Goal: Task Accomplishment & Management: Manage account settings

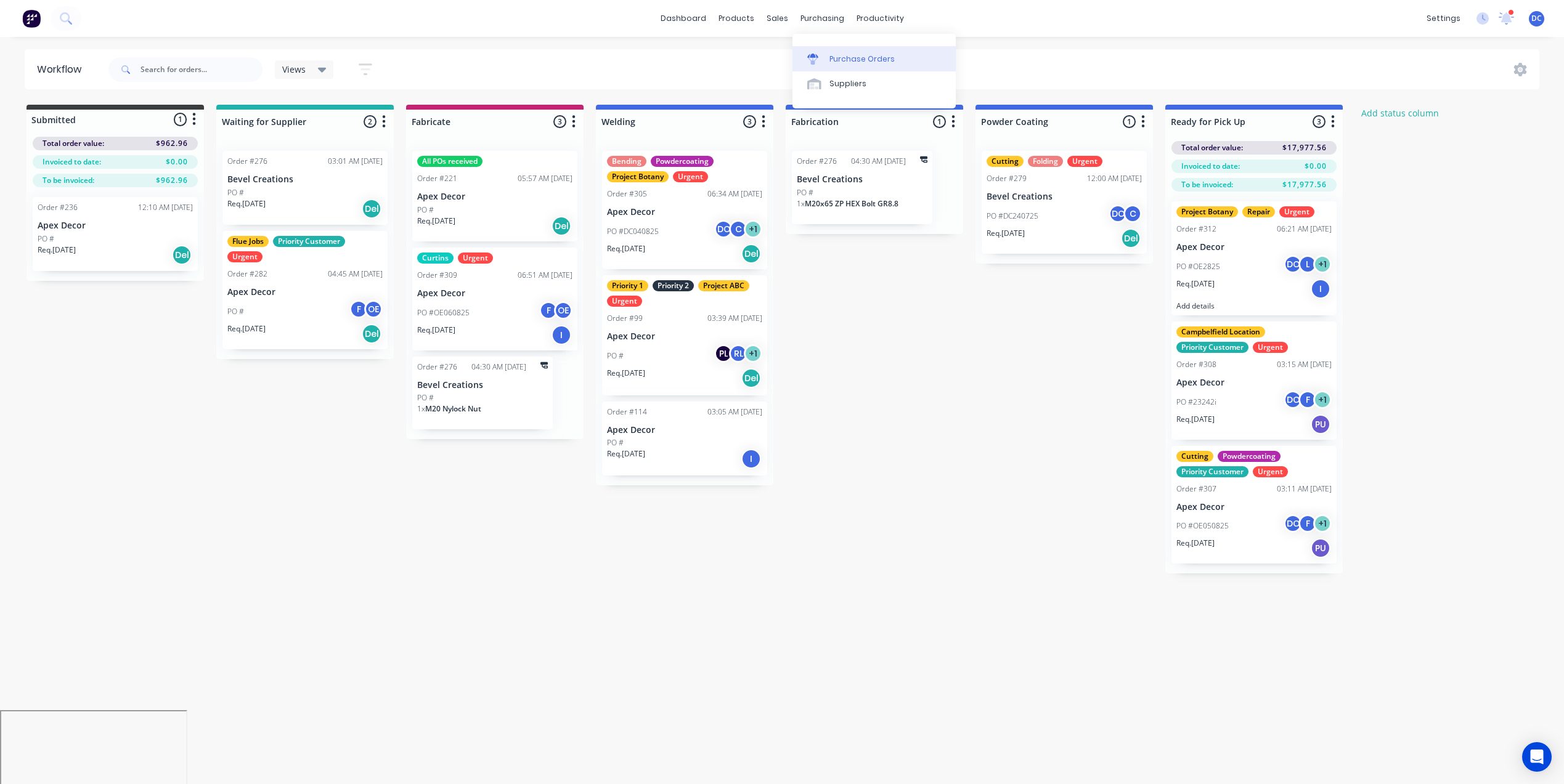
click at [803, 55] on link "Purchase Orders" at bounding box center [873, 58] width 163 height 24
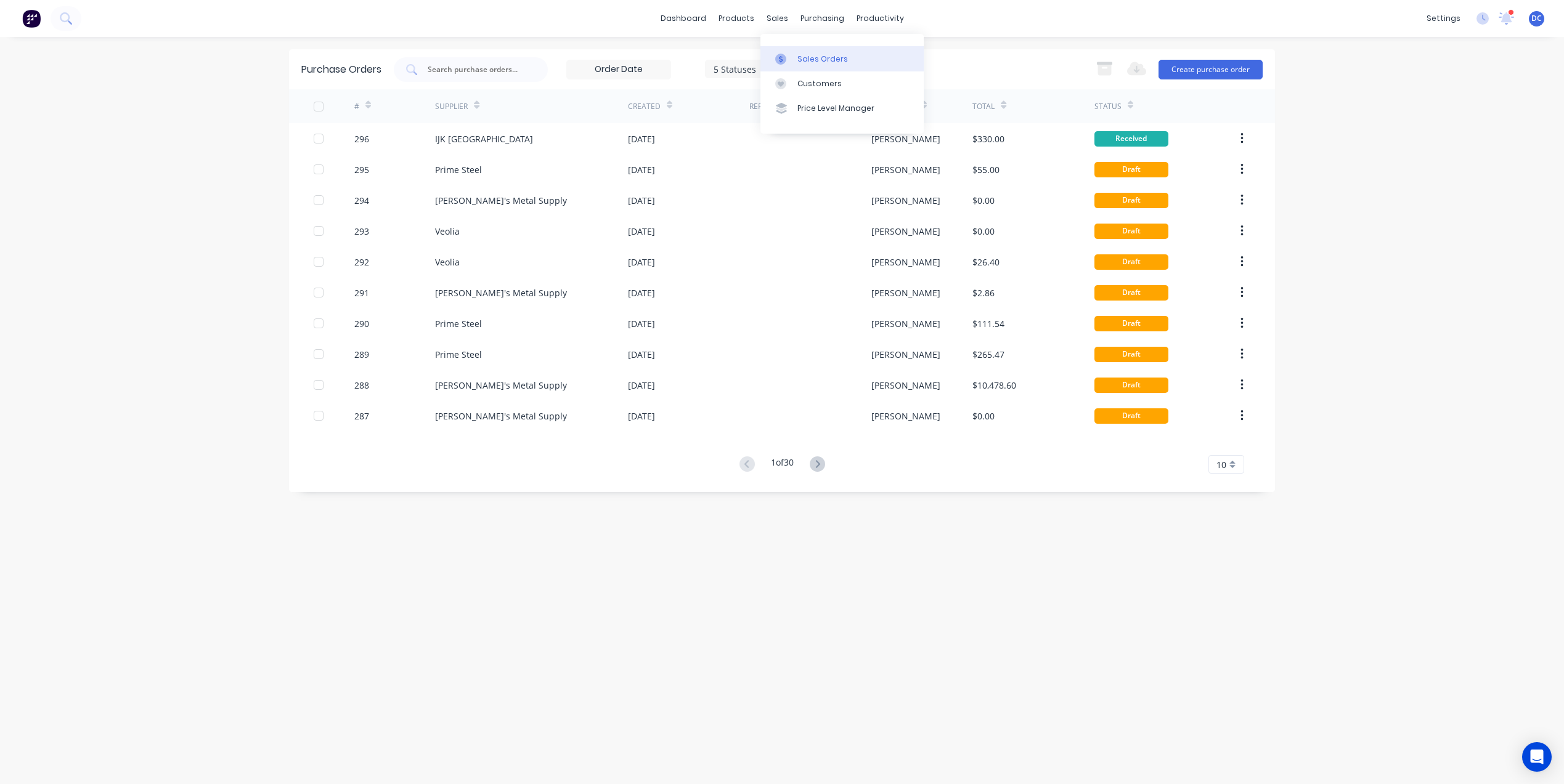
click at [794, 58] on link "Sales Orders" at bounding box center [841, 58] width 163 height 24
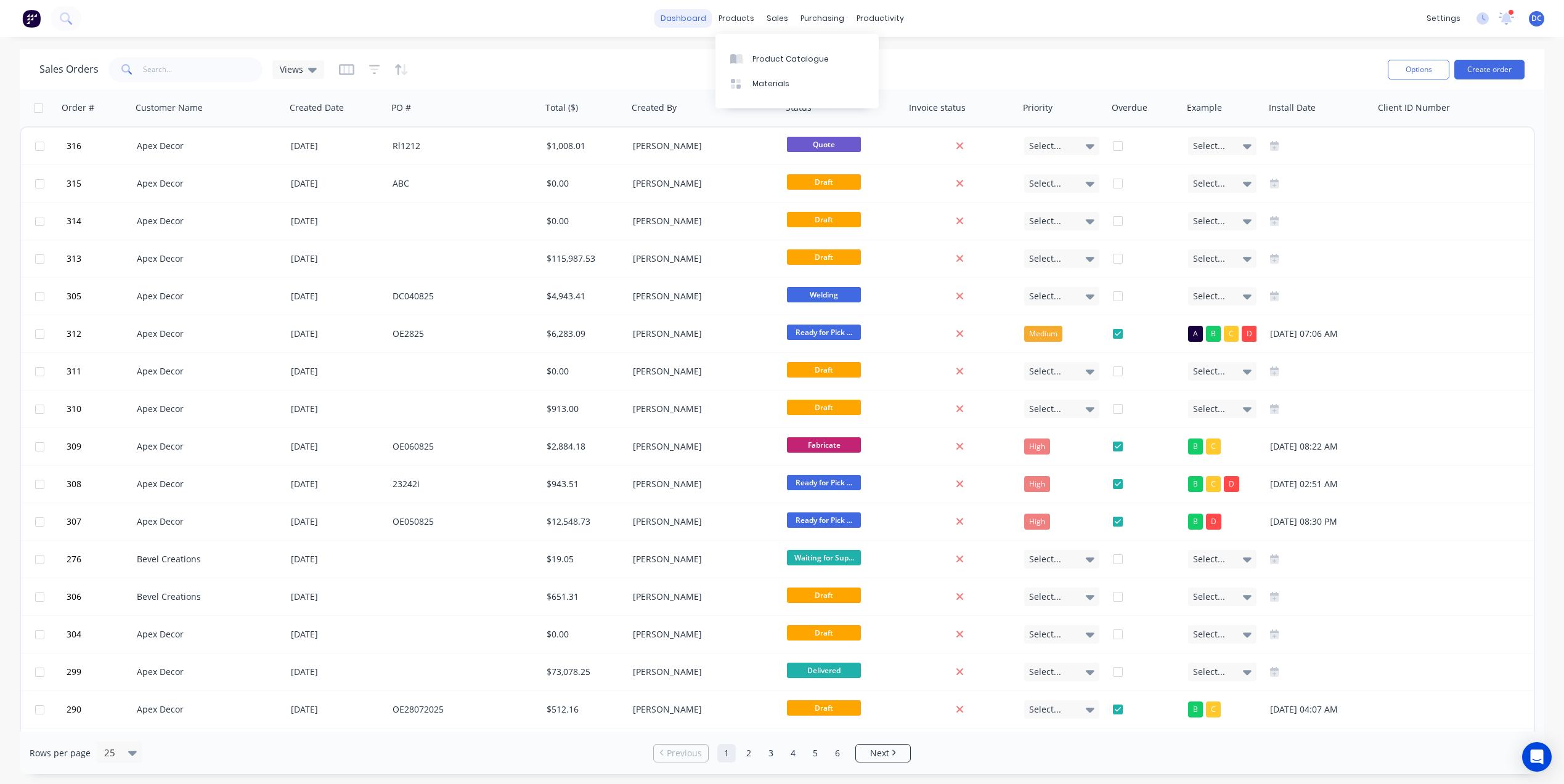
click at [698, 11] on link "dashboard" at bounding box center [683, 18] width 58 height 19
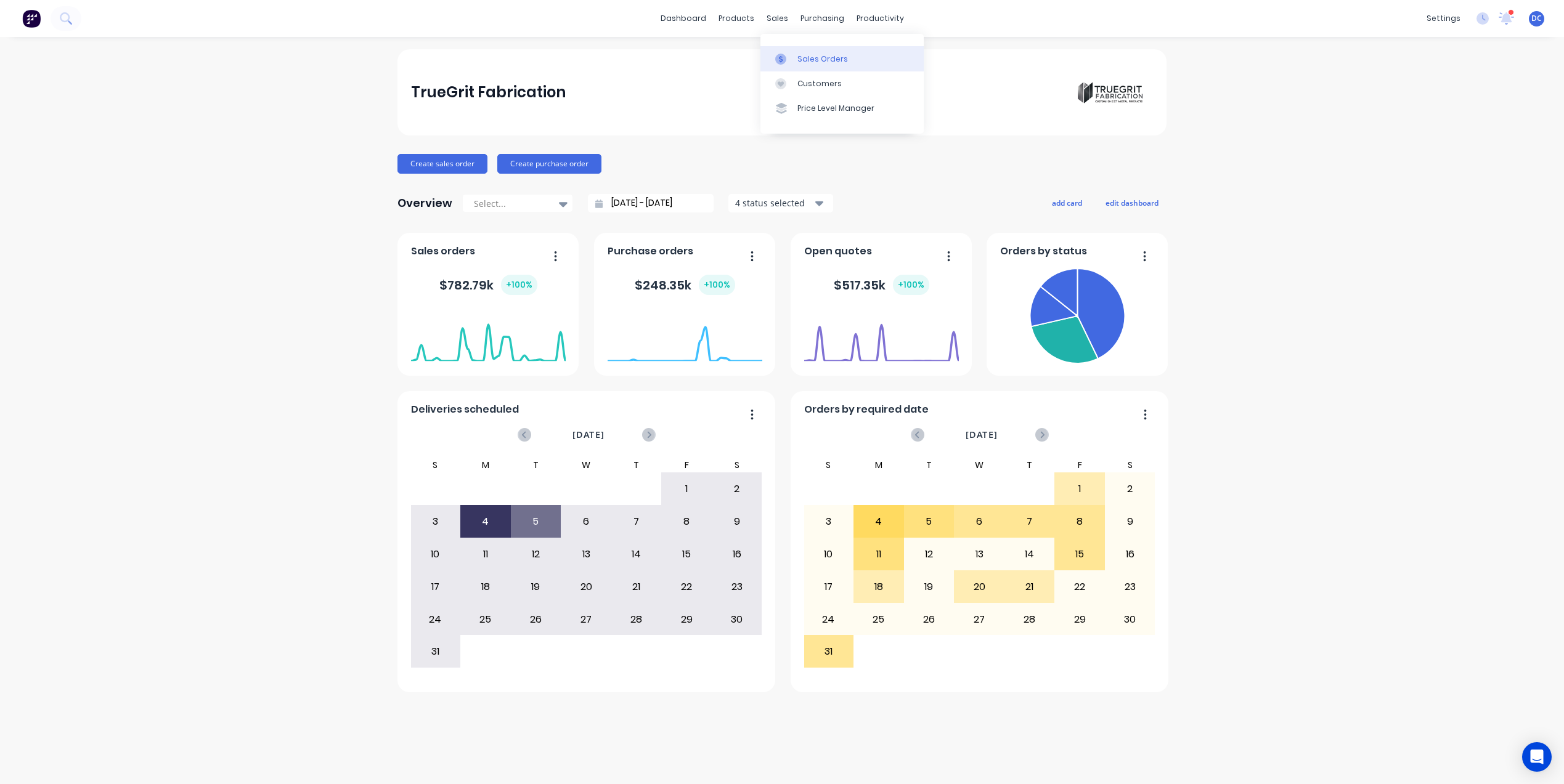
click at [803, 54] on div "Sales Orders" at bounding box center [822, 59] width 51 height 11
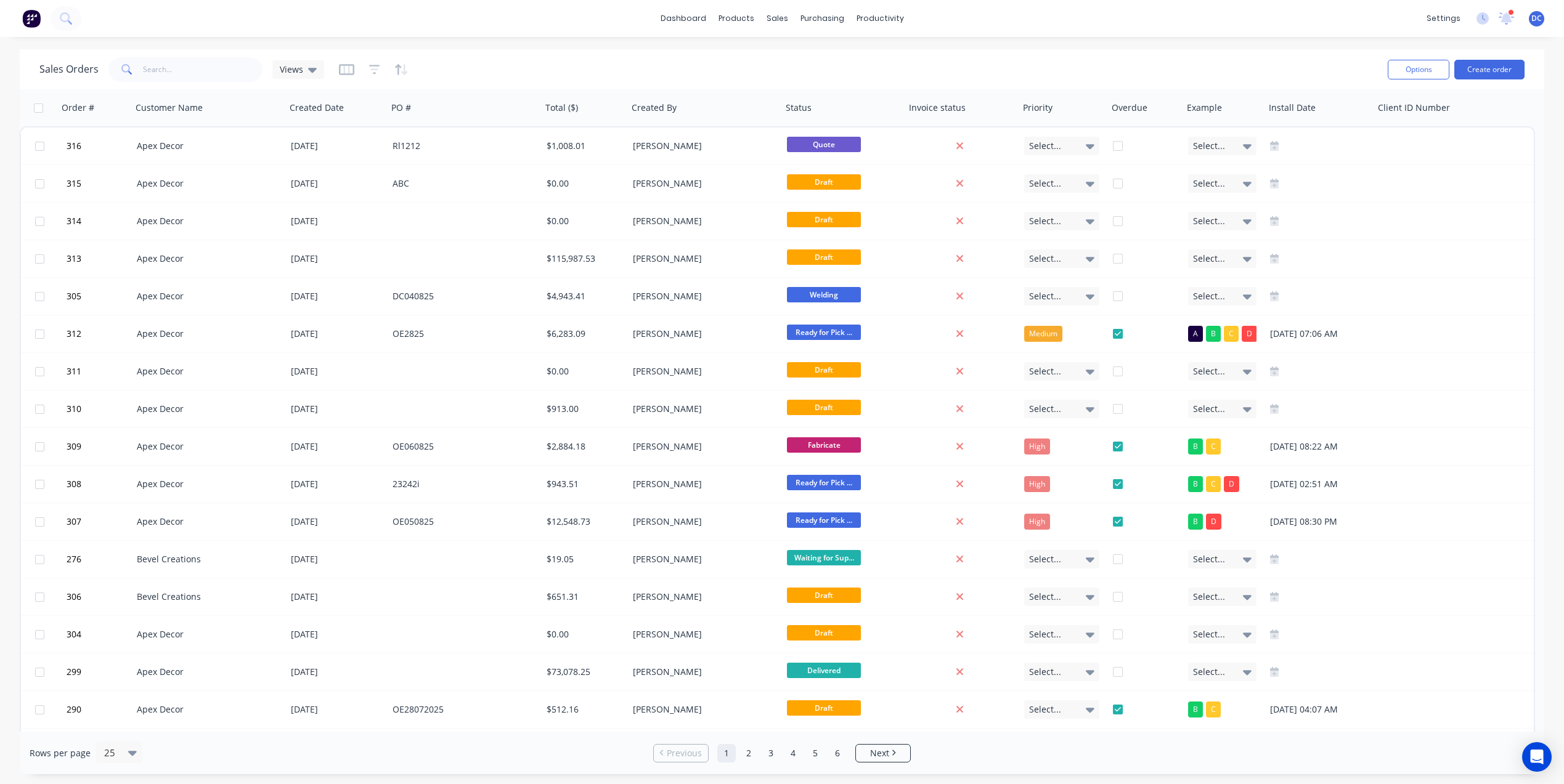
click at [1487, 79] on div "Options Create order" at bounding box center [1453, 69] width 142 height 30
click at [1489, 66] on button "Create order" at bounding box center [1489, 70] width 70 height 19
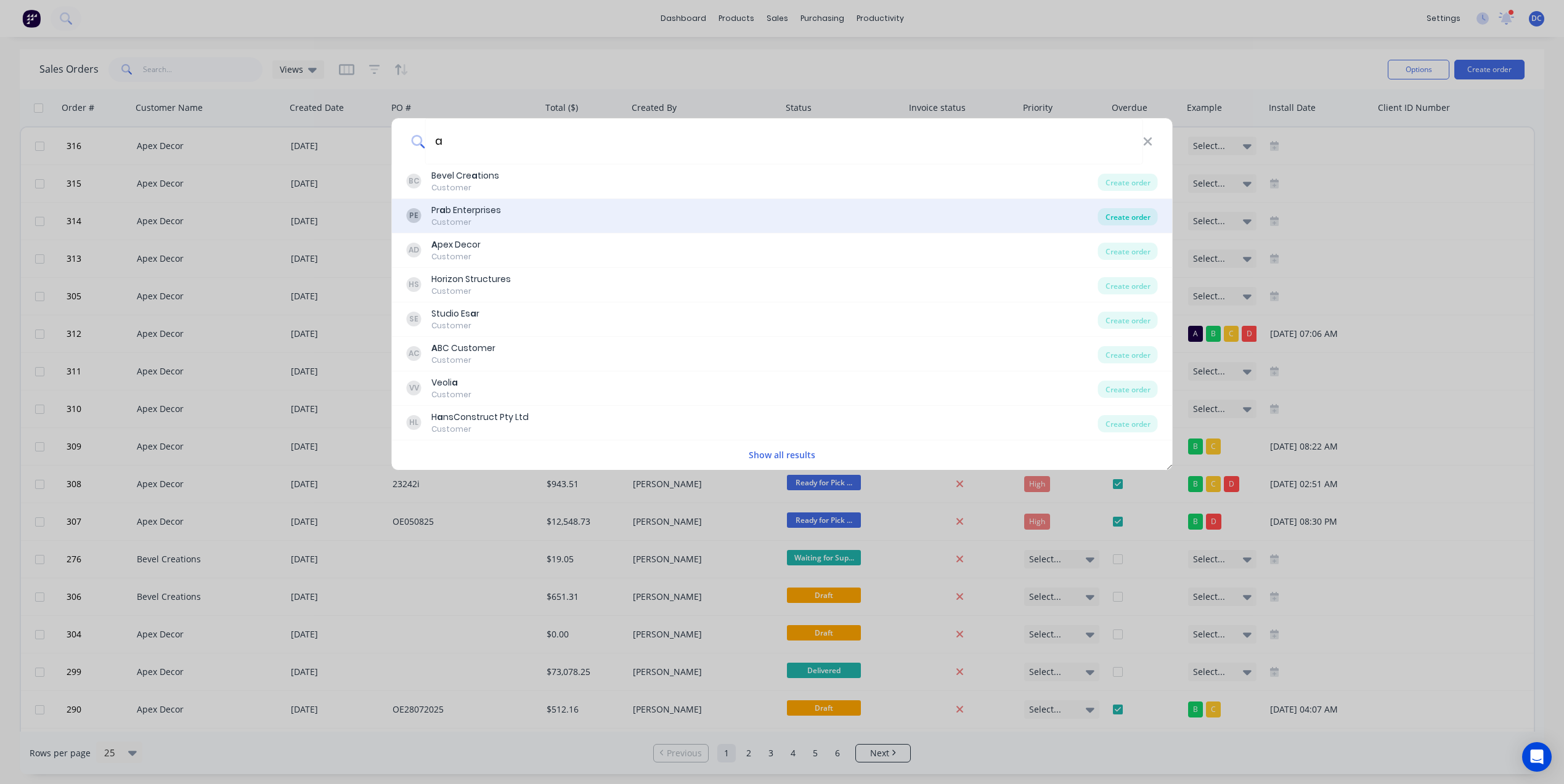
type input "a"
click at [1127, 211] on div "Create order" at bounding box center [1128, 216] width 60 height 17
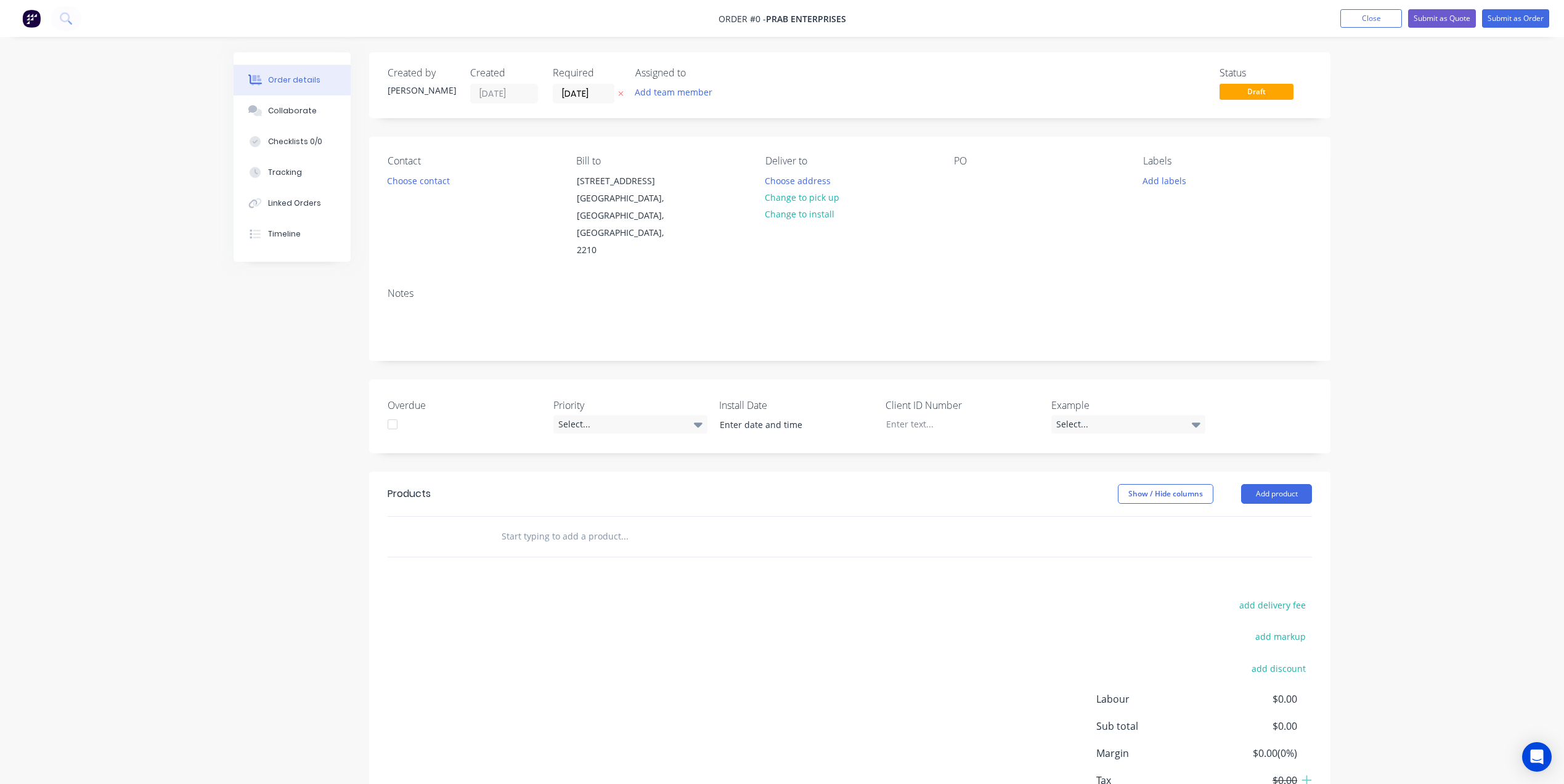
click at [39, 18] on img at bounding box center [31, 18] width 19 height 19
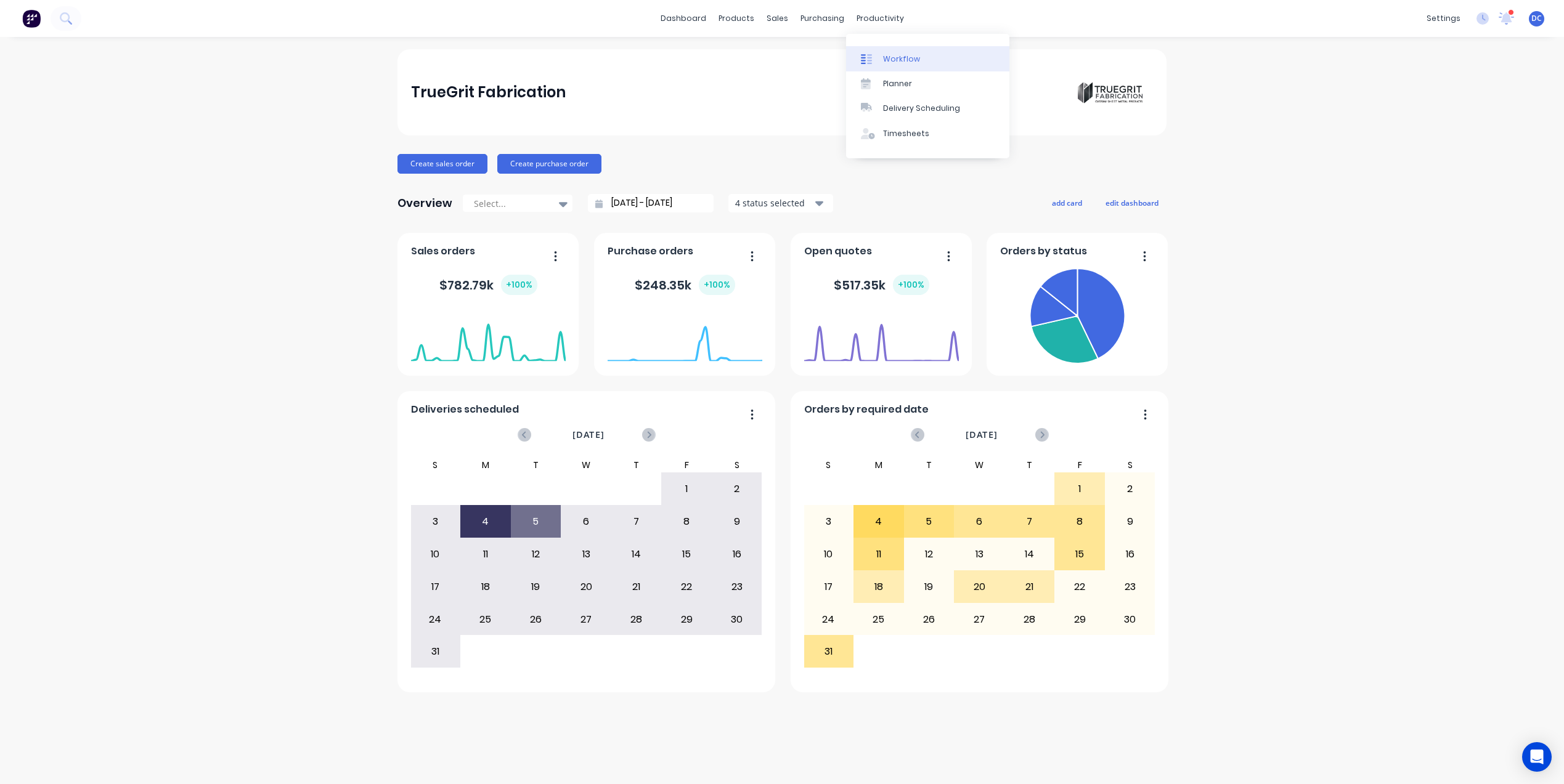
click at [901, 54] on div "Workflow" at bounding box center [901, 59] width 37 height 11
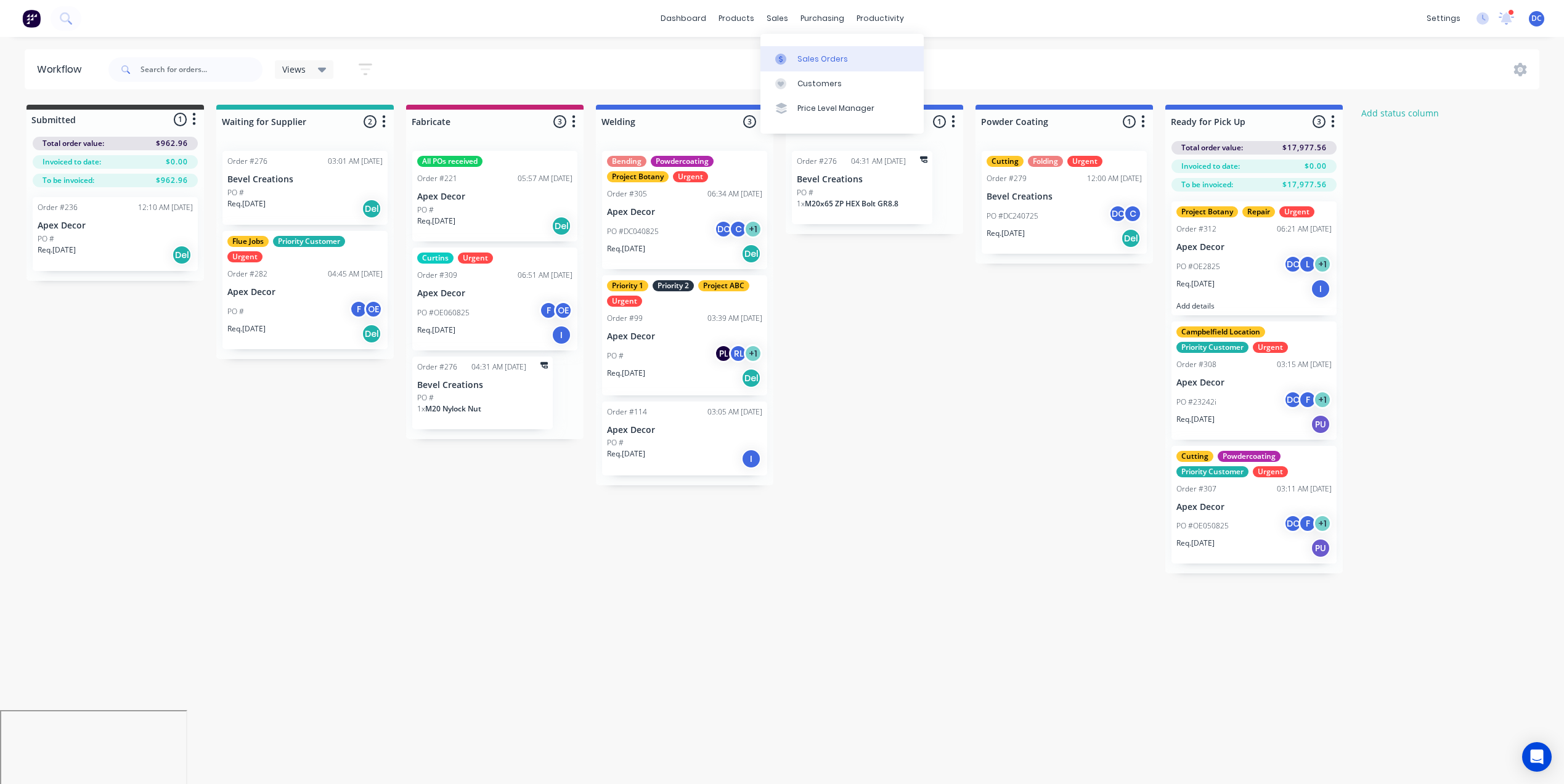
click at [803, 62] on div "Sales Orders" at bounding box center [822, 59] width 51 height 11
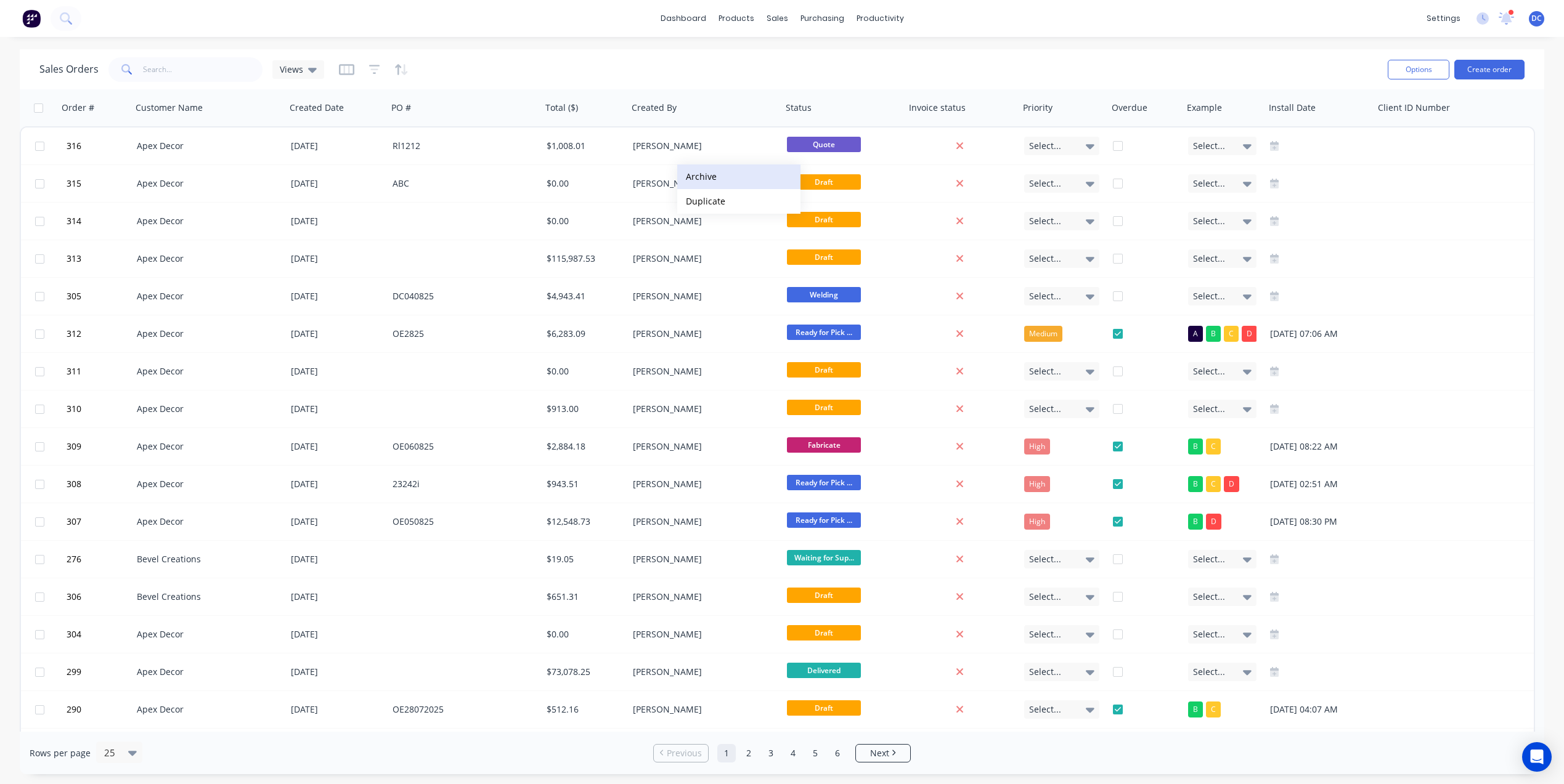
click at [714, 177] on button "Archive" at bounding box center [739, 177] width 123 height 24
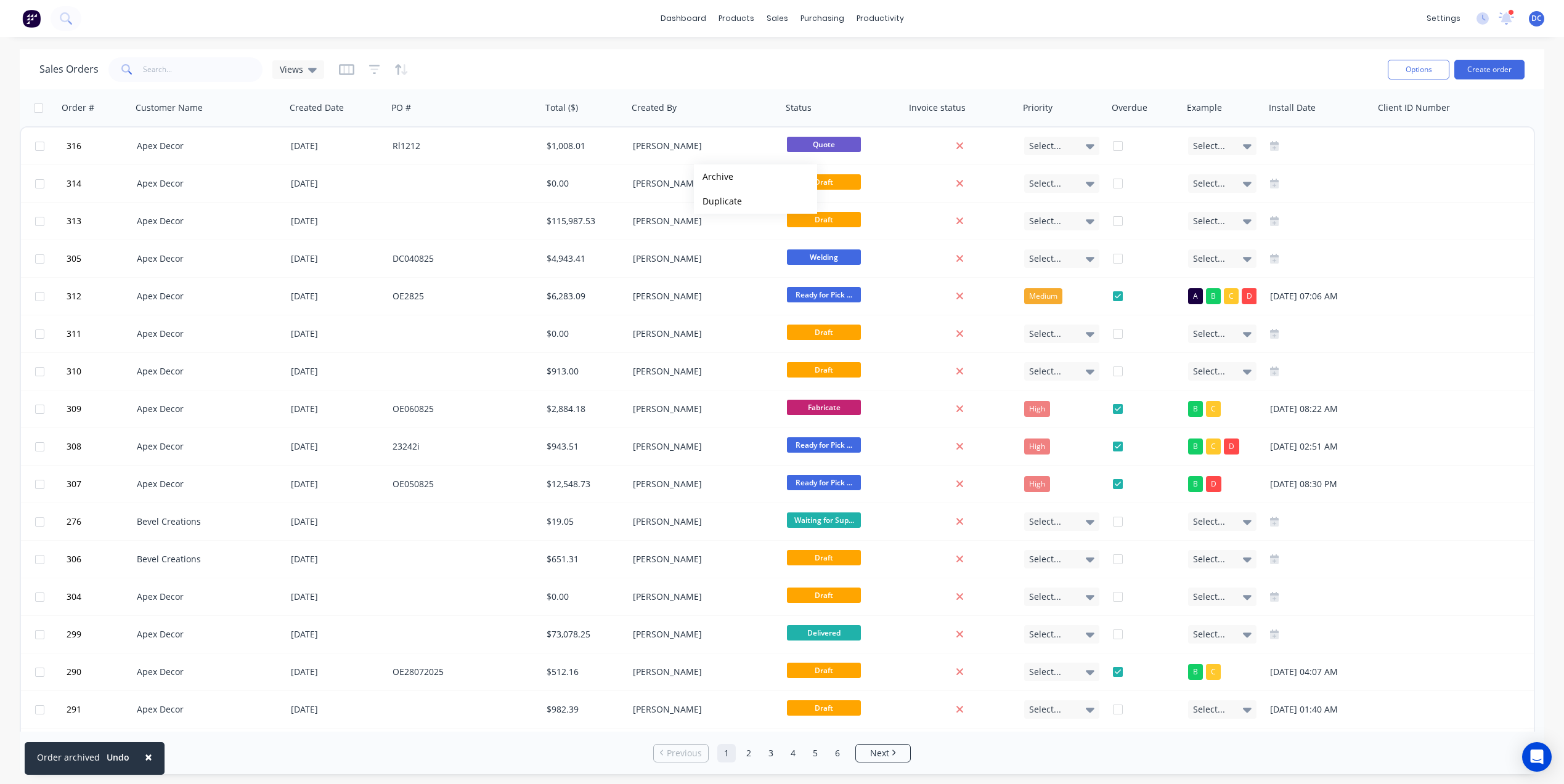
click at [714, 177] on button "Archive" at bounding box center [755, 177] width 123 height 24
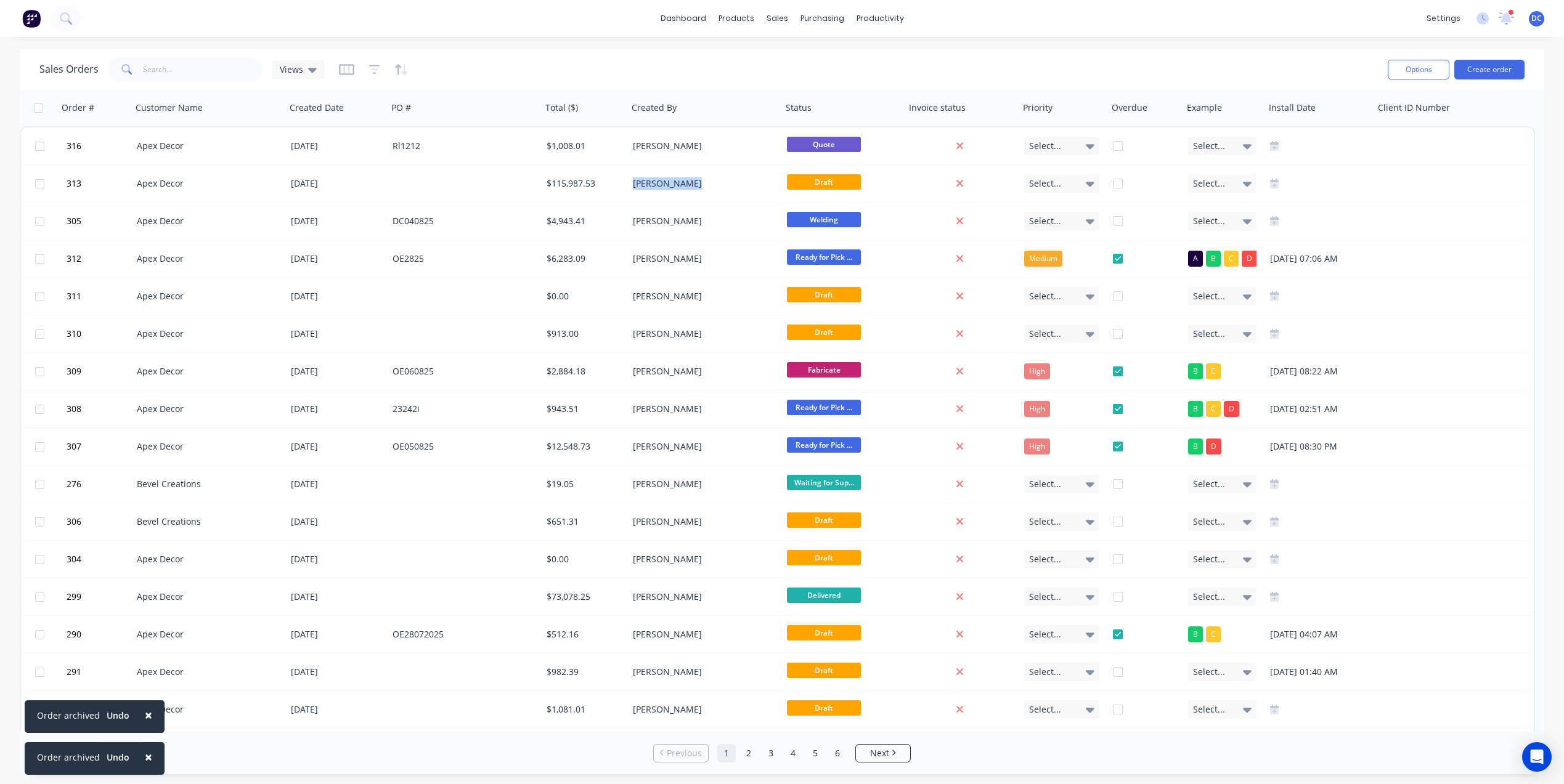
click at [714, 177] on div "[PERSON_NAME]" at bounding box center [701, 183] width 137 height 13
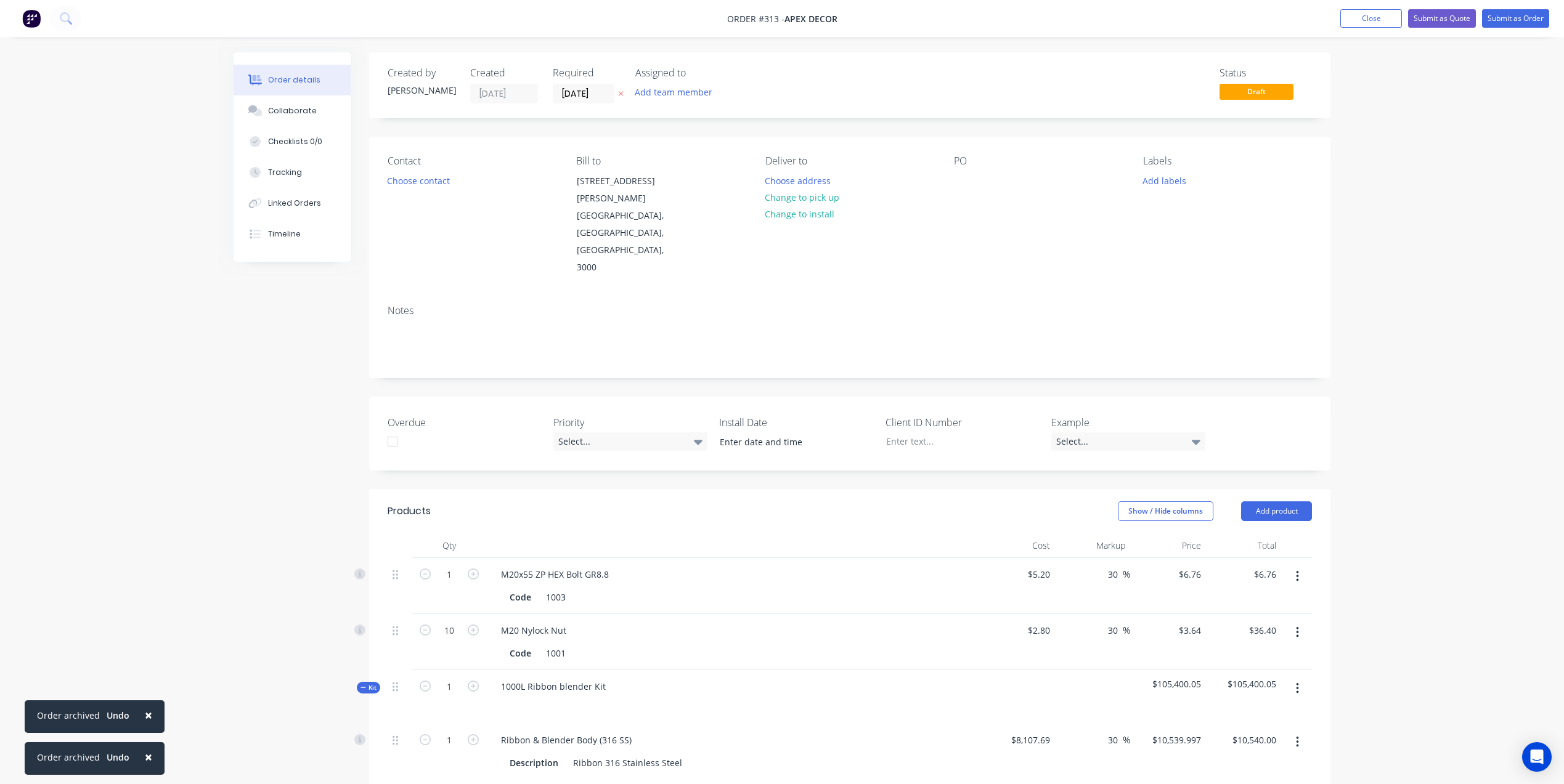
click at [26, 18] on img at bounding box center [31, 18] width 19 height 19
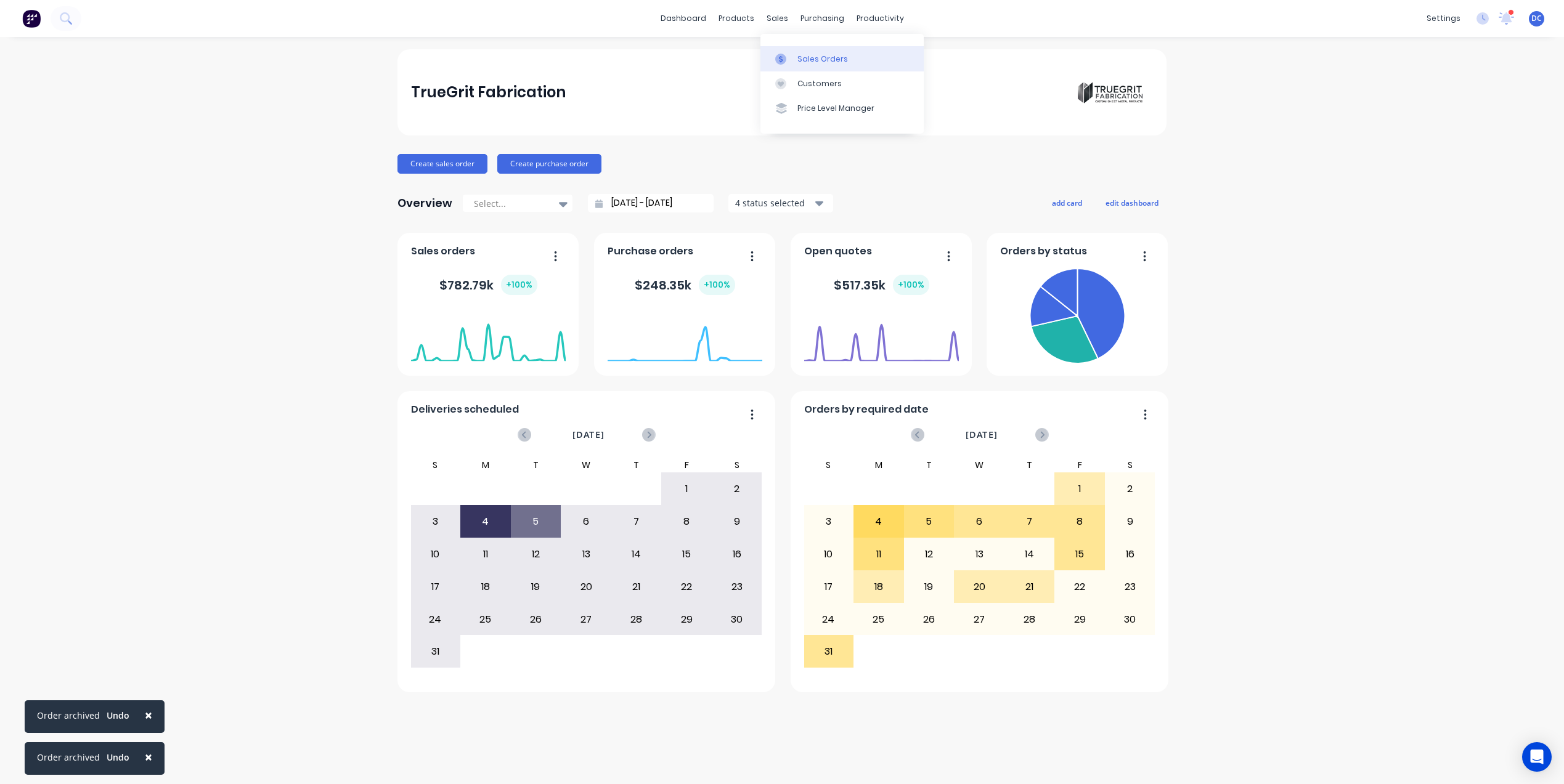
click at [803, 59] on div "Sales Orders" at bounding box center [822, 59] width 51 height 11
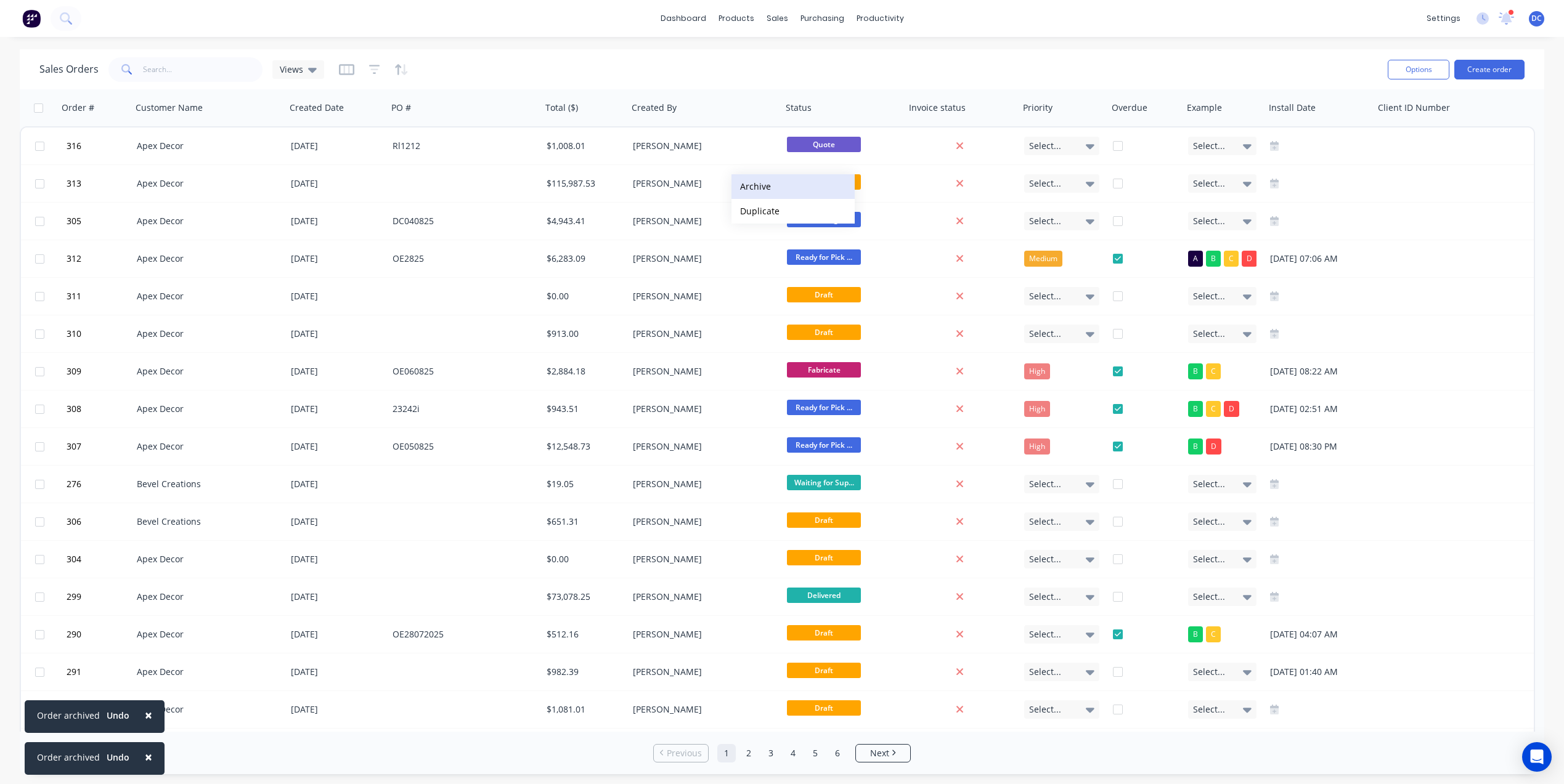
click at [760, 183] on button "Archive" at bounding box center [793, 186] width 123 height 24
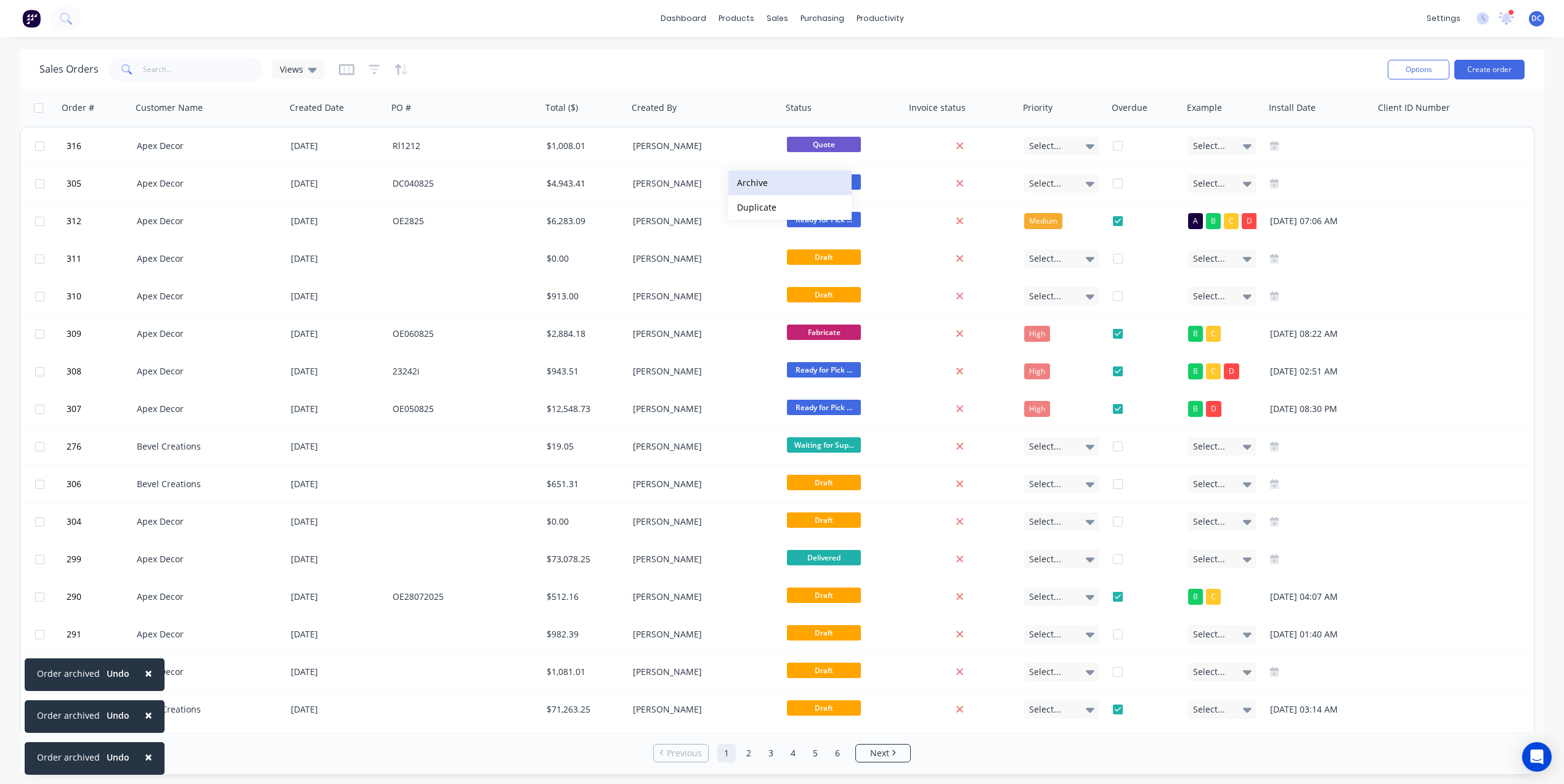
drag, startPoint x: 760, startPoint y: 183, endPoint x: 747, endPoint y: 181, distance: 13.2
click at [750, 181] on button "Archive" at bounding box center [789, 182] width 123 height 24
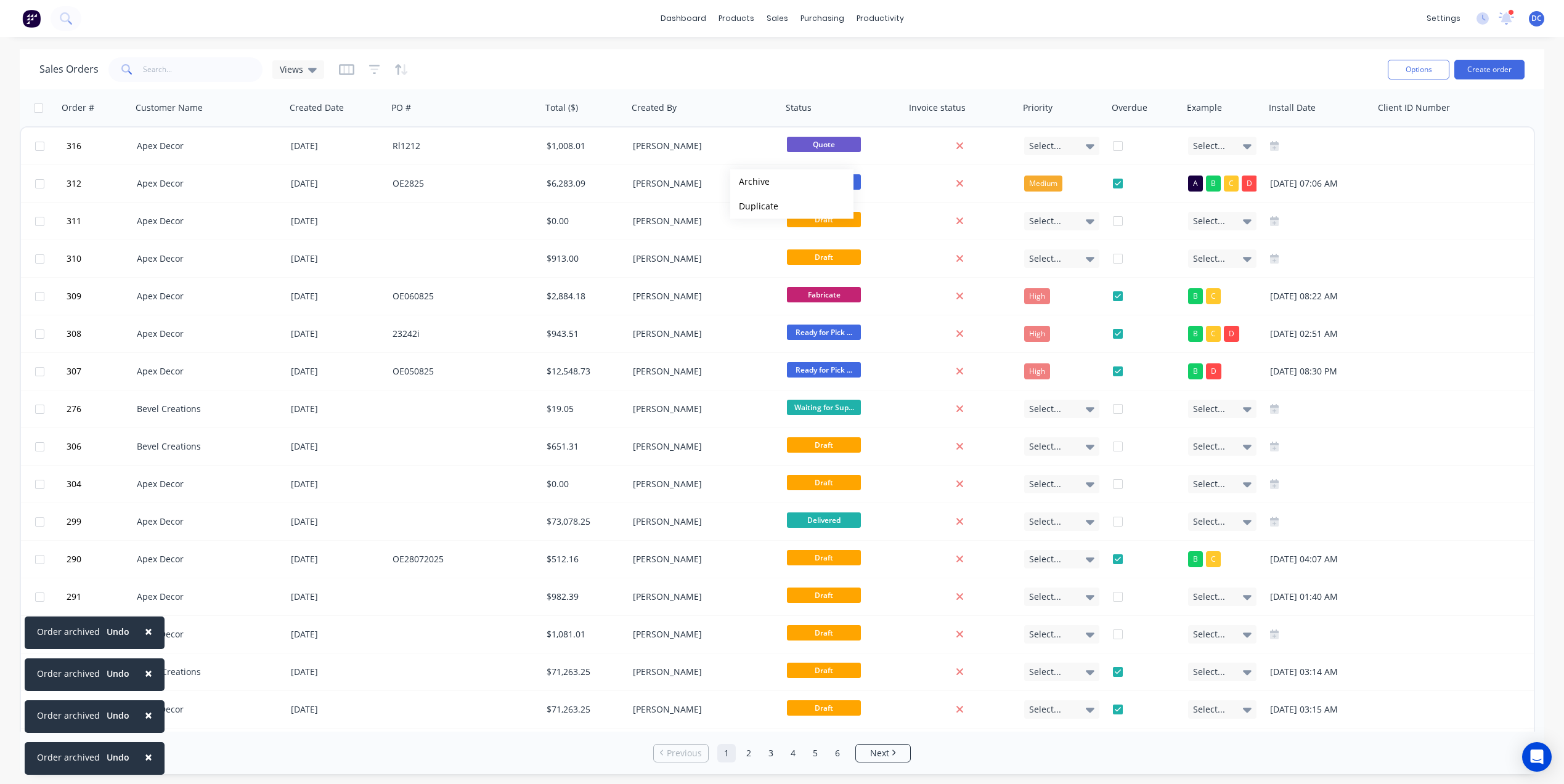
click at [750, 181] on button "Archive" at bounding box center [791, 181] width 123 height 24
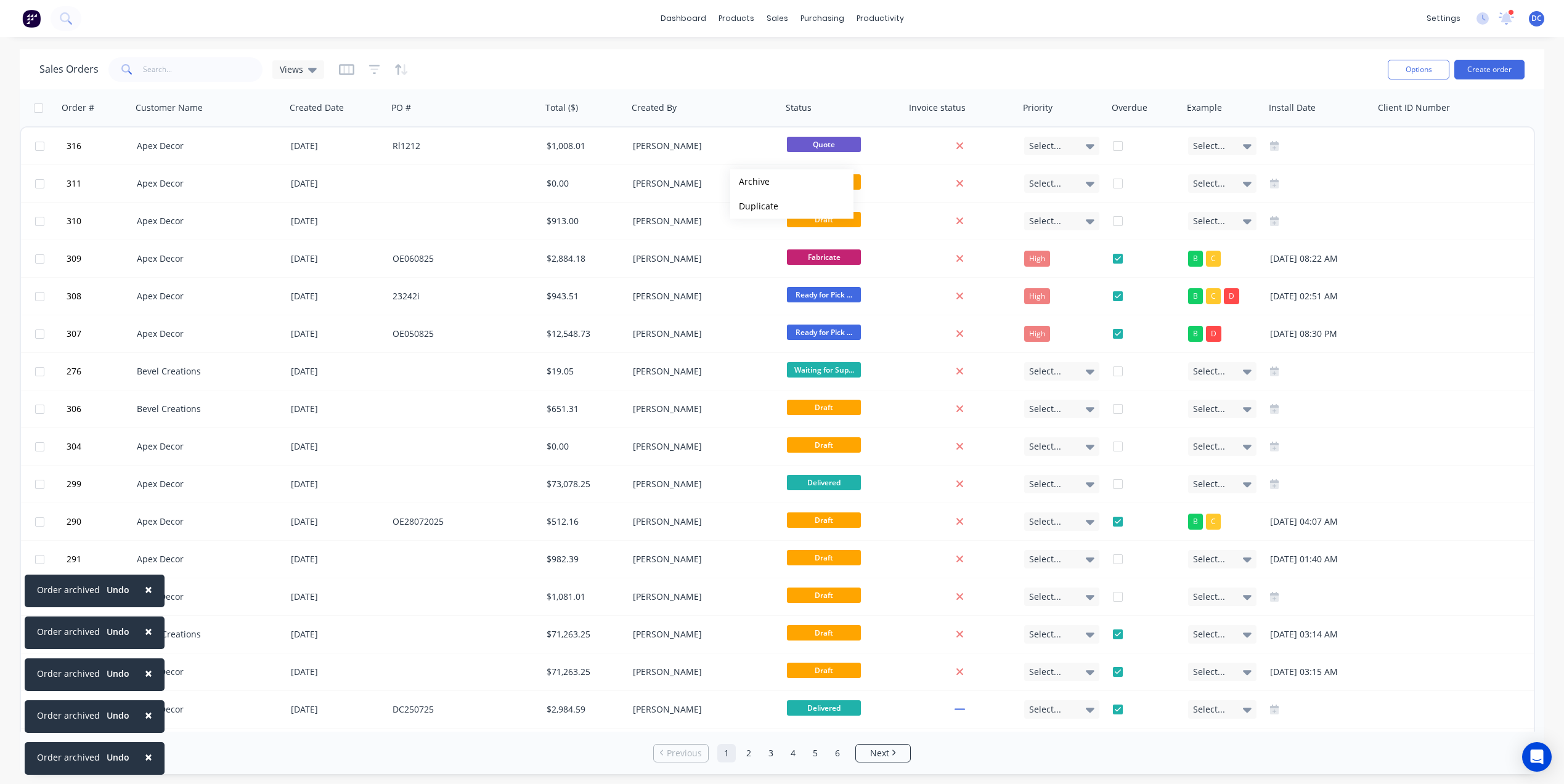
click at [750, 181] on button "Archive" at bounding box center [791, 181] width 123 height 24
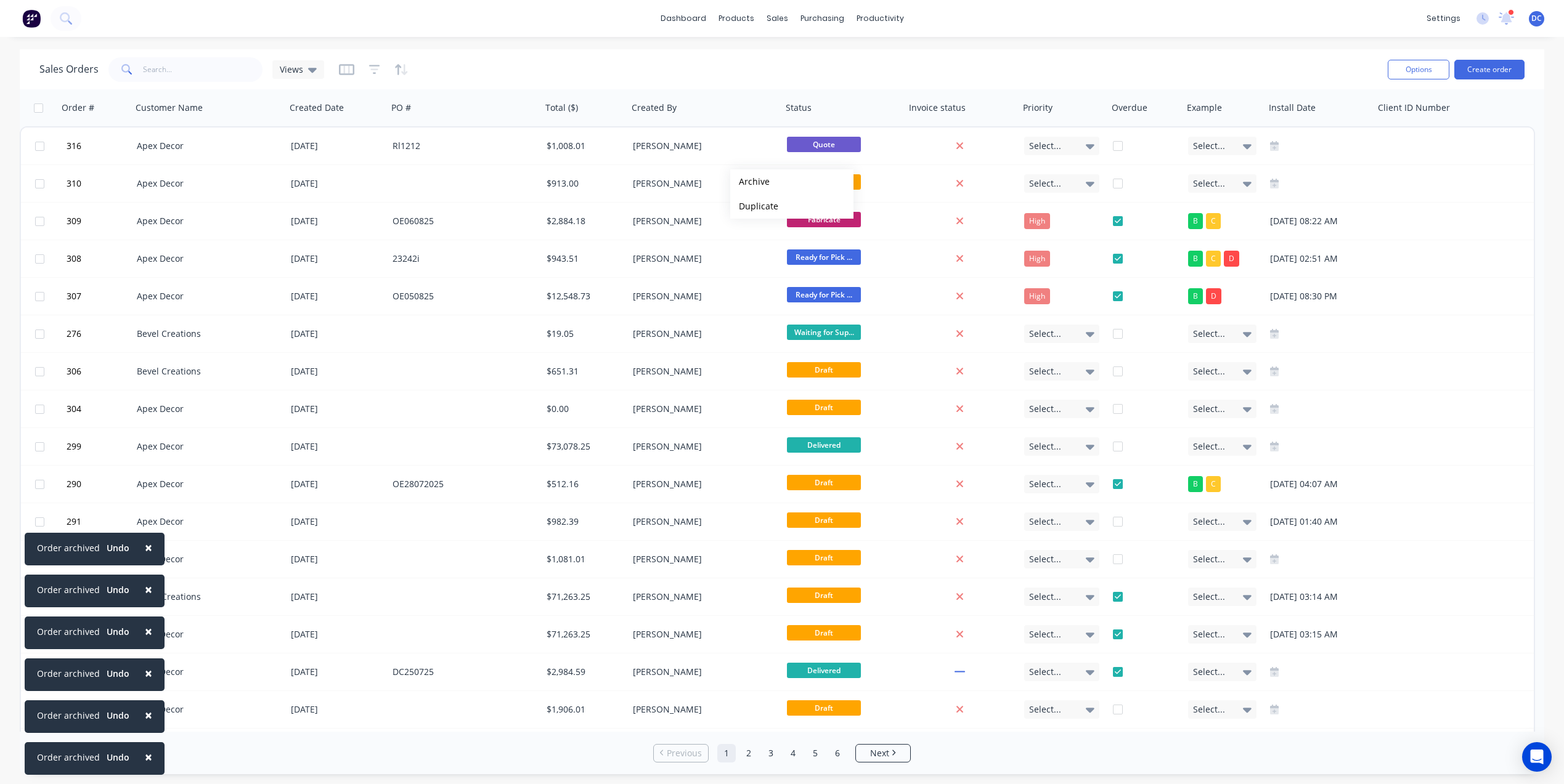
click at [750, 181] on button "Archive" at bounding box center [791, 181] width 123 height 24
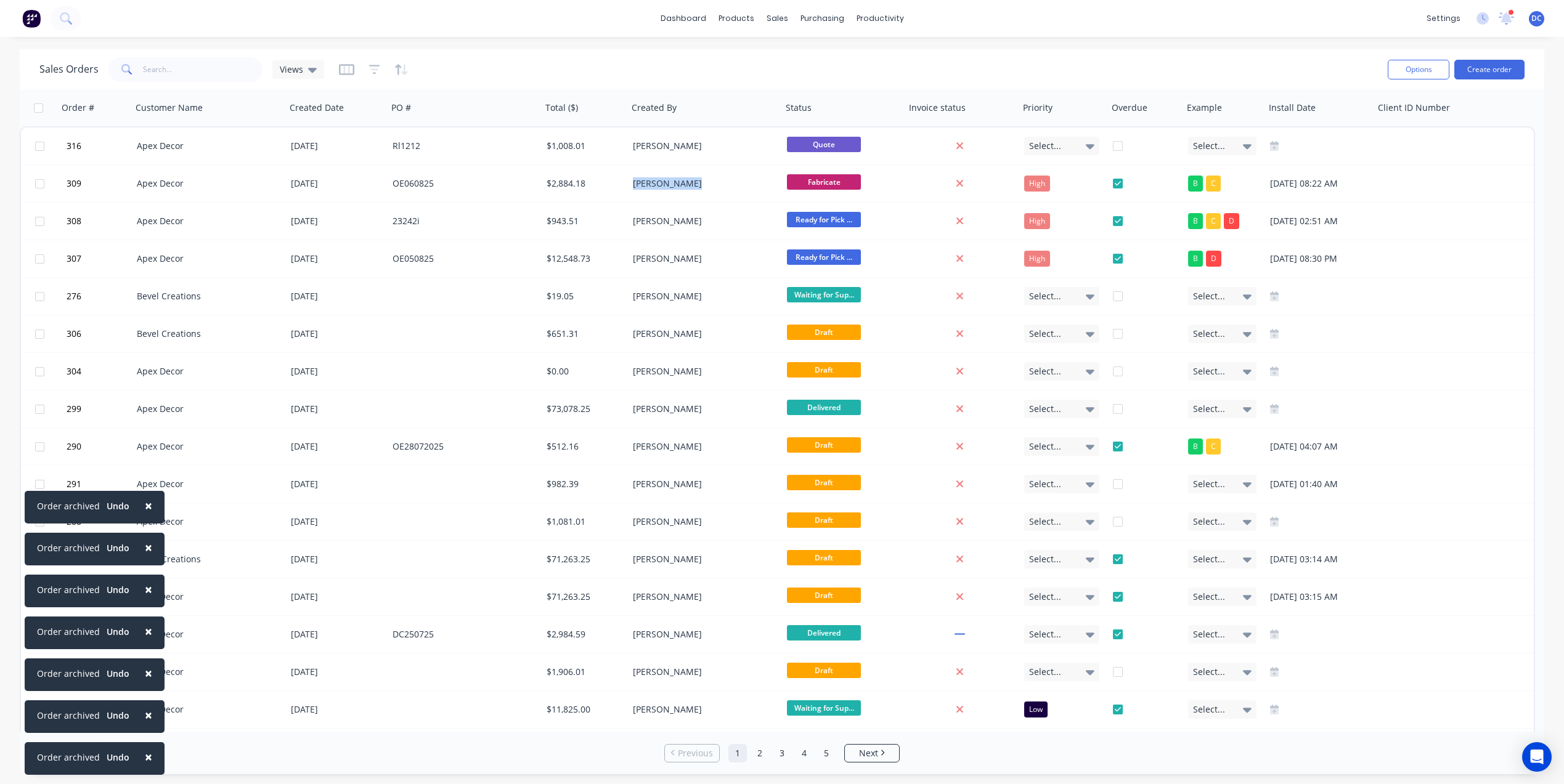
click at [750, 181] on div "[PERSON_NAME]" at bounding box center [701, 183] width 137 height 13
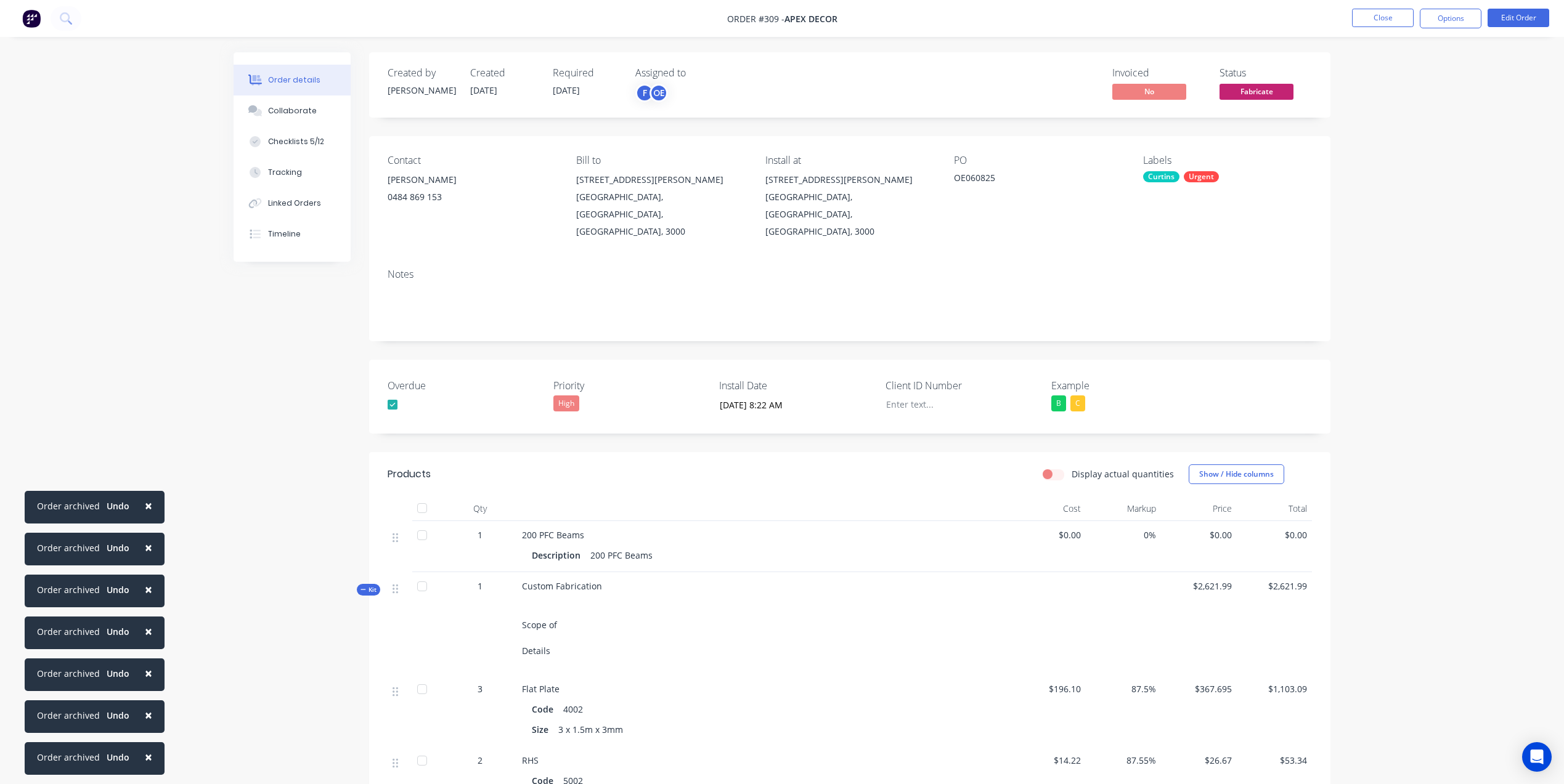
click at [33, 20] on img at bounding box center [31, 18] width 19 height 19
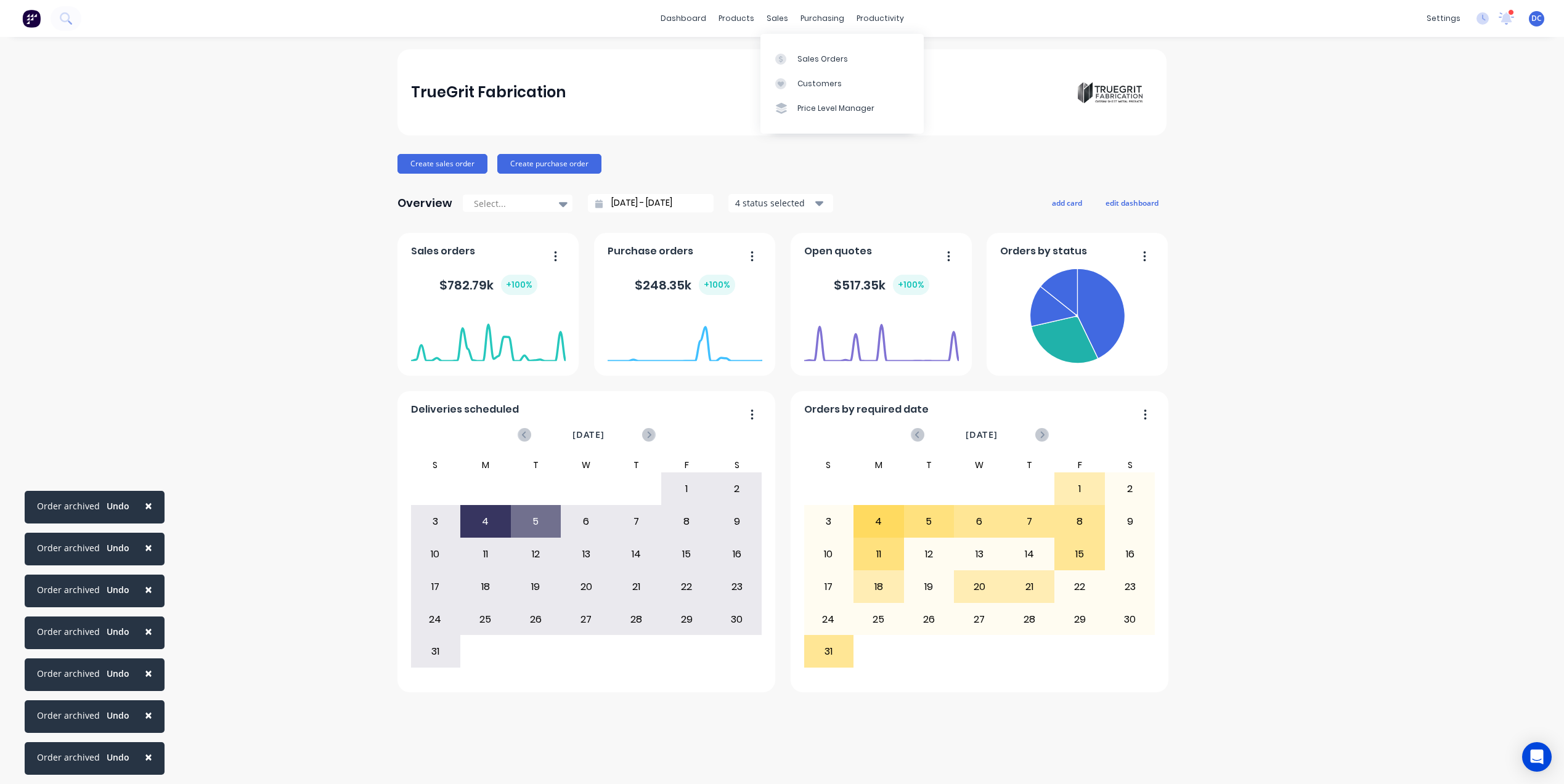
click at [782, 38] on div "Sales Orders Customers Price Level Manager" at bounding box center [841, 83] width 163 height 99
click at [782, 54] on icon at bounding box center [781, 59] width 11 height 11
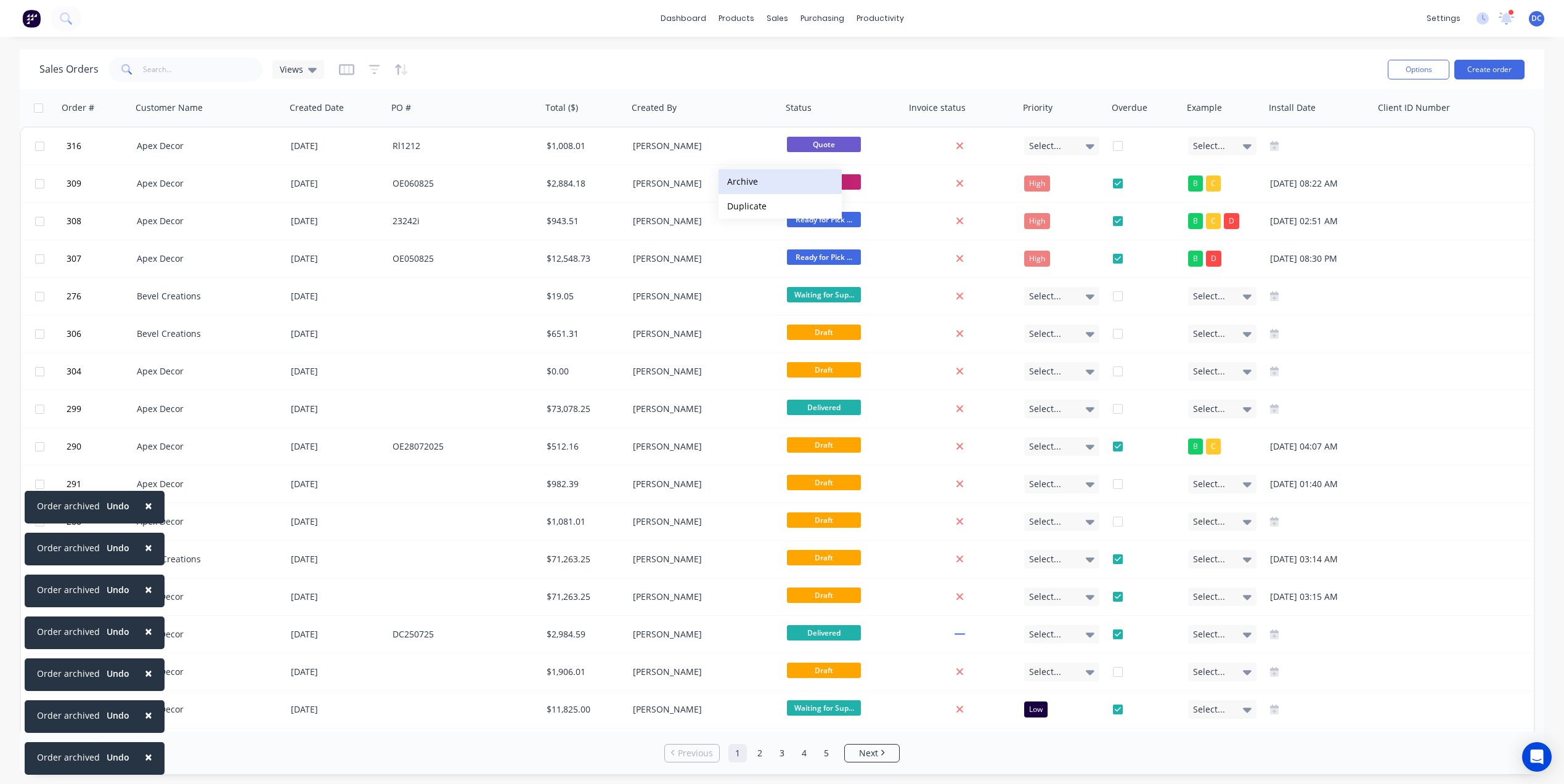
click at [752, 188] on button "Archive" at bounding box center [780, 181] width 123 height 24
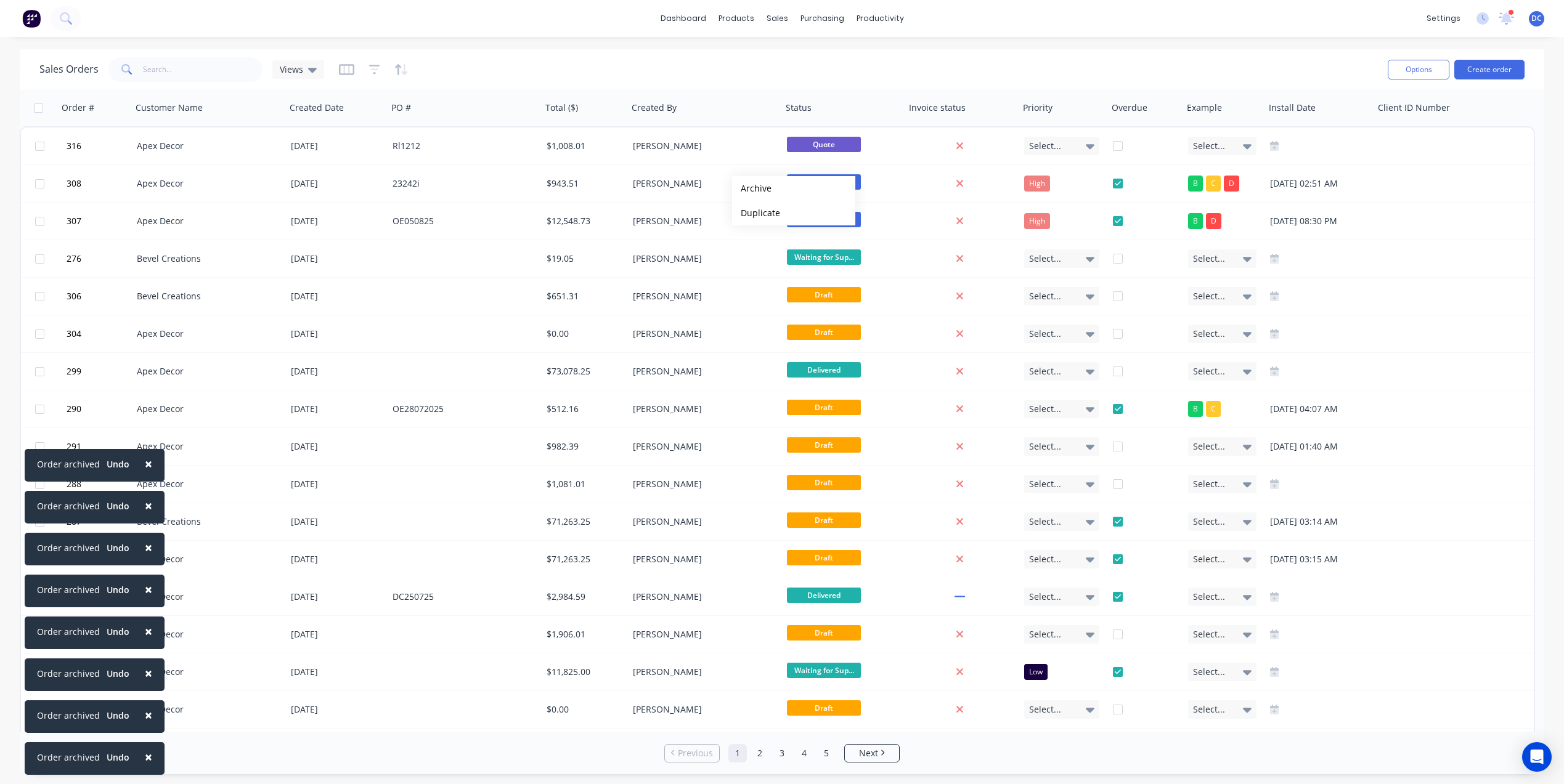
click at [752, 188] on button "Archive" at bounding box center [793, 188] width 123 height 24
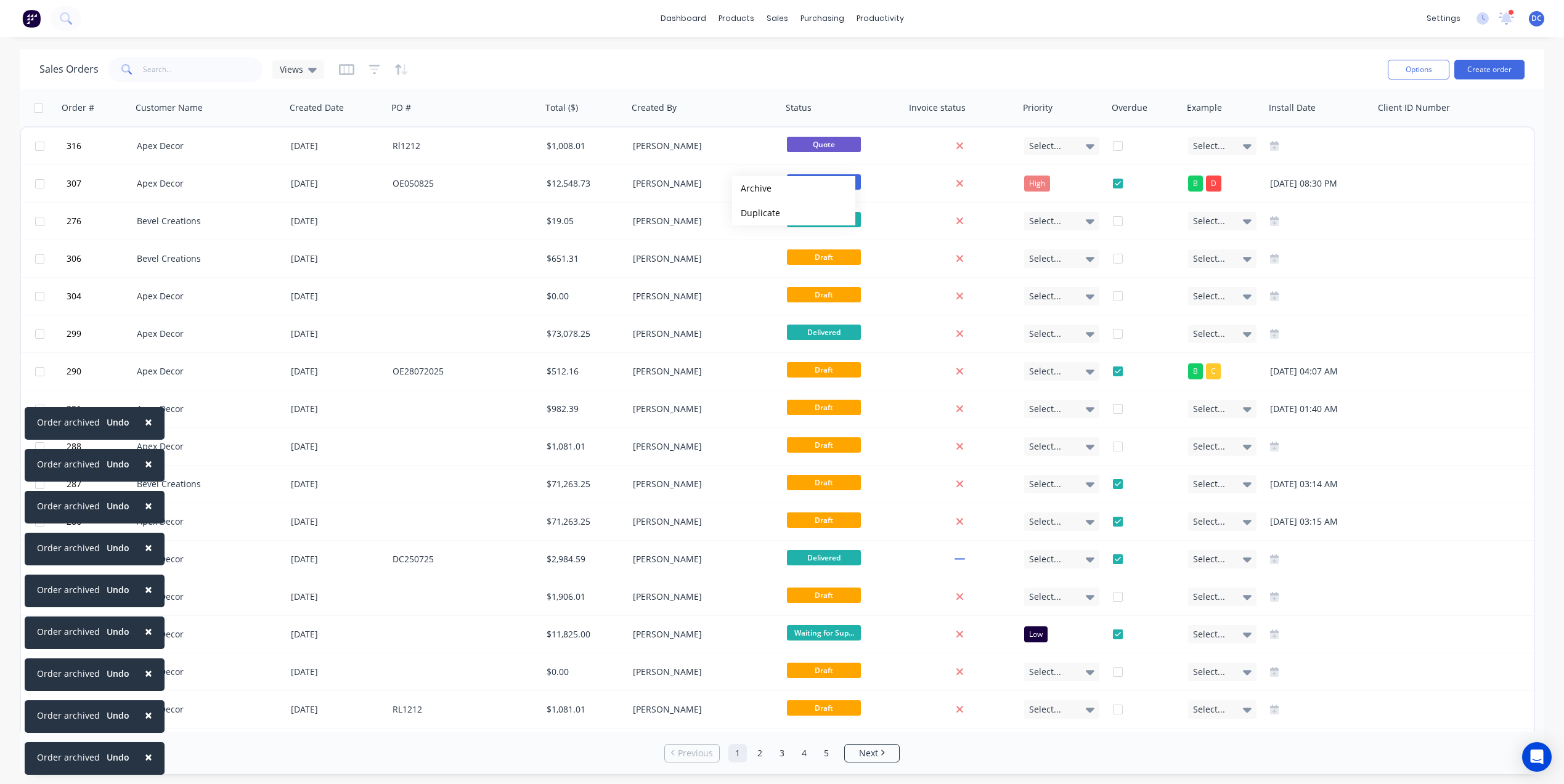
click at [752, 188] on button "Archive" at bounding box center [793, 188] width 123 height 24
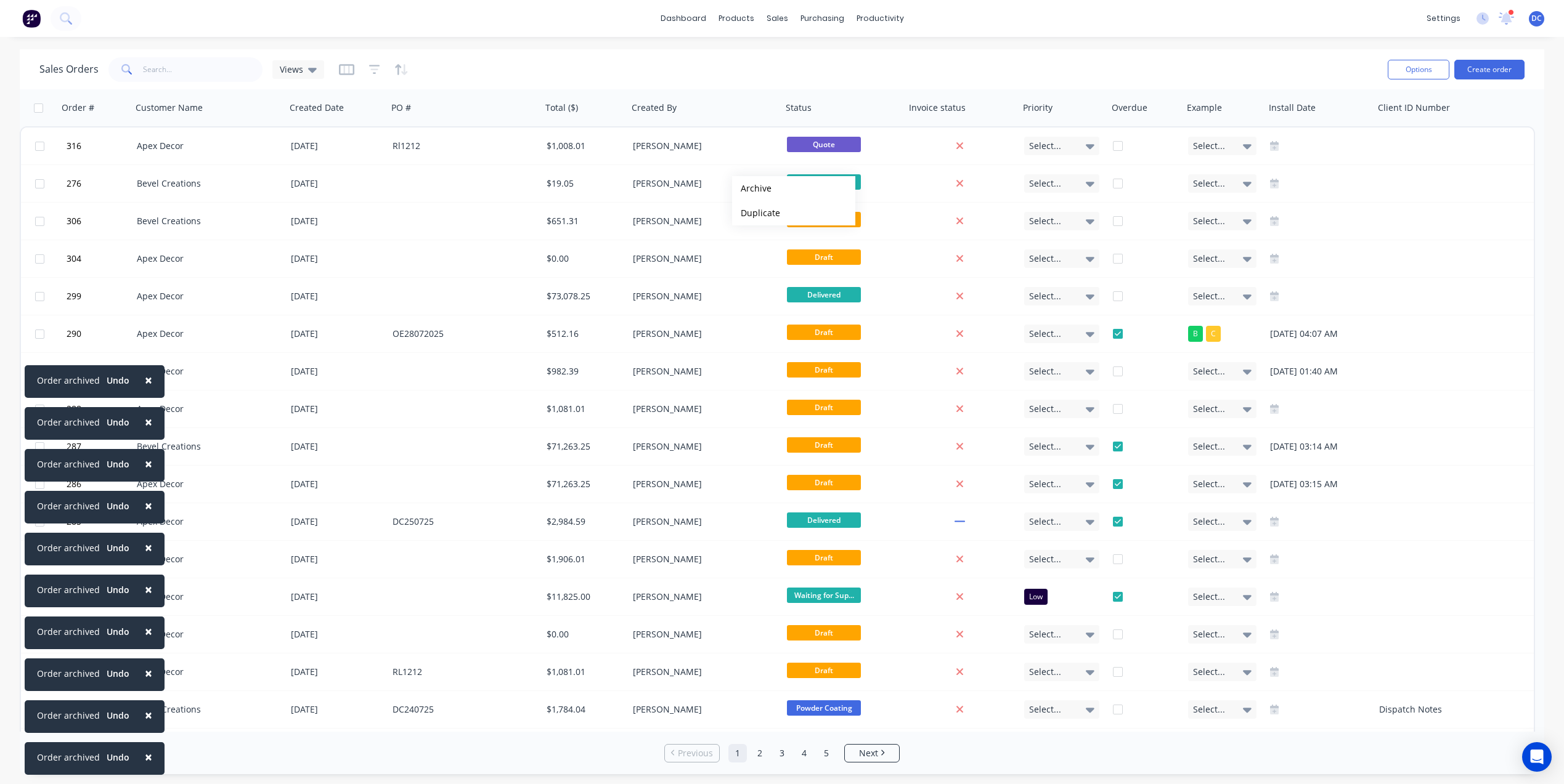
click at [752, 188] on button "Archive" at bounding box center [793, 188] width 123 height 24
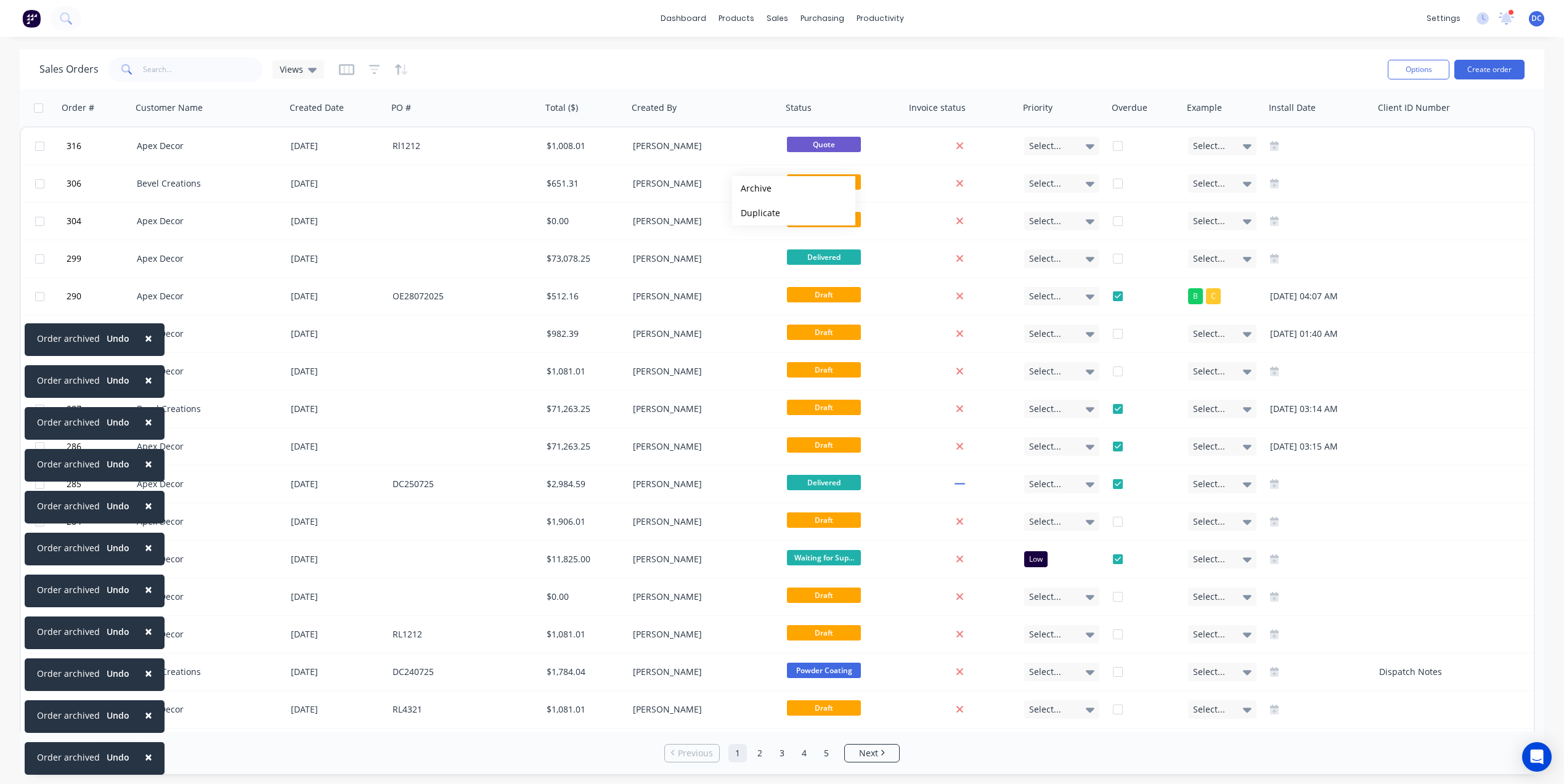
click at [752, 188] on button "Archive" at bounding box center [793, 188] width 123 height 24
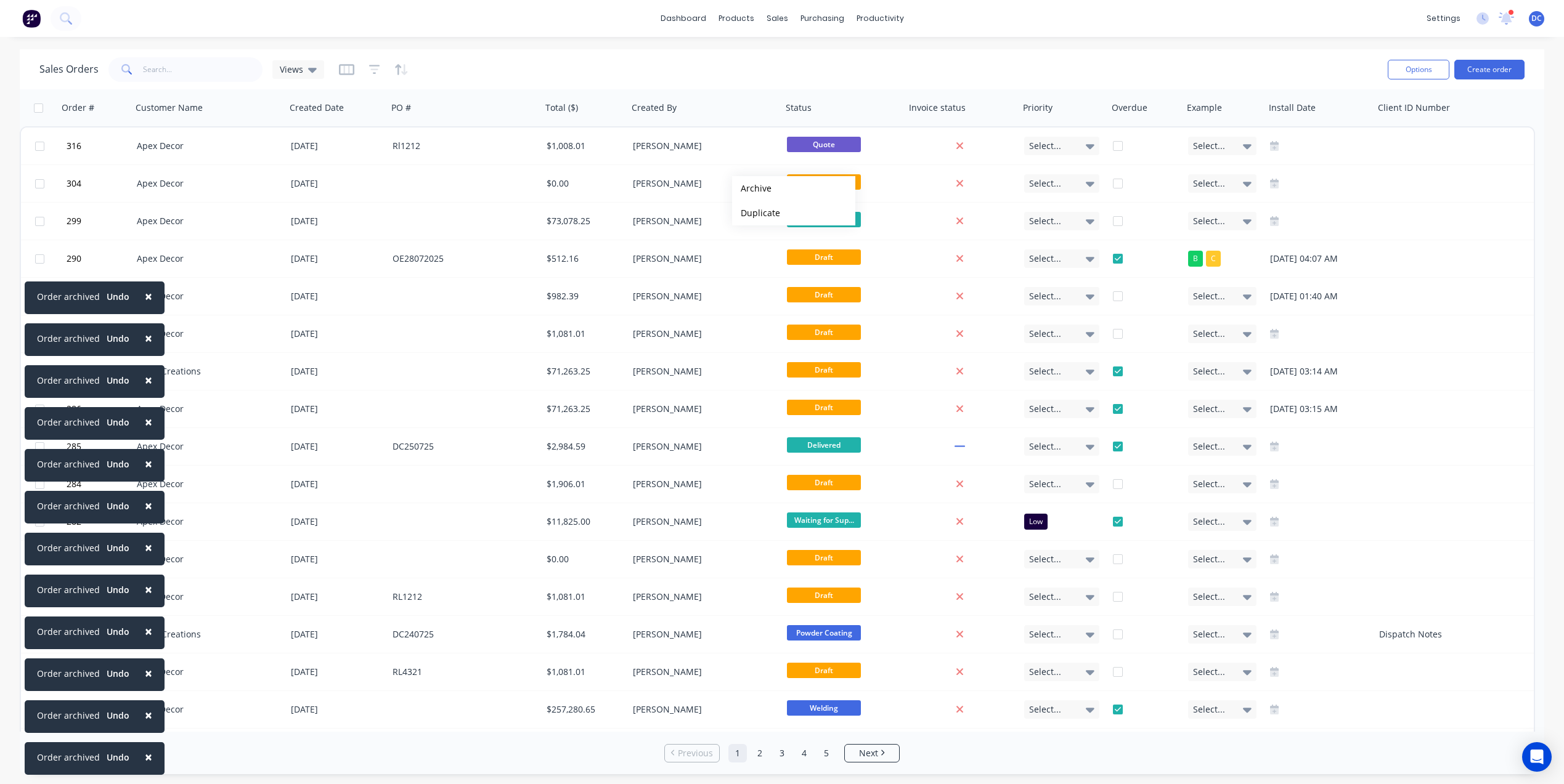
click at [752, 188] on button "Archive" at bounding box center [793, 188] width 123 height 24
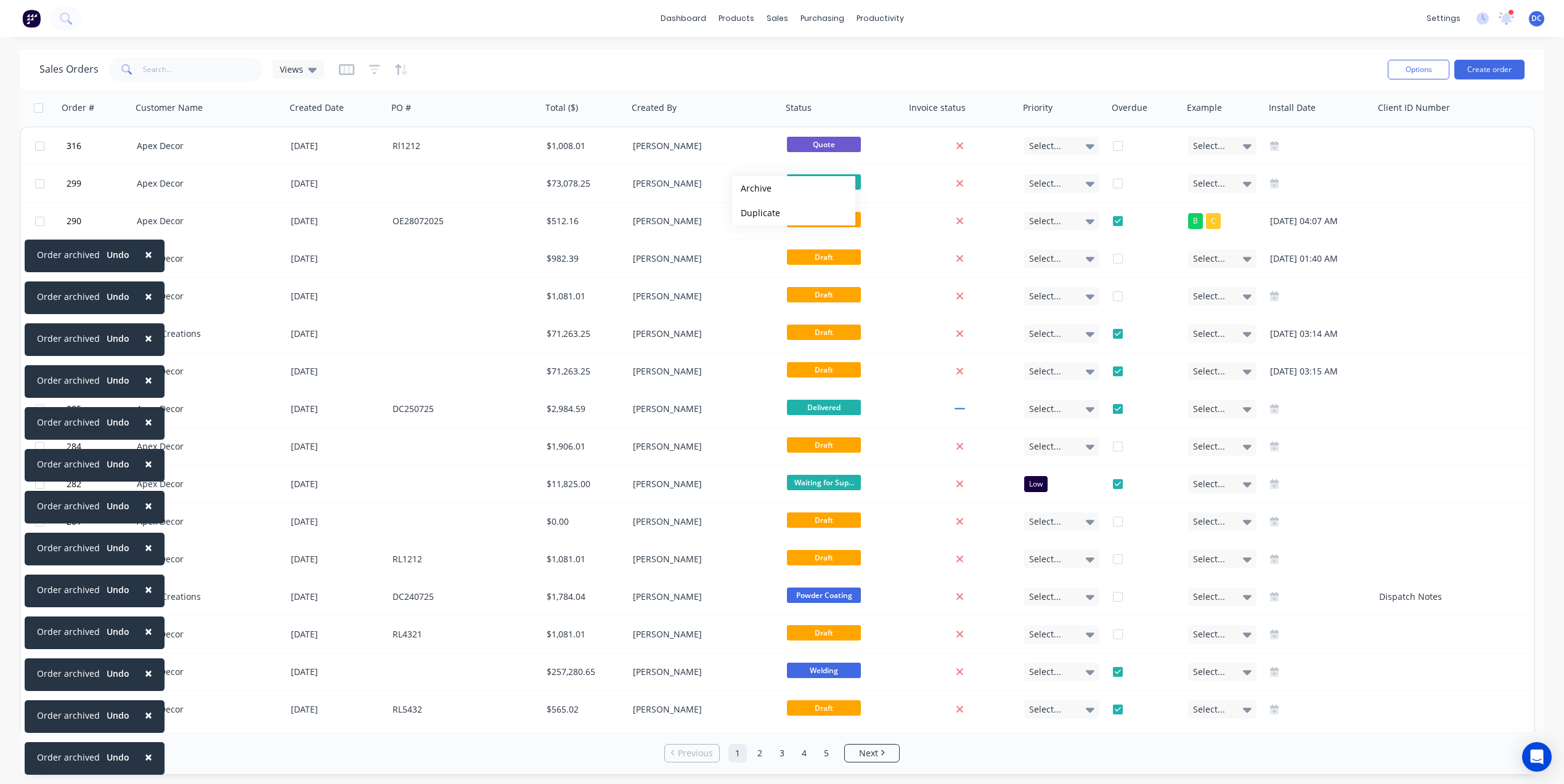
click at [752, 188] on button "Archive" at bounding box center [793, 188] width 123 height 24
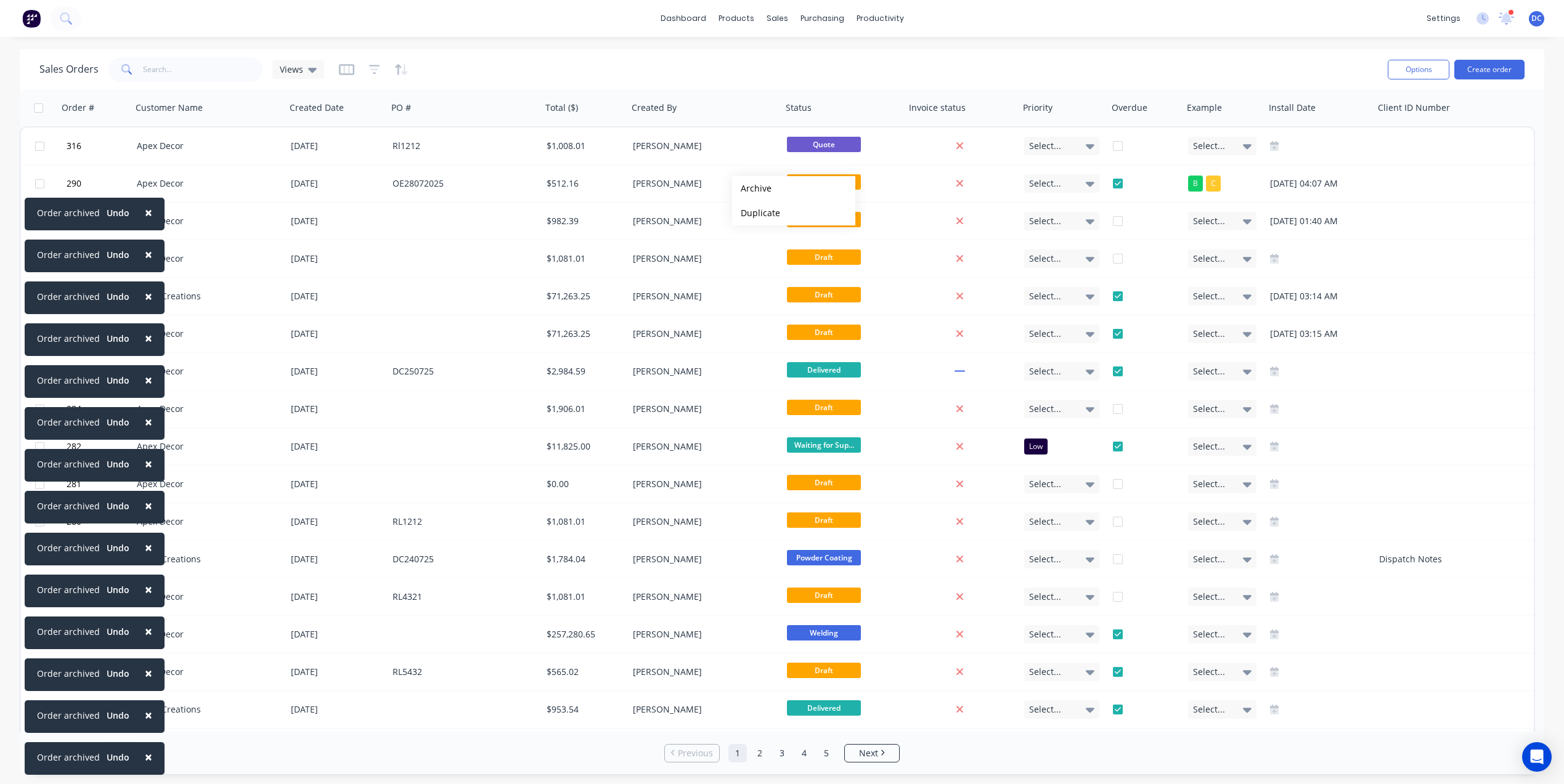
click at [752, 188] on button "Archive" at bounding box center [793, 188] width 123 height 24
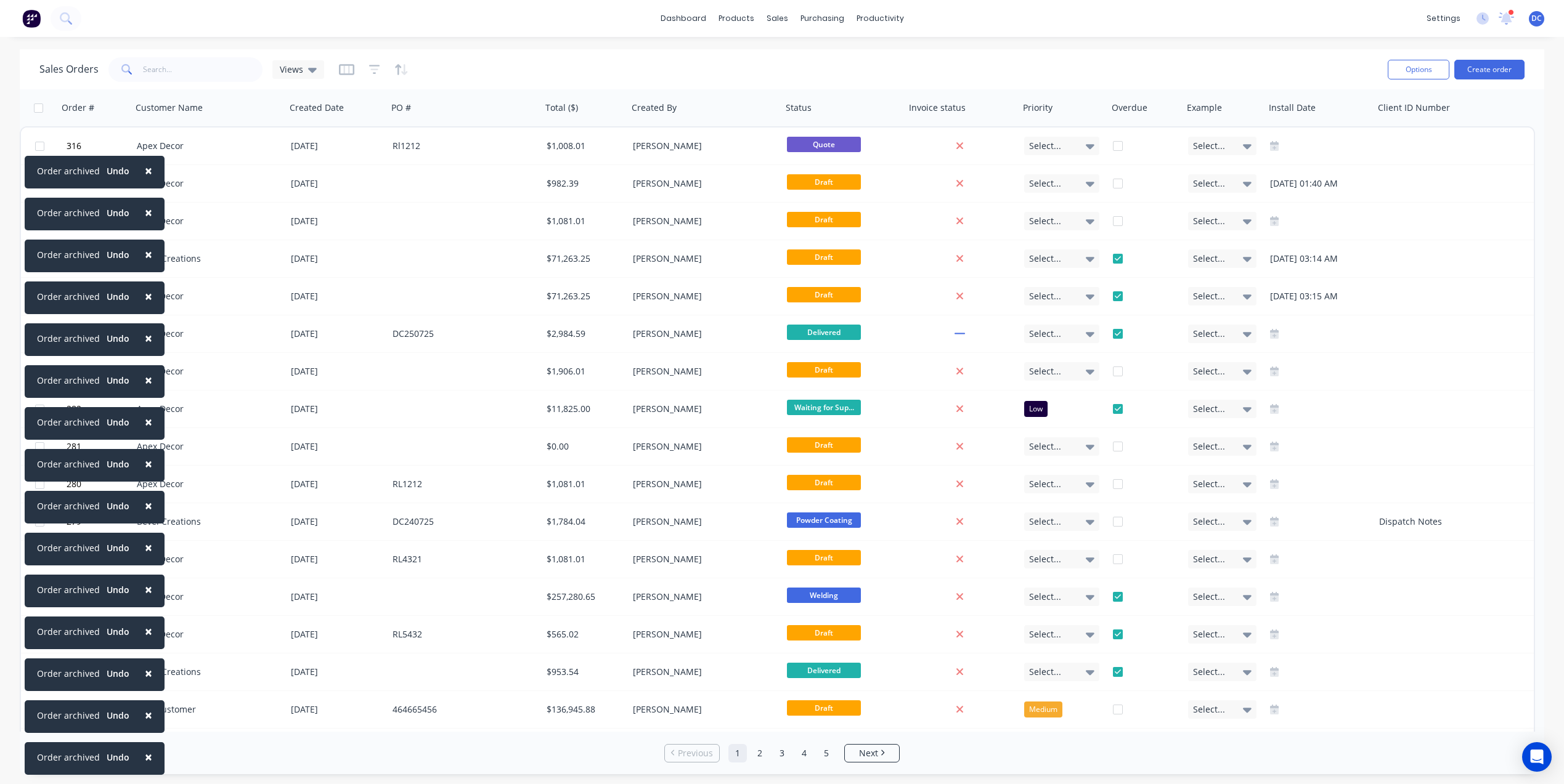
click at [752, 188] on div "[PERSON_NAME]" at bounding box center [701, 183] width 137 height 13
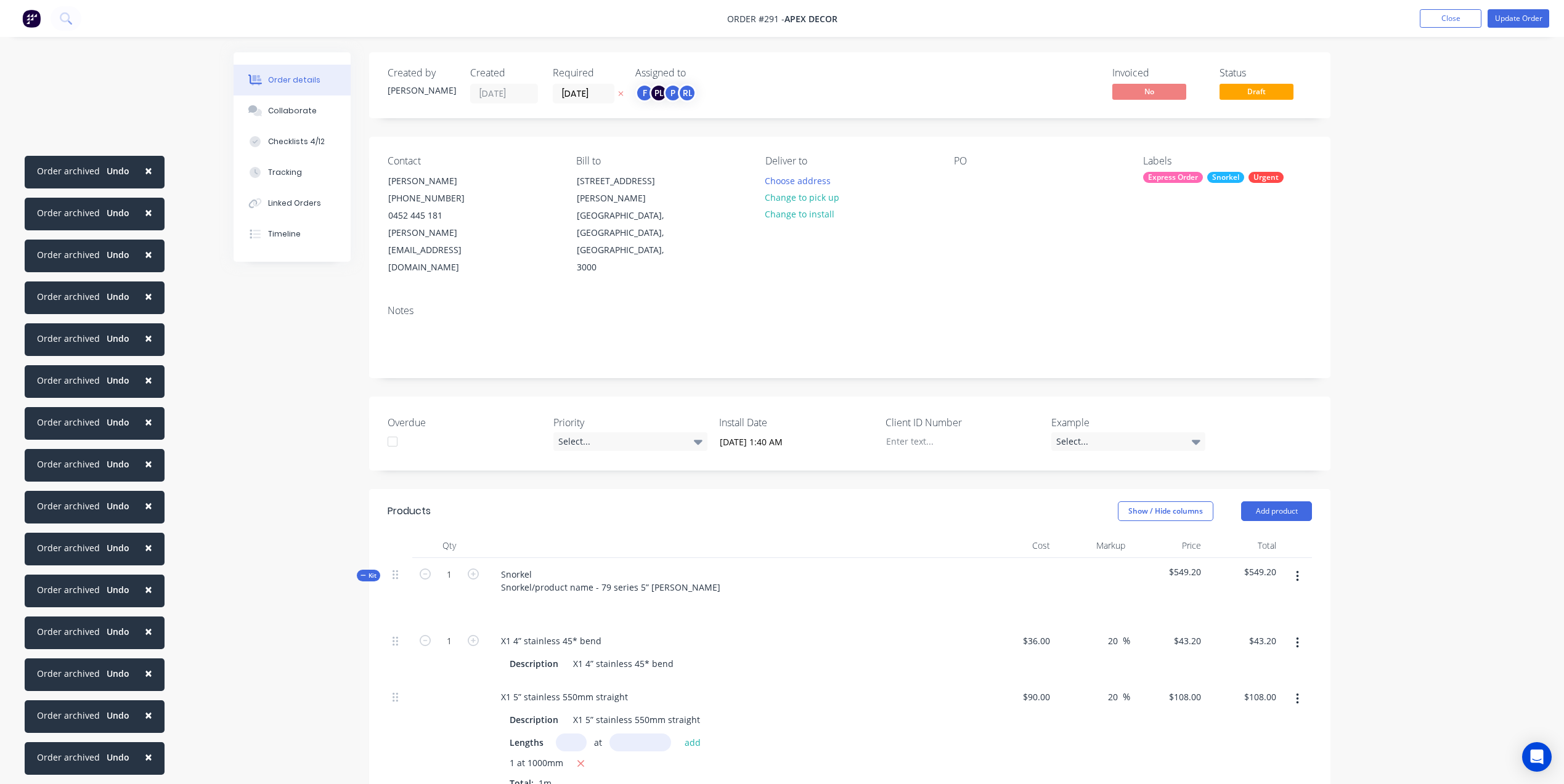
click at [30, 24] on img at bounding box center [31, 18] width 19 height 19
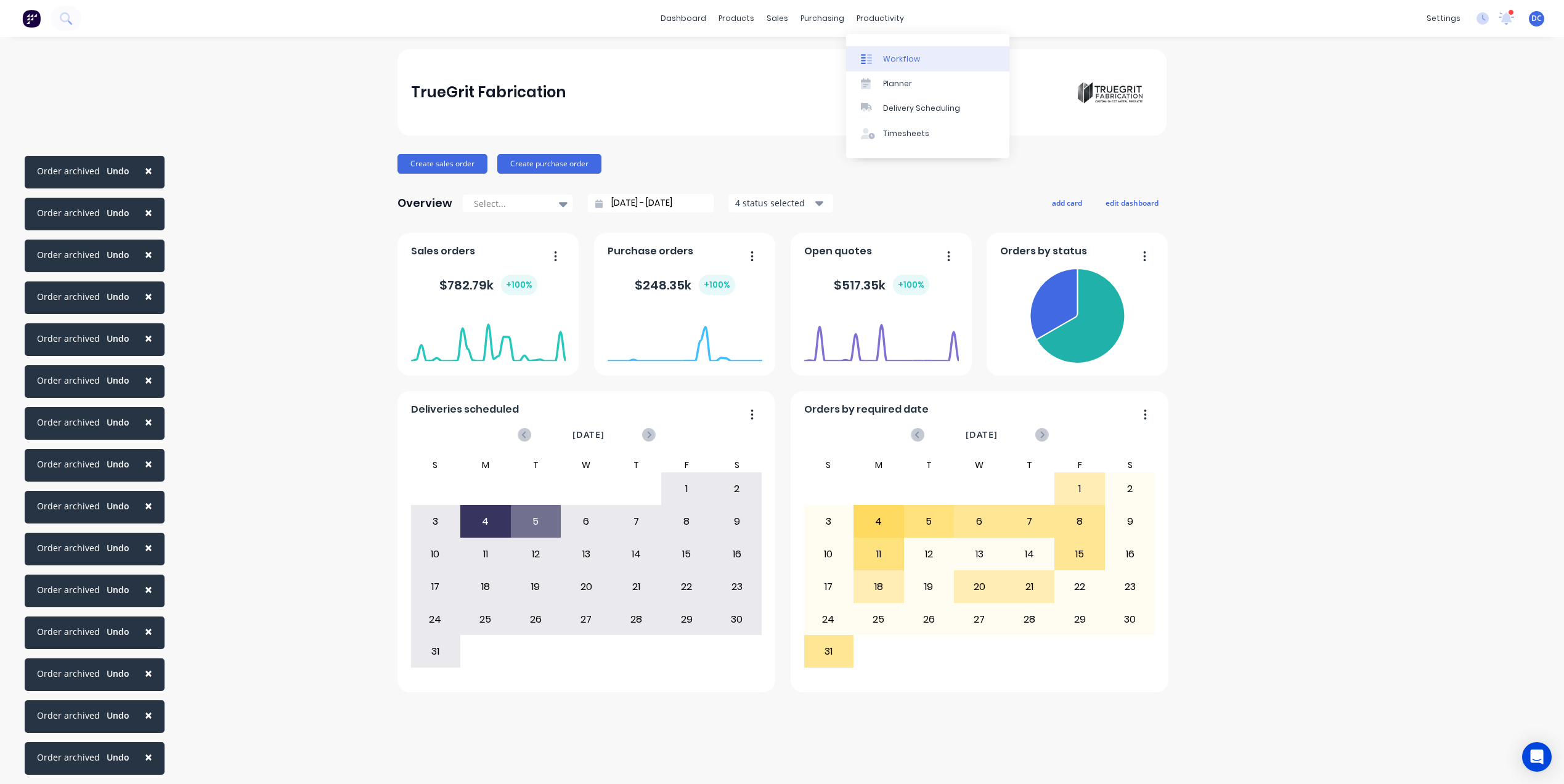
click at [889, 62] on div "Workflow" at bounding box center [901, 59] width 37 height 11
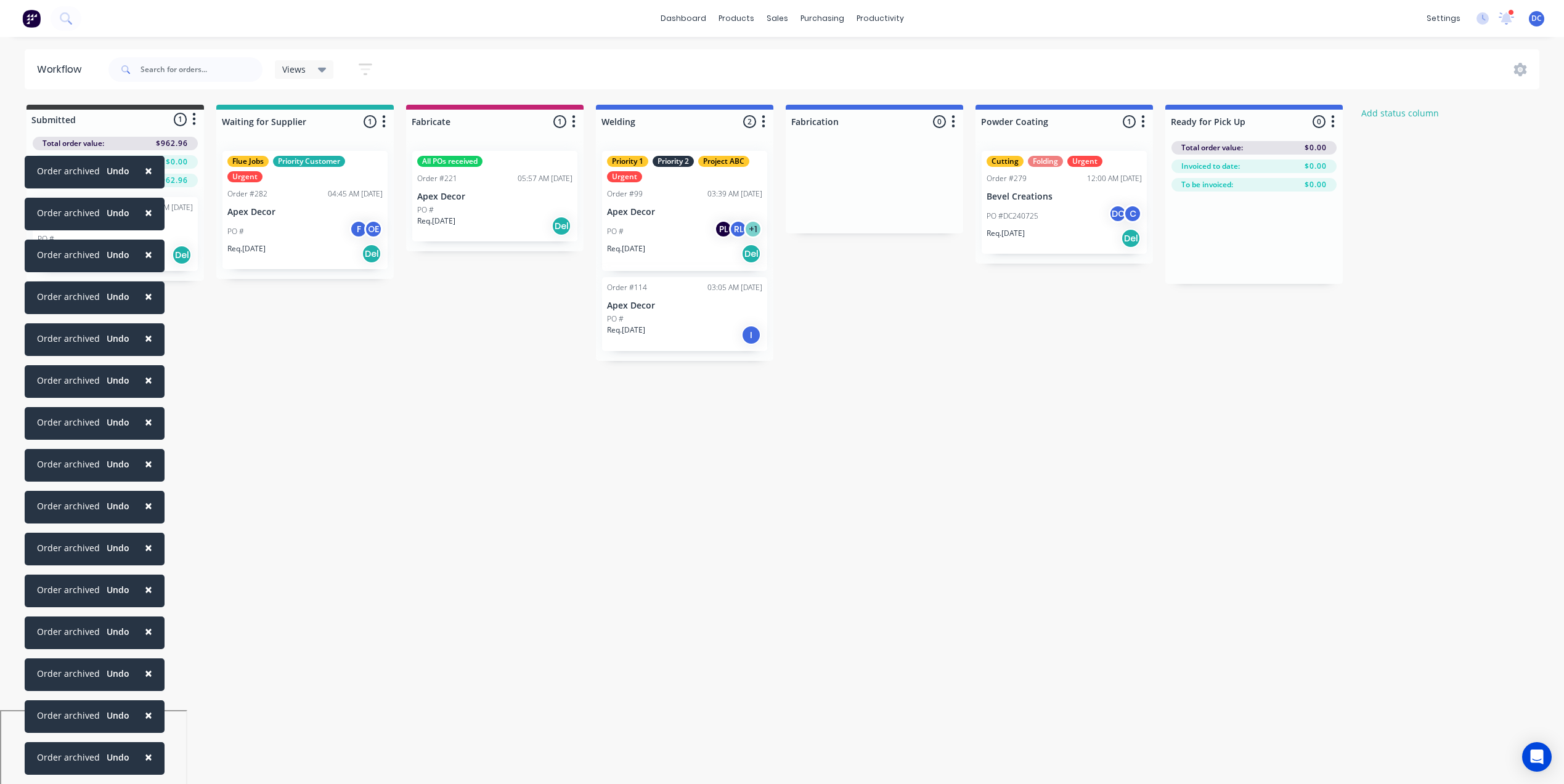
click at [139, 759] on button "×" at bounding box center [148, 757] width 32 height 30
click at [145, 759] on span "×" at bounding box center [148, 756] width 8 height 17
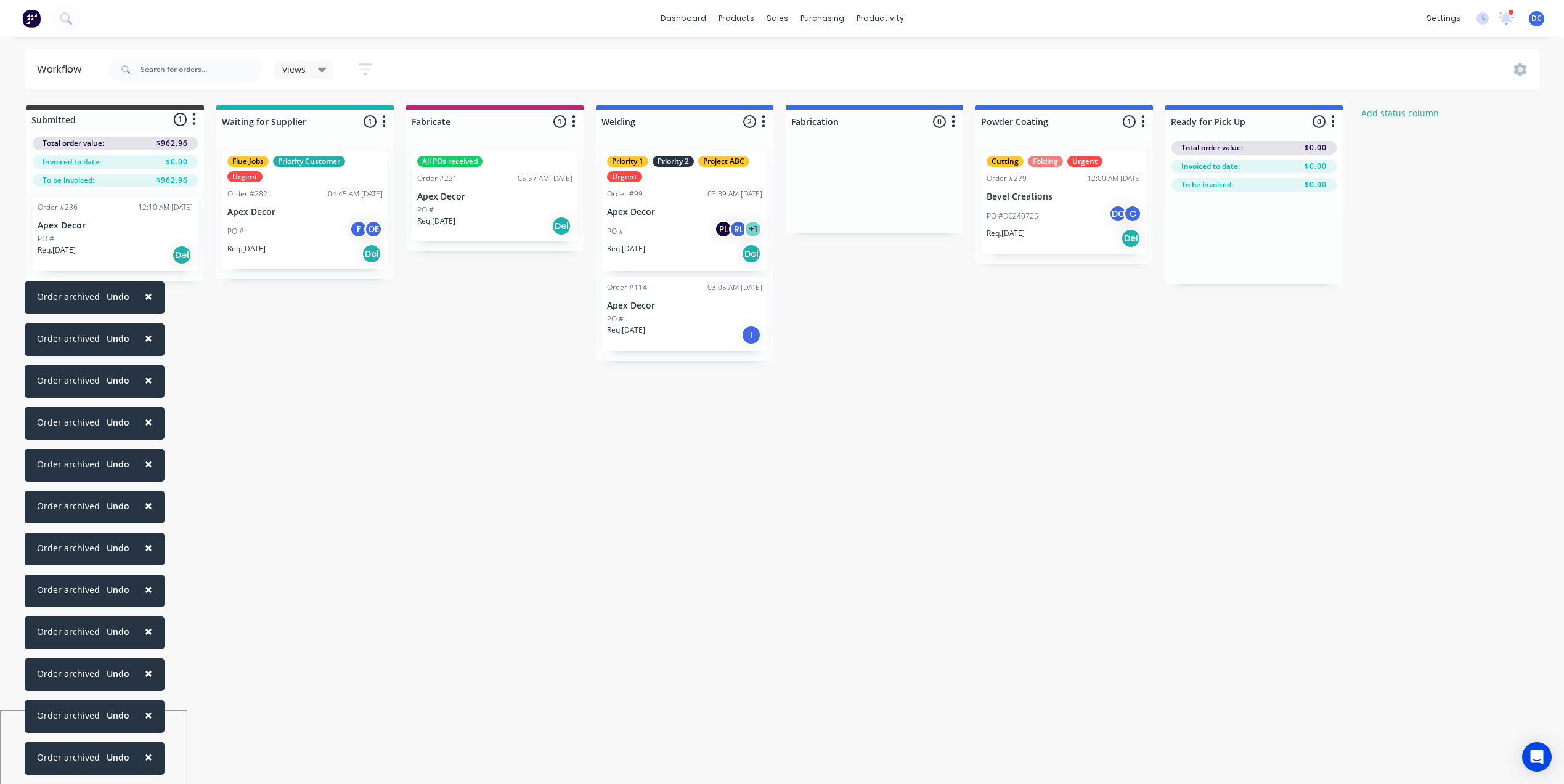
click at [145, 759] on span "×" at bounding box center [148, 756] width 8 height 17
click at [145, 724] on span "×" at bounding box center [148, 714] width 8 height 17
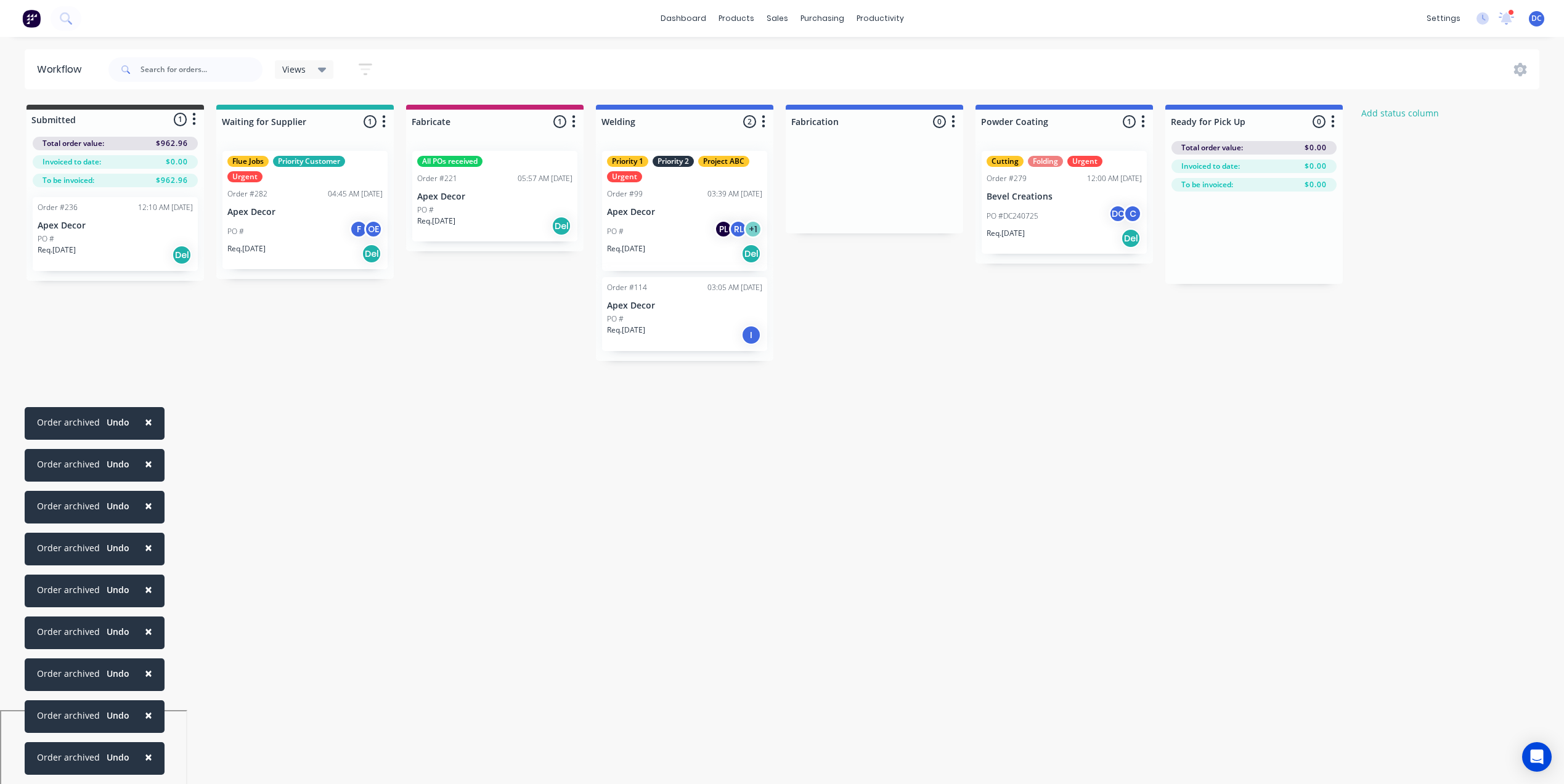
click at [145, 759] on span "×" at bounding box center [148, 756] width 8 height 17
click at [145, 724] on span "×" at bounding box center [148, 714] width 8 height 17
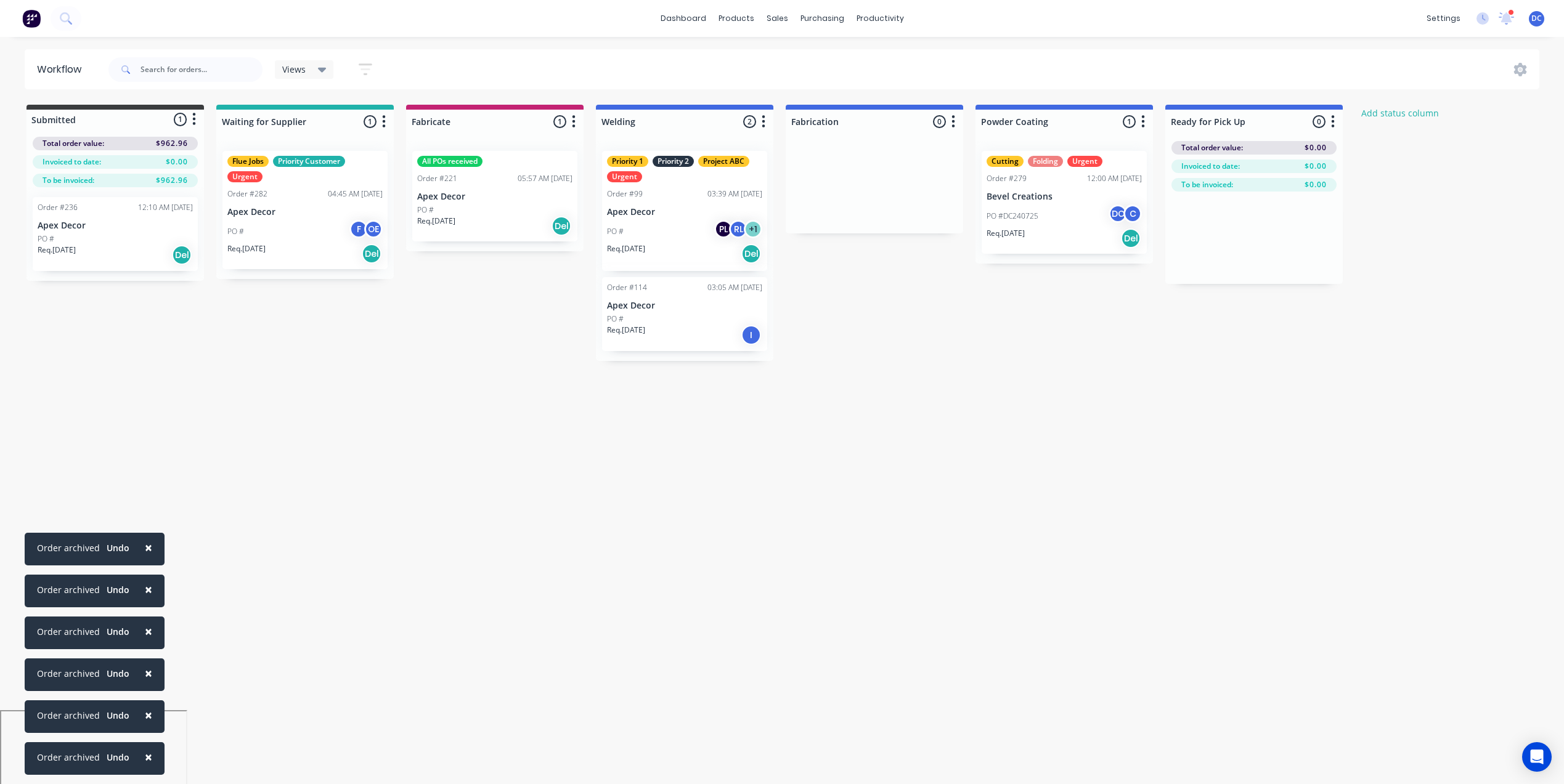
click at [145, 759] on span "×" at bounding box center [148, 756] width 8 height 17
click at [145, 724] on span "×" at bounding box center [148, 714] width 8 height 17
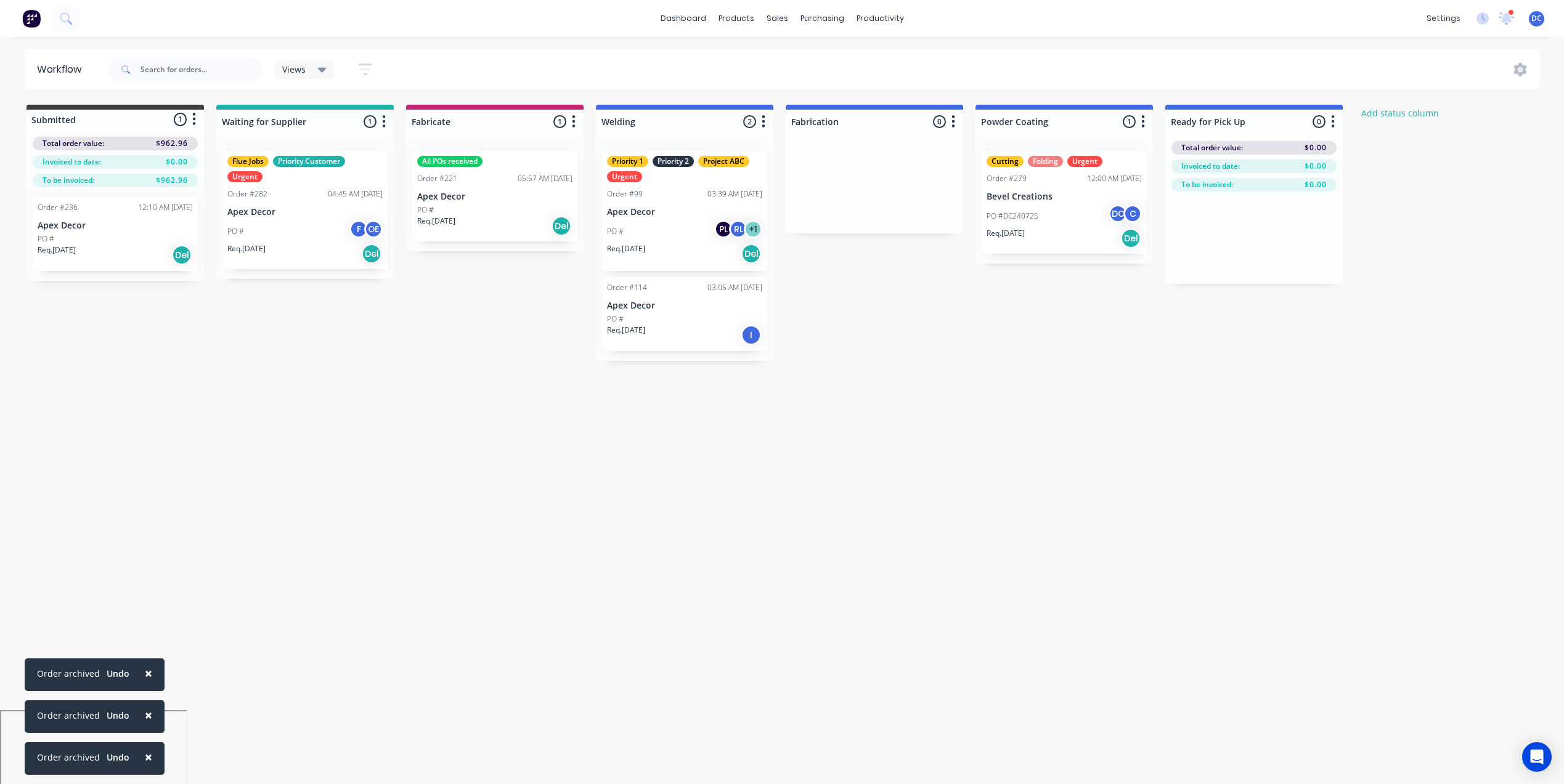
click at [145, 759] on span "×" at bounding box center [148, 756] width 8 height 17
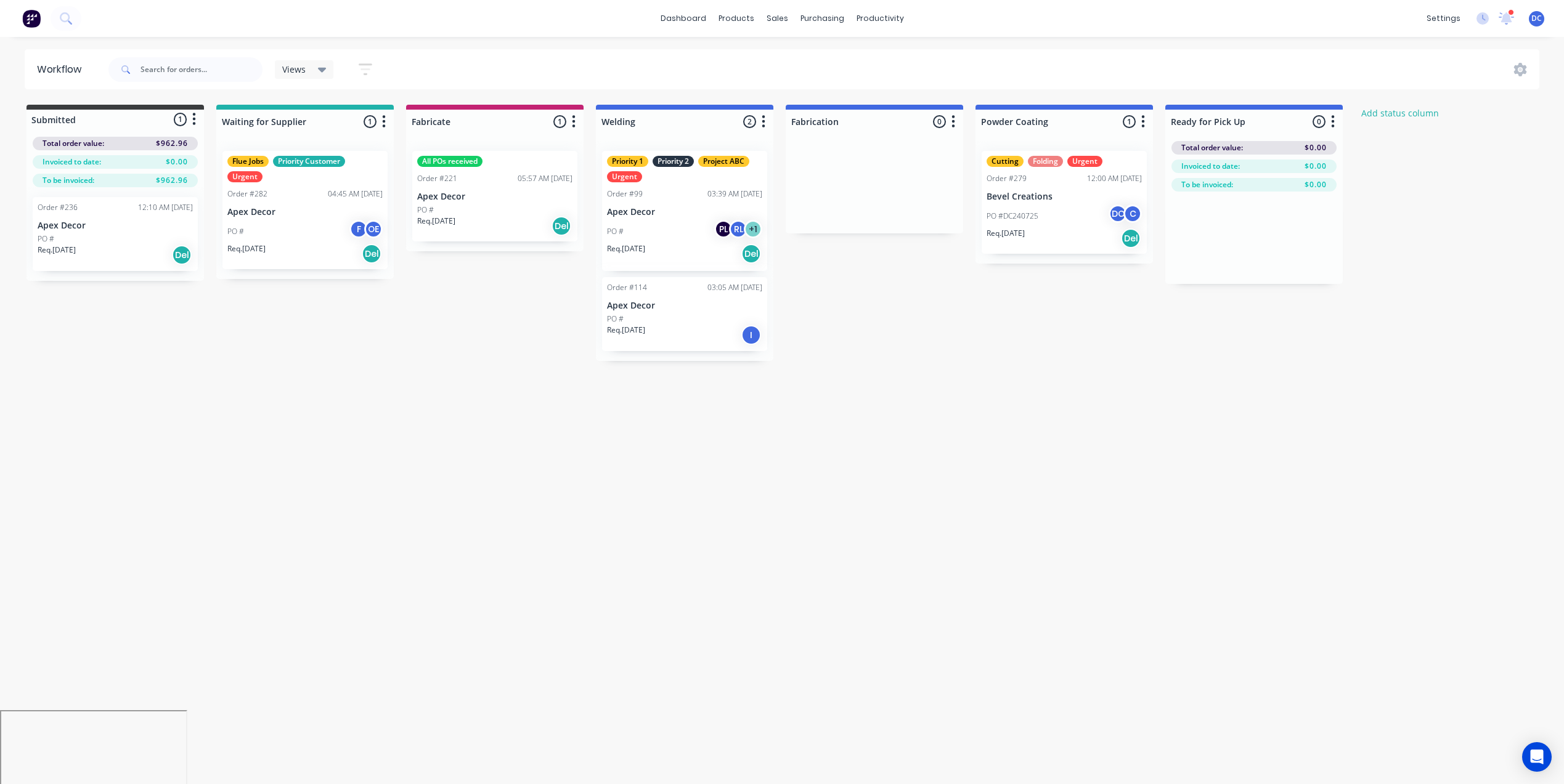
click at [145, 759] on div "Workflow Views Save new view None (Default) edit AA Steelworks edit [PERSON_NAM…" at bounding box center [782, 405] width 1564 height 710
click at [788, 51] on link "Sales Orders" at bounding box center [841, 58] width 163 height 24
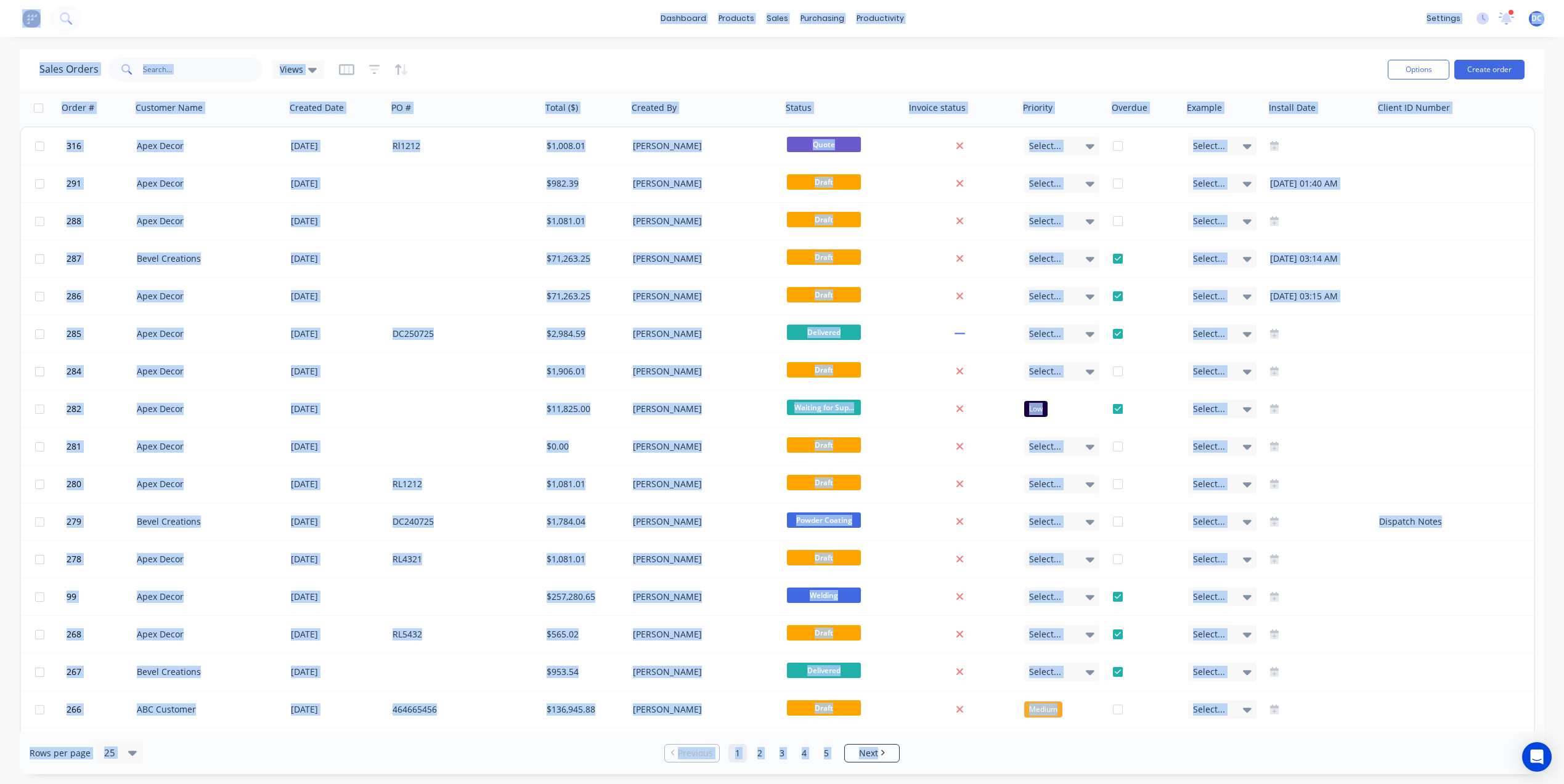
click at [882, 72] on div "Sales Orders Views" at bounding box center [709, 69] width 1338 height 30
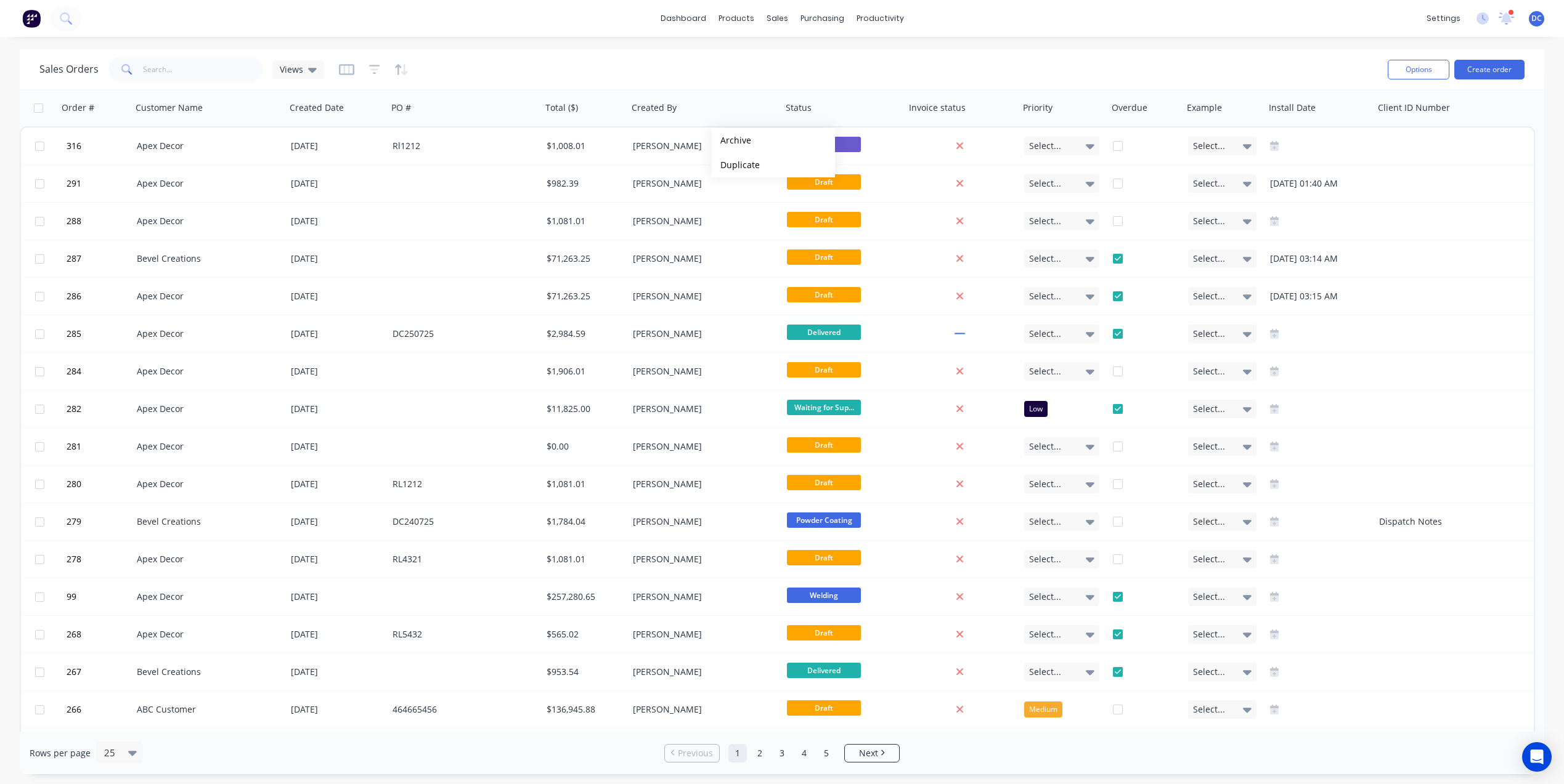
click at [693, 65] on div "Sales Orders Views" at bounding box center [709, 69] width 1338 height 30
click at [743, 341] on button "Archive" at bounding box center [766, 338] width 123 height 24
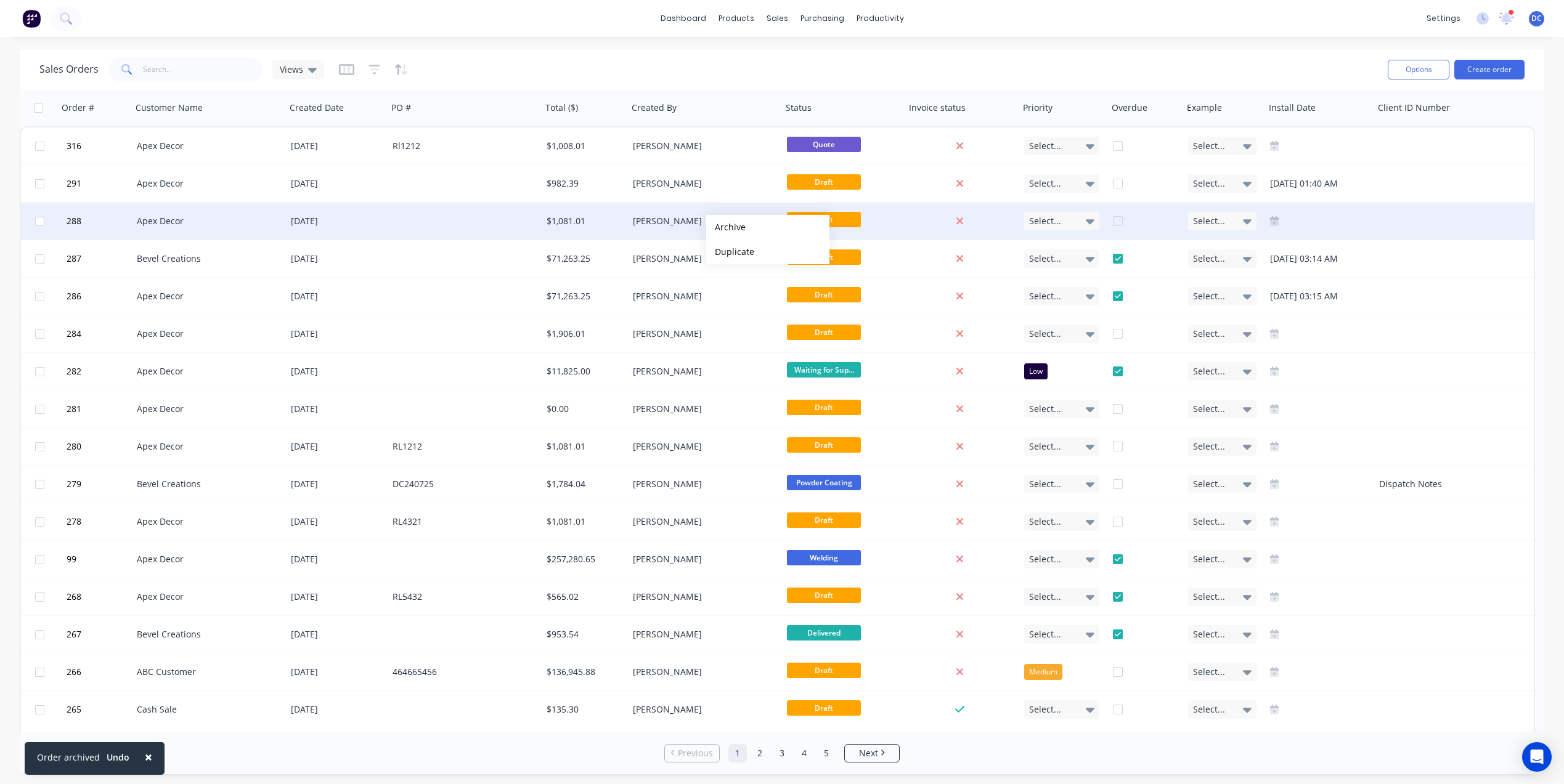
click at [726, 227] on button "Archive" at bounding box center [767, 227] width 123 height 24
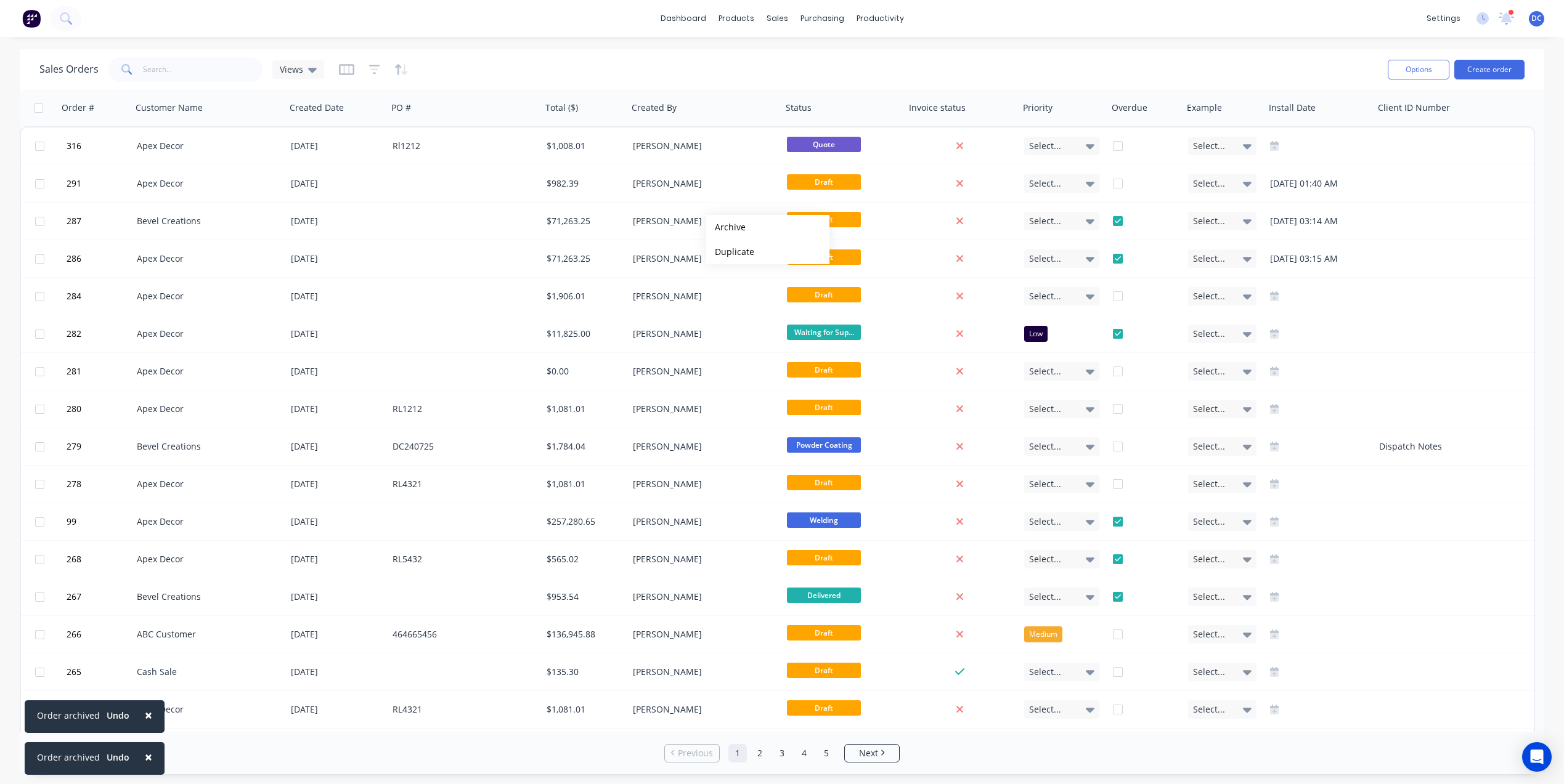
click at [726, 227] on button "Archive" at bounding box center [767, 227] width 123 height 24
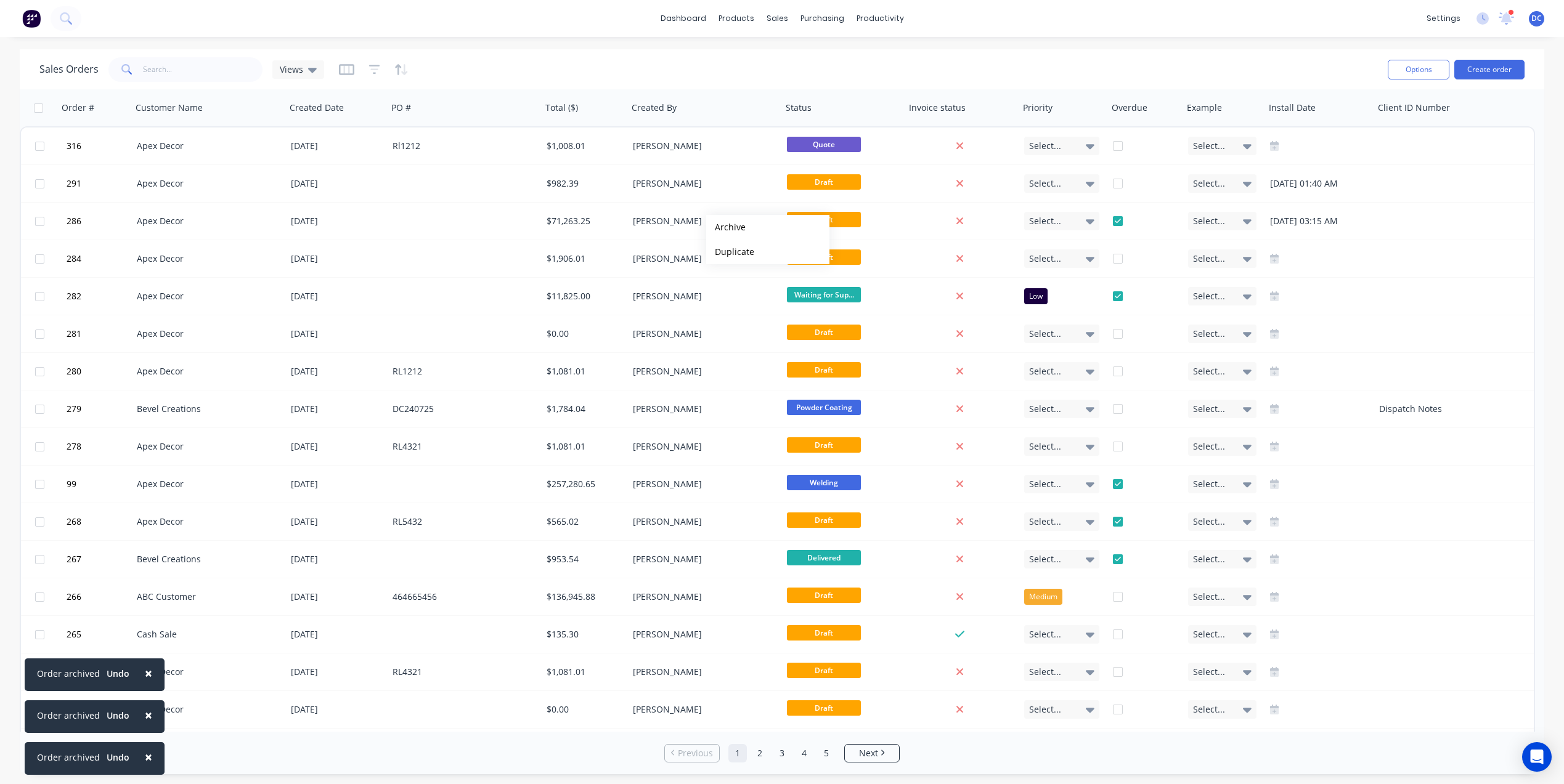
click at [726, 227] on button "Archive" at bounding box center [767, 227] width 123 height 24
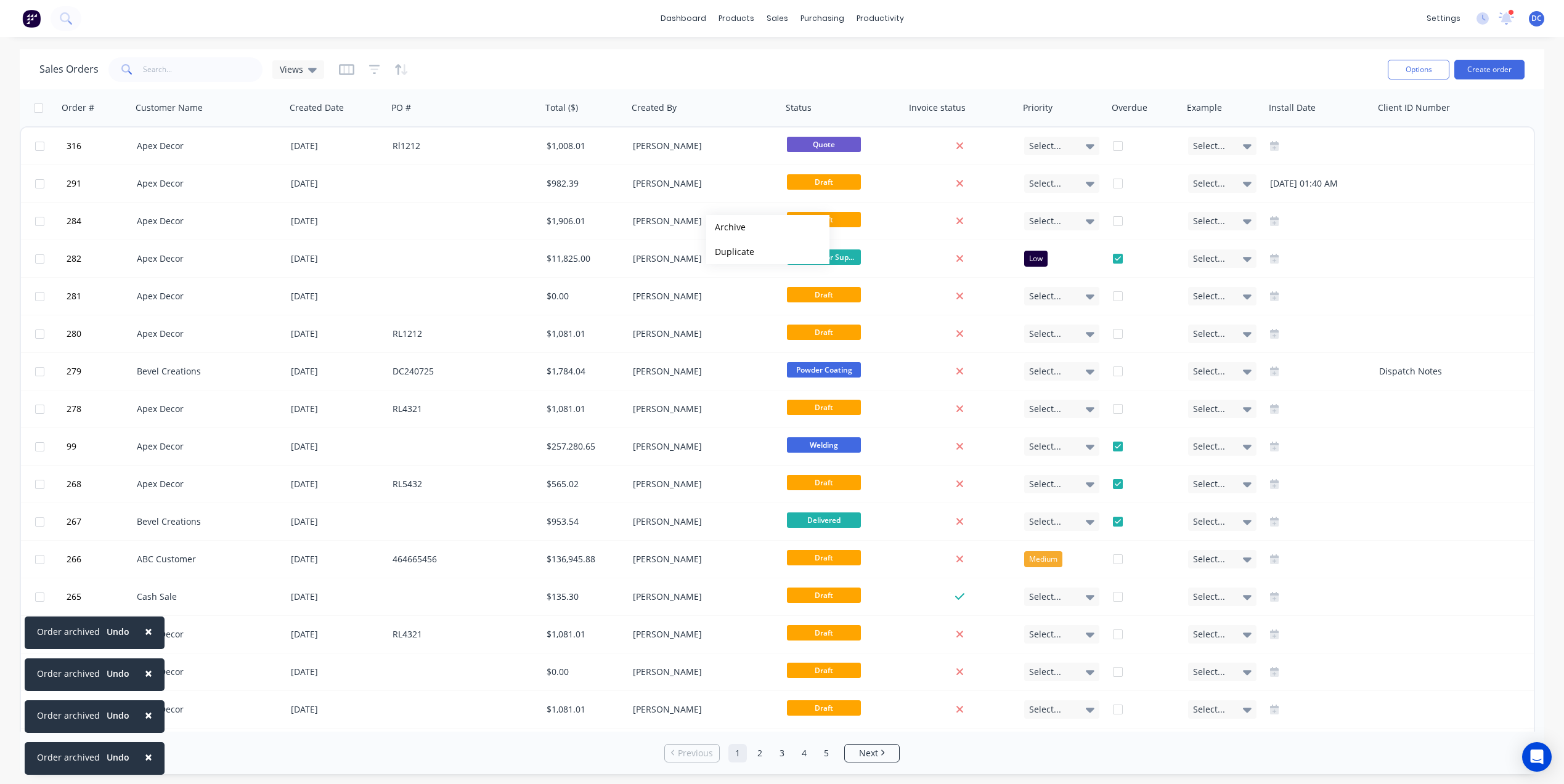
click at [726, 227] on button "Archive" at bounding box center [767, 227] width 123 height 24
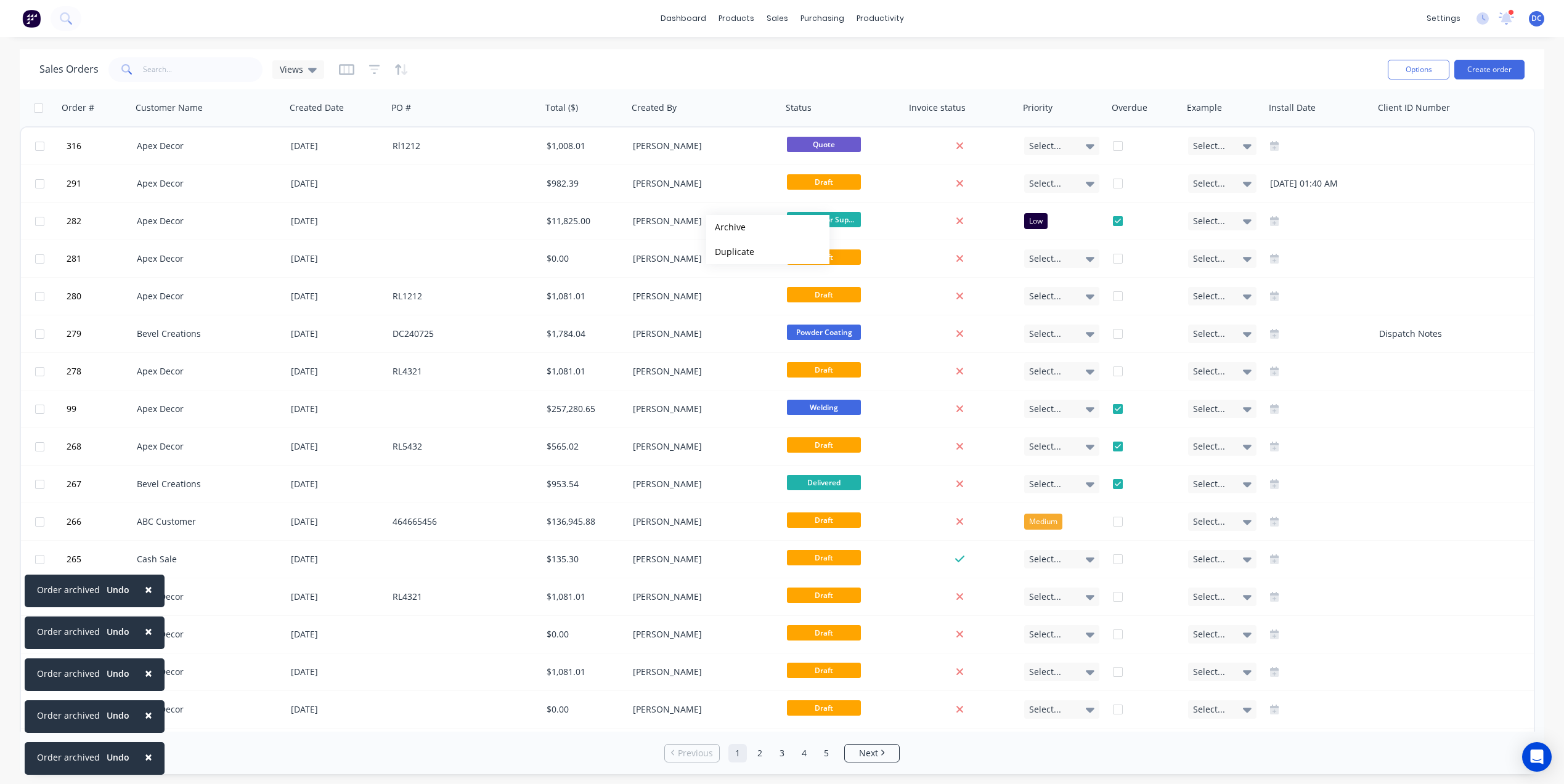
click at [726, 227] on button "Archive" at bounding box center [767, 227] width 123 height 24
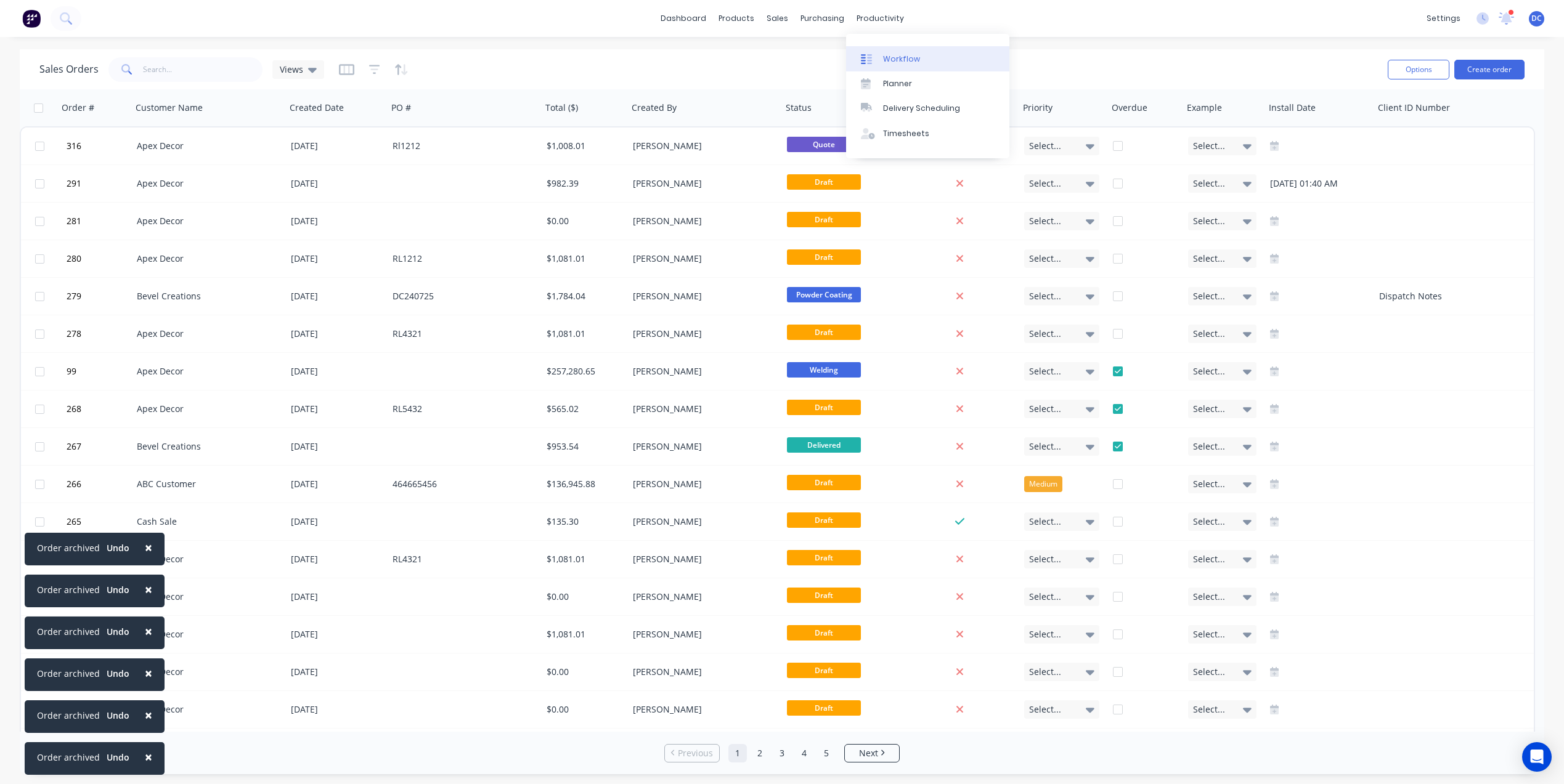
click at [898, 58] on div "Workflow" at bounding box center [901, 59] width 37 height 11
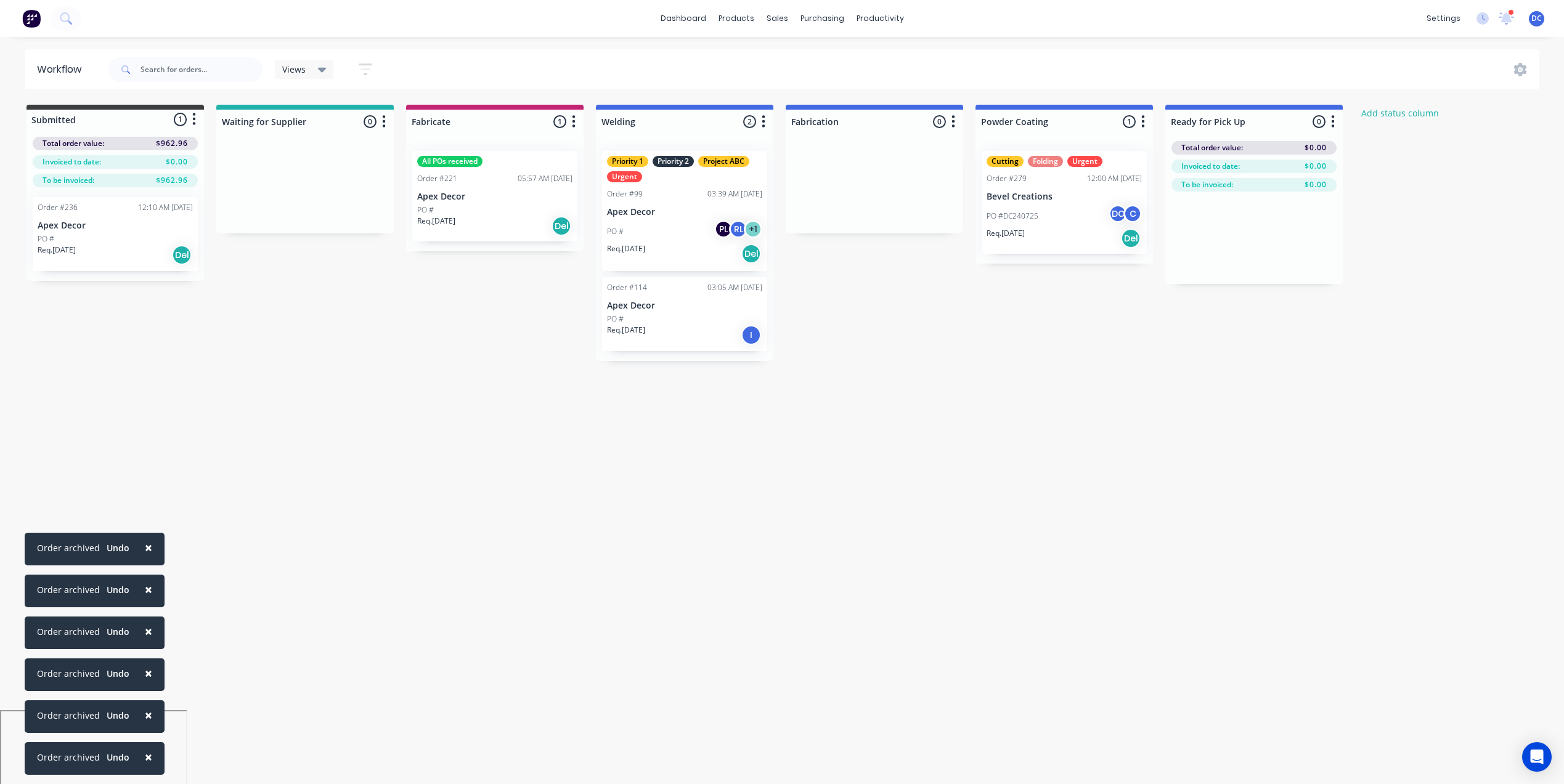
click at [145, 758] on span "×" at bounding box center [148, 756] width 8 height 17
click at [145, 724] on span "×" at bounding box center [148, 714] width 8 height 17
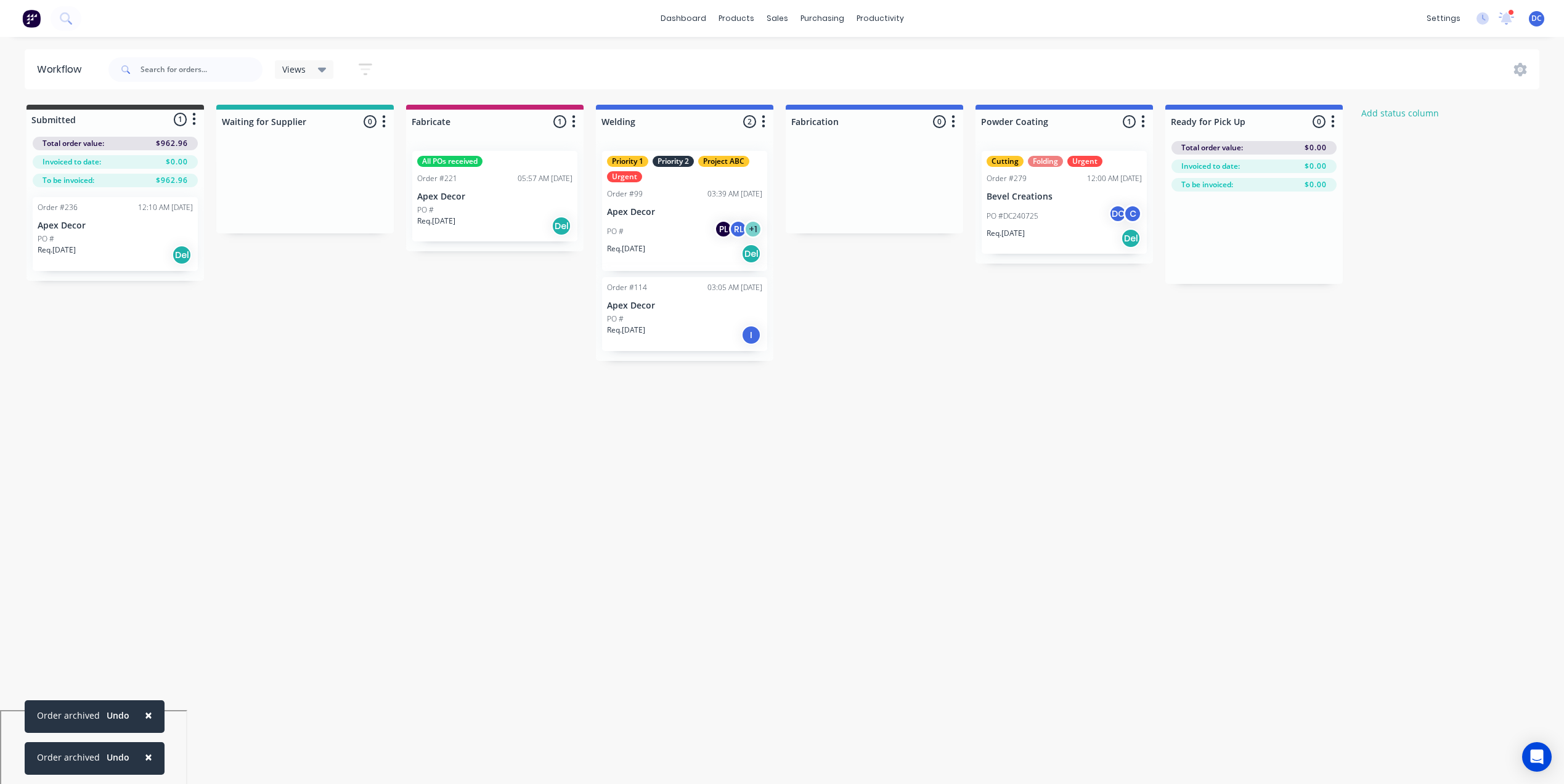
click at [145, 758] on span "×" at bounding box center [148, 756] width 8 height 17
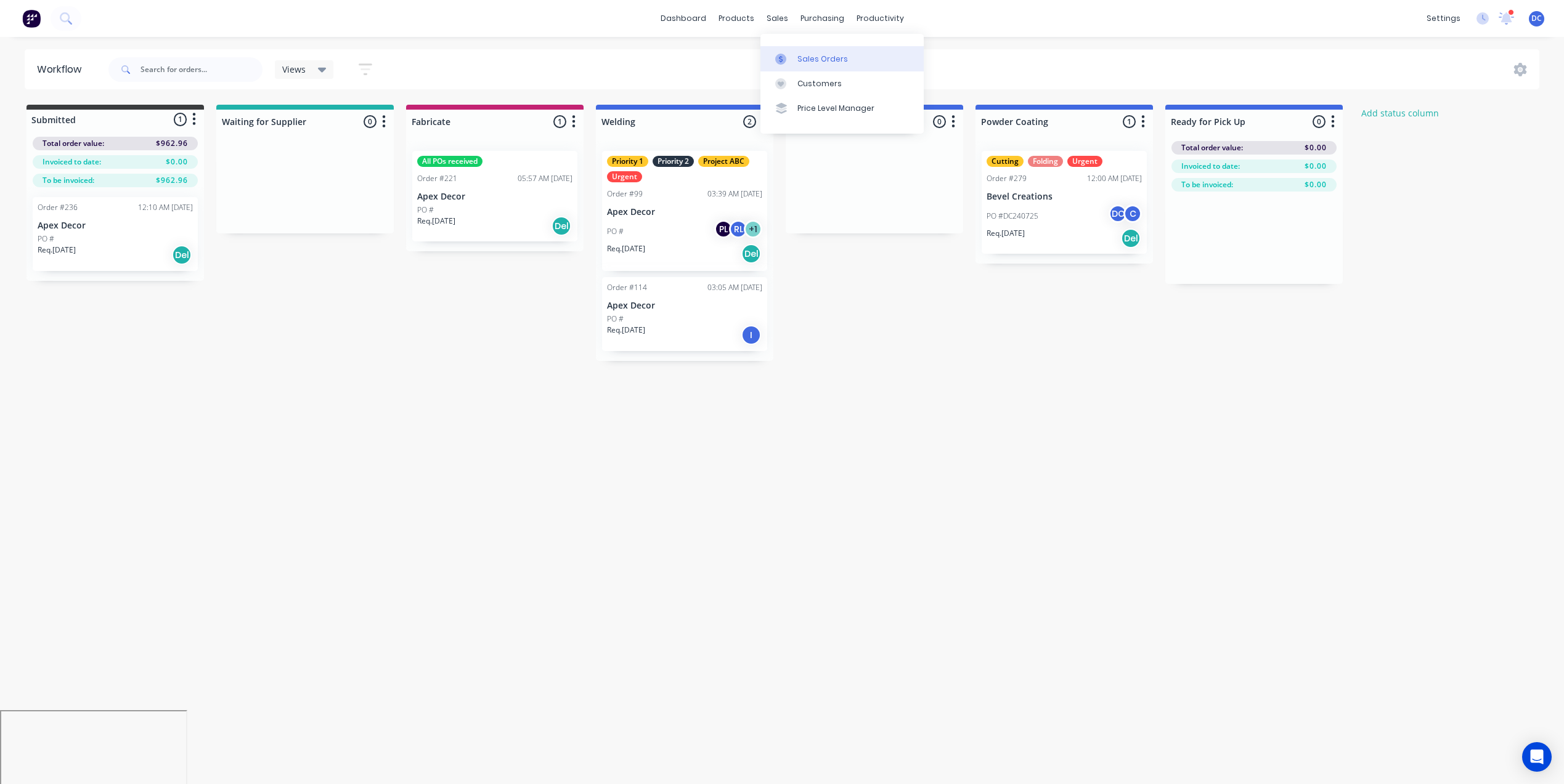
click at [791, 48] on link "Sales Orders" at bounding box center [841, 58] width 163 height 24
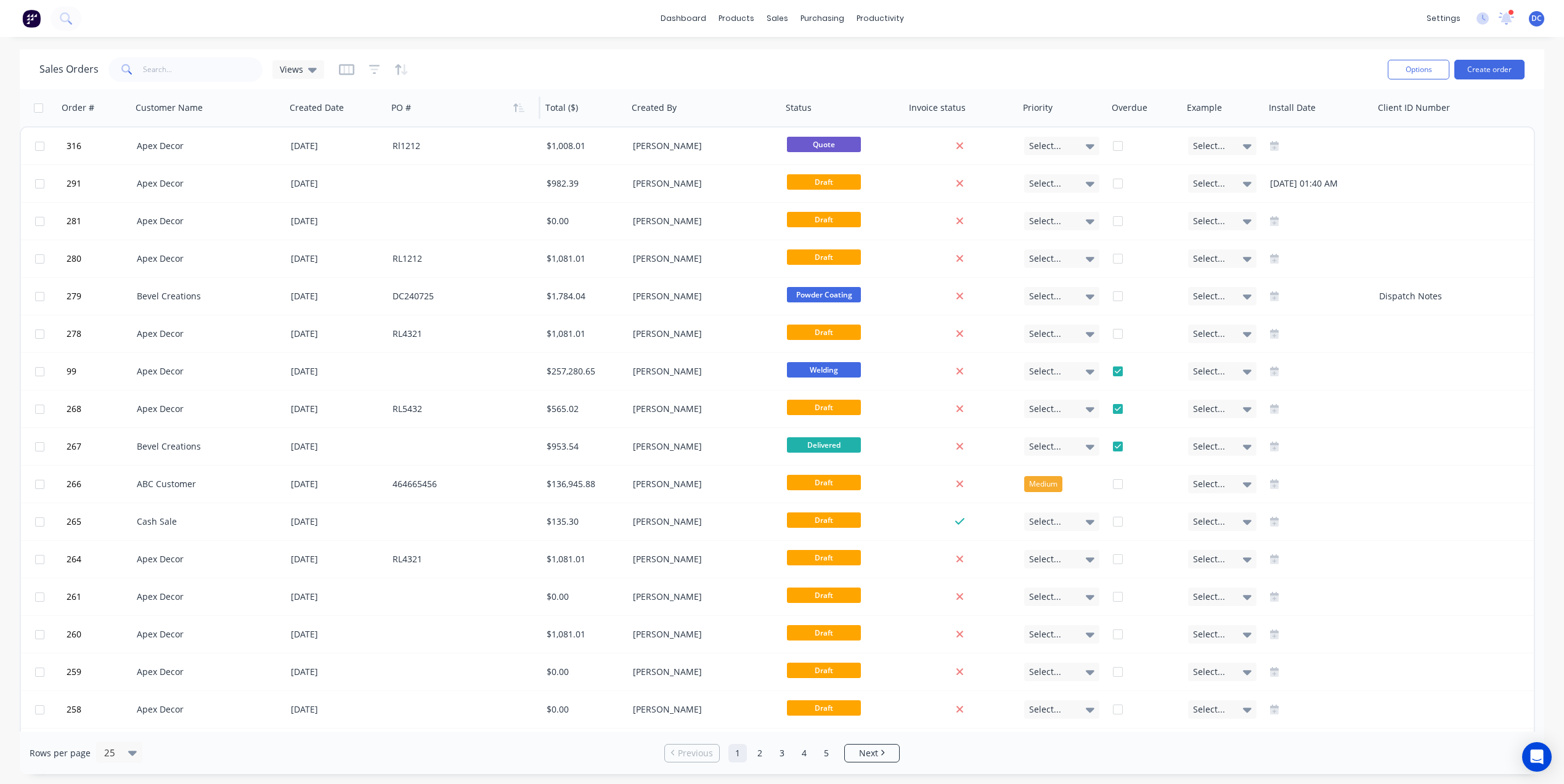
click at [513, 95] on div at bounding box center [460, 107] width 137 height 24
click at [513, 87] on div "Sales Orders Views Options Create order" at bounding box center [782, 70] width 1524 height 40
click at [36, 13] on img at bounding box center [31, 18] width 19 height 19
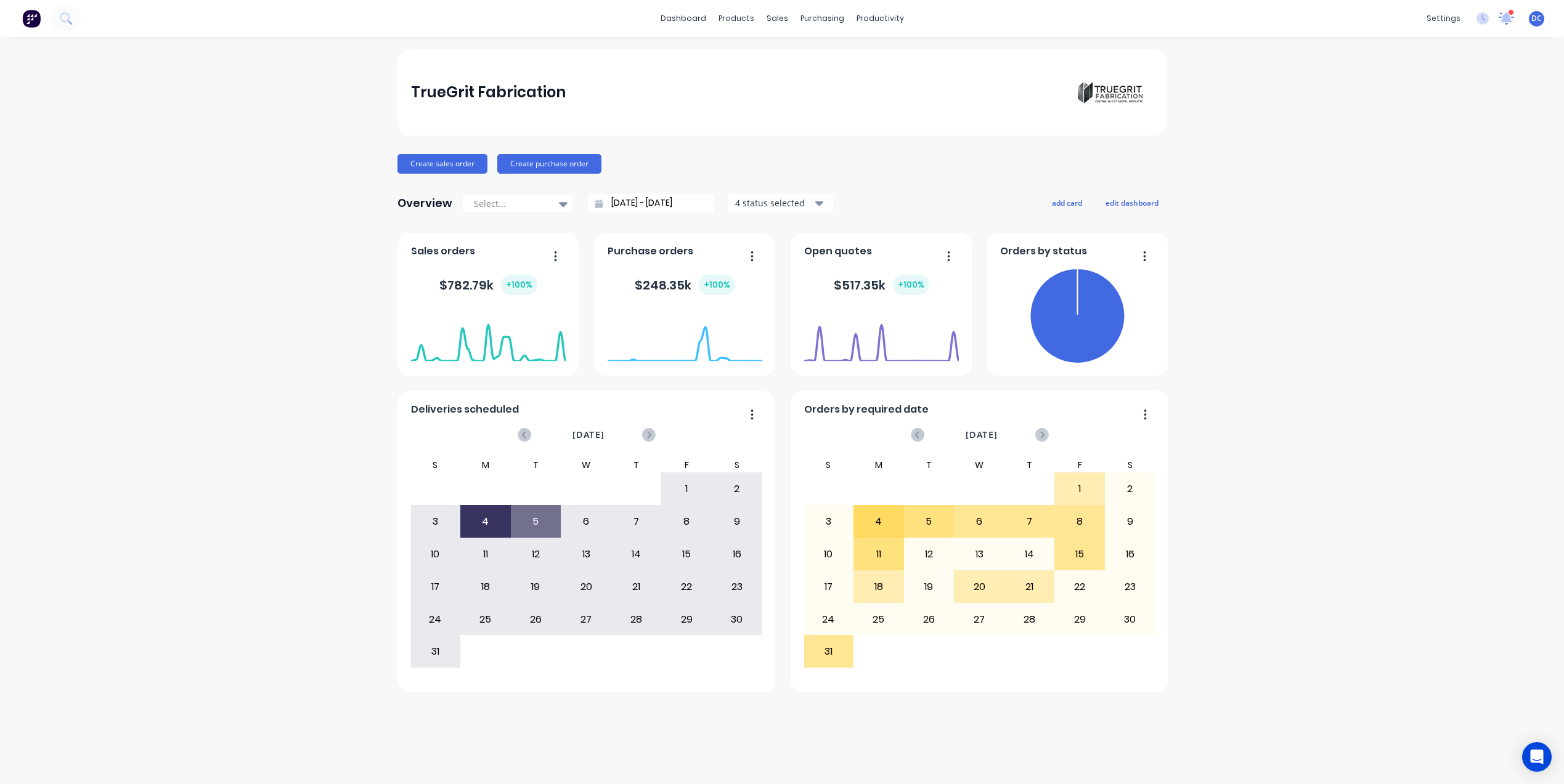
click at [1506, 19] on icon at bounding box center [1506, 17] width 12 height 11
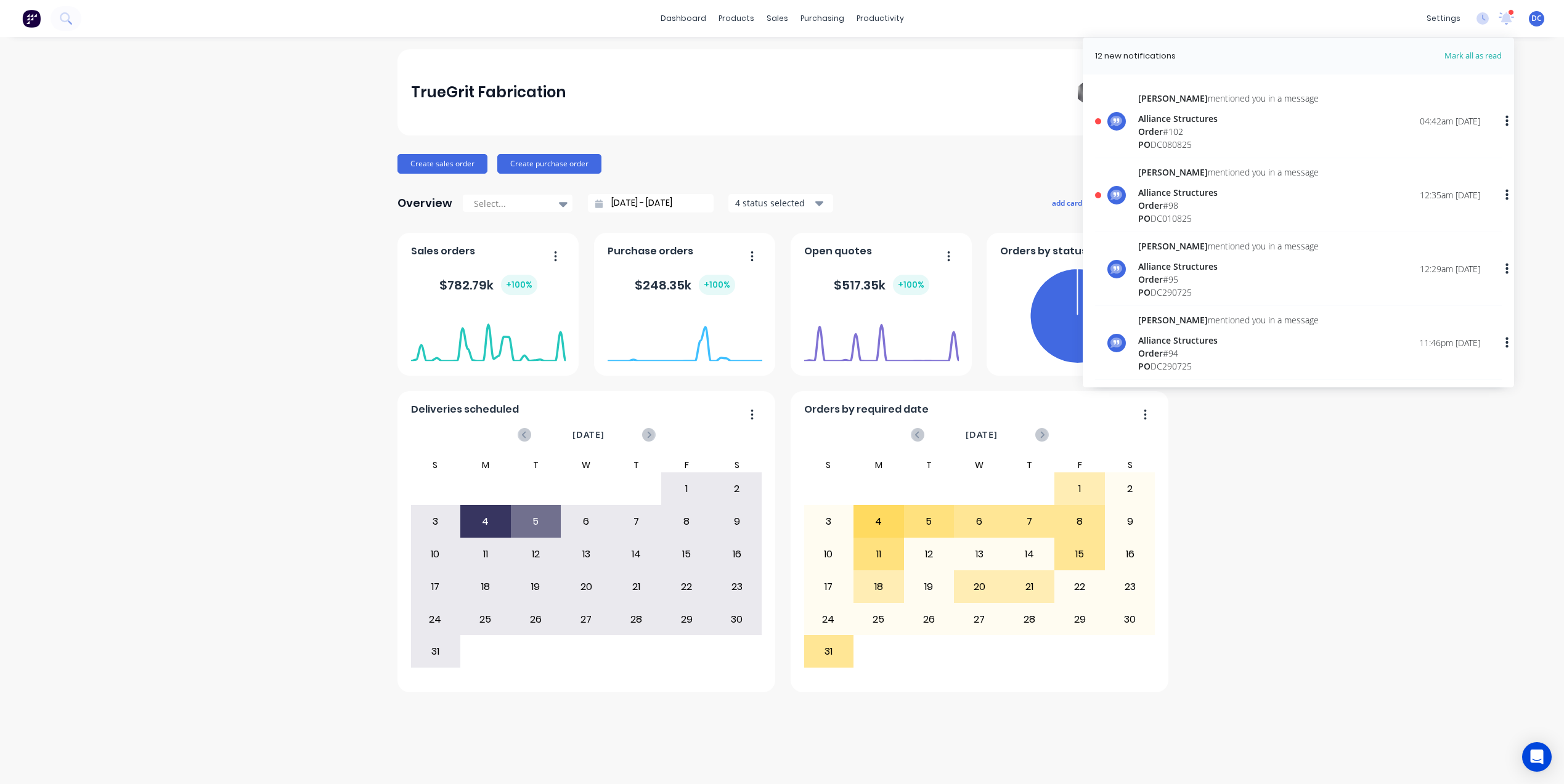
click at [1268, 116] on div "Alliance Structures" at bounding box center [1228, 118] width 181 height 13
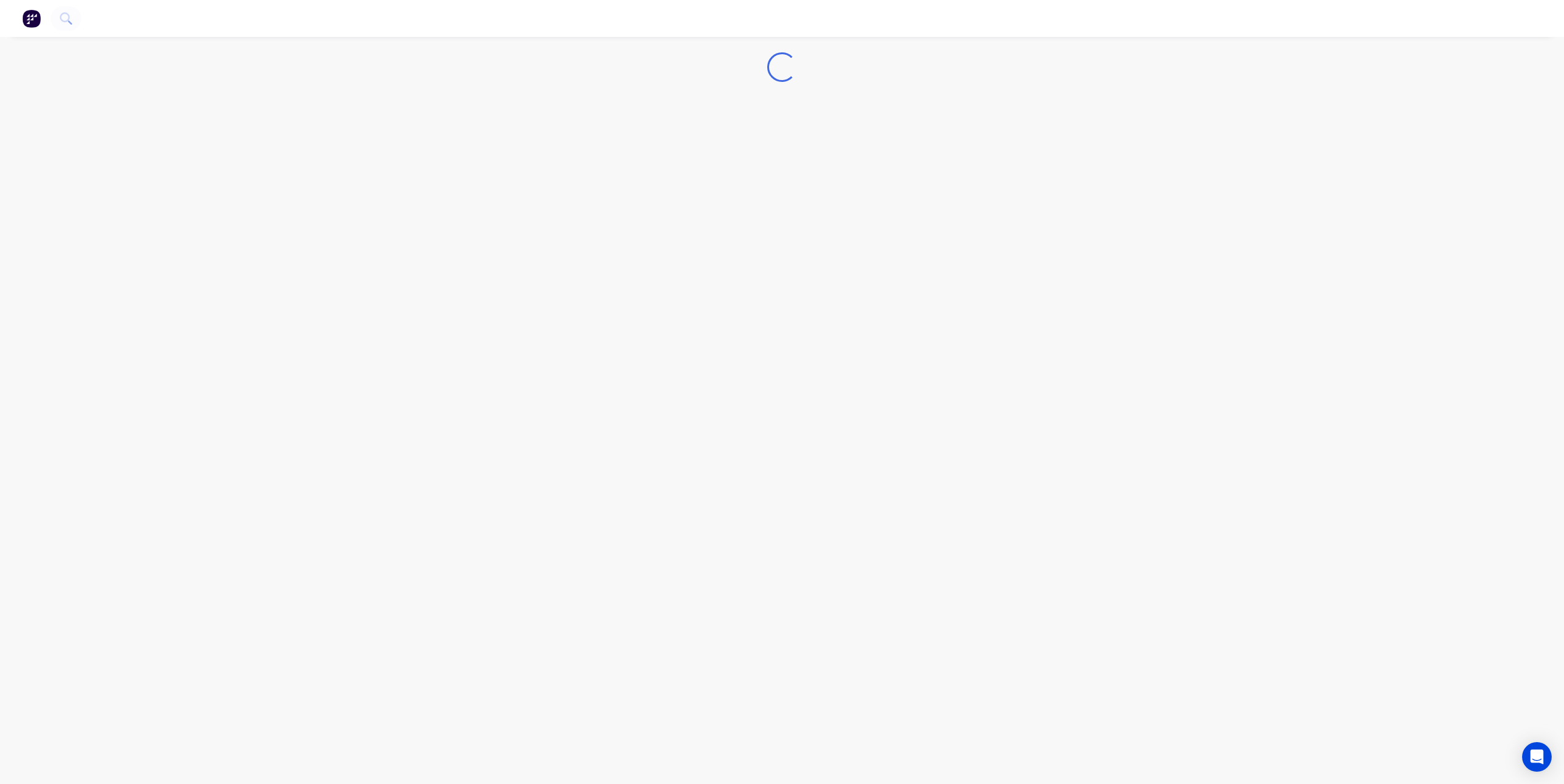
click at [31, 15] on img at bounding box center [31, 18] width 19 height 19
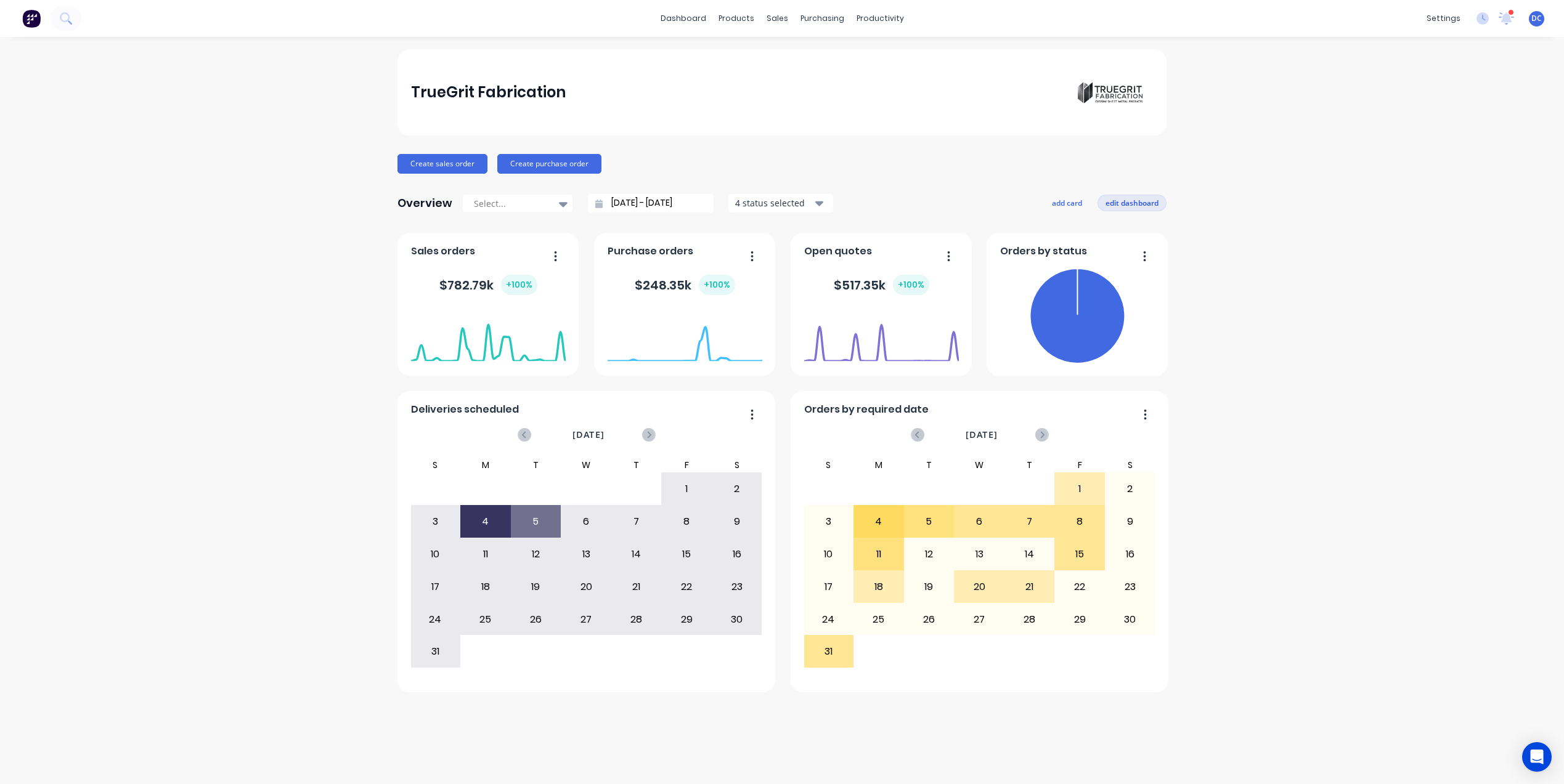
click at [1129, 199] on button "edit dashboard" at bounding box center [1131, 202] width 69 height 16
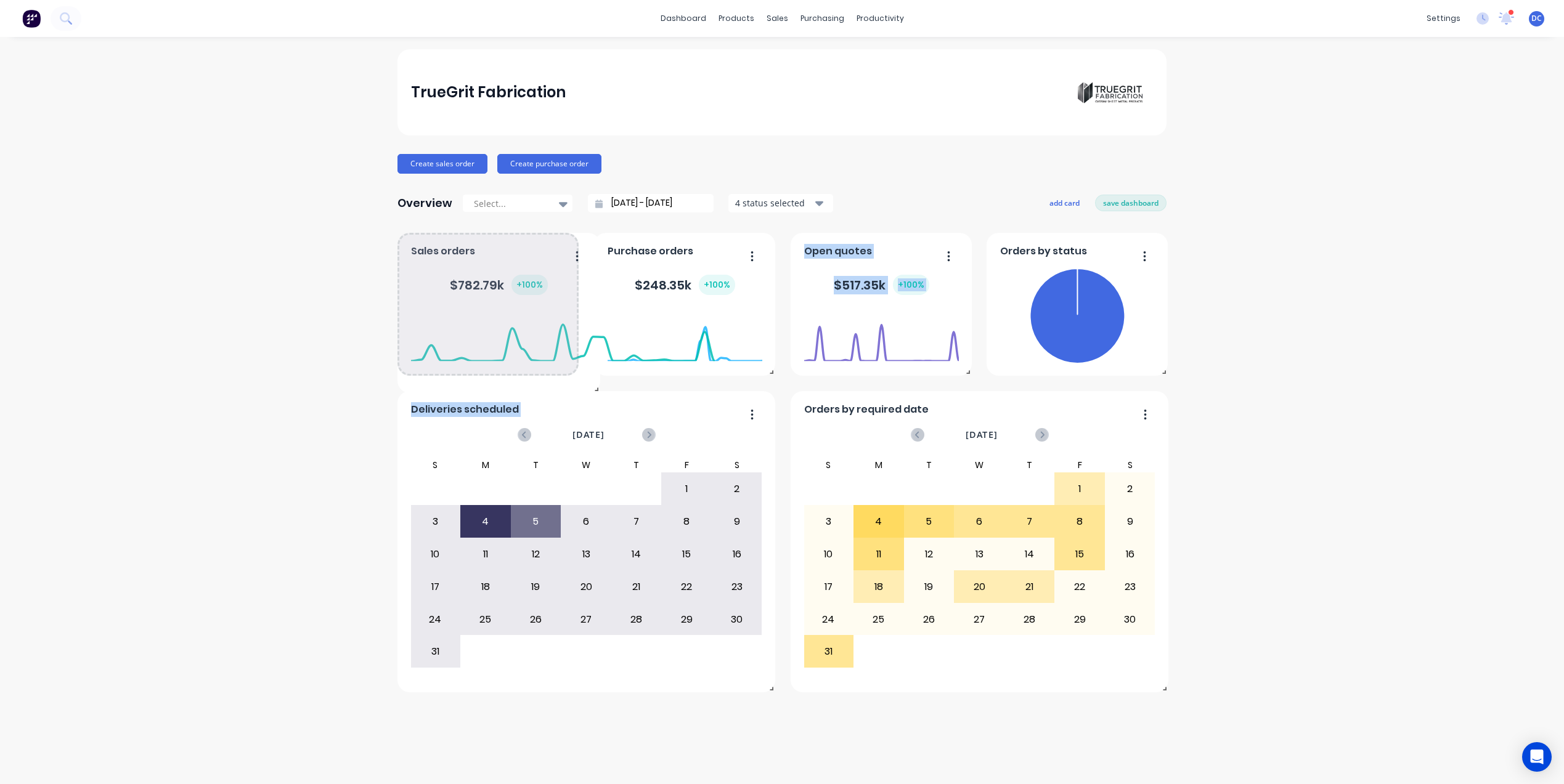
drag, startPoint x: 570, startPoint y: 370, endPoint x: 588, endPoint y: 382, distance: 21.6
click at [588, 382] on span at bounding box center [594, 387] width 13 height 13
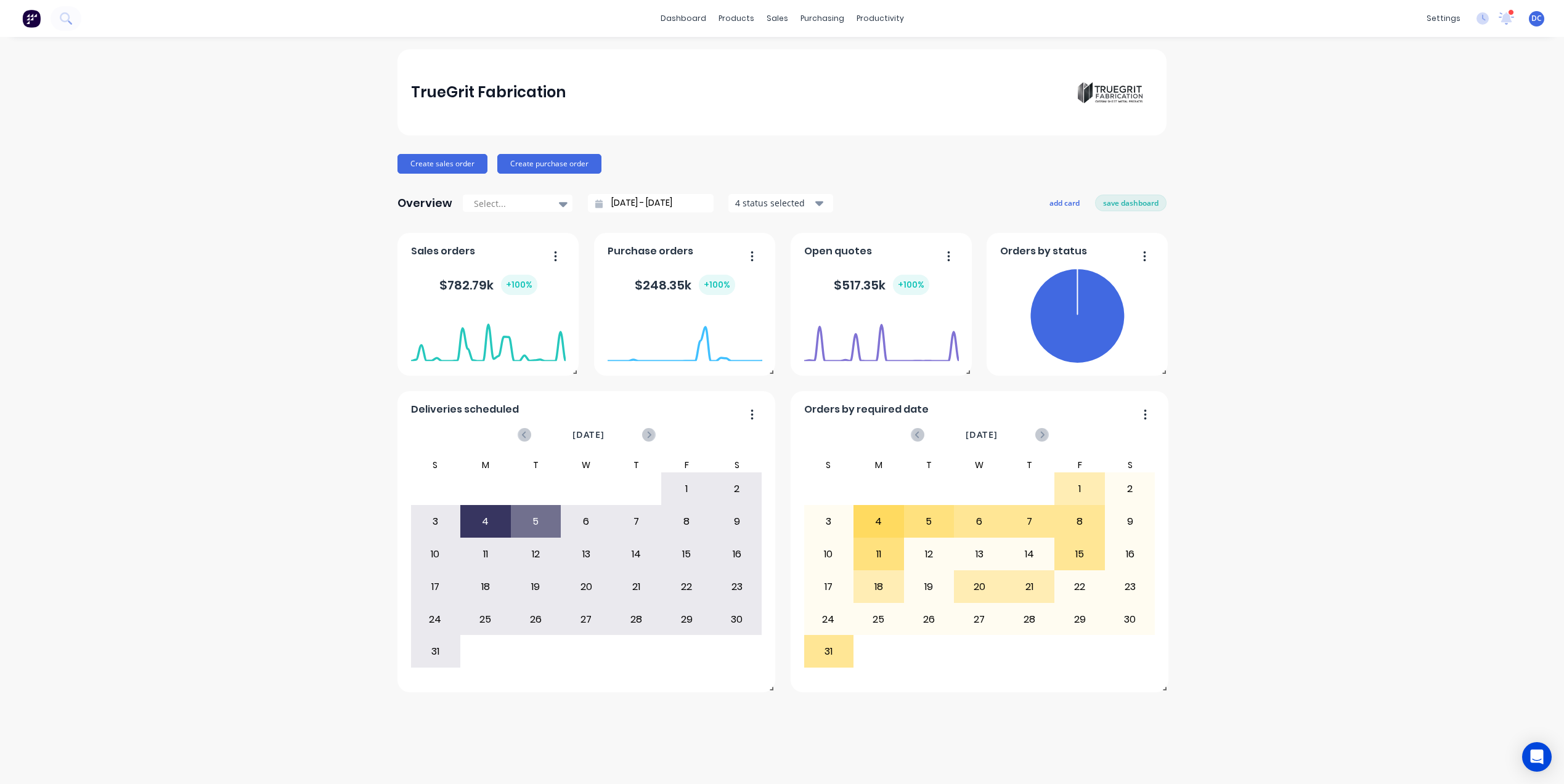
click at [1138, 211] on div "Overview Select... 13/07/25 - 12/08/25 4 status selected add card save dashboard" at bounding box center [782, 203] width 769 height 24
click at [1116, 204] on button "save dashboard" at bounding box center [1130, 202] width 72 height 16
click at [1067, 204] on button "add card" at bounding box center [1067, 202] width 46 height 16
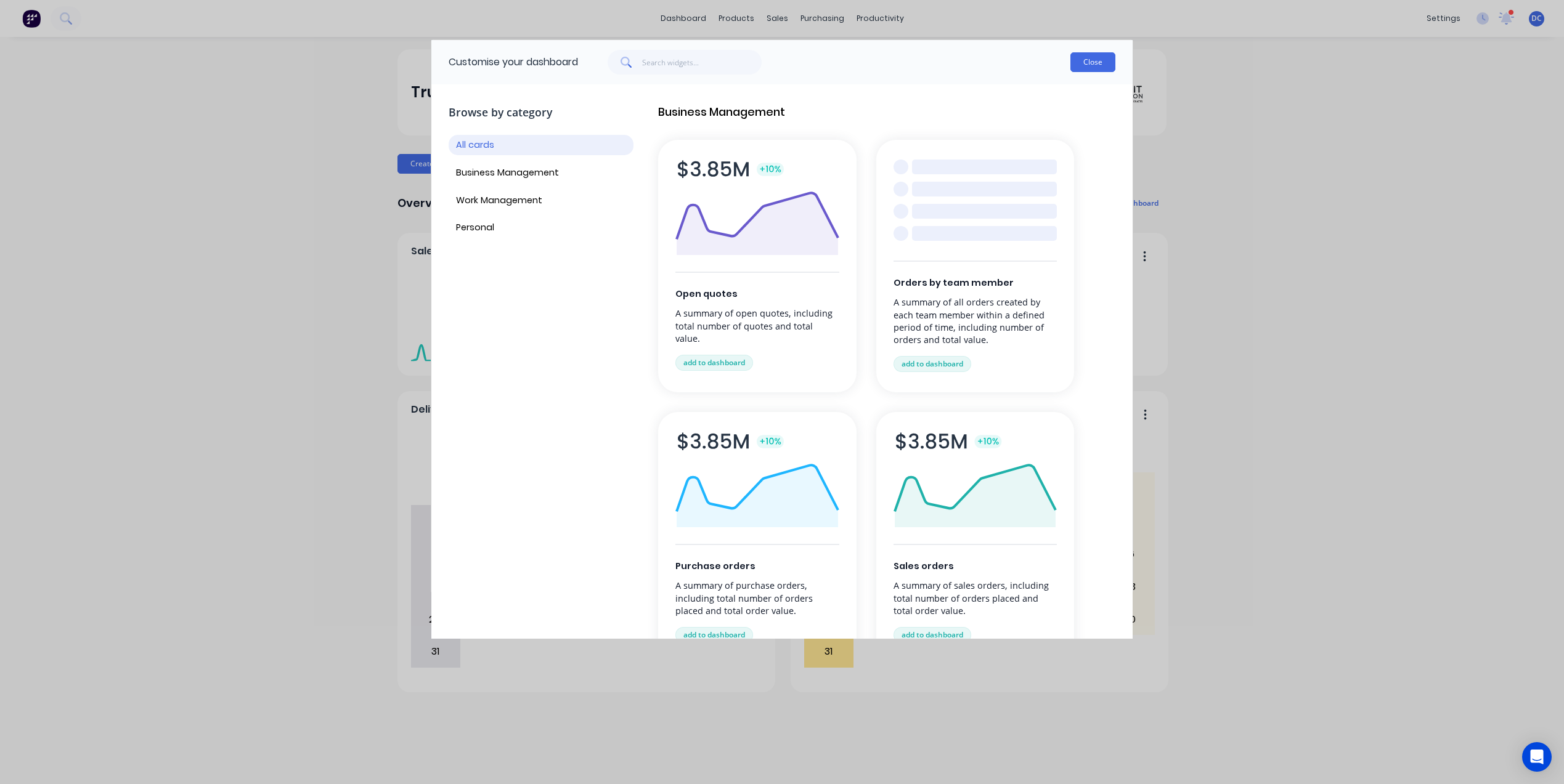
click at [1088, 72] on button "Close" at bounding box center [1093, 62] width 45 height 19
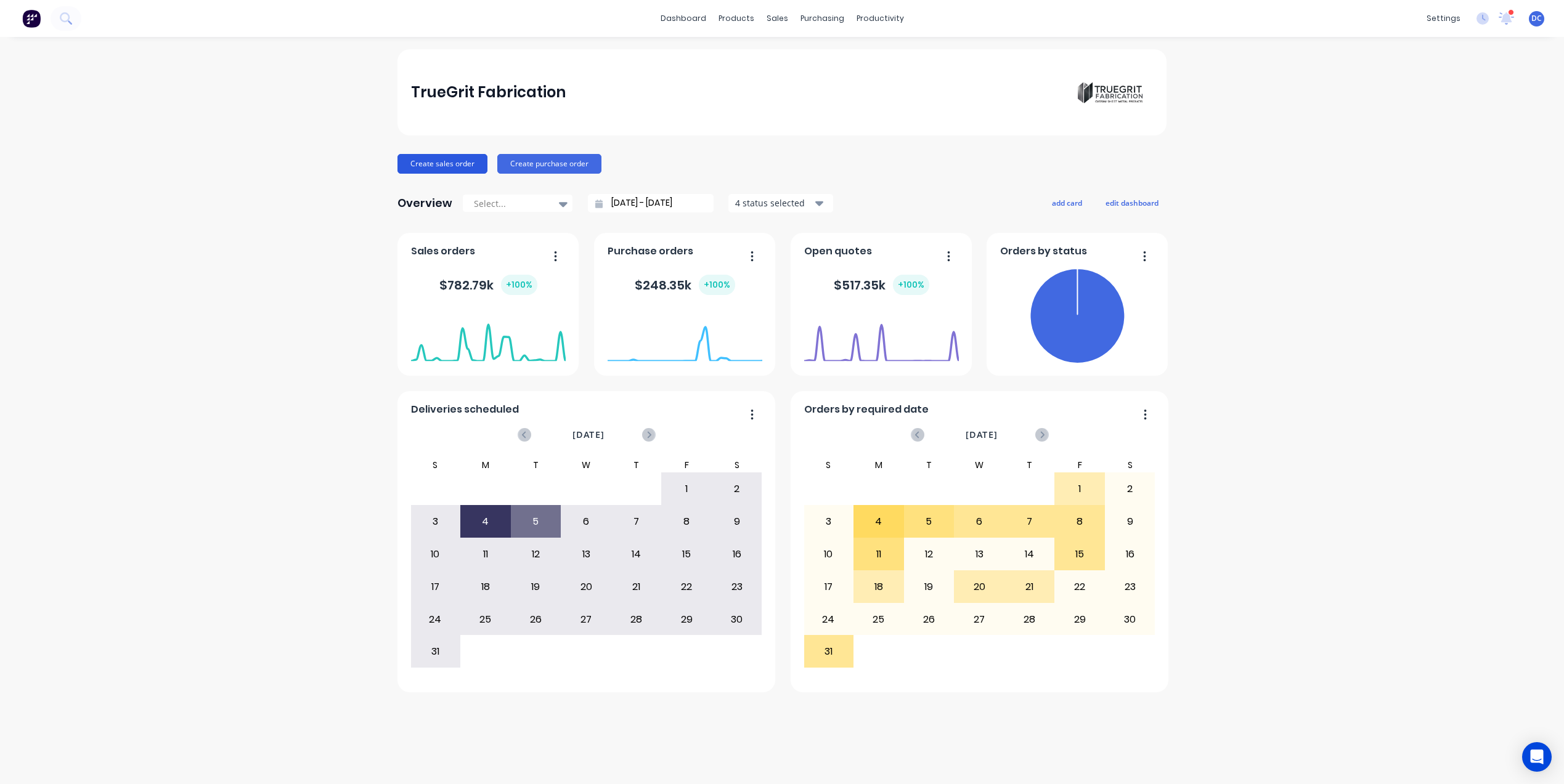
click at [456, 168] on button "Create sales order" at bounding box center [442, 163] width 90 height 19
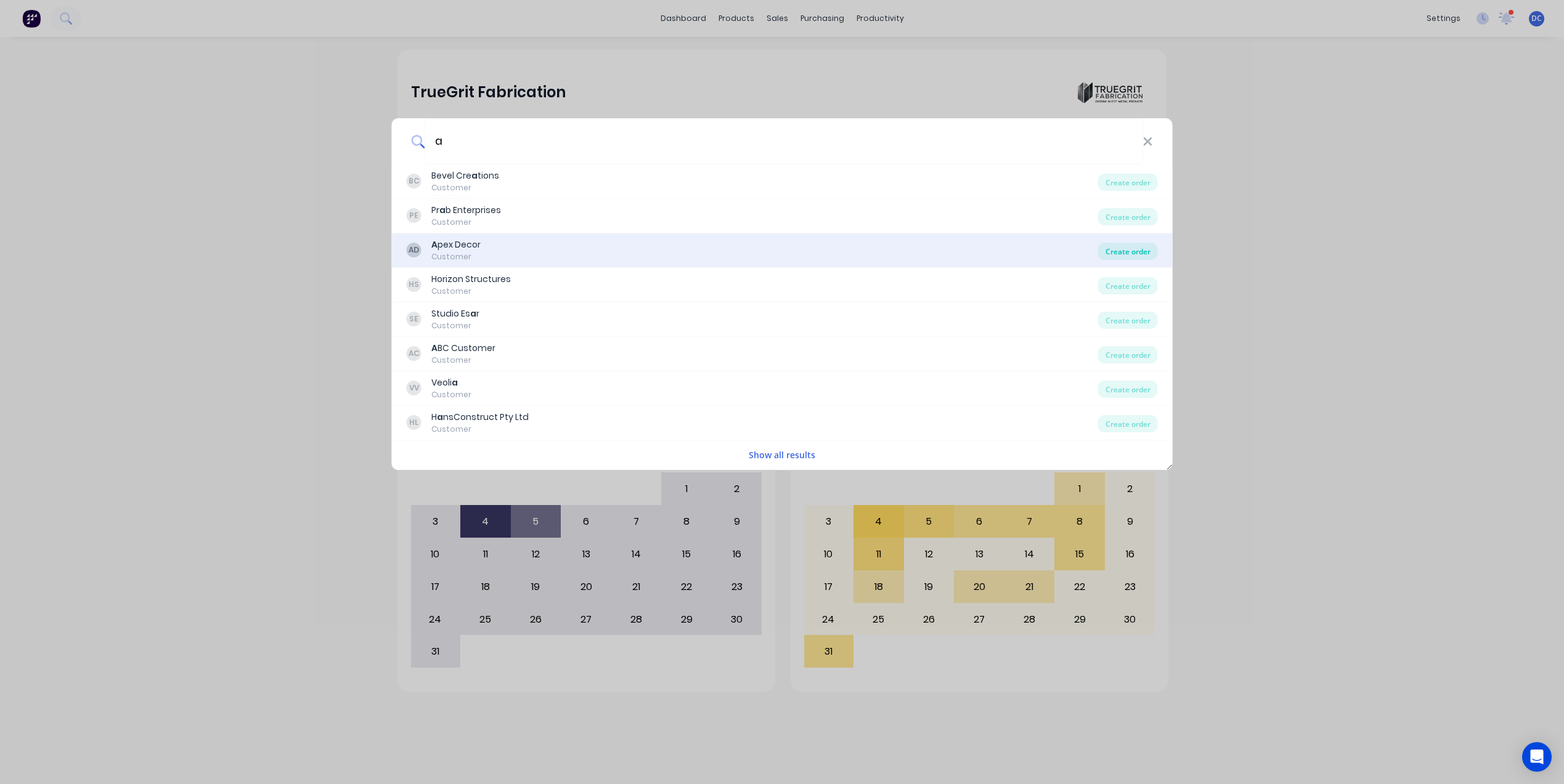
type input "a"
click at [1129, 250] on div "Create order" at bounding box center [1128, 251] width 60 height 17
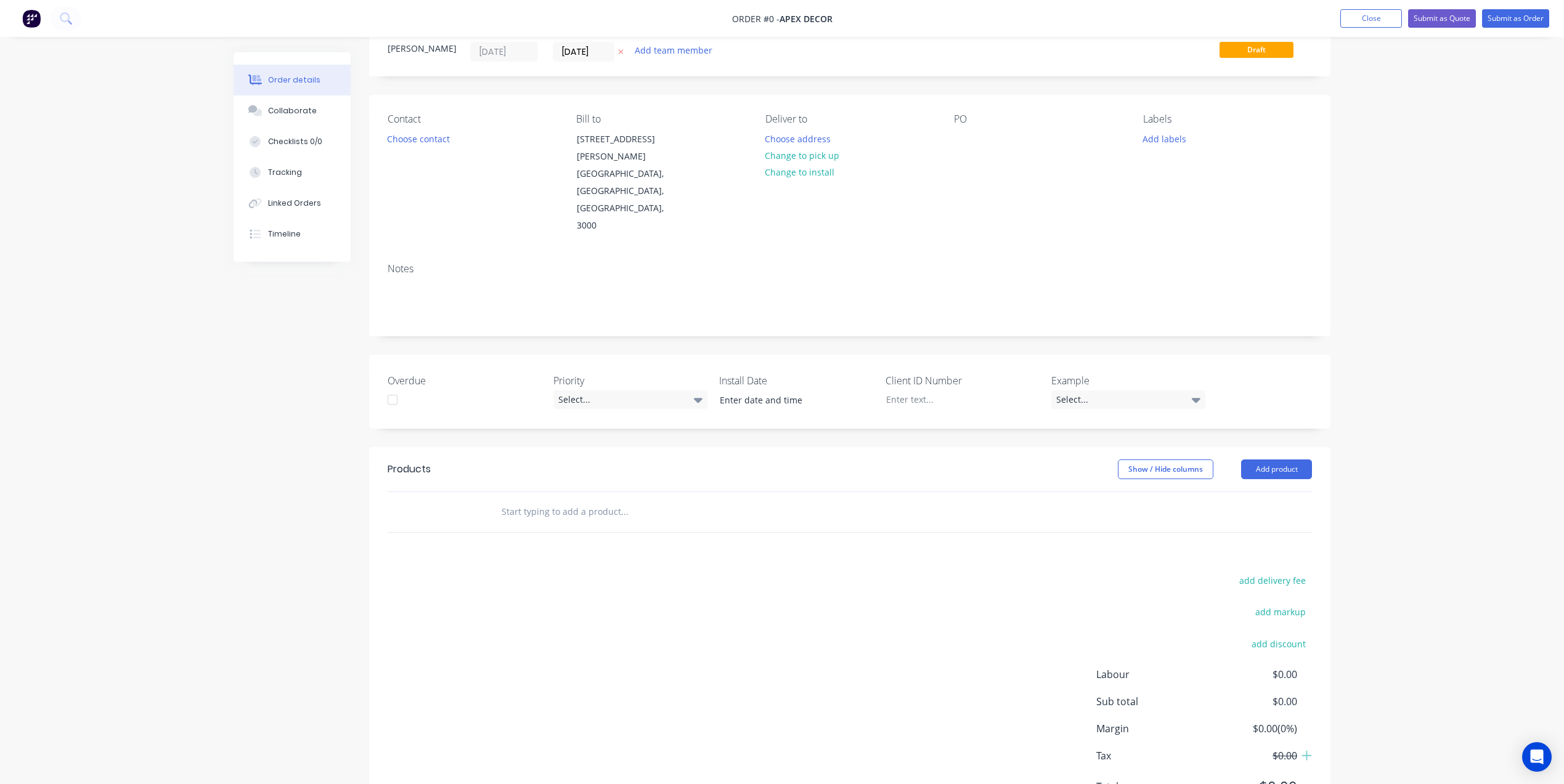
scroll to position [53, 0]
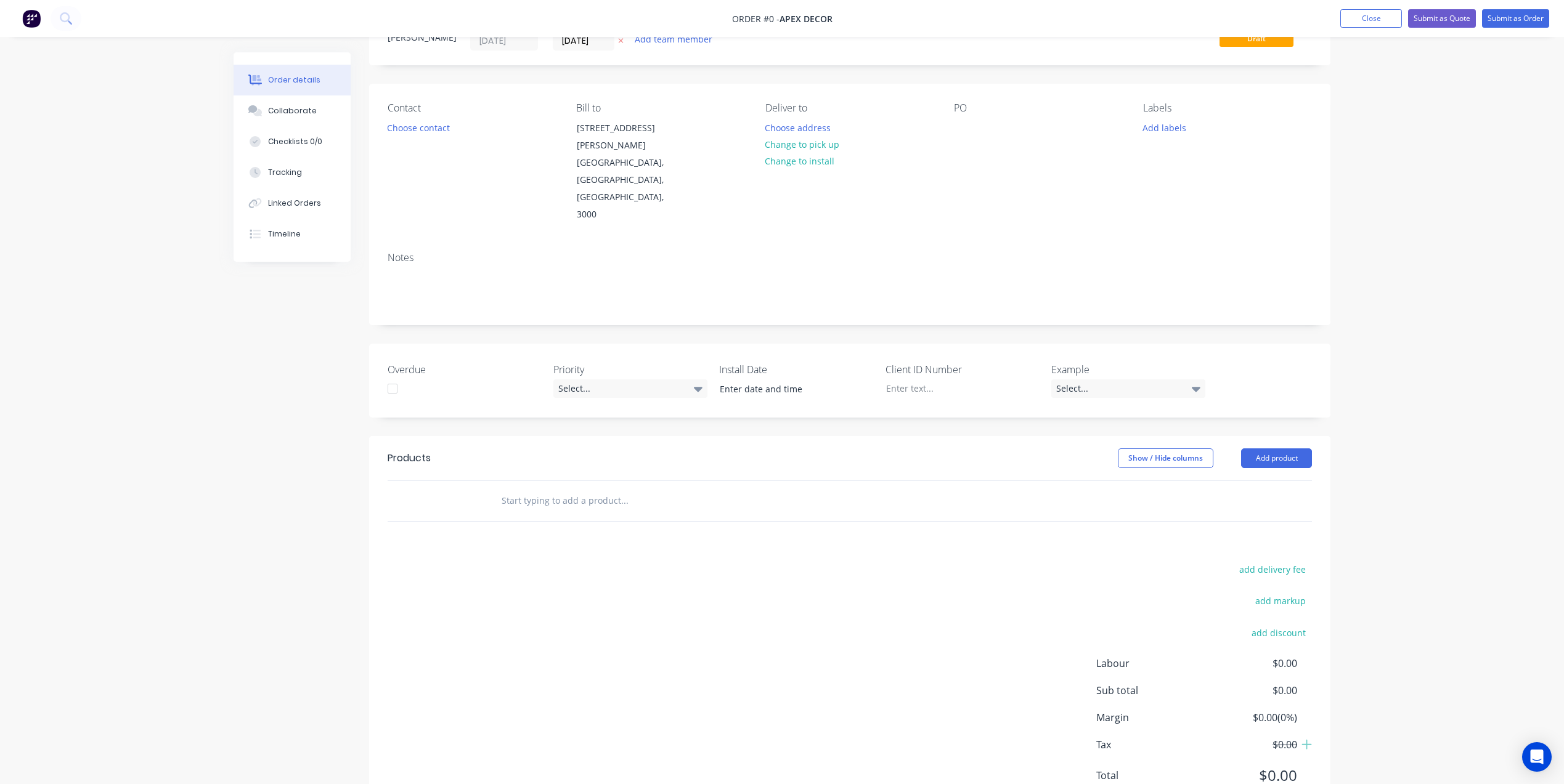
click at [565, 489] on input "text" at bounding box center [624, 500] width 246 height 24
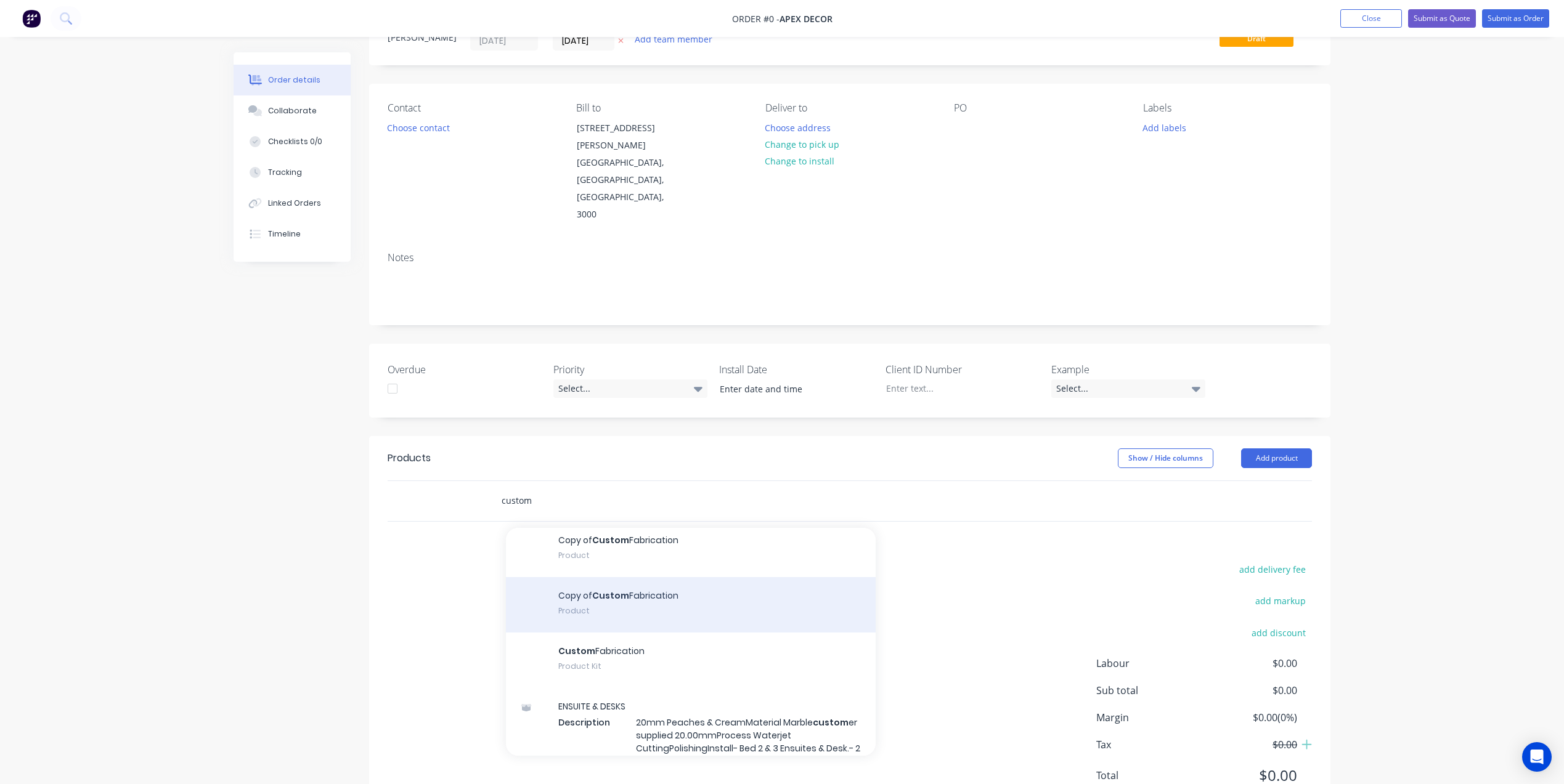
scroll to position [687, 0]
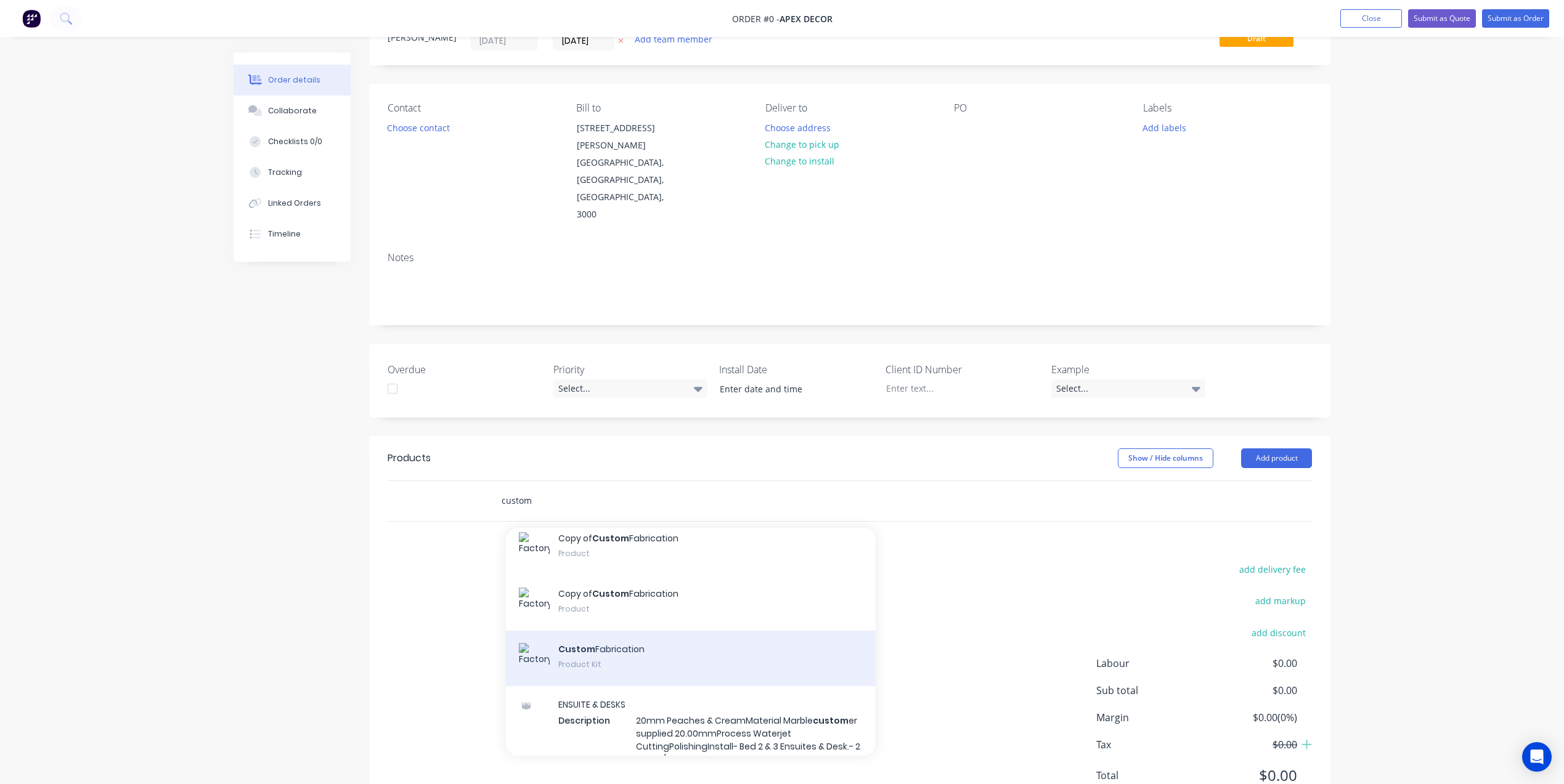
type input "custom"
click at [634, 630] on div "Custom Fabrication Product Kit" at bounding box center [691, 658] width 370 height 56
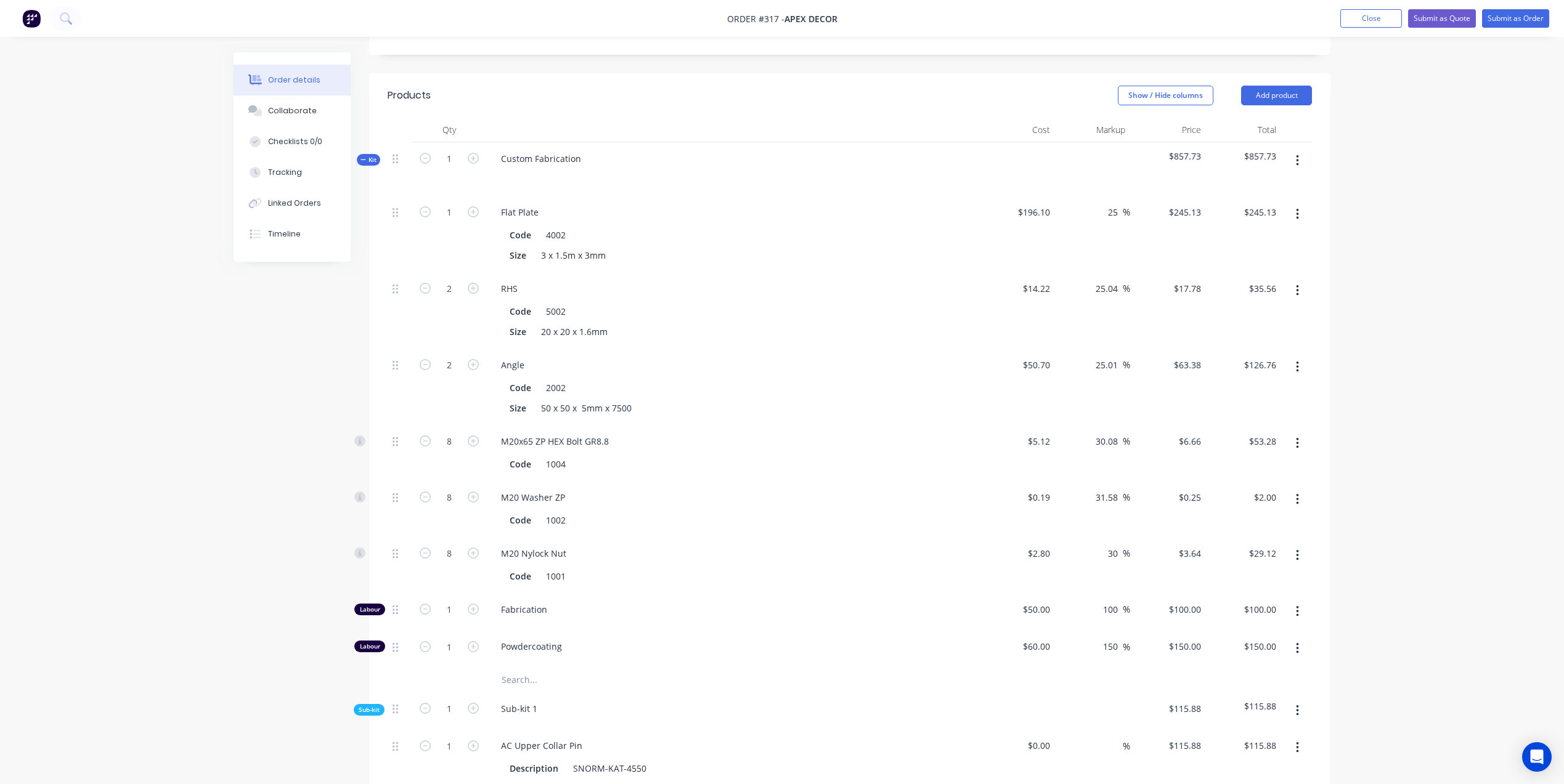
scroll to position [409, 0]
click at [474, 610] on icon "button" at bounding box center [473, 615] width 11 height 11
type input "2"
type input "$200.00"
click at [474, 610] on icon "button" at bounding box center [473, 615] width 11 height 11
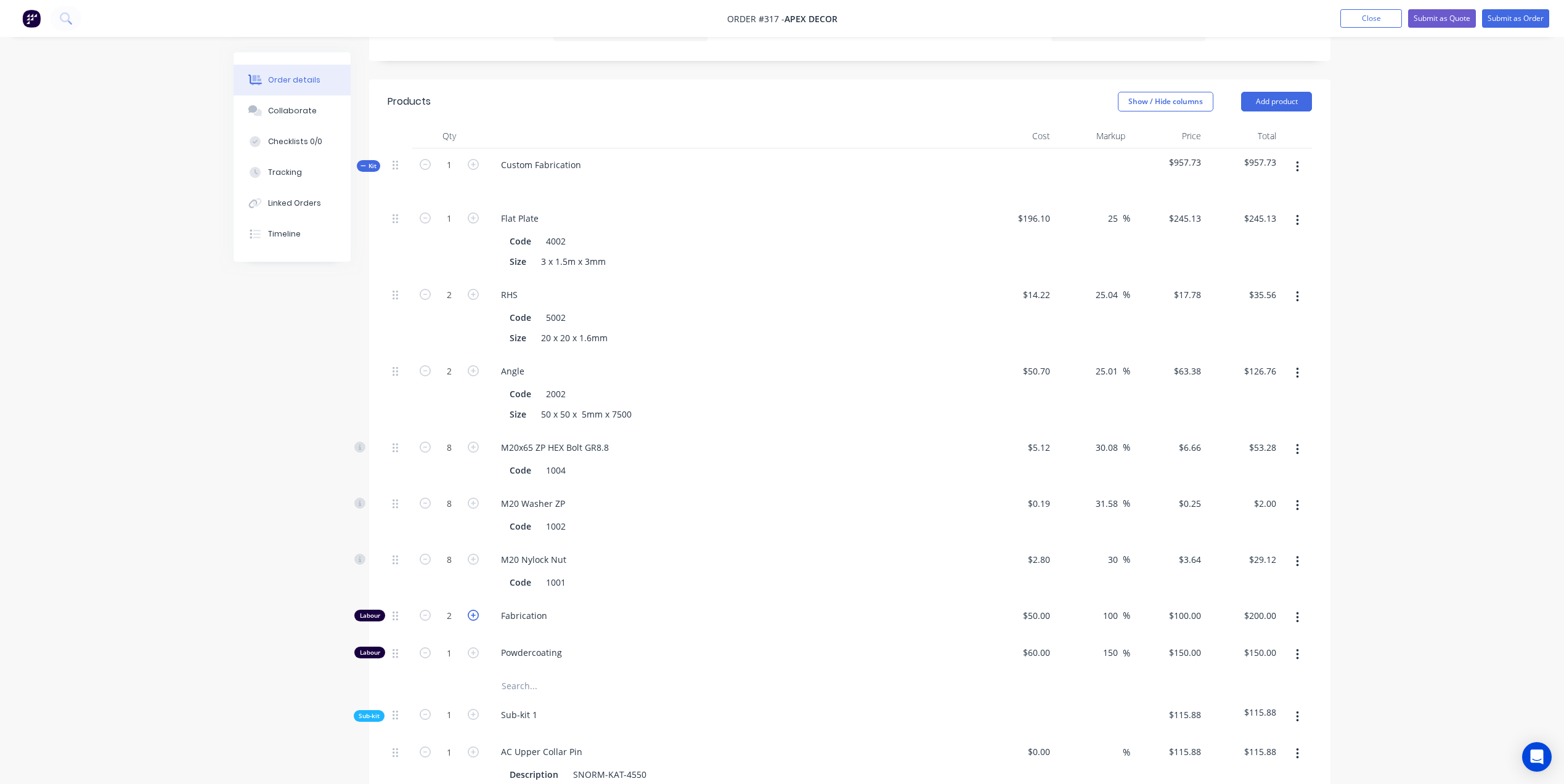
type input "3"
type input "$300.00"
click at [474, 610] on icon "button" at bounding box center [473, 615] width 11 height 11
type input "4"
type input "$400.00"
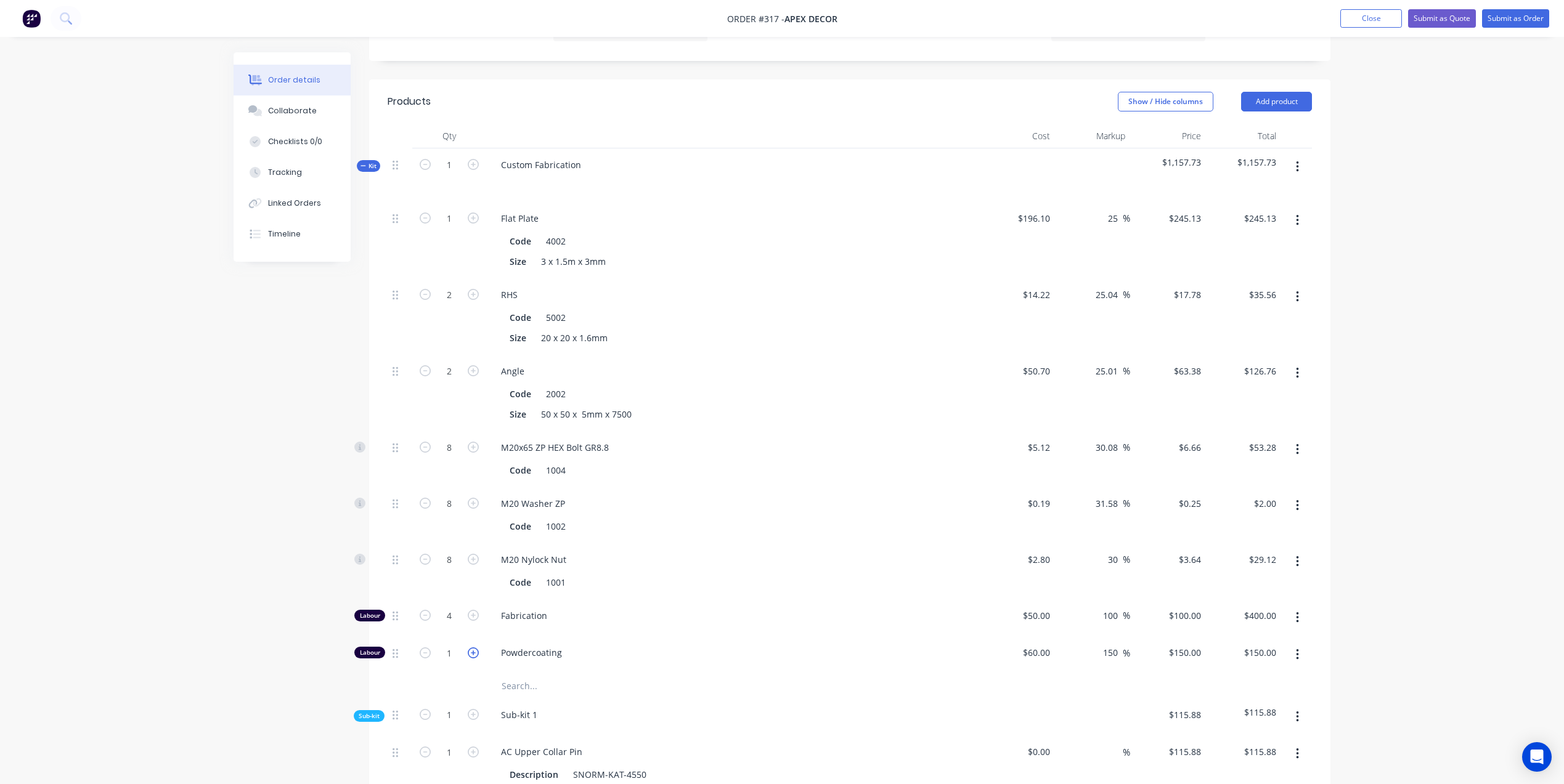
click at [476, 647] on icon "button" at bounding box center [473, 653] width 11 height 11
type input "2"
type input "$300.00"
click at [476, 647] on icon "button" at bounding box center [473, 653] width 11 height 11
type input "3"
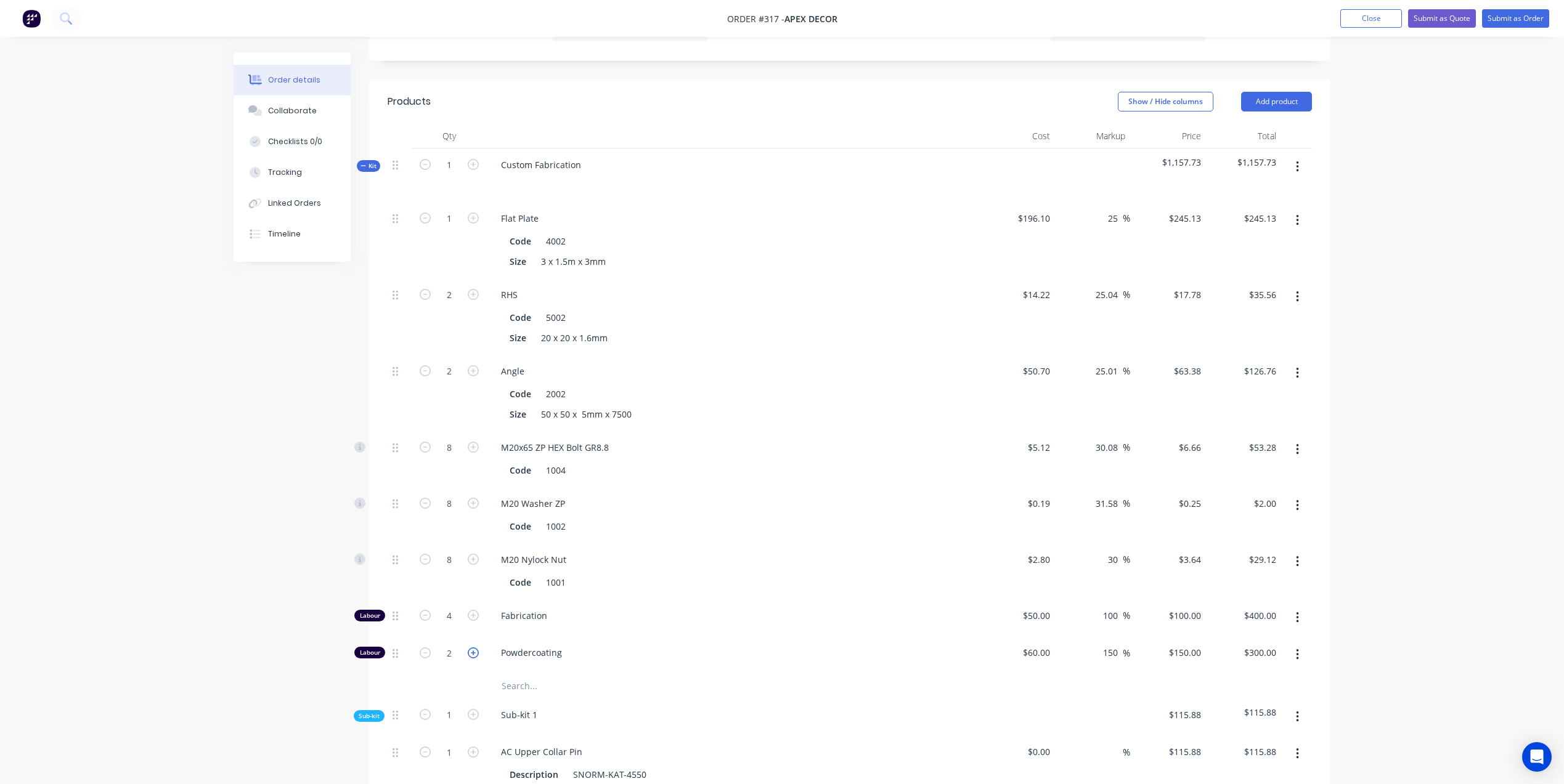
type input "$450.00"
click at [476, 647] on icon "button" at bounding box center [473, 653] width 11 height 11
type input "4"
type input "$600.00"
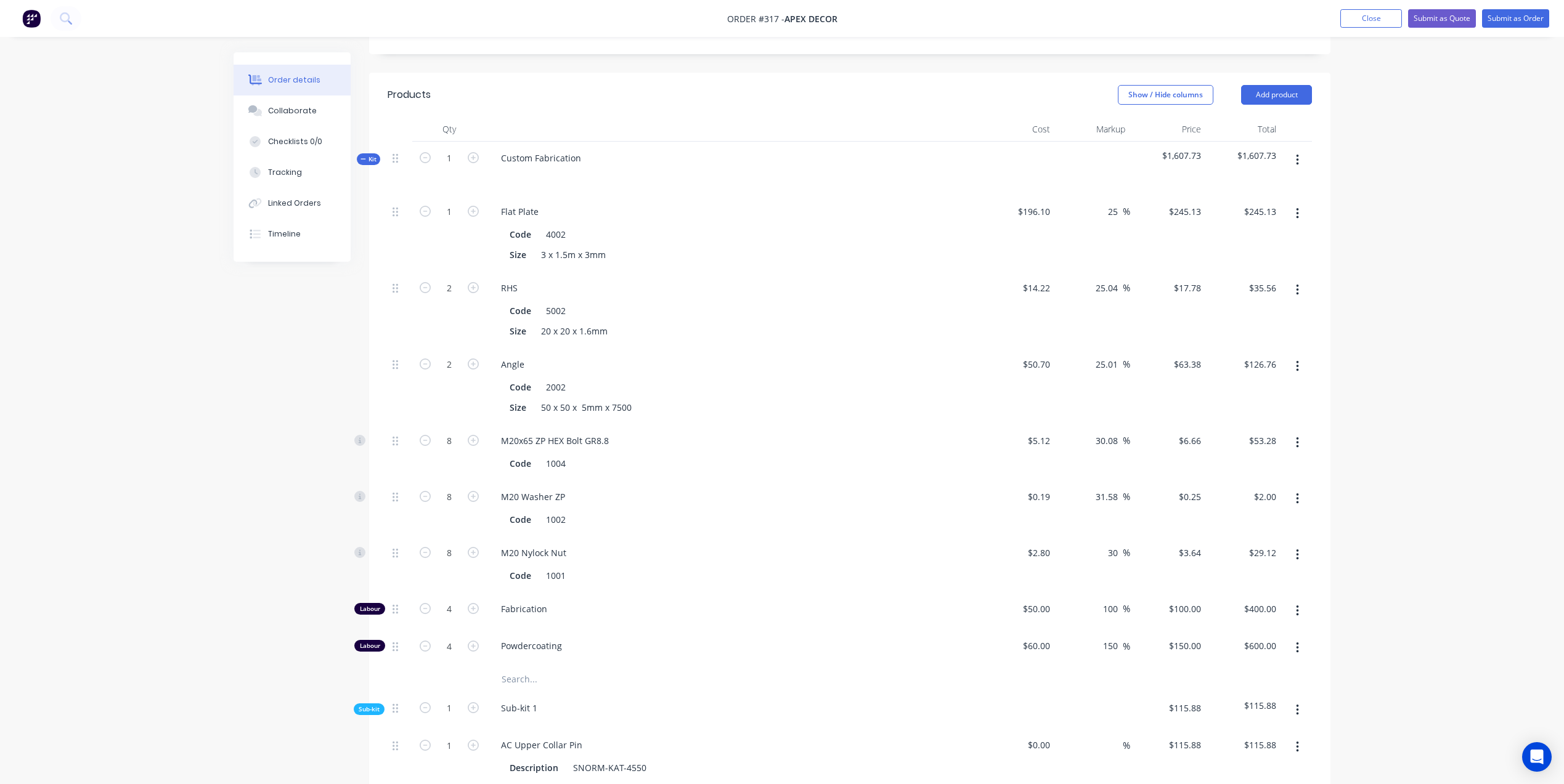
click at [362, 156] on icon at bounding box center [363, 158] width 6 height 6
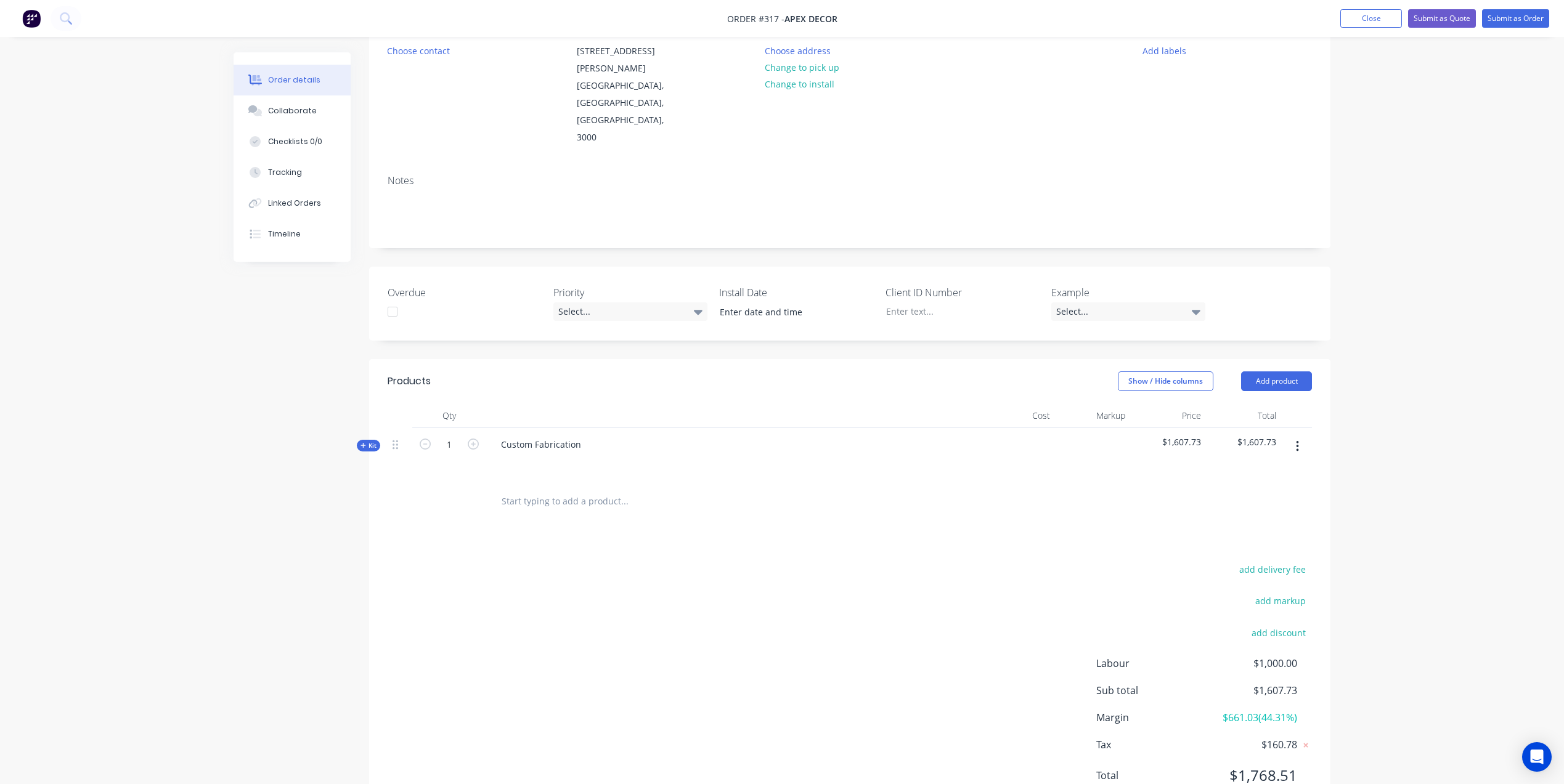
click at [1296, 440] on icon "button" at bounding box center [1297, 446] width 3 height 13
click at [363, 443] on icon at bounding box center [362, 445] width 5 height 5
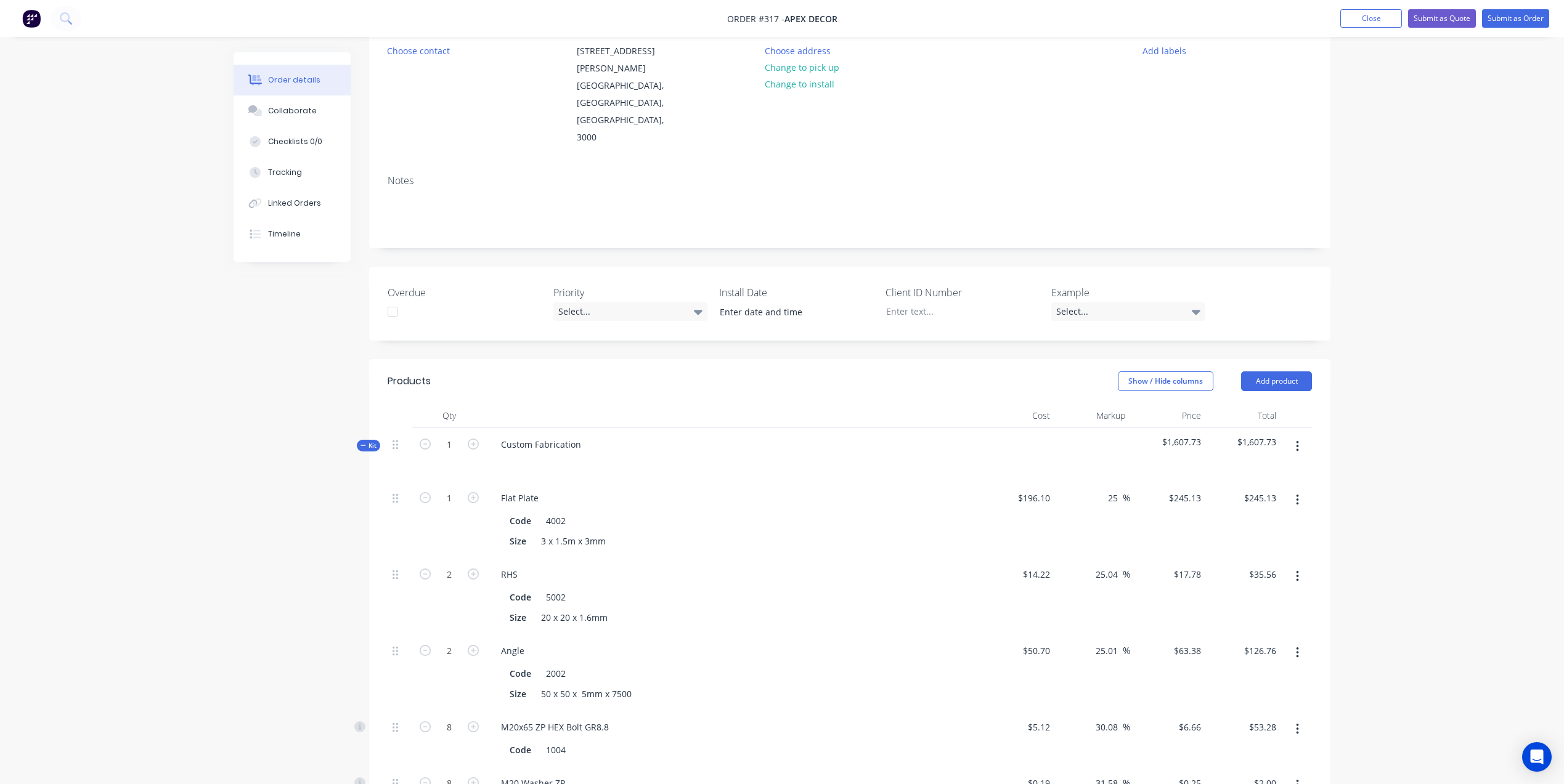
click at [363, 442] on icon at bounding box center [363, 445] width 6 height 6
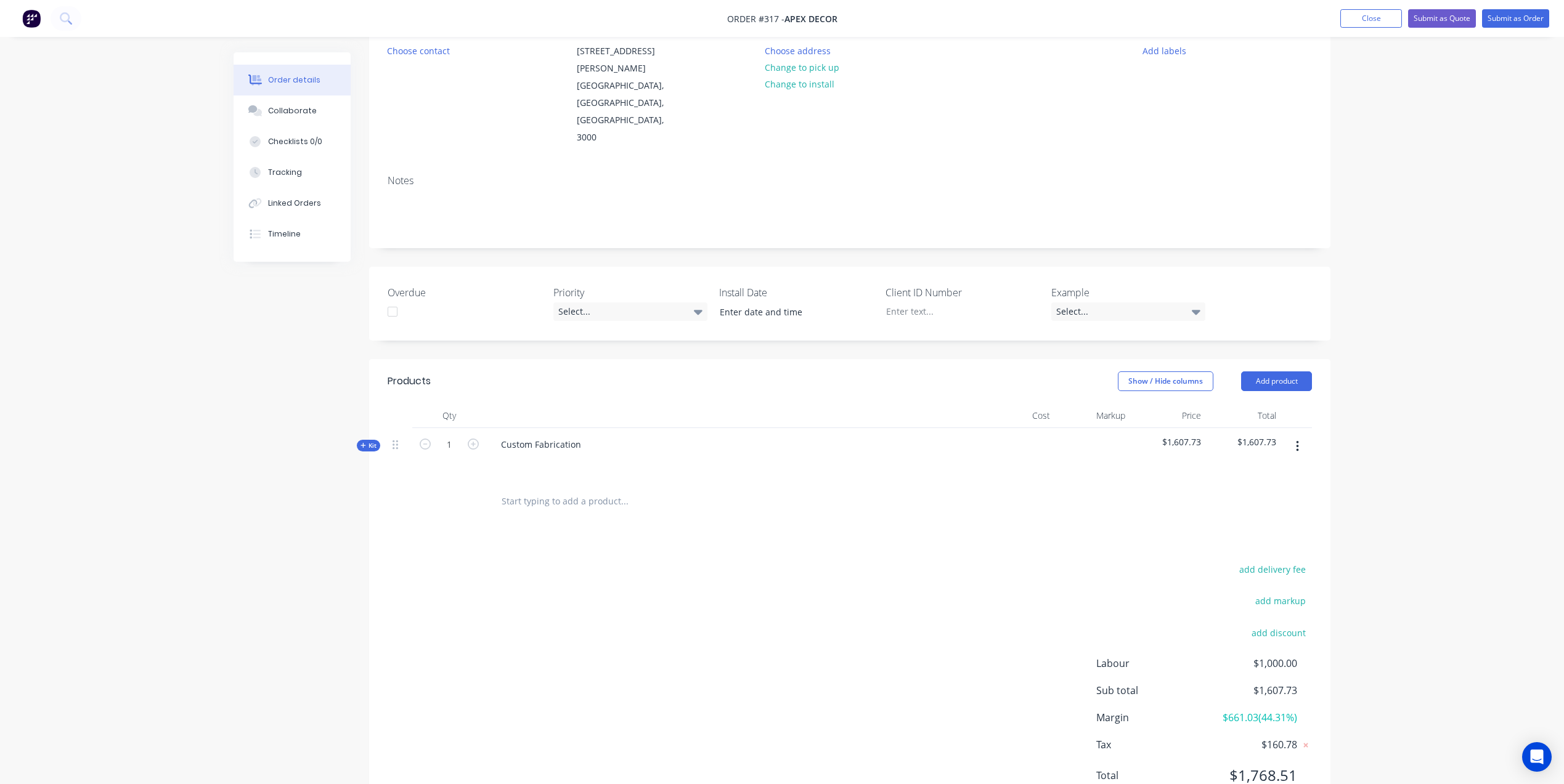
click at [363, 443] on icon at bounding box center [362, 445] width 5 height 5
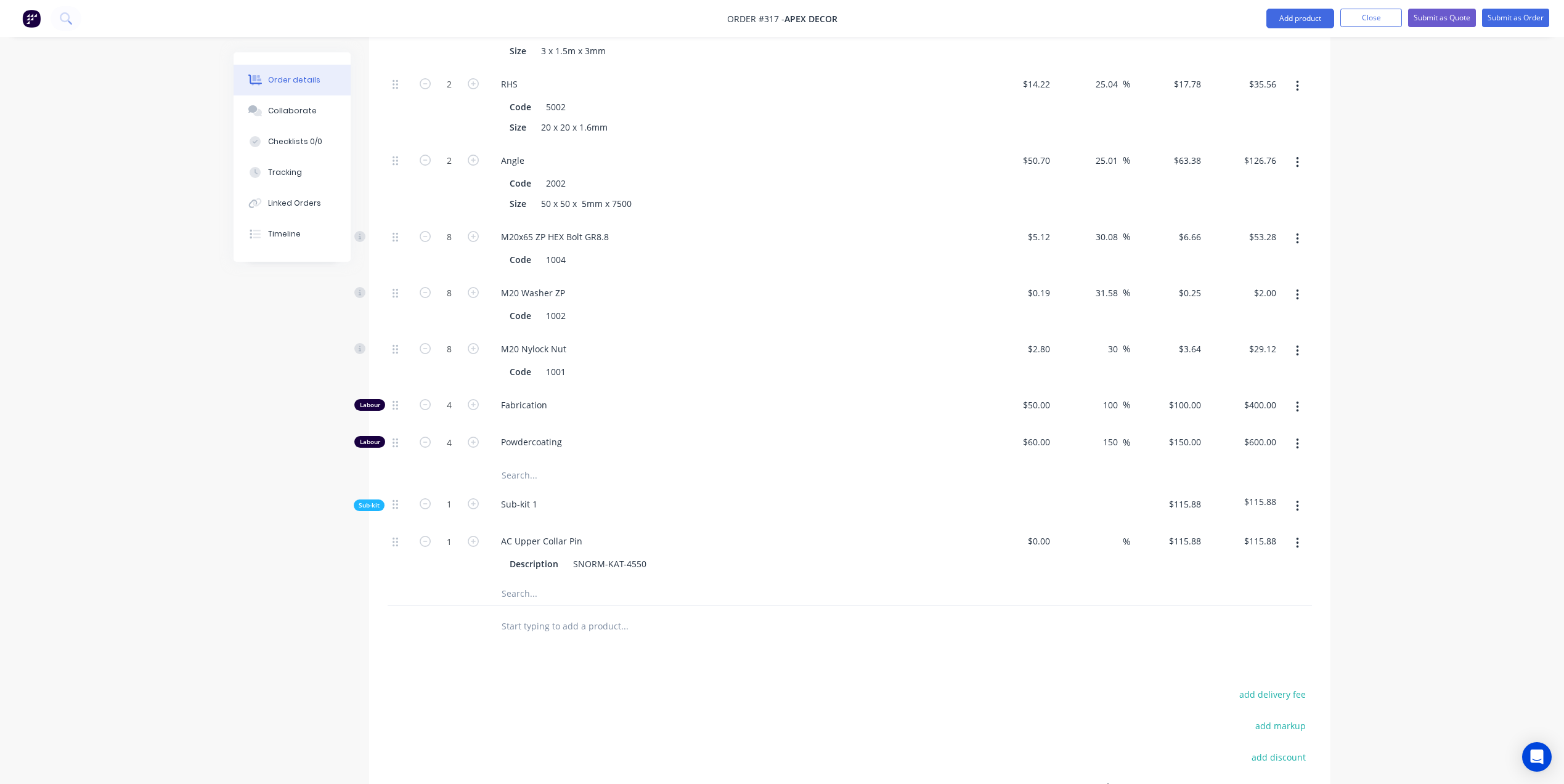
scroll to position [744, 0]
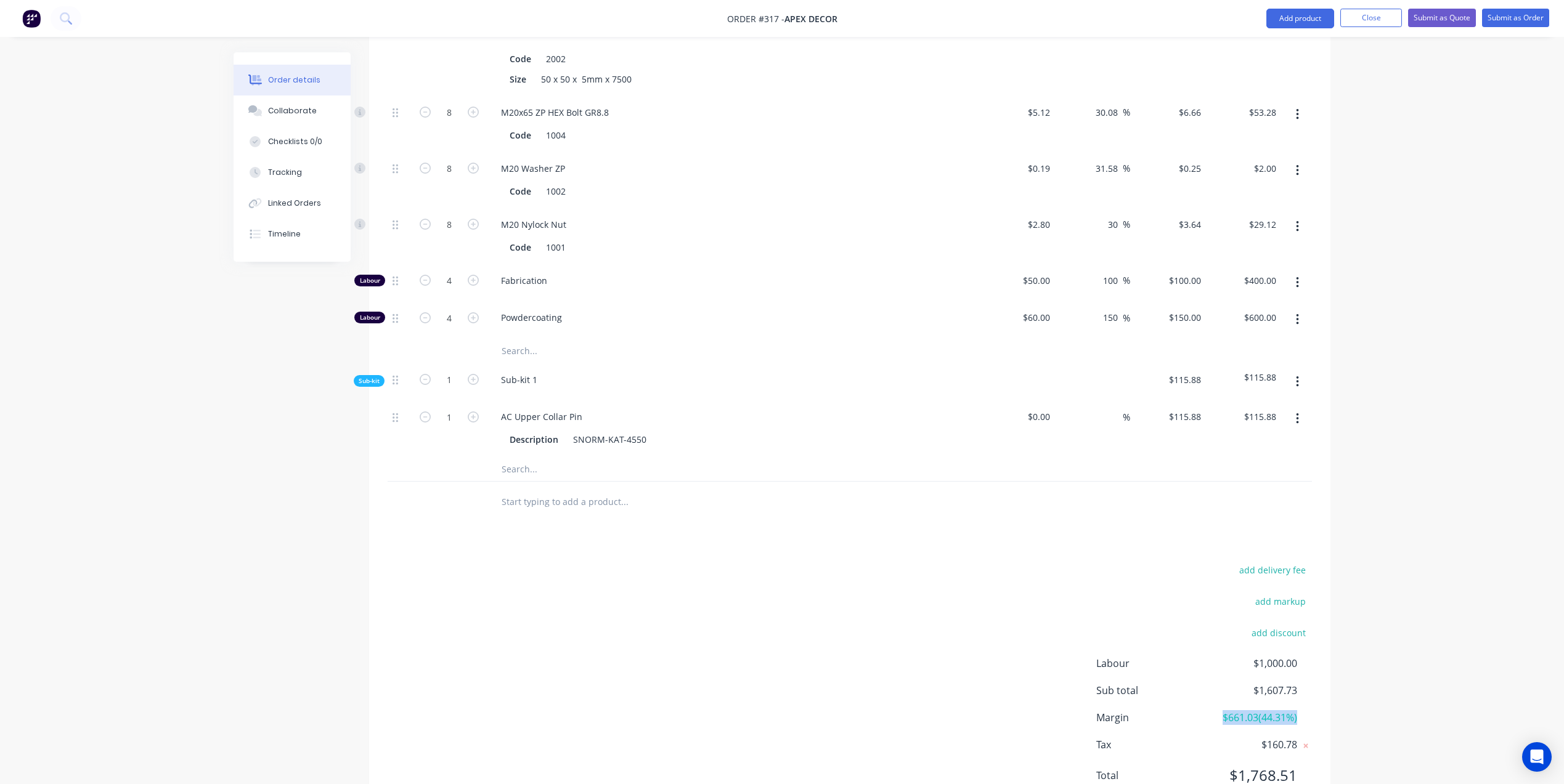
drag, startPoint x: 1308, startPoint y: 667, endPoint x: 1218, endPoint y: 660, distance: 90.3
click at [1218, 710] on div "Margin $661.03 ( 44.31 %)" at bounding box center [1204, 717] width 216 height 15
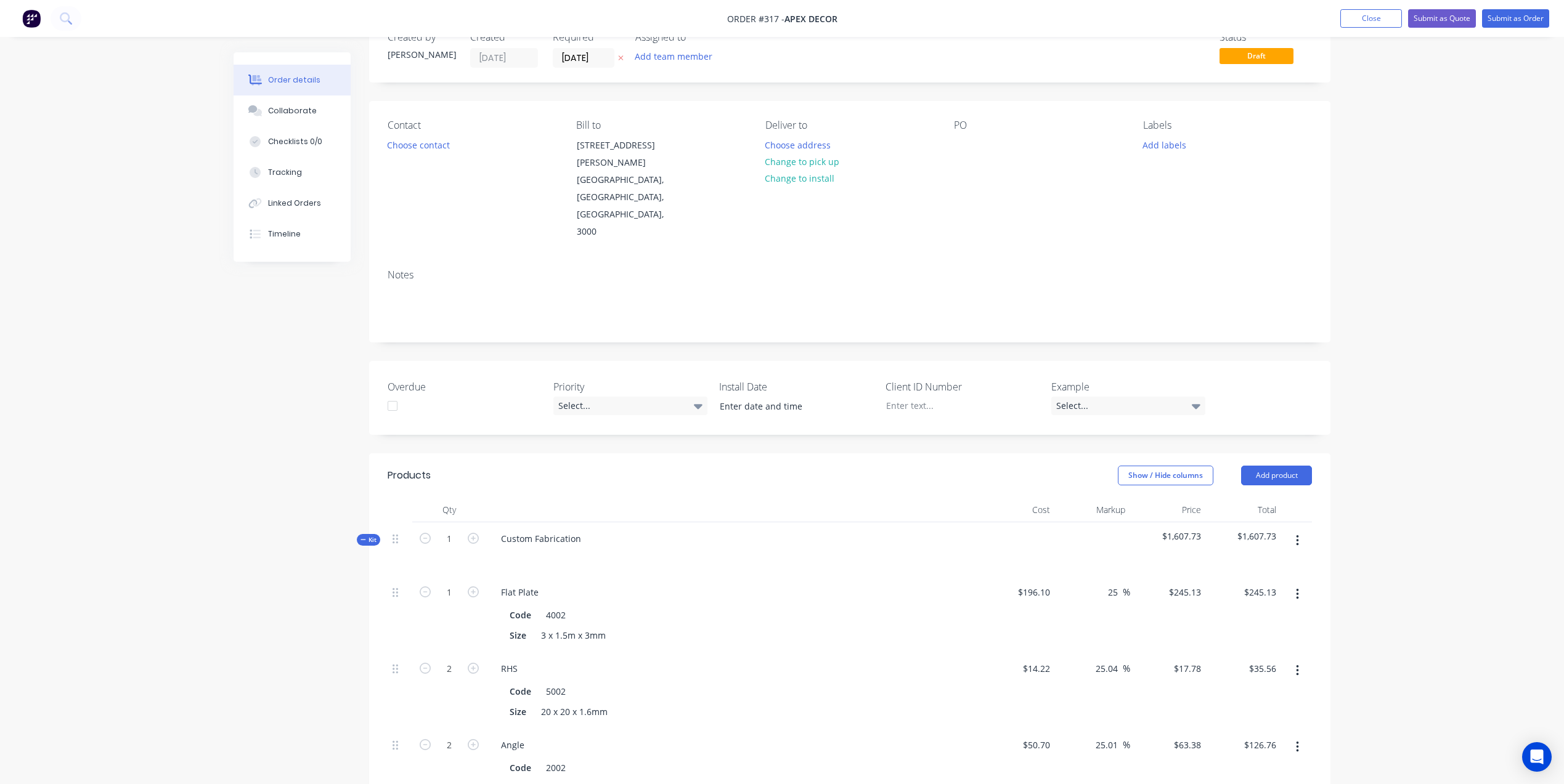
scroll to position [0, 0]
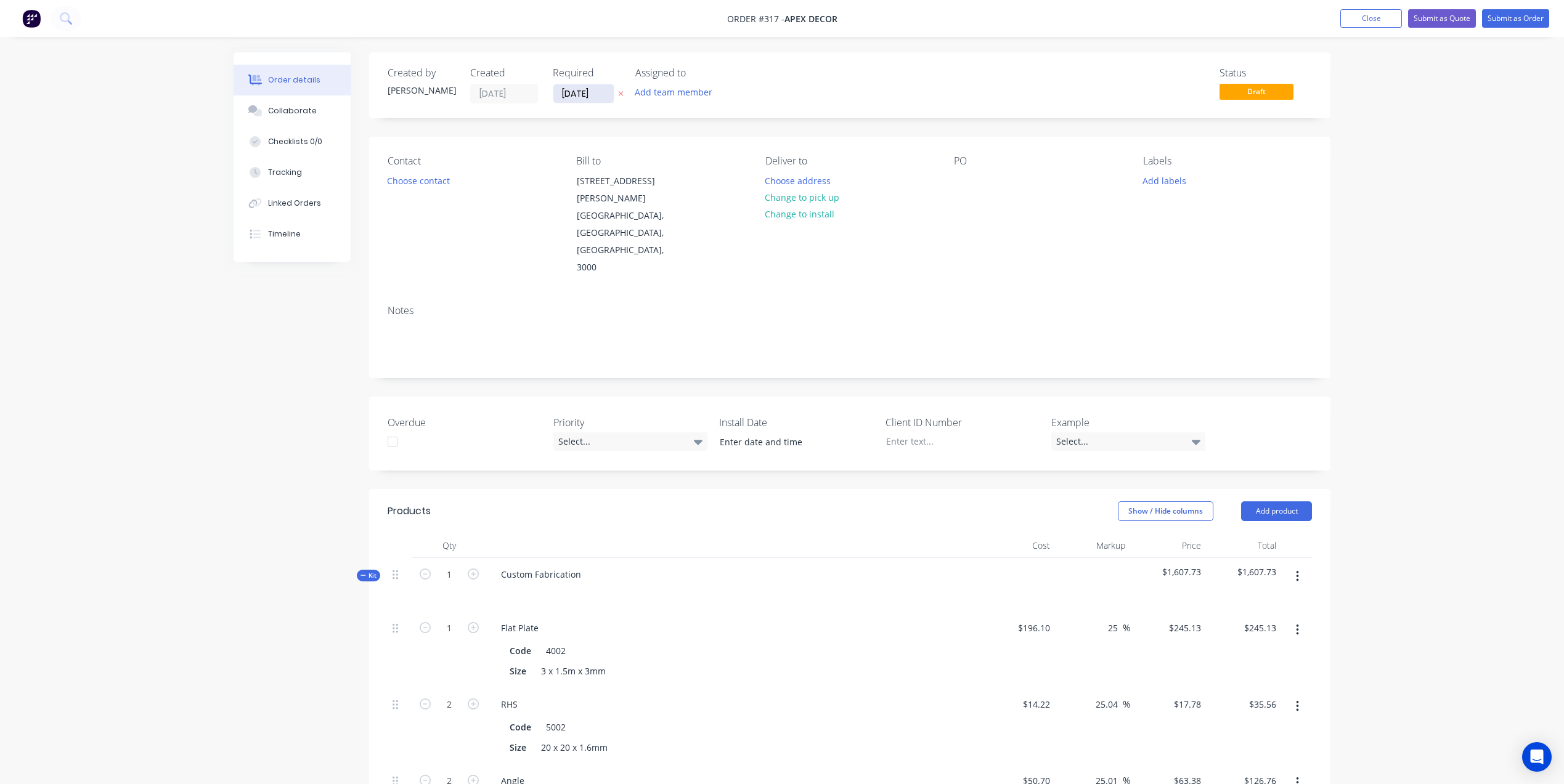
click at [581, 90] on input "[DATE]" at bounding box center [583, 93] width 61 height 19
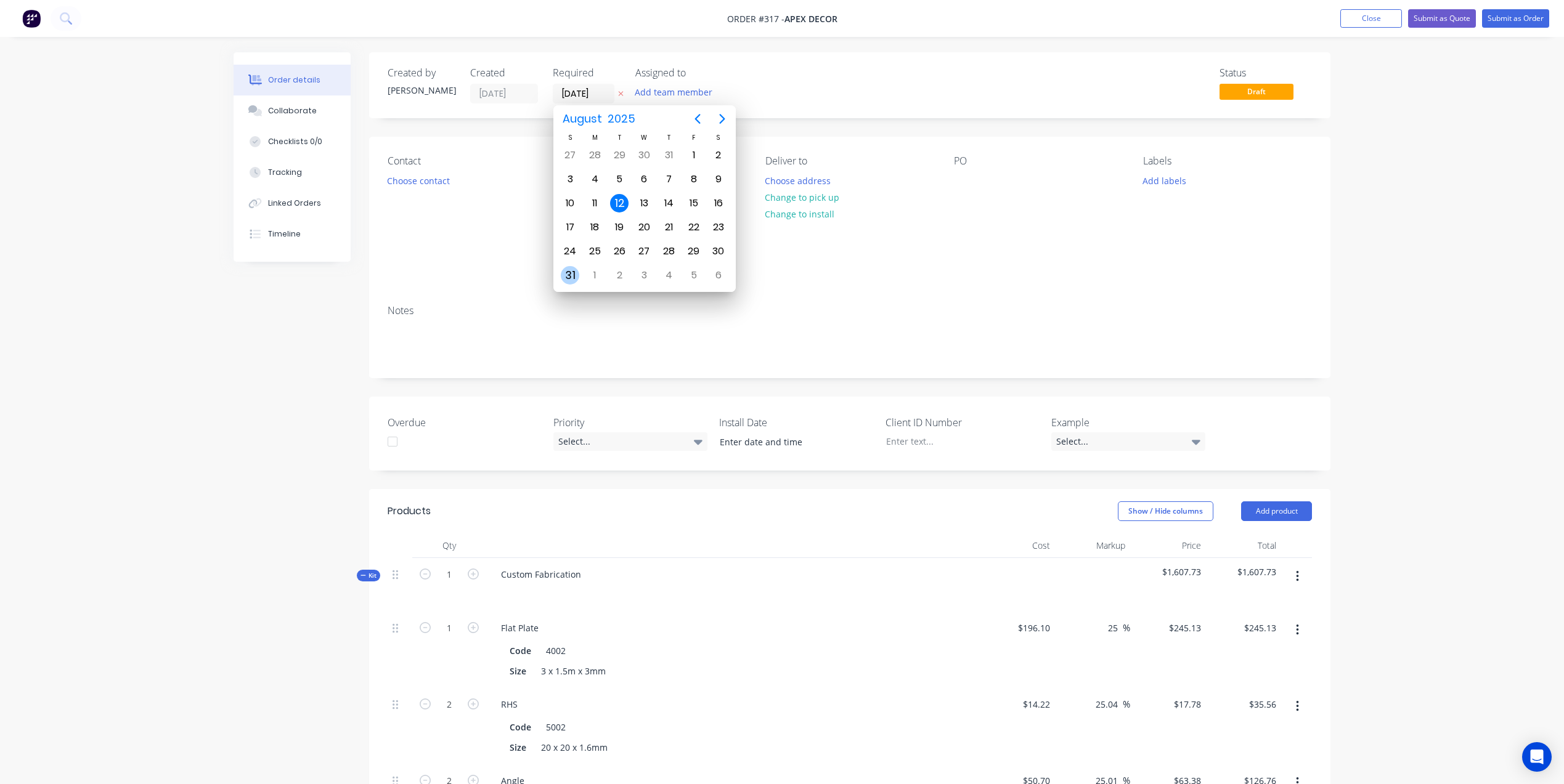
click at [572, 270] on div "31" at bounding box center [570, 275] width 19 height 19
type input "31/08/25"
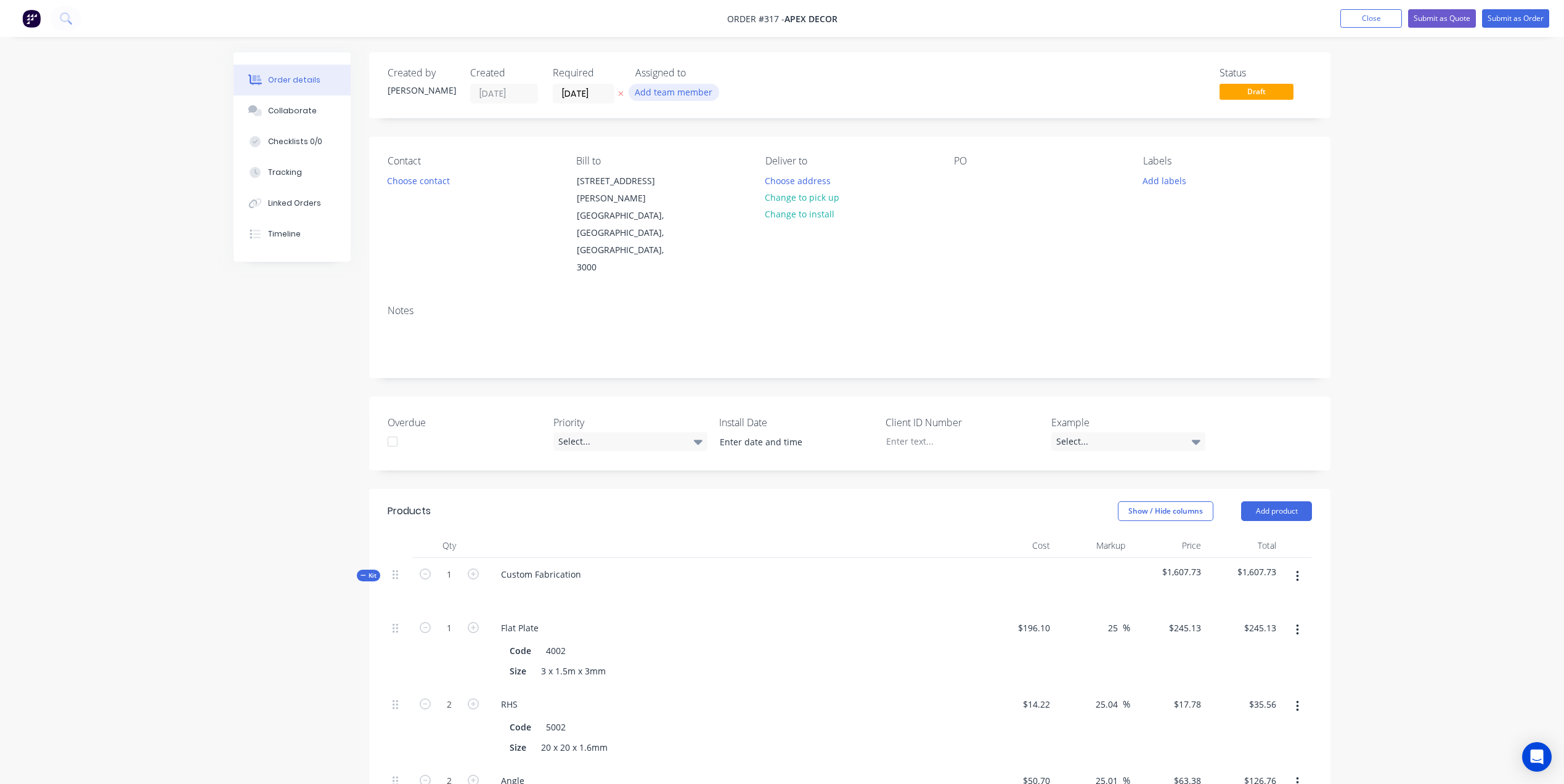
click at [678, 97] on button "Add team member" at bounding box center [674, 92] width 90 height 17
click at [659, 165] on div at bounding box center [655, 161] width 24 height 24
click at [658, 211] on div at bounding box center [655, 209] width 24 height 24
click at [656, 198] on div at bounding box center [655, 196] width 24 height 24
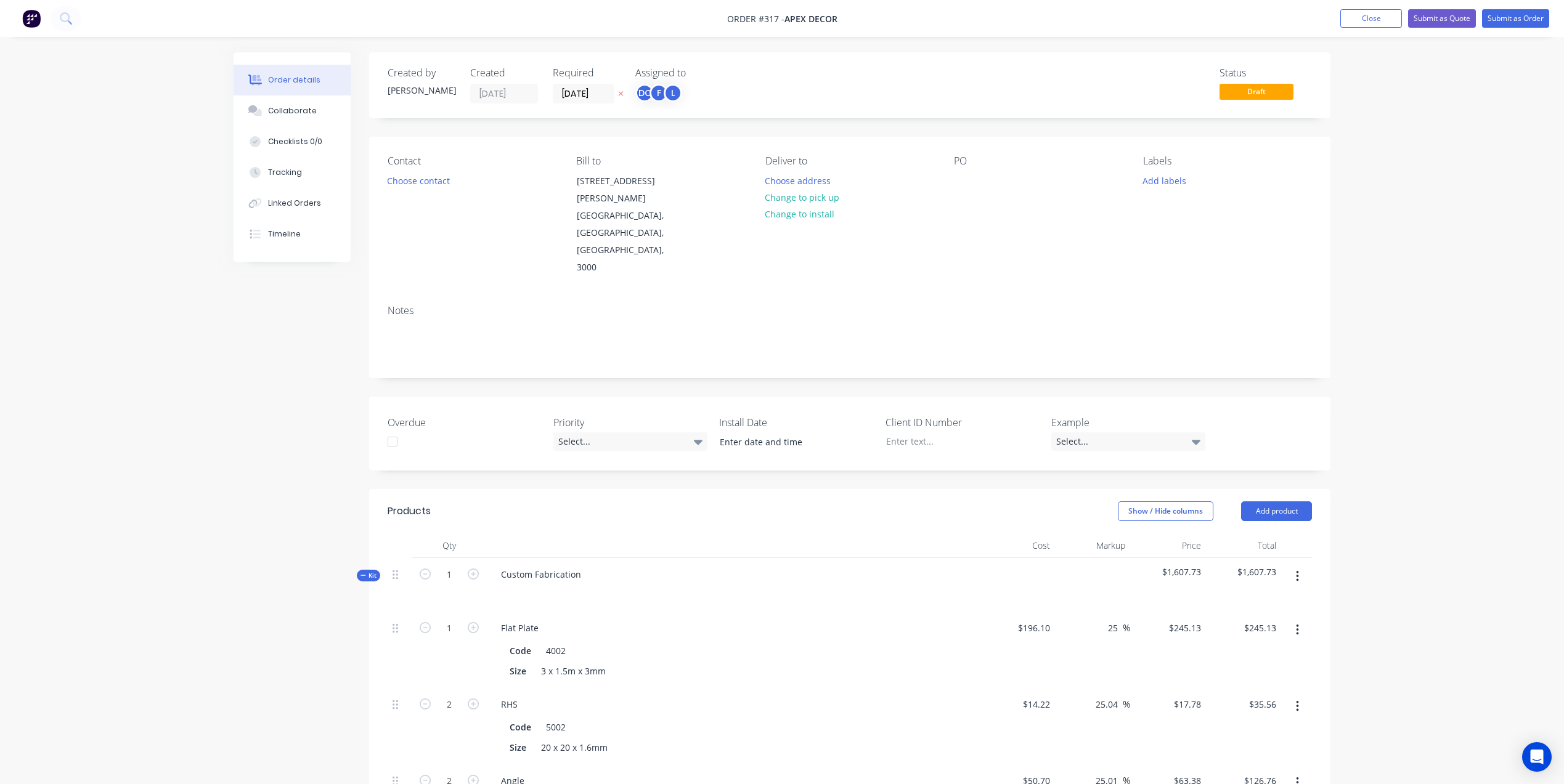
click at [424, 188] on button "Choose contact" at bounding box center [419, 180] width 76 height 17
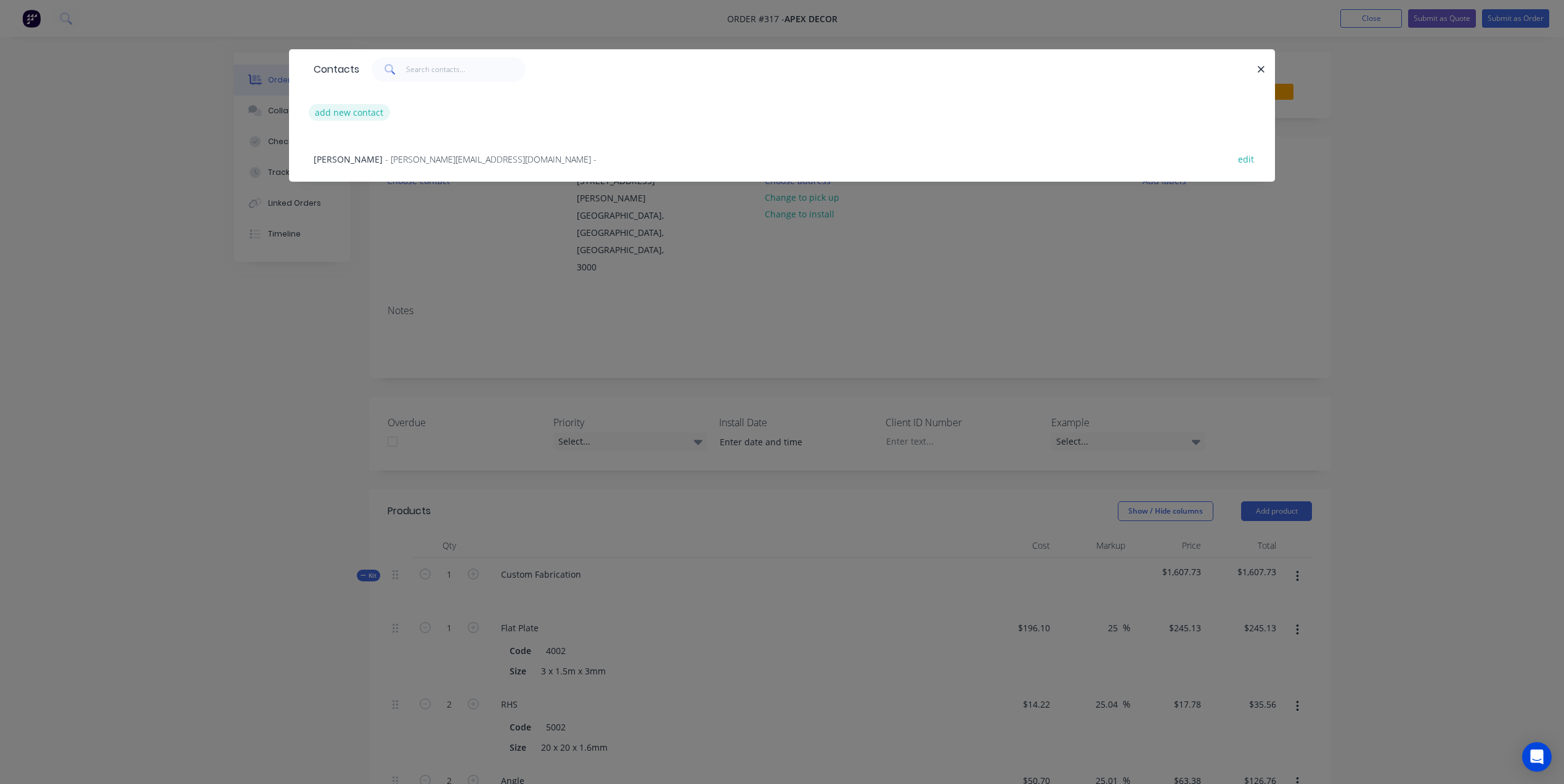
click at [353, 116] on button "add new contact" at bounding box center [349, 113] width 81 height 17
select select "AU"
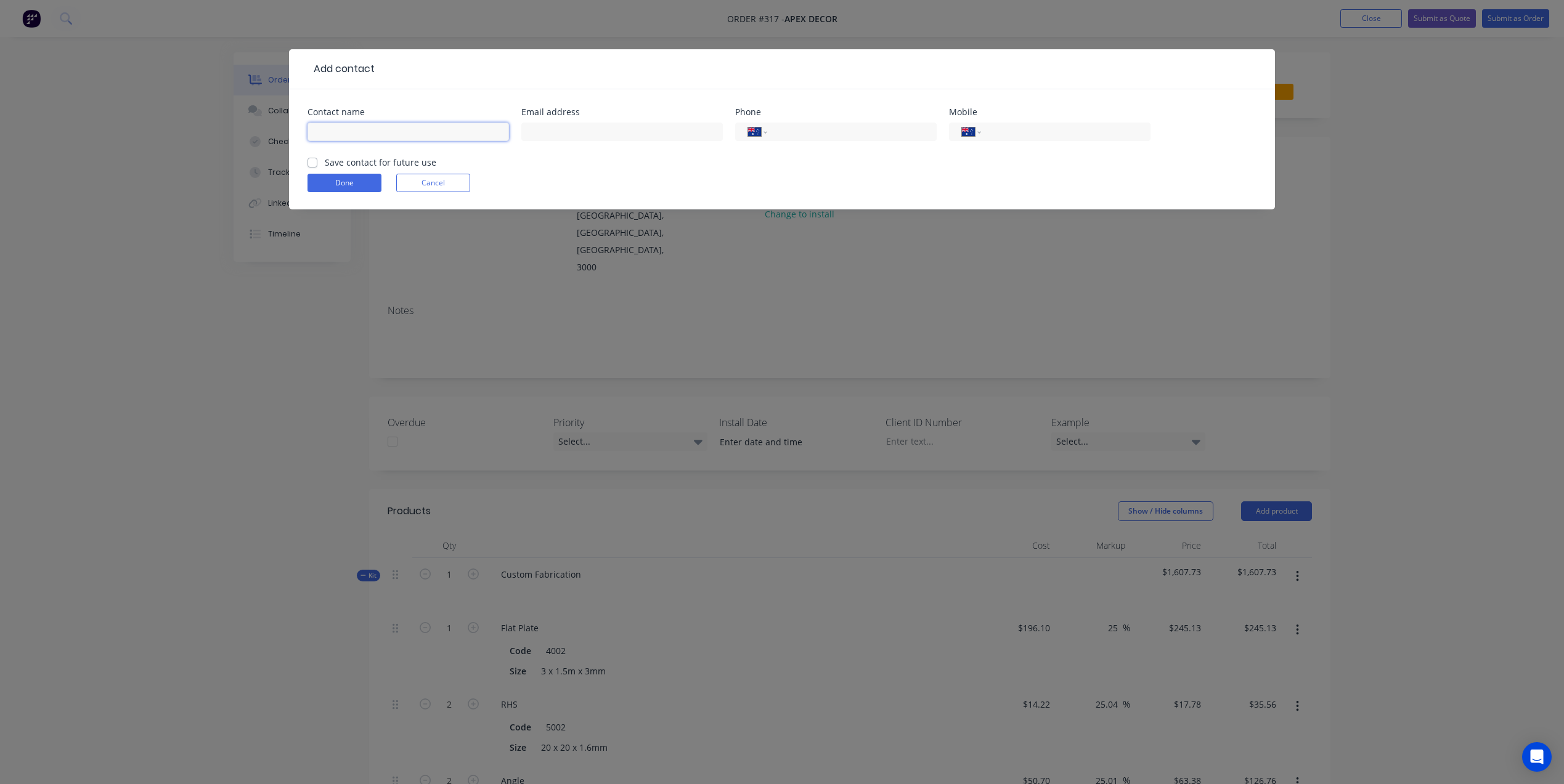
click at [376, 127] on input "text" at bounding box center [408, 131] width 202 height 19
type input "Greg"
click at [1002, 133] on input "tel" at bounding box center [1063, 132] width 148 height 14
type input "0407 089 568"
click at [357, 175] on button "Done" at bounding box center [344, 183] width 74 height 19
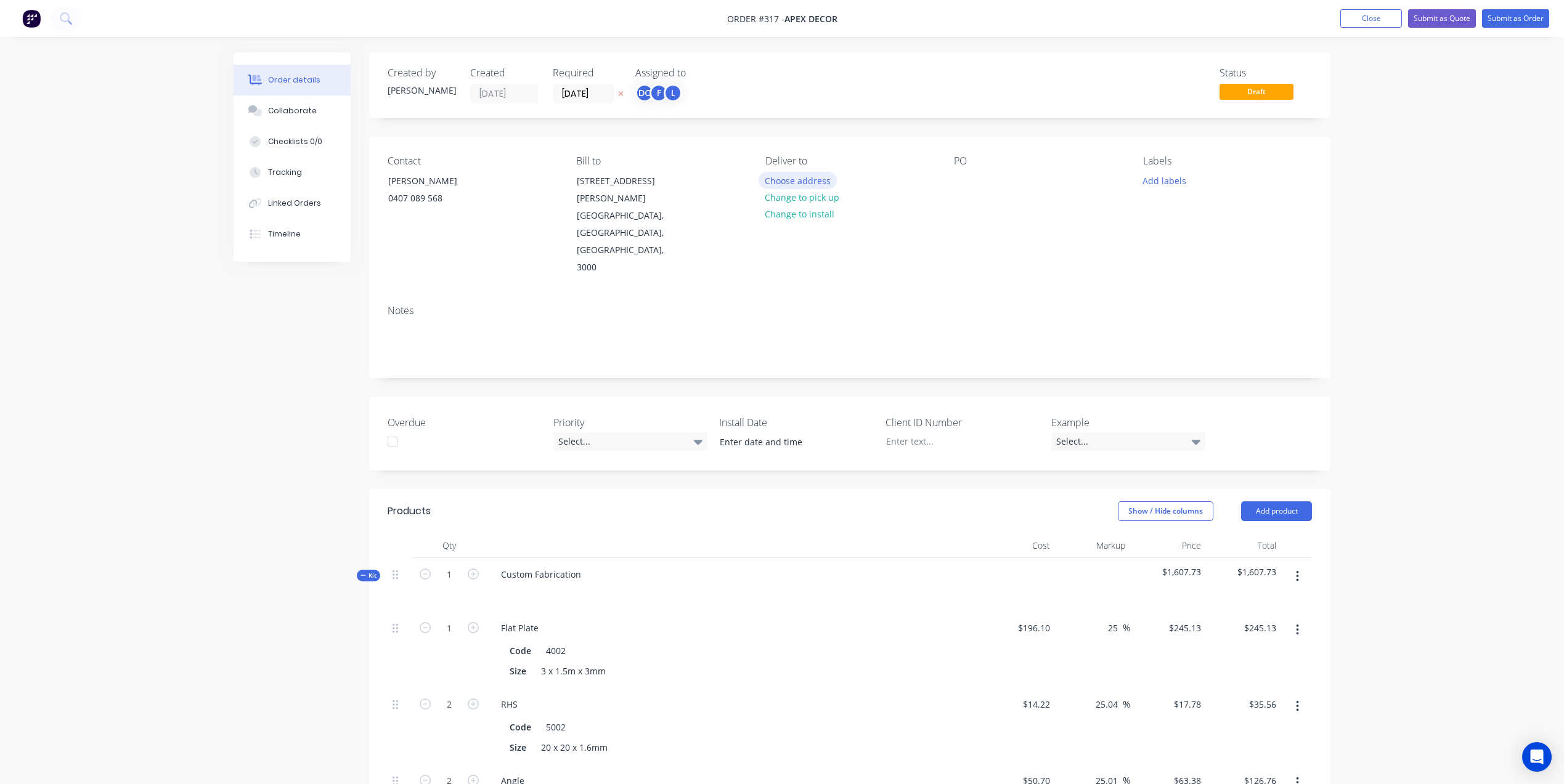
click at [805, 181] on button "Choose address" at bounding box center [798, 180] width 79 height 17
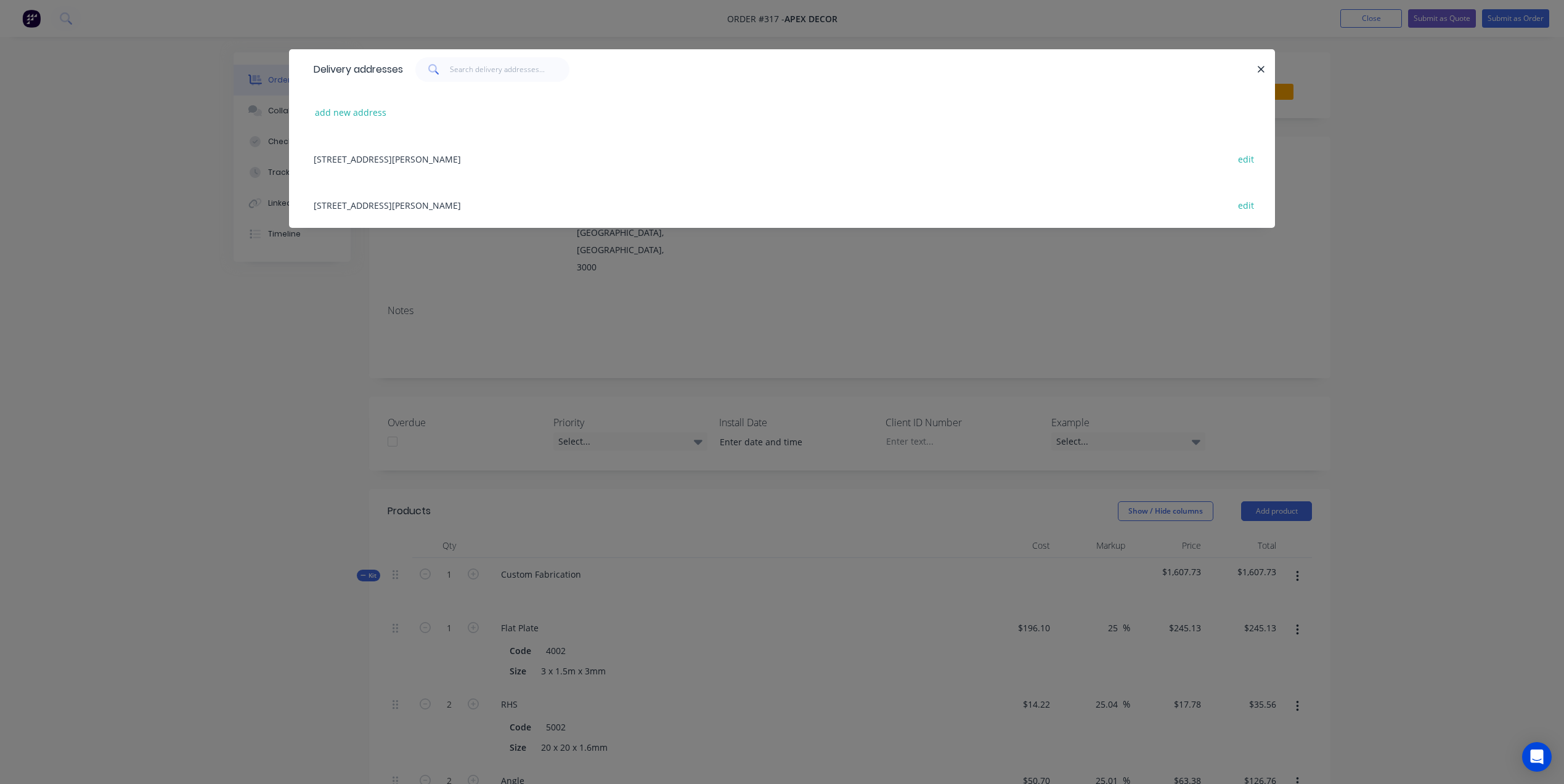
click at [570, 165] on div "789 Collins Street, Melbourne, Victoria, Australia, 3000 edit" at bounding box center [782, 158] width 949 height 46
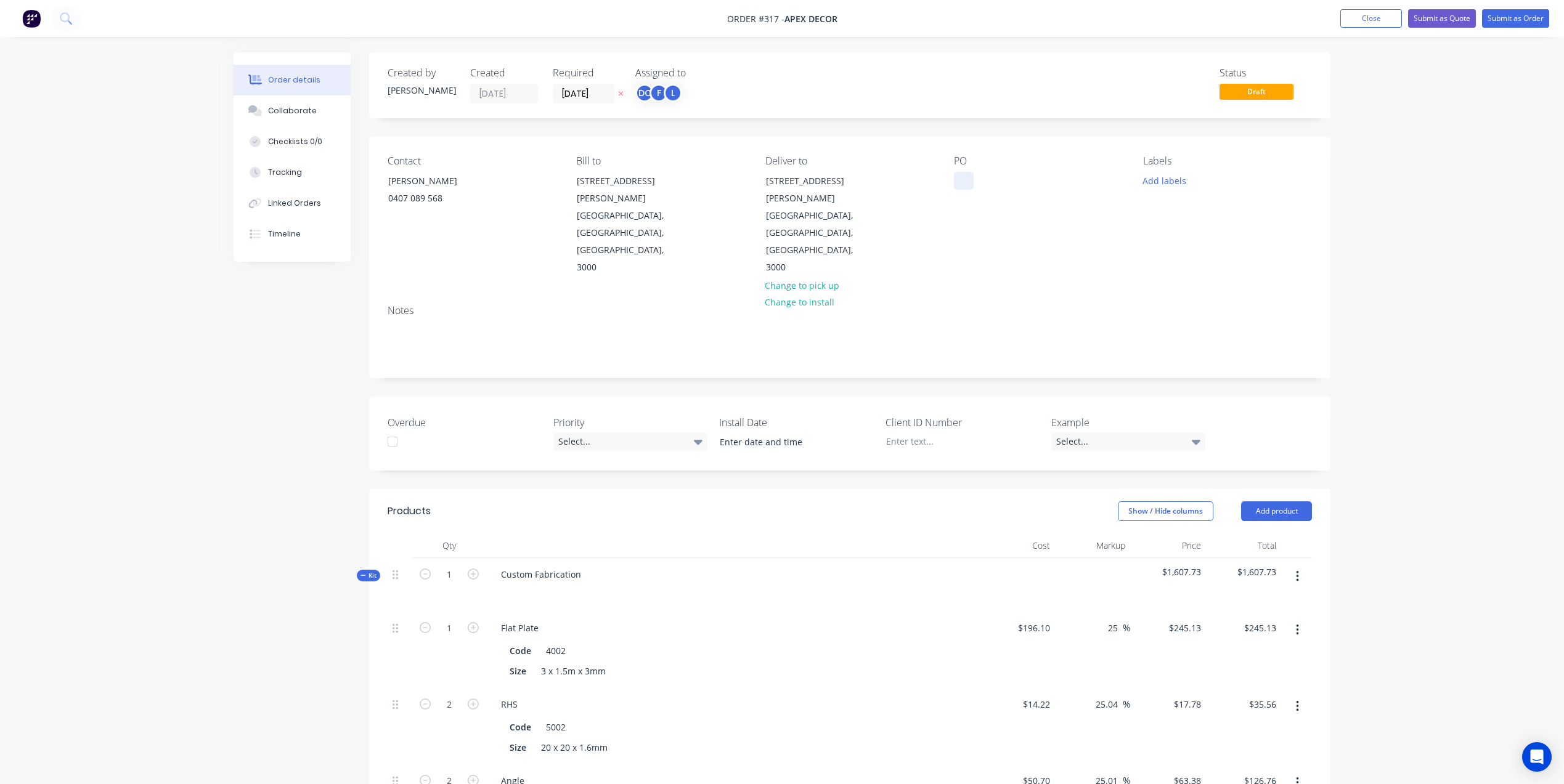
click at [966, 181] on div at bounding box center [964, 181] width 19 height 18
click at [1169, 175] on button "Add labels" at bounding box center [1164, 180] width 57 height 17
click at [1177, 212] on div at bounding box center [1235, 216] width 160 height 24
click at [1198, 218] on input "text" at bounding box center [1245, 216] width 129 height 24
type input "Urgent"
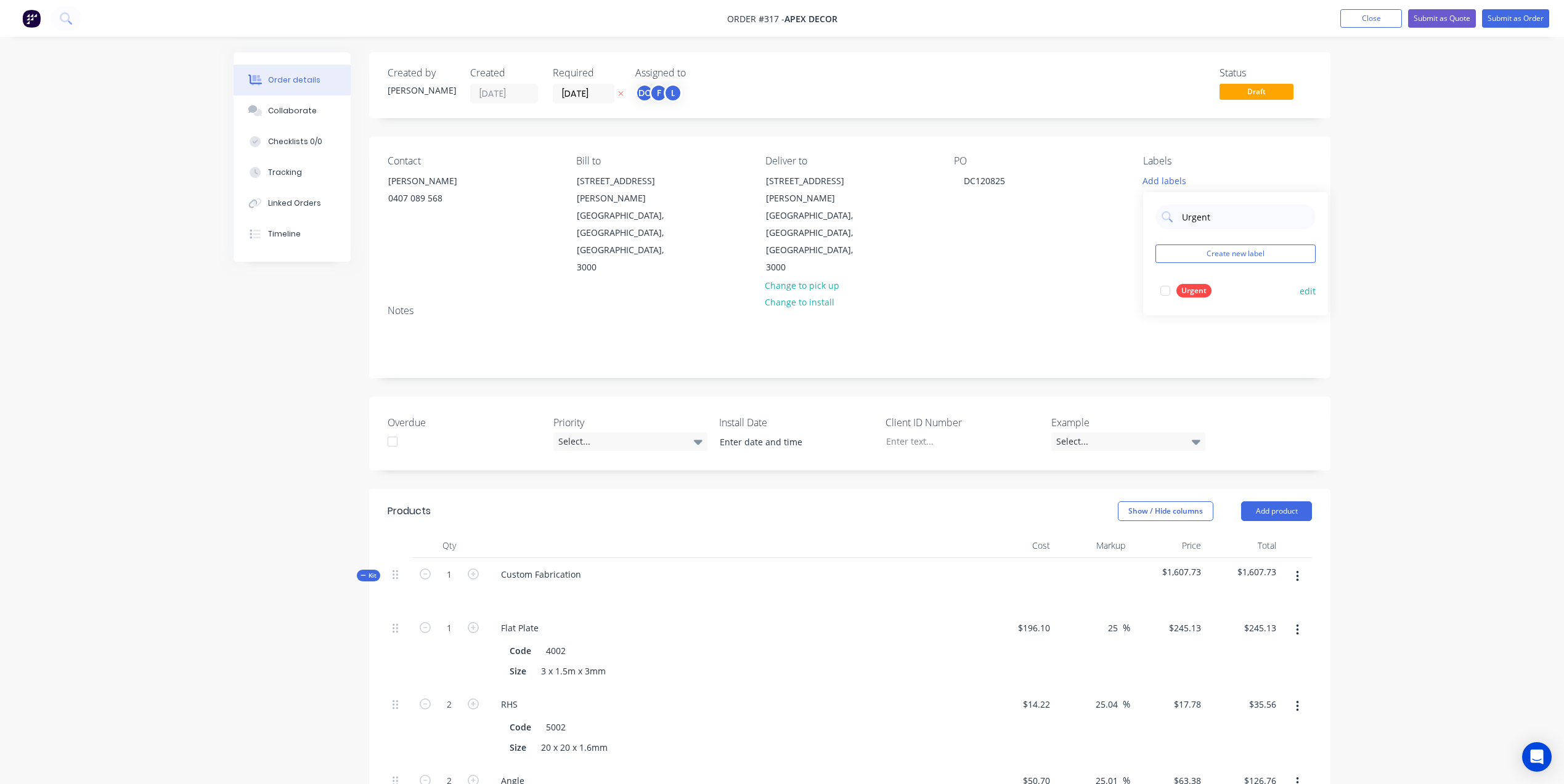
click at [1166, 290] on div at bounding box center [1165, 290] width 24 height 24
click at [1429, 267] on div "Order details Collaborate Checklists 0/0 Tracking Linked Orders Timeline Order …" at bounding box center [782, 790] width 1564 height 1580
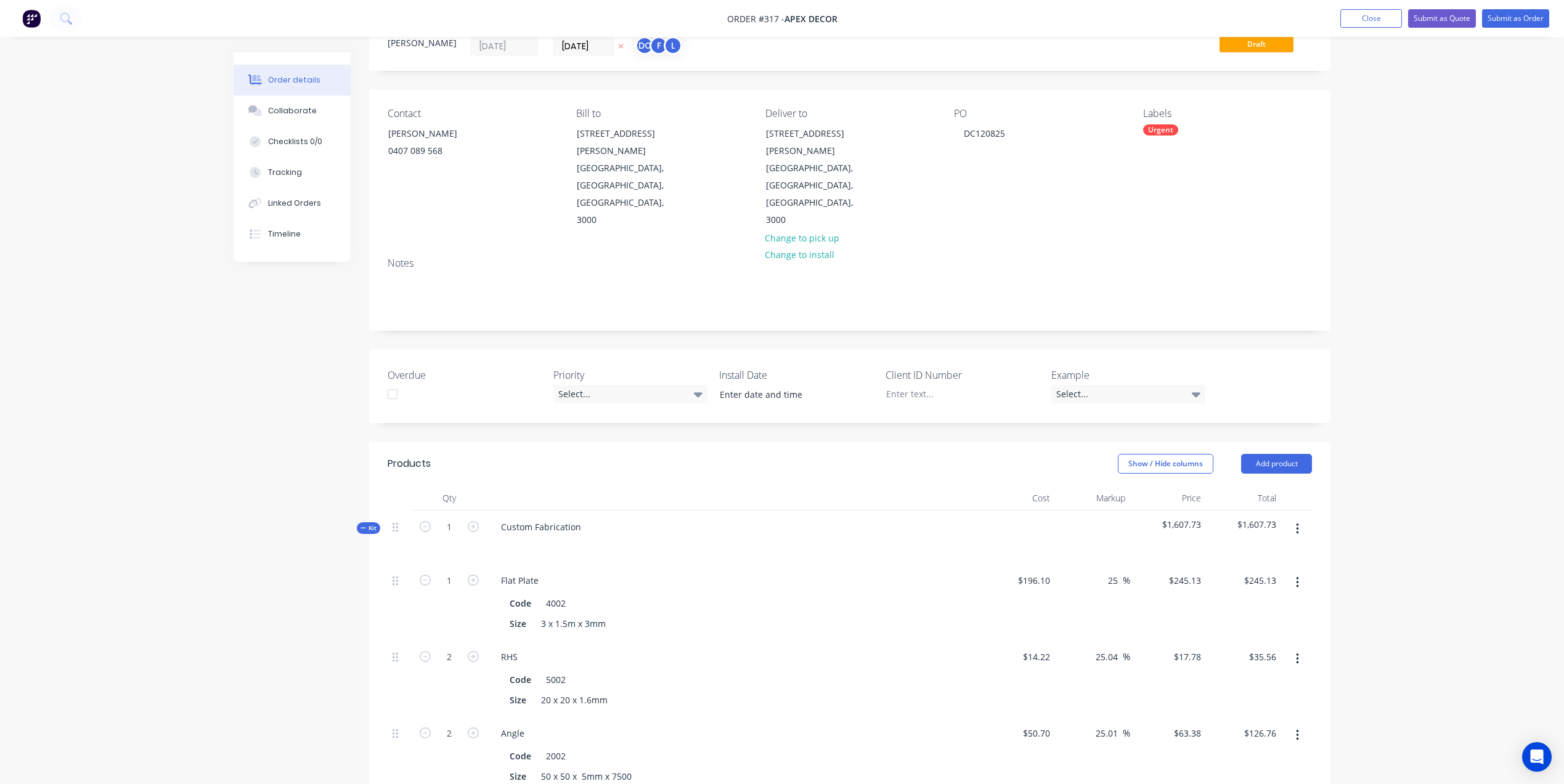
scroll to position [46, 0]
click at [698, 389] on icon at bounding box center [698, 395] width 8 height 13
click at [1394, 389] on div "Order details Collaborate Checklists 0/0 Tracking Linked Orders Timeline Order …" at bounding box center [782, 744] width 1564 height 1580
click at [1505, 9] on button "Submit as Order" at bounding box center [1515, 18] width 67 height 19
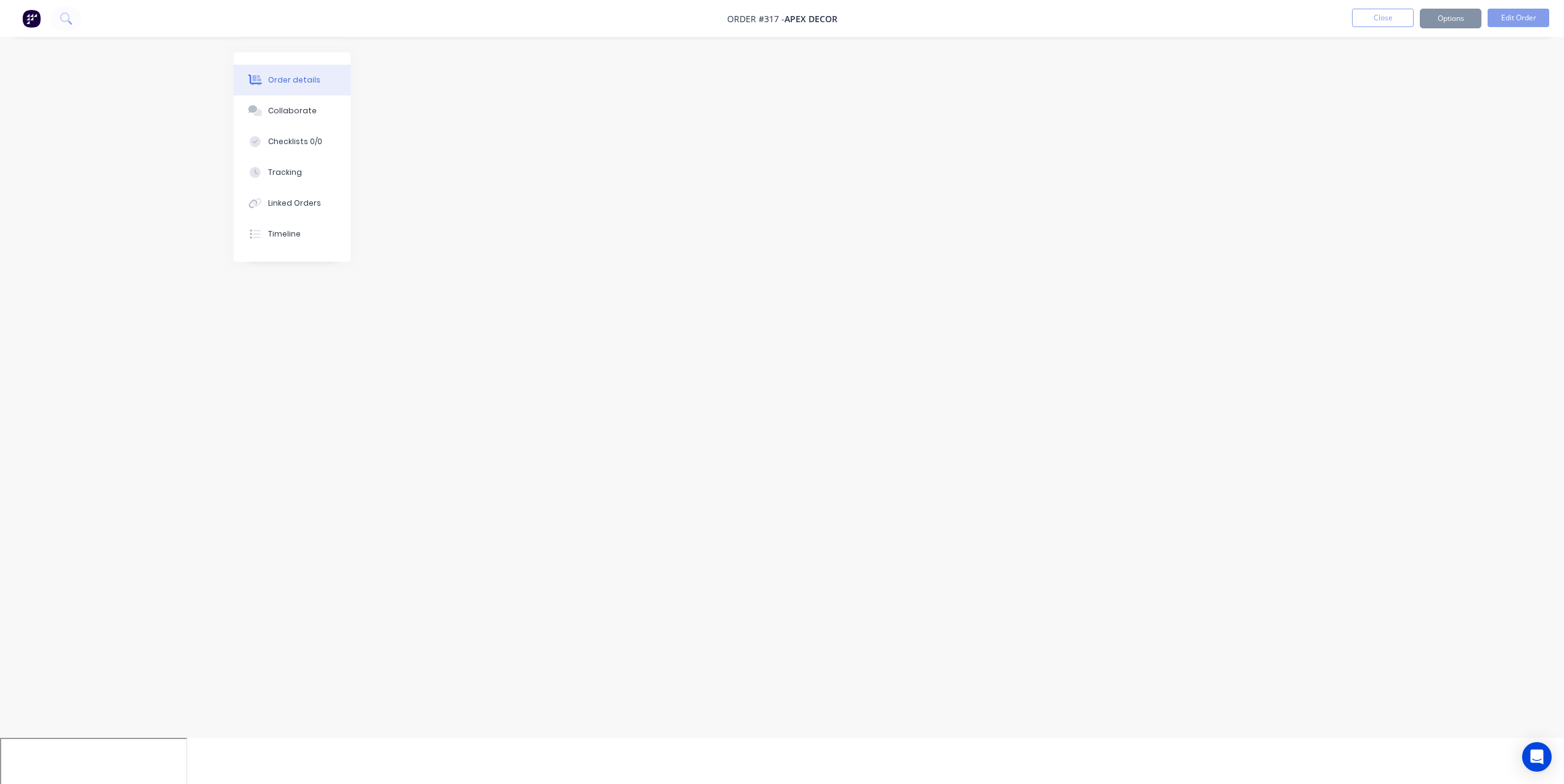
scroll to position [0, 0]
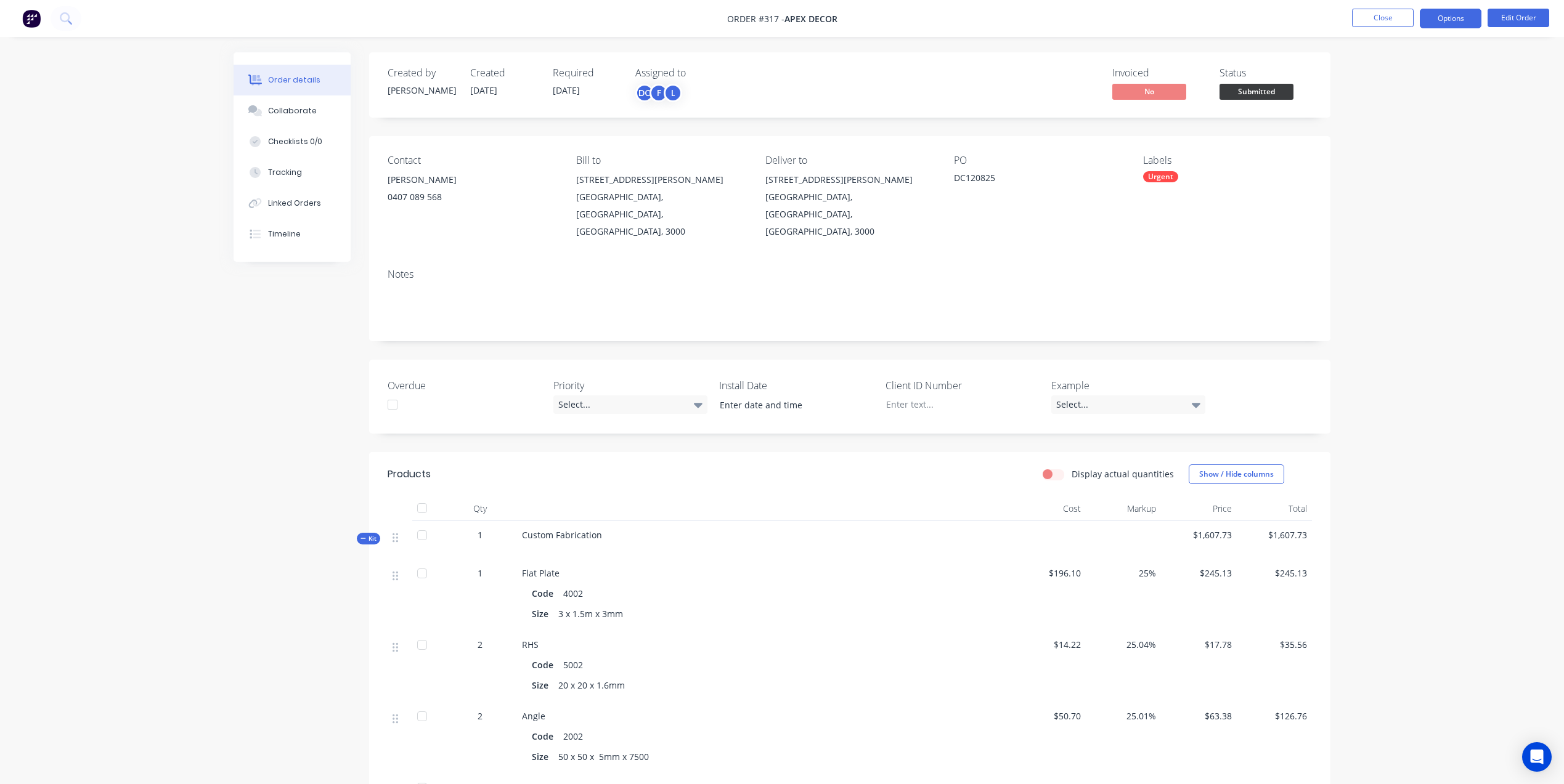
click at [1443, 19] on button "Options" at bounding box center [1450, 18] width 62 height 19
click at [286, 111] on div "Collaborate" at bounding box center [292, 111] width 49 height 11
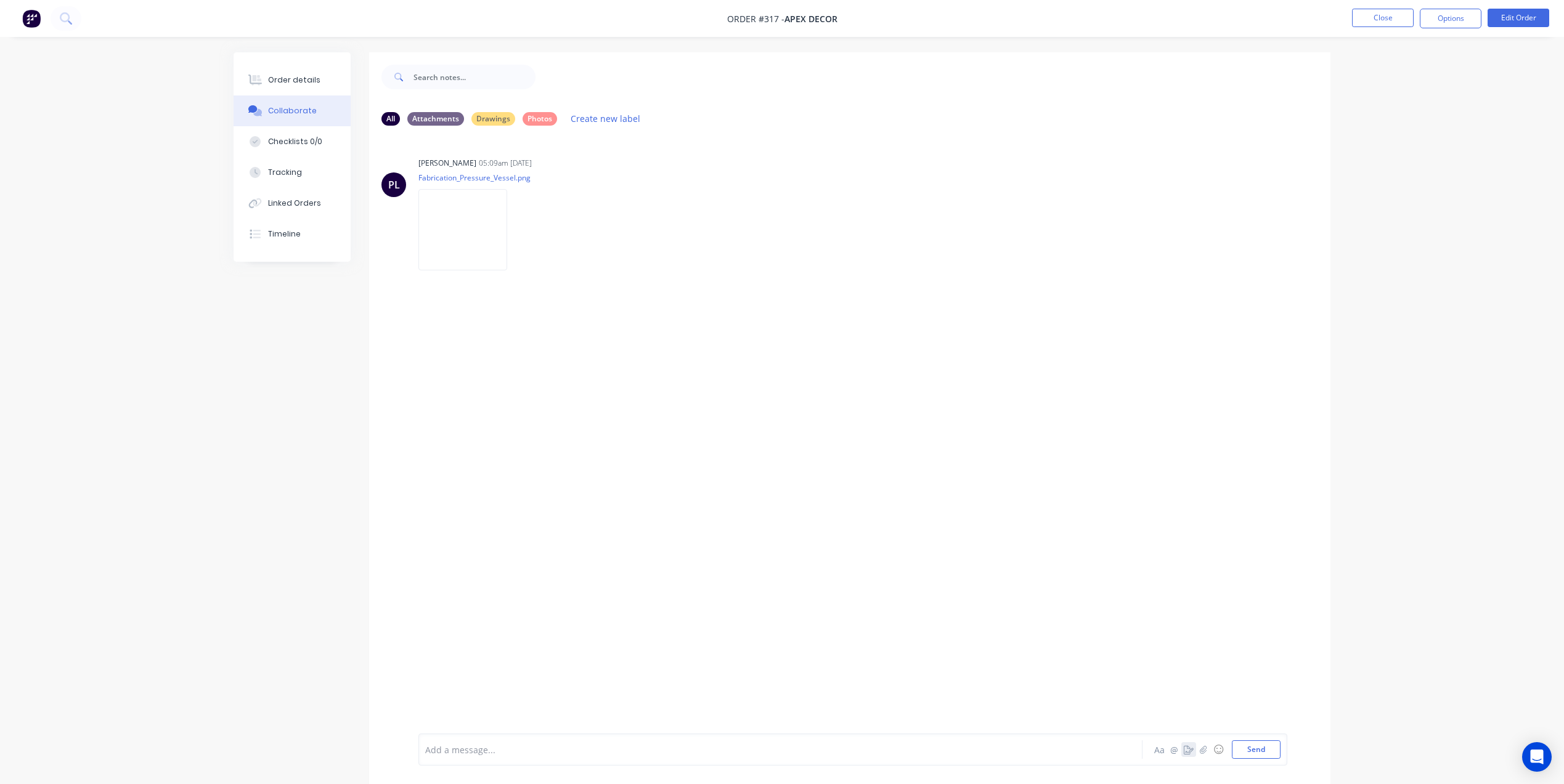
click at [1188, 751] on icon "button" at bounding box center [1188, 749] width 10 height 8
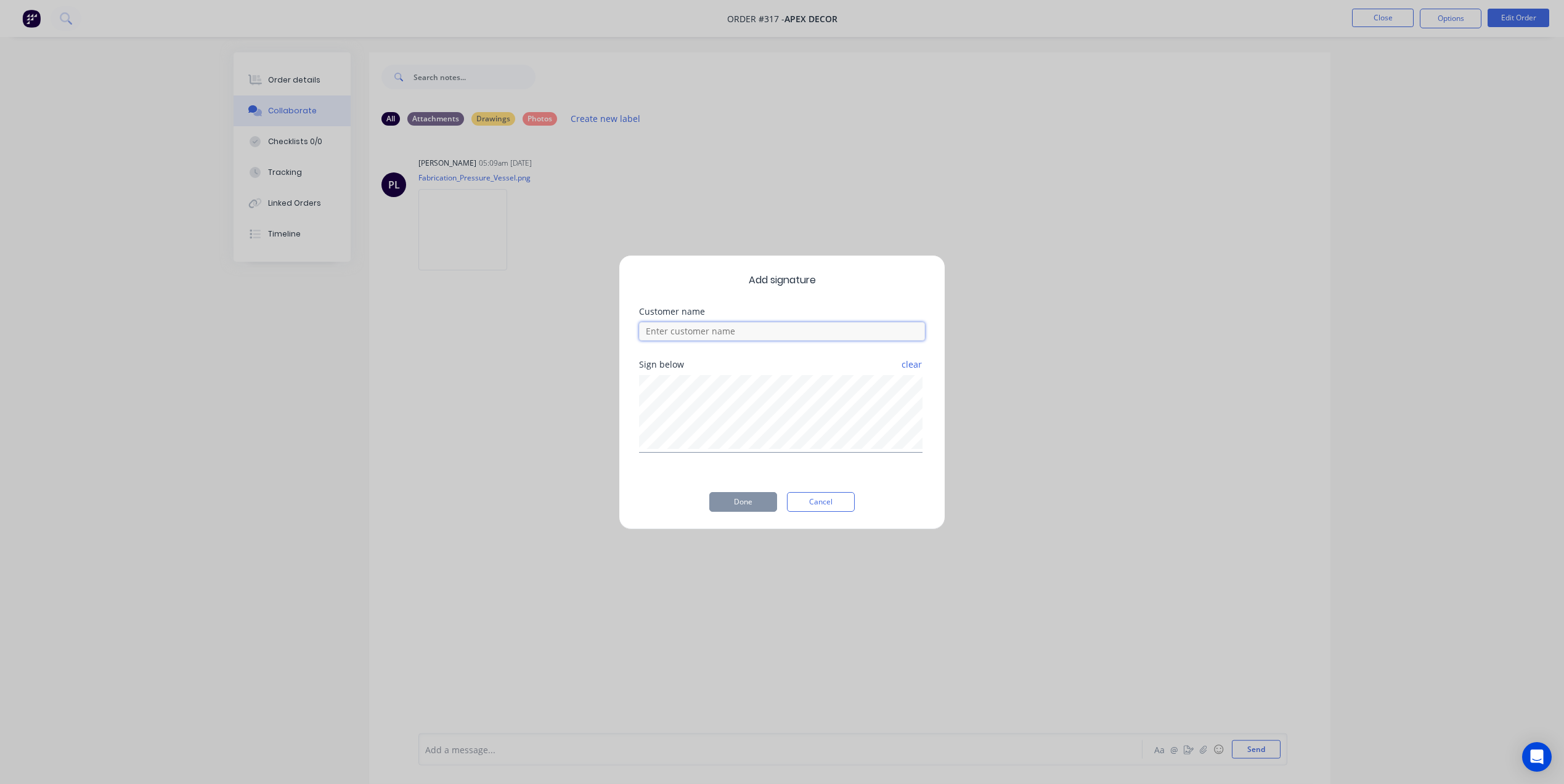
drag, startPoint x: 833, startPoint y: 334, endPoint x: 833, endPoint y: 321, distance: 13.0
click at [833, 334] on input at bounding box center [782, 331] width 286 height 19
type input "[PERSON_NAME]"
click at [757, 500] on button "Done" at bounding box center [743, 502] width 67 height 19
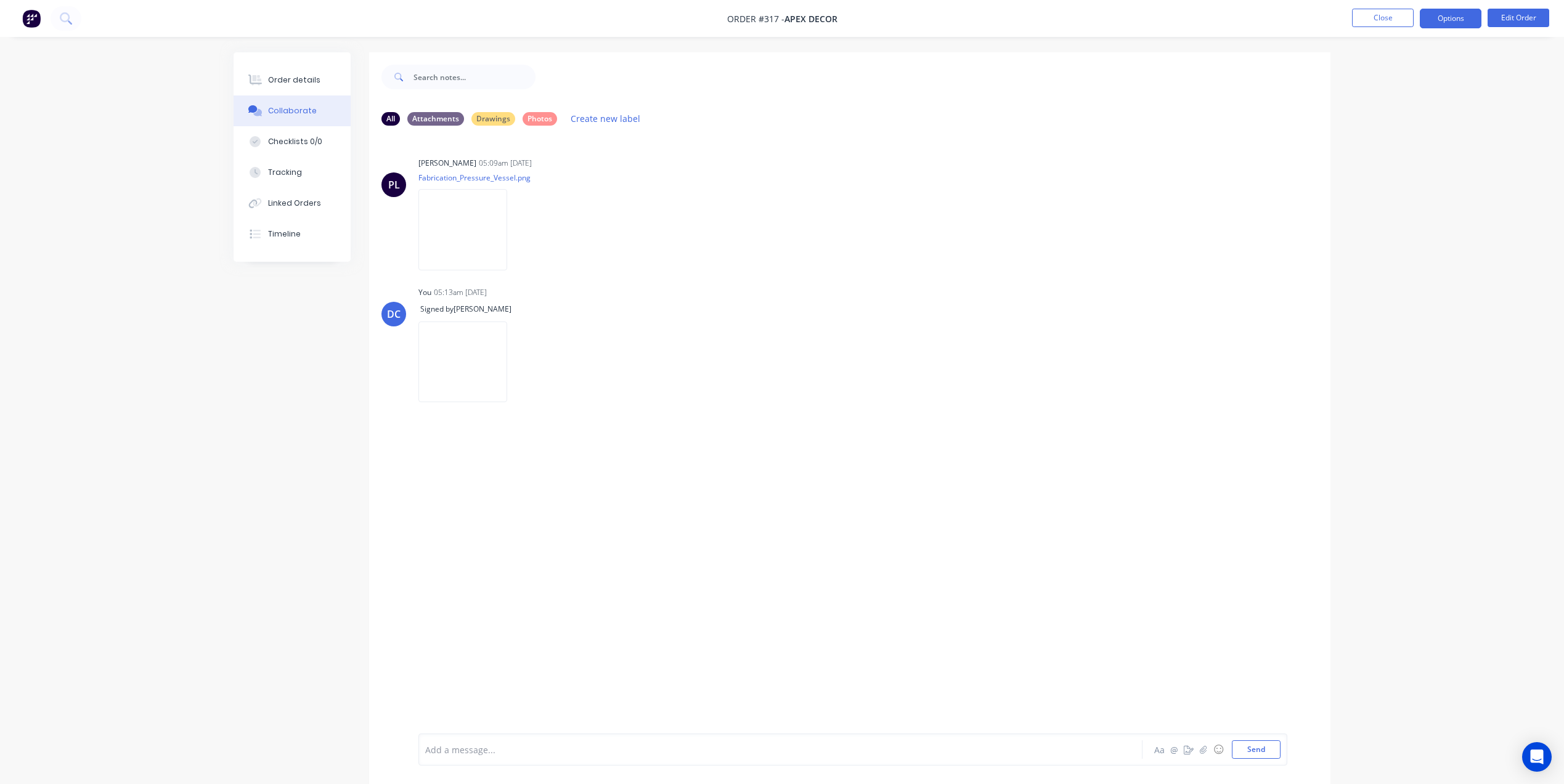
click at [1433, 19] on button "Options" at bounding box center [1450, 18] width 62 height 19
click at [1389, 220] on div "Purchase Products" at bounding box center [1413, 222] width 113 height 18
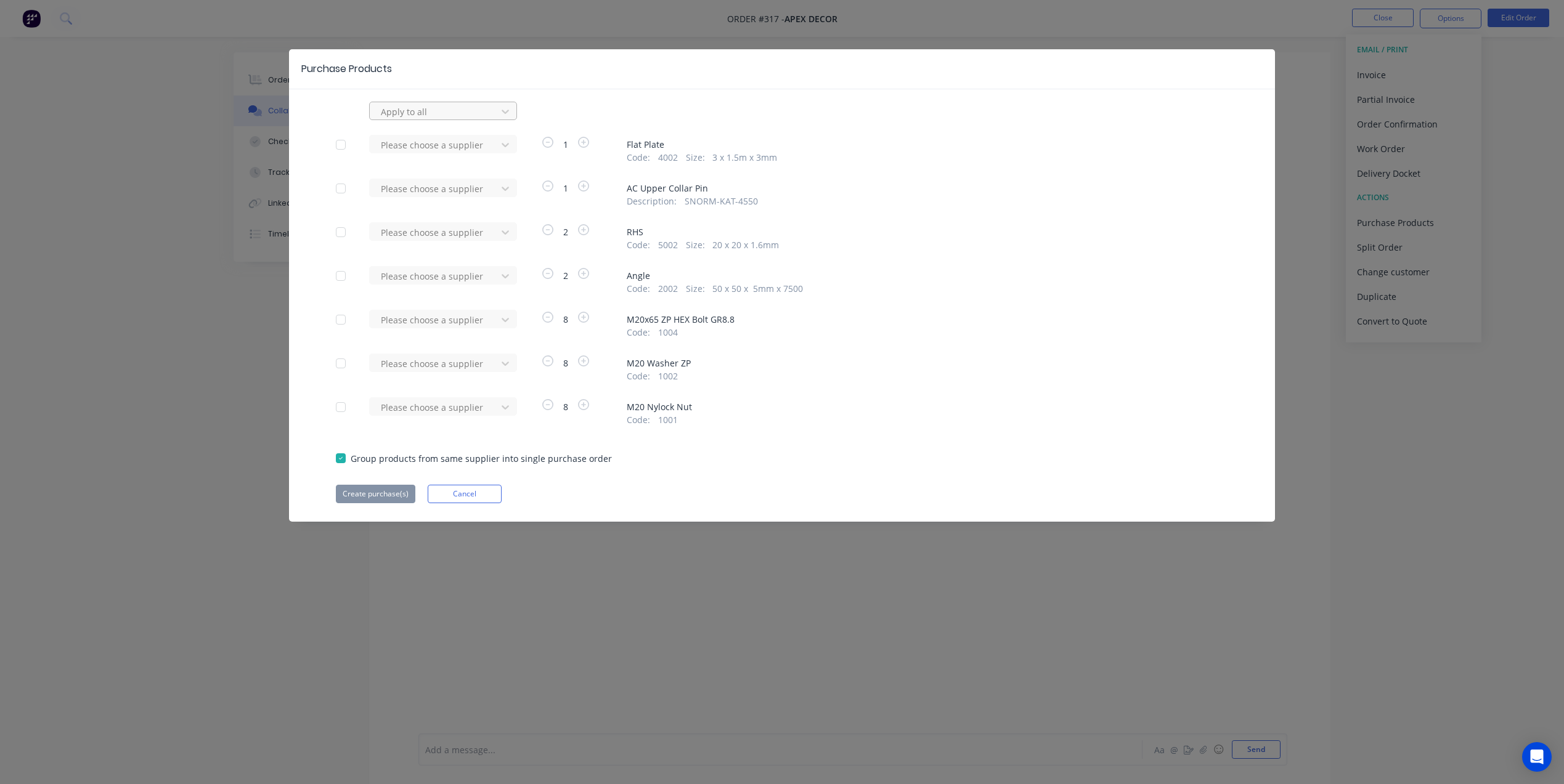
click at [476, 107] on div at bounding box center [435, 112] width 111 height 15
click at [422, 192] on div "Prime Steel" at bounding box center [443, 184] width 148 height 23
click at [385, 489] on button "Create purchase(s)" at bounding box center [376, 493] width 79 height 19
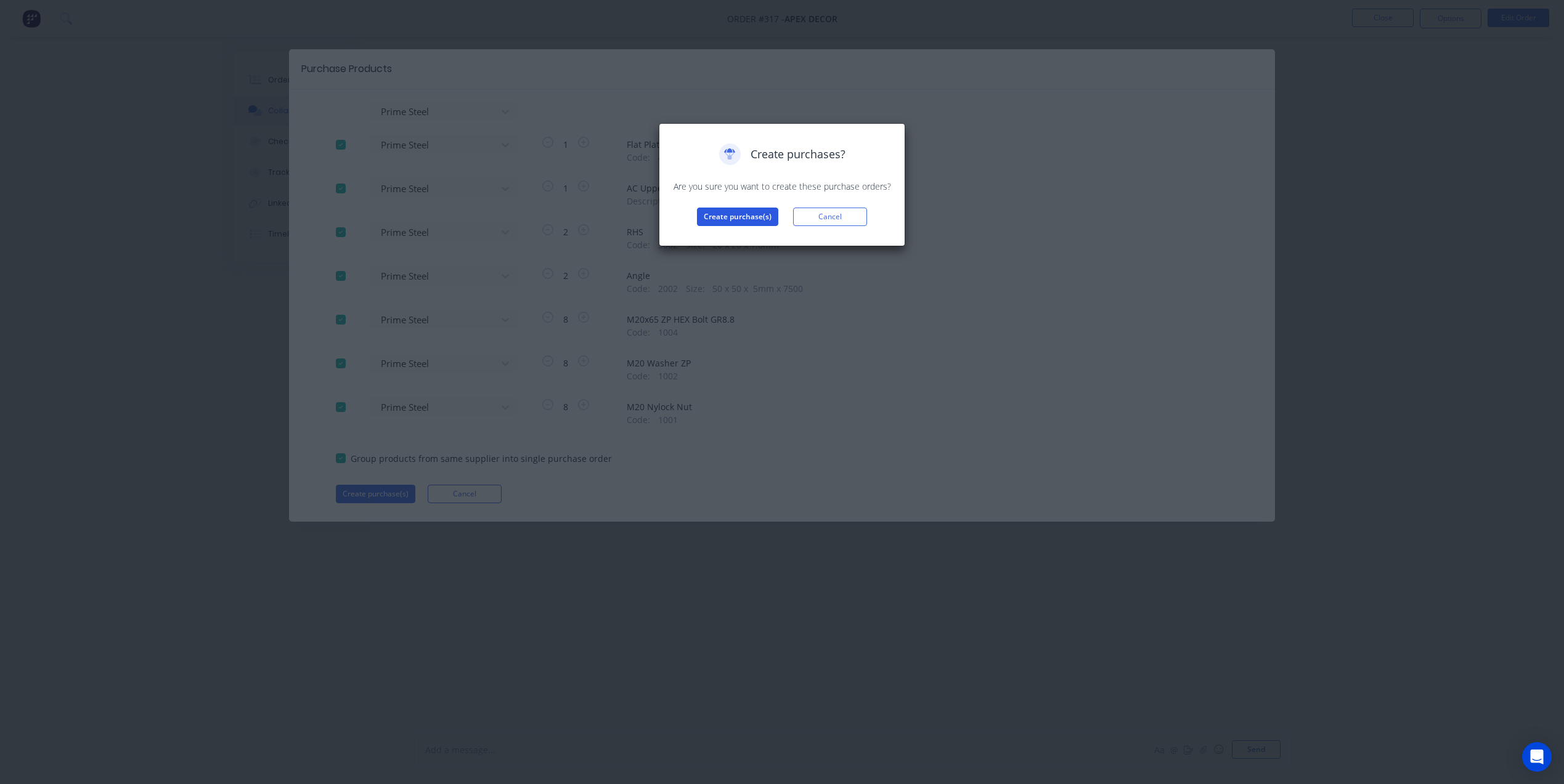
click at [756, 224] on button "Create purchase(s)" at bounding box center [737, 217] width 81 height 19
click at [754, 234] on button "View purchase(s)" at bounding box center [737, 236] width 74 height 19
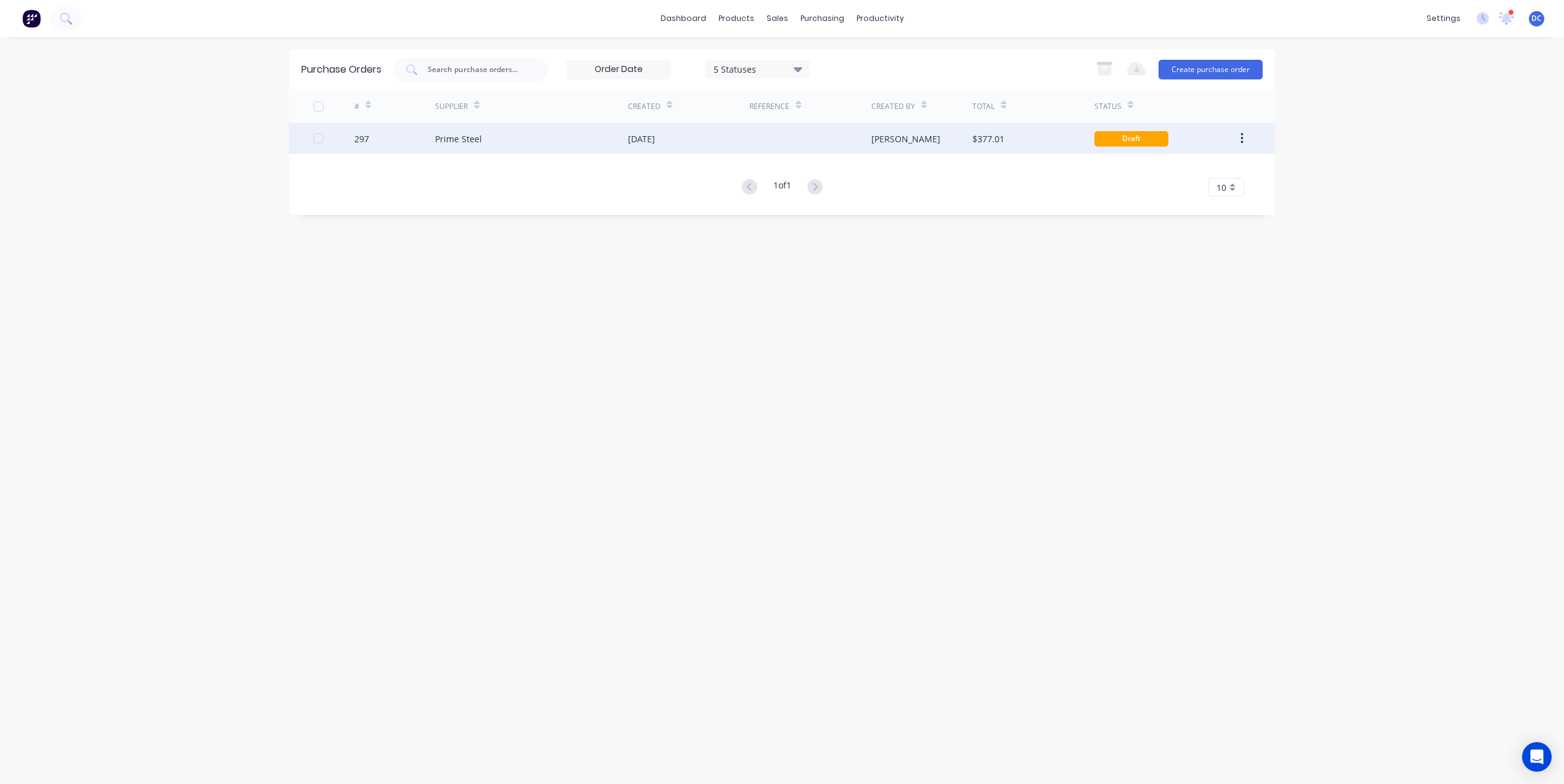
click at [756, 148] on div at bounding box center [809, 138] width 122 height 31
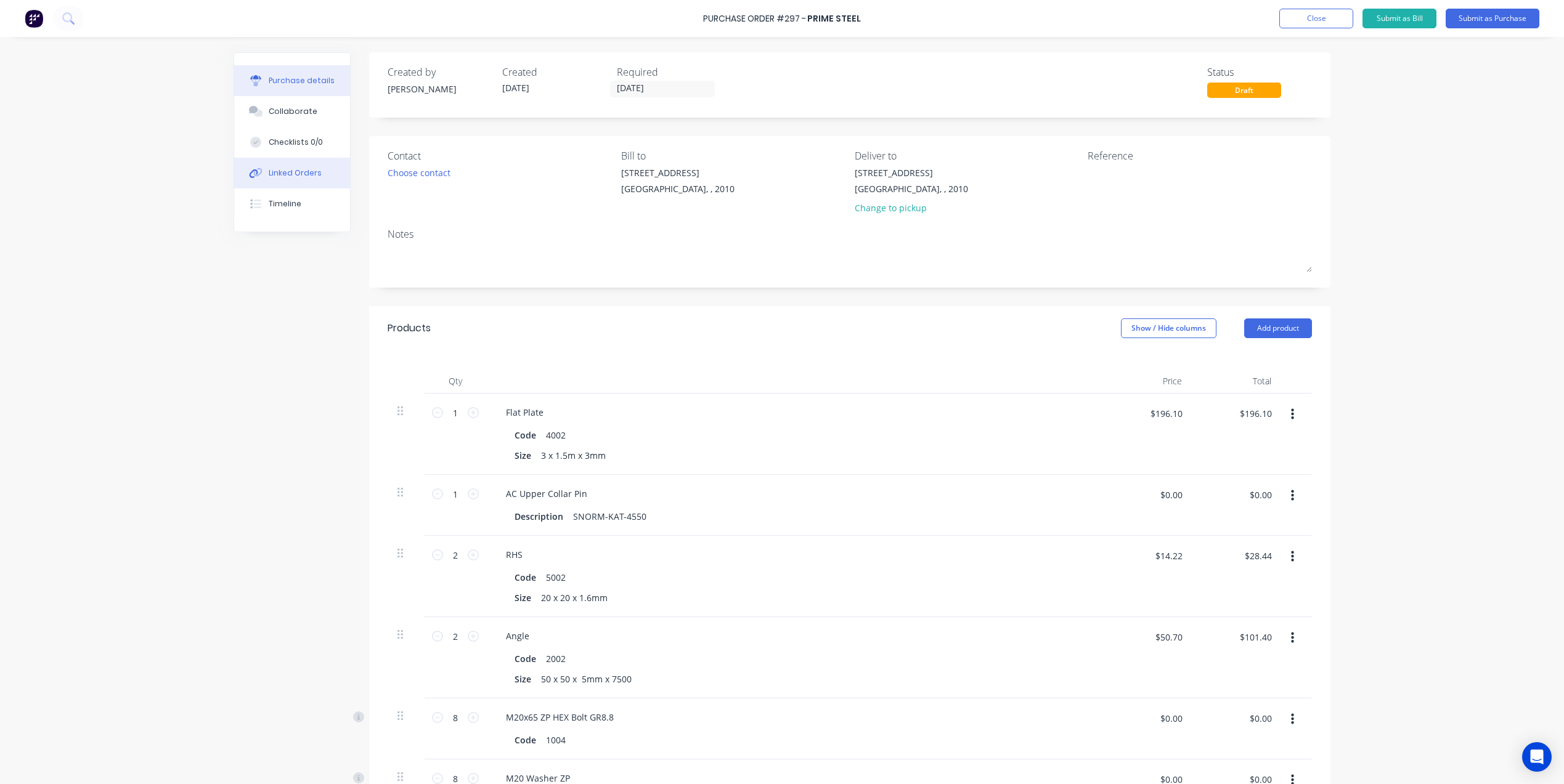
click at [295, 176] on div "Linked Orders" at bounding box center [295, 173] width 53 height 11
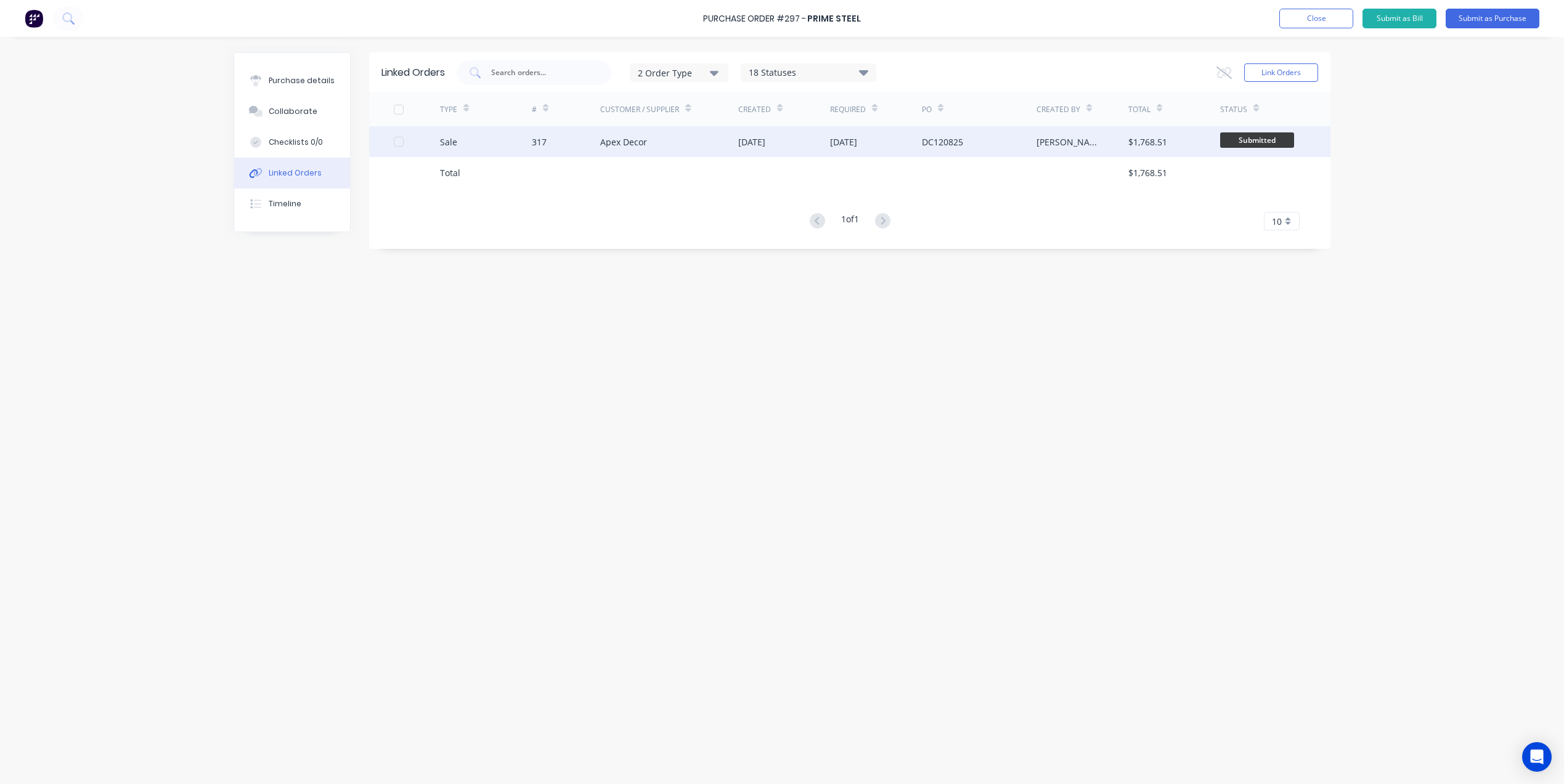
click at [692, 152] on div "Apex Decor" at bounding box center [669, 142] width 138 height 31
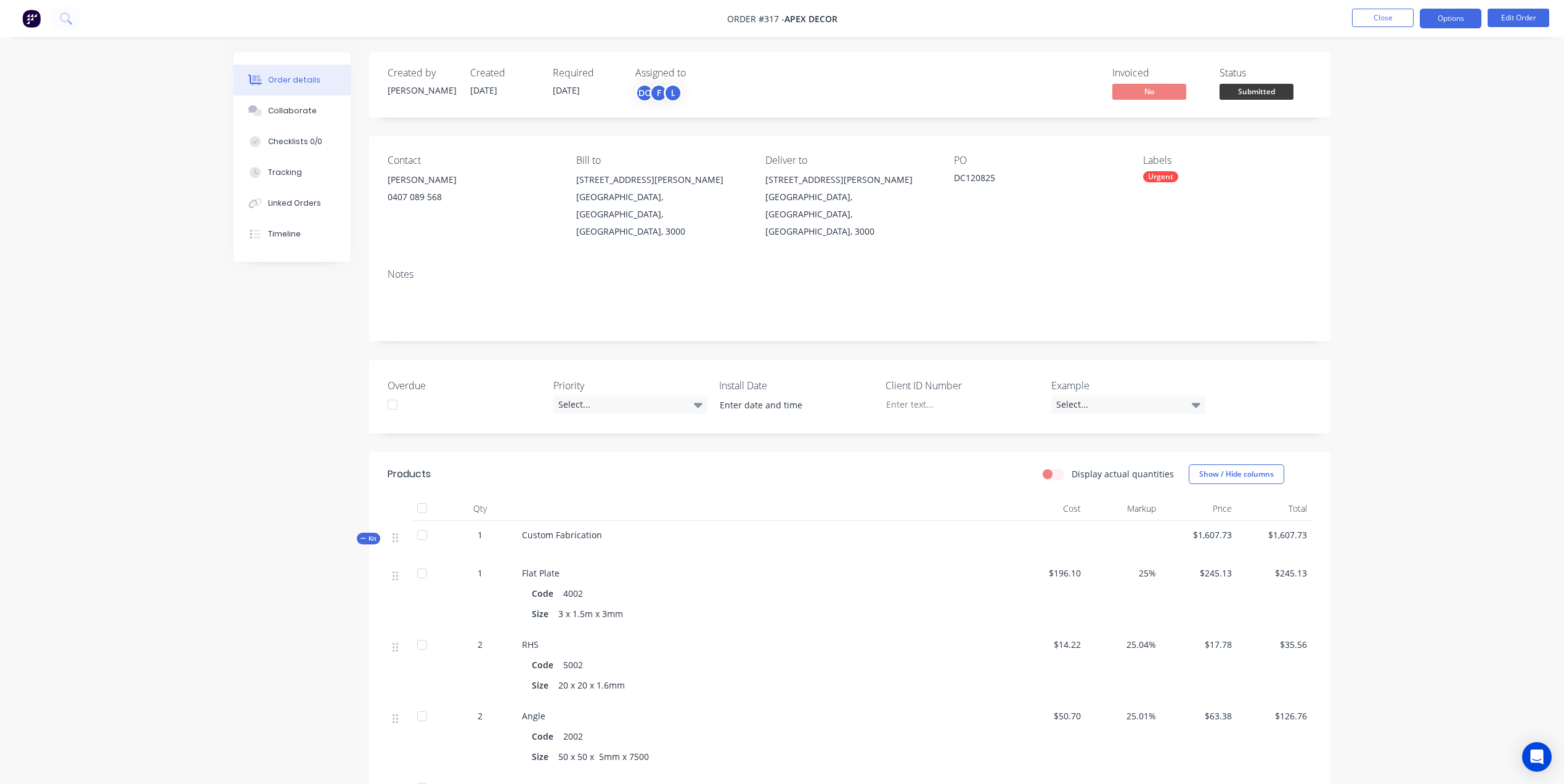
click at [1446, 25] on button "Options" at bounding box center [1450, 18] width 62 height 19
click at [304, 147] on div "Checklists 0/0" at bounding box center [295, 142] width 54 height 11
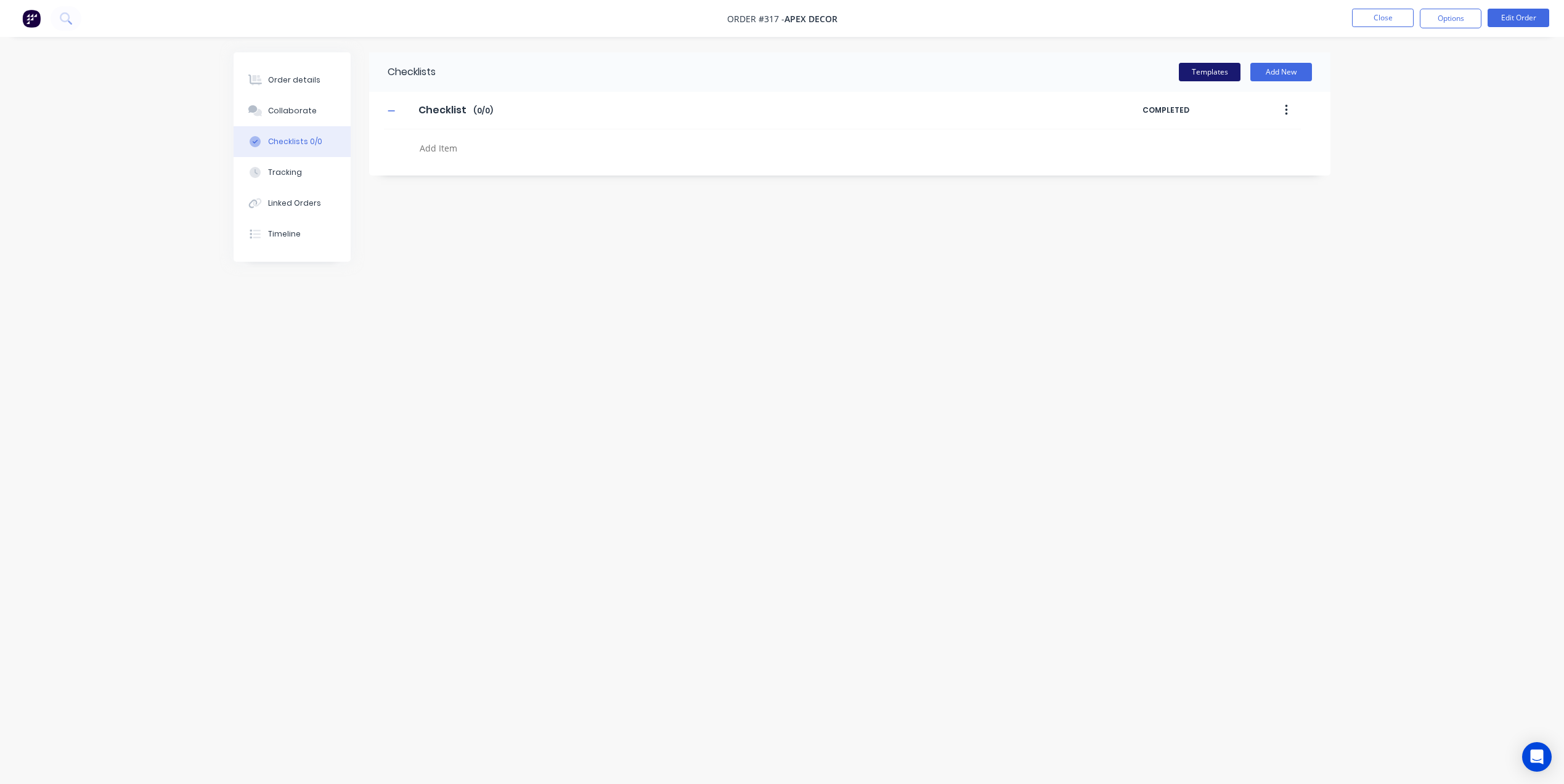
click at [1197, 70] on button "Templates" at bounding box center [1209, 72] width 62 height 19
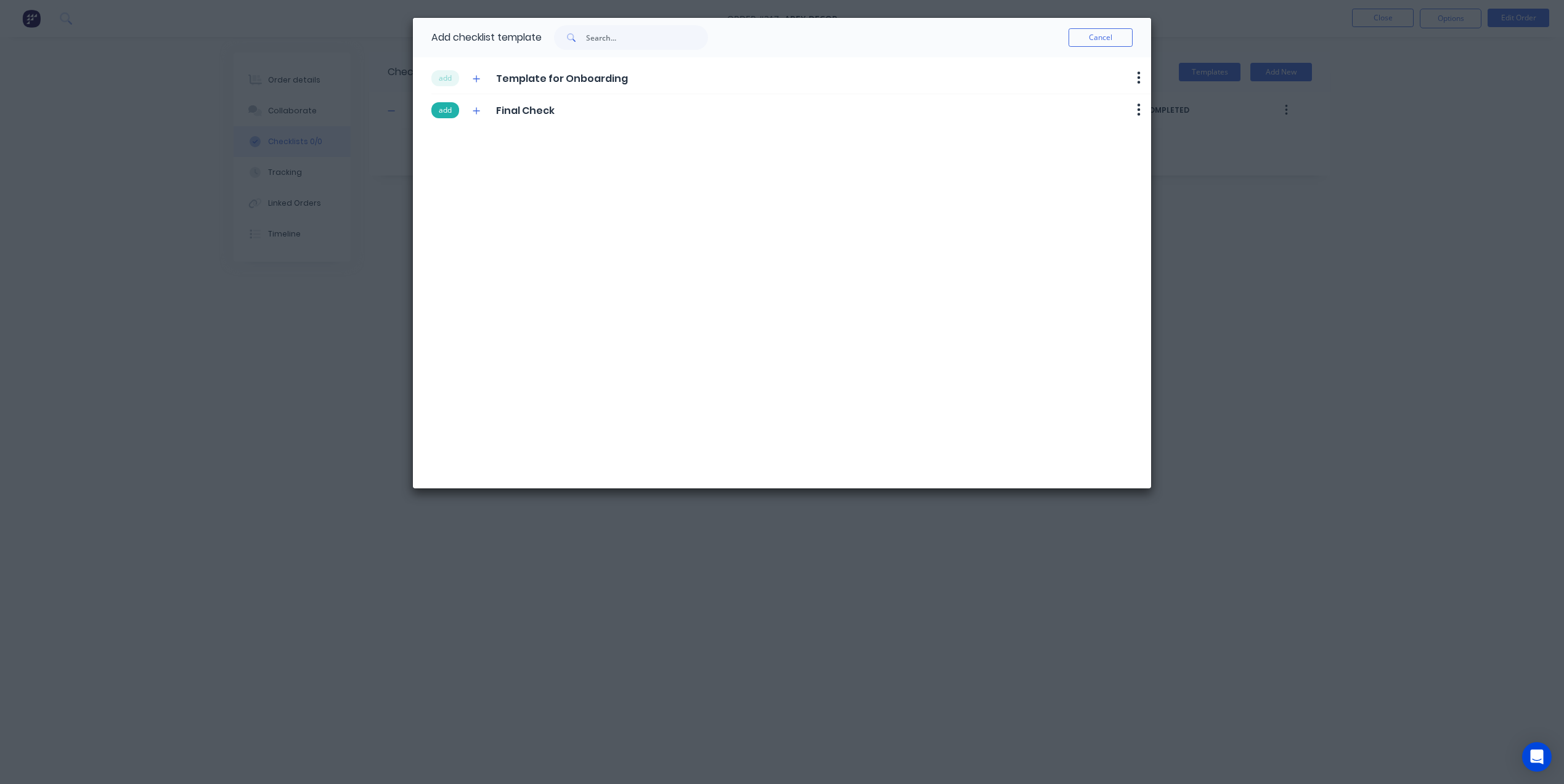
click at [446, 110] on button "add" at bounding box center [445, 110] width 28 height 16
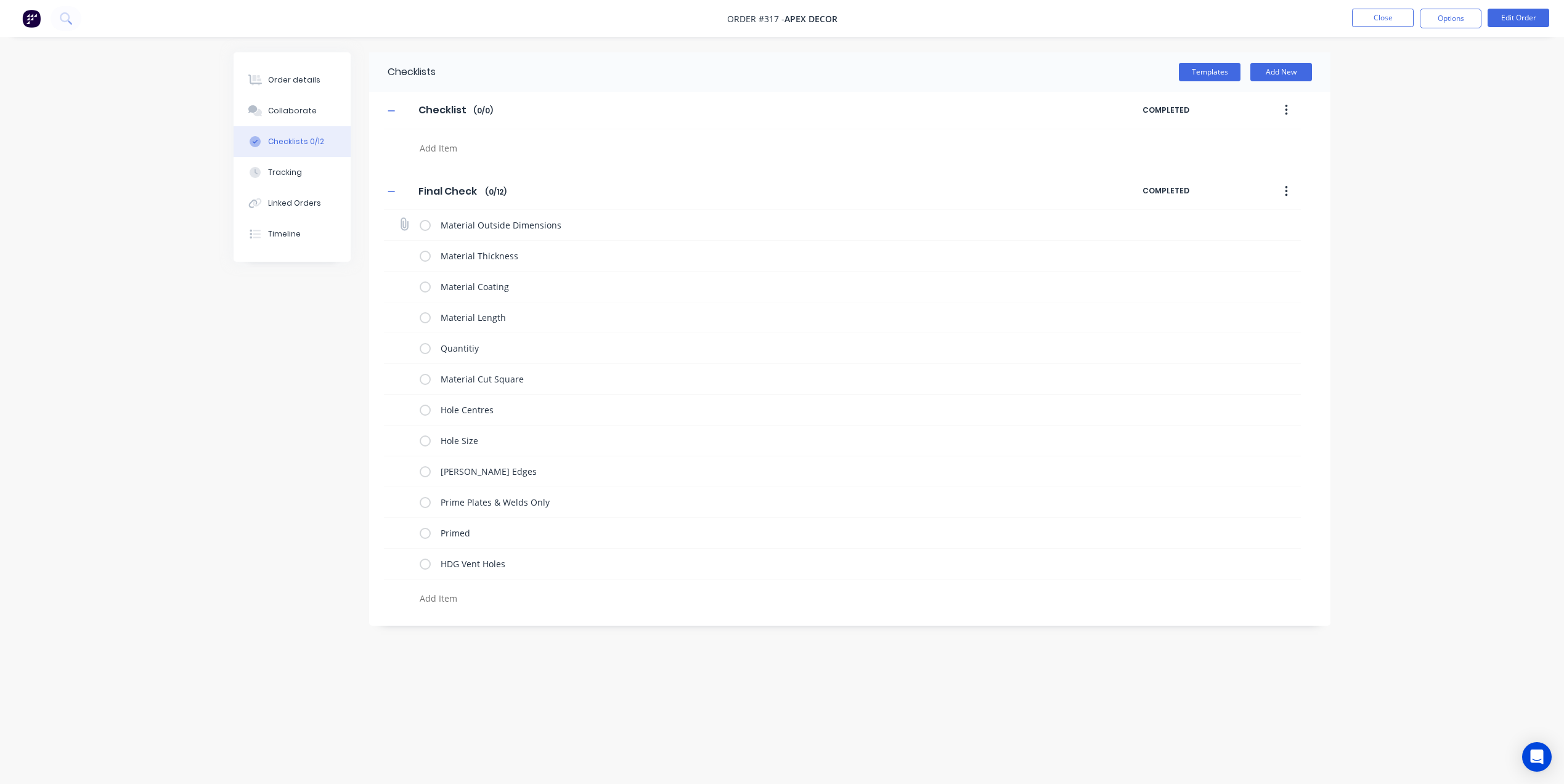
click at [433, 232] on div "Material Outside Dimensions" at bounding box center [750, 225] width 661 height 24
click at [426, 224] on label at bounding box center [425, 225] width 11 height 13
click at [0, 0] on input "checkbox" at bounding box center [0, 0] width 0 height 0
click at [426, 251] on label at bounding box center [425, 256] width 11 height 13
click at [0, 0] on input "checkbox" at bounding box center [0, 0] width 0 height 0
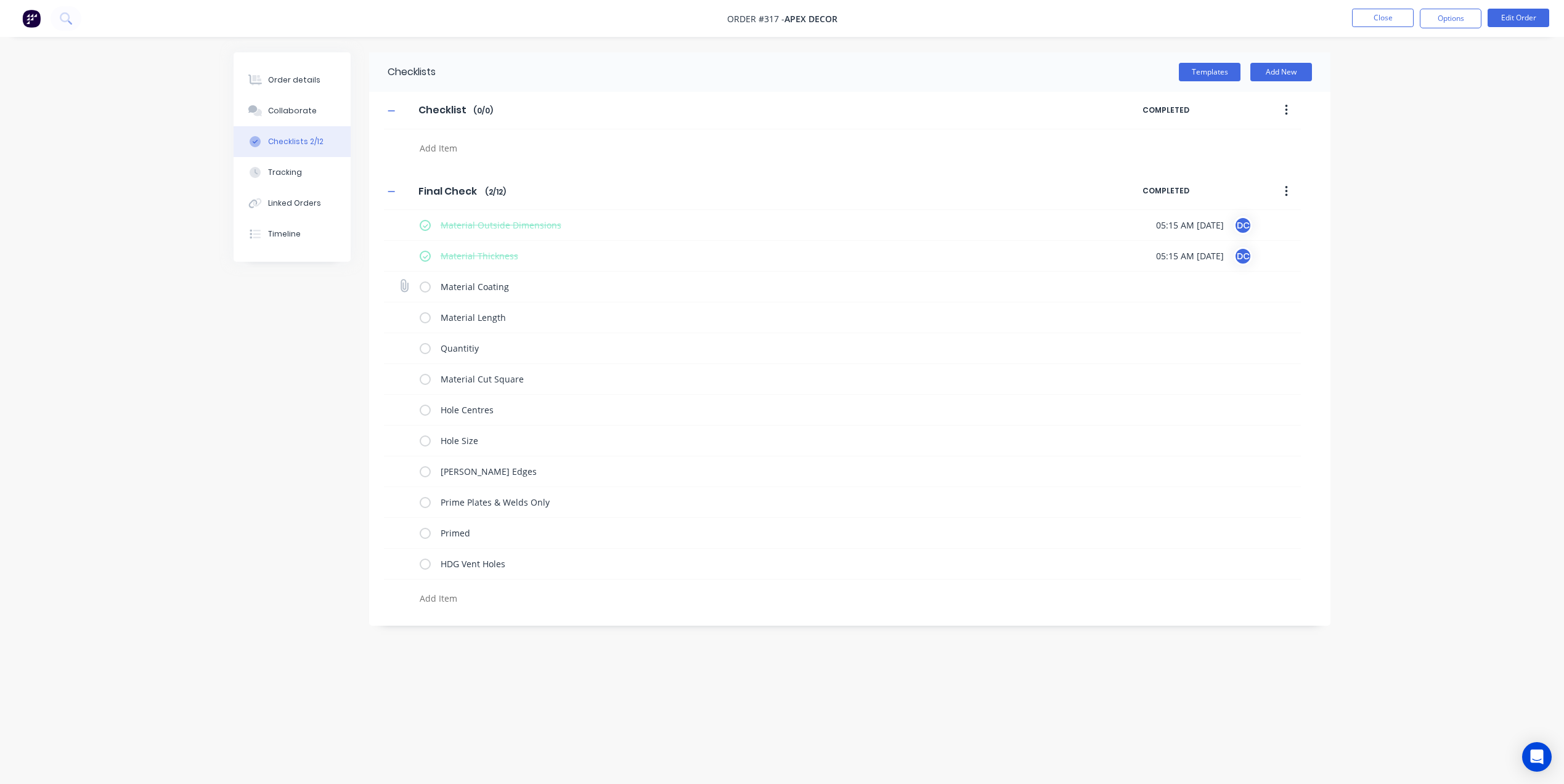
click at [423, 285] on label at bounding box center [425, 286] width 11 height 13
click at [0, 0] on input "checkbox" at bounding box center [0, 0] width 0 height 0
click at [427, 325] on div "Material Length" at bounding box center [750, 317] width 661 height 24
click at [296, 175] on div "Tracking" at bounding box center [284, 172] width 34 height 11
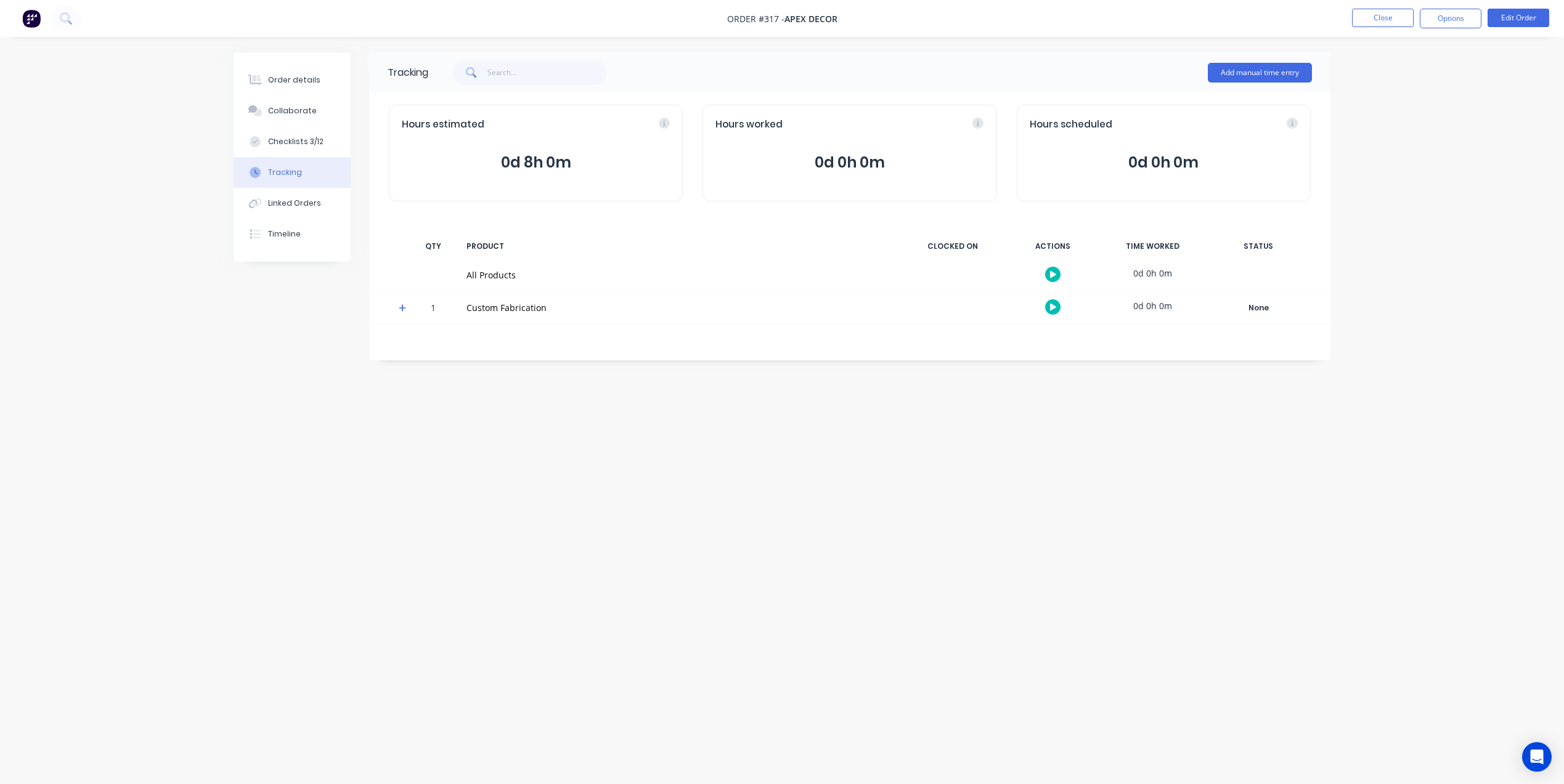
click at [1056, 306] on icon at bounding box center [1053, 307] width 6 height 7
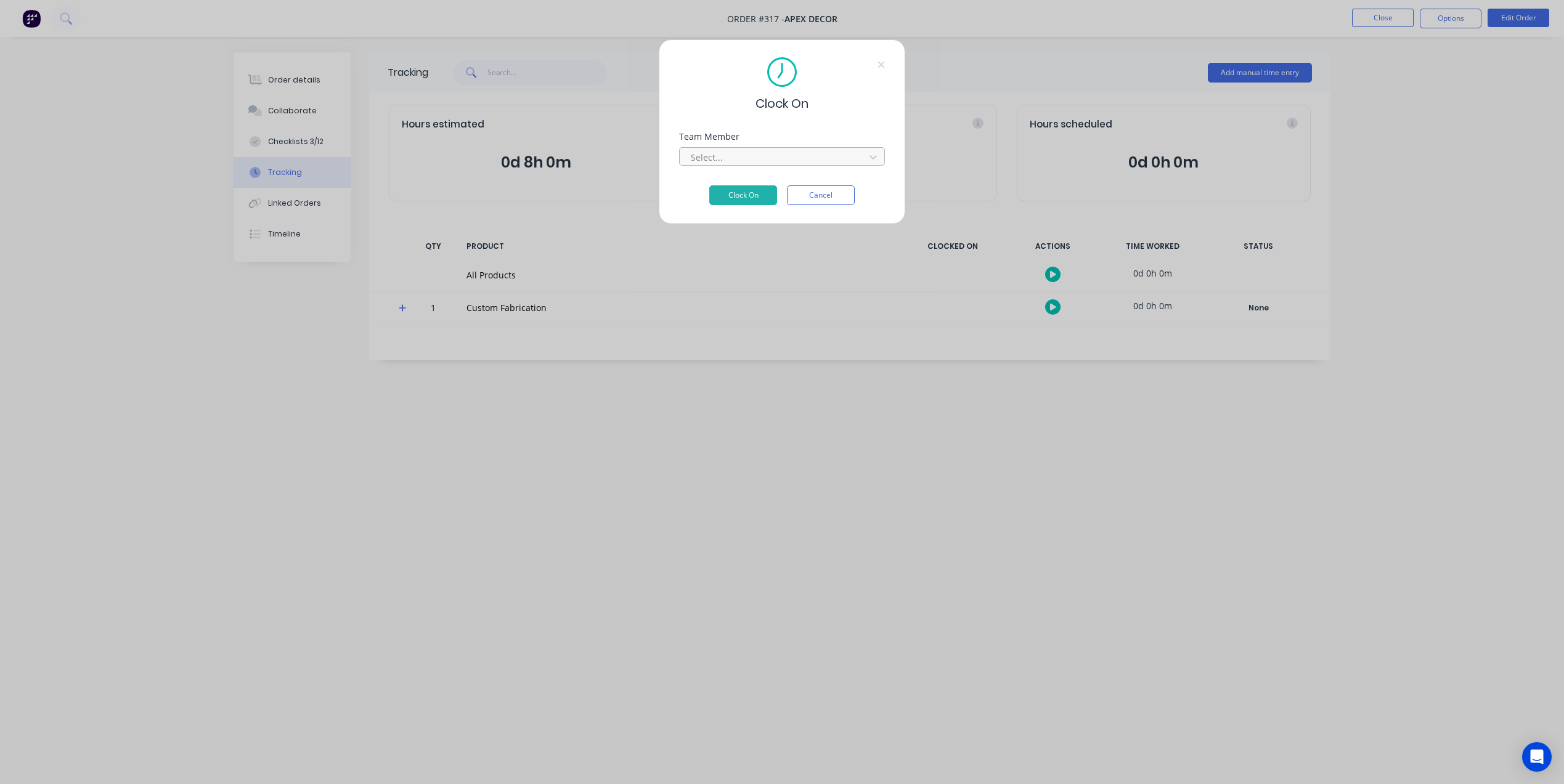
click at [786, 162] on div at bounding box center [773, 157] width 169 height 15
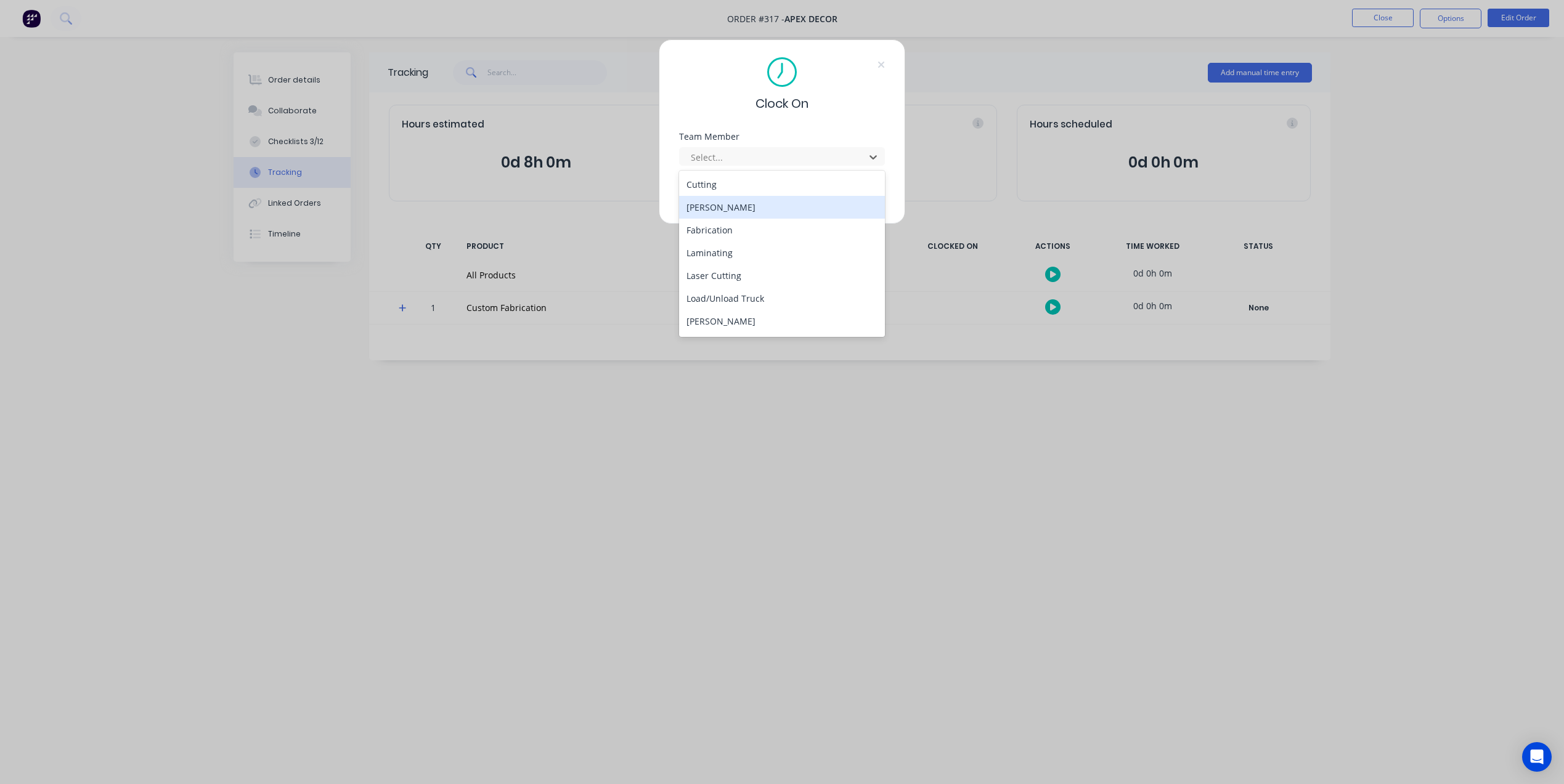
click at [750, 199] on div "[PERSON_NAME]" at bounding box center [782, 207] width 206 height 23
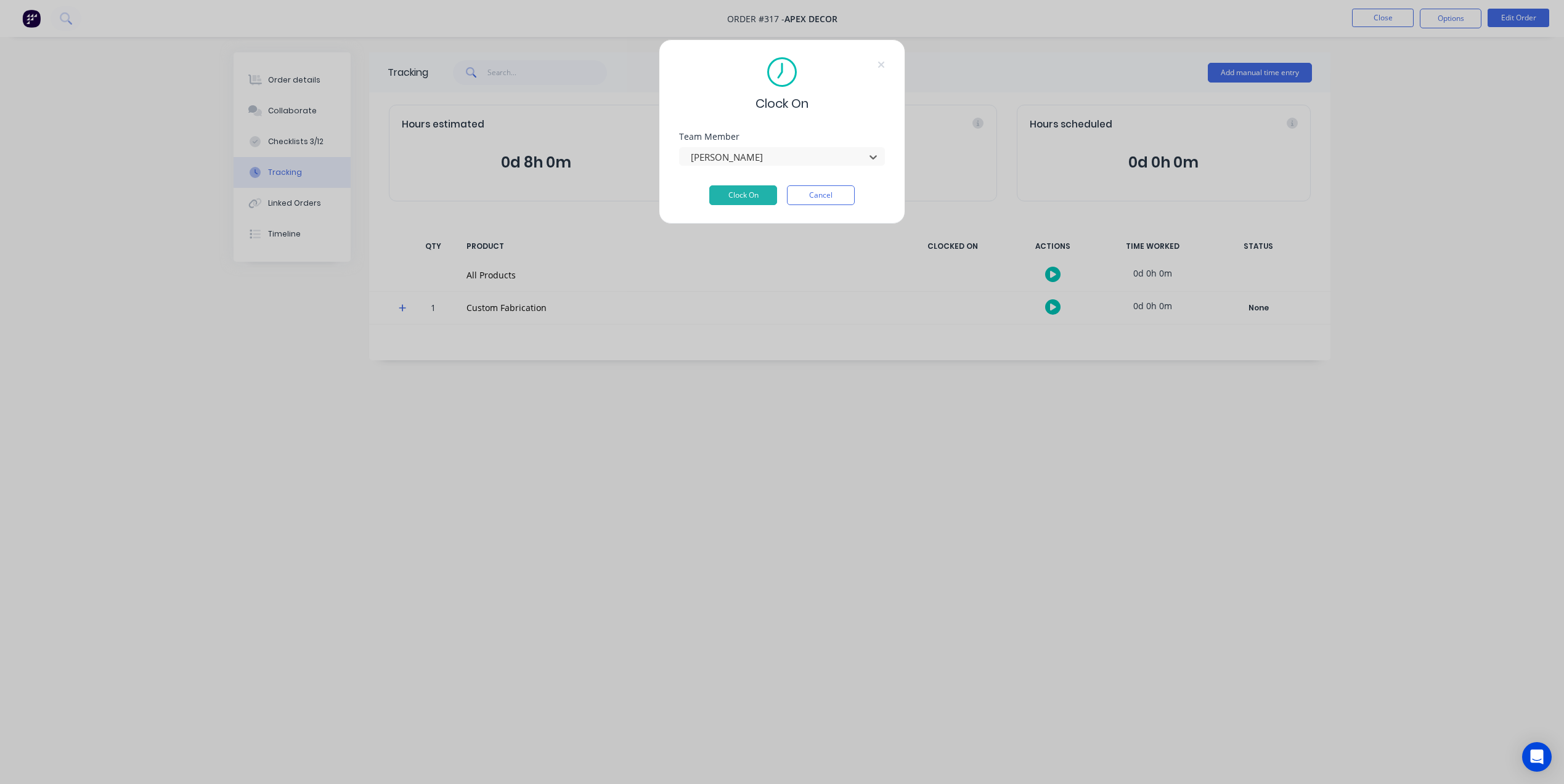
click at [750, 199] on button "Clock On" at bounding box center [743, 195] width 67 height 19
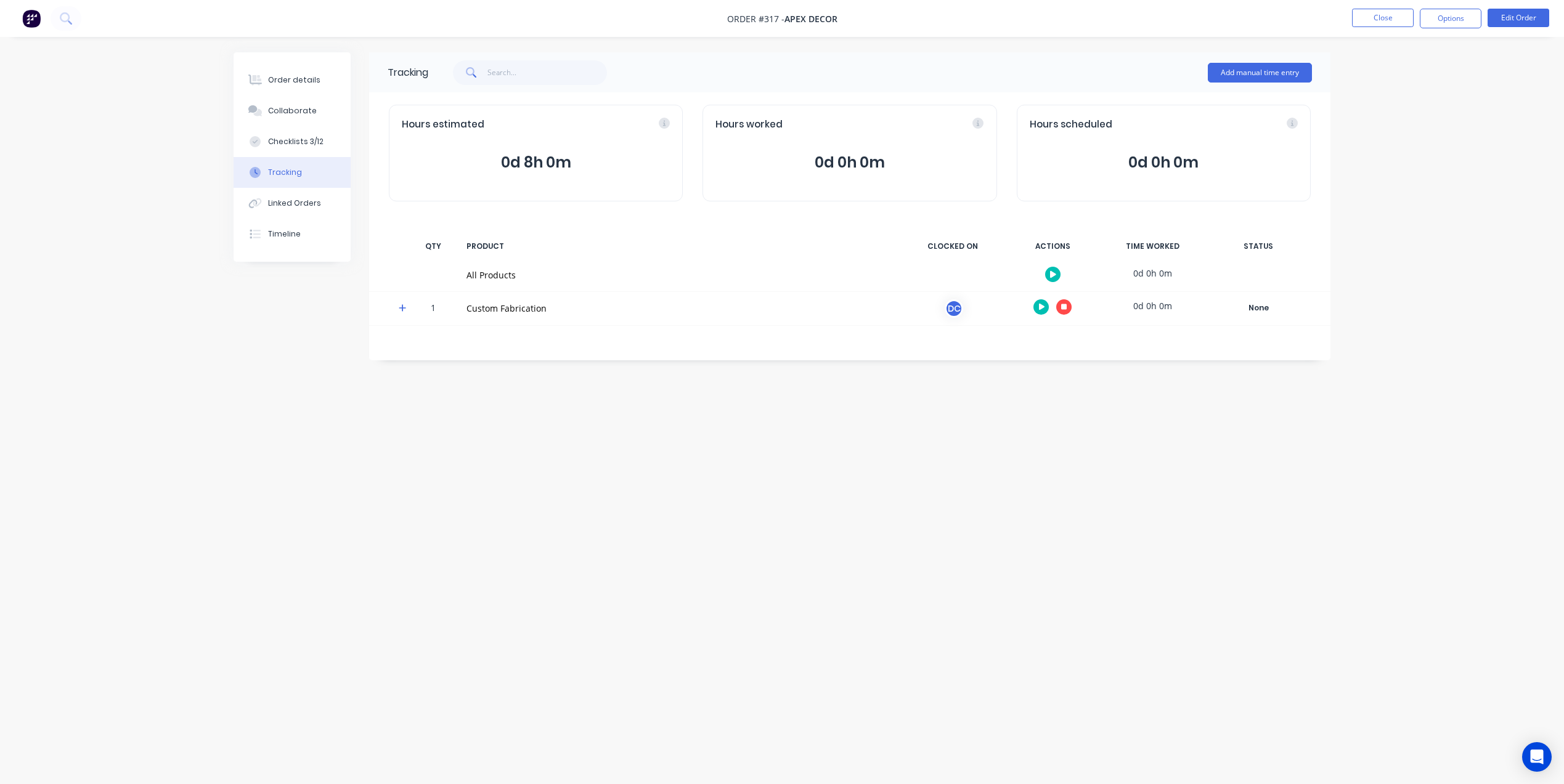
click at [31, 18] on img at bounding box center [31, 18] width 19 height 19
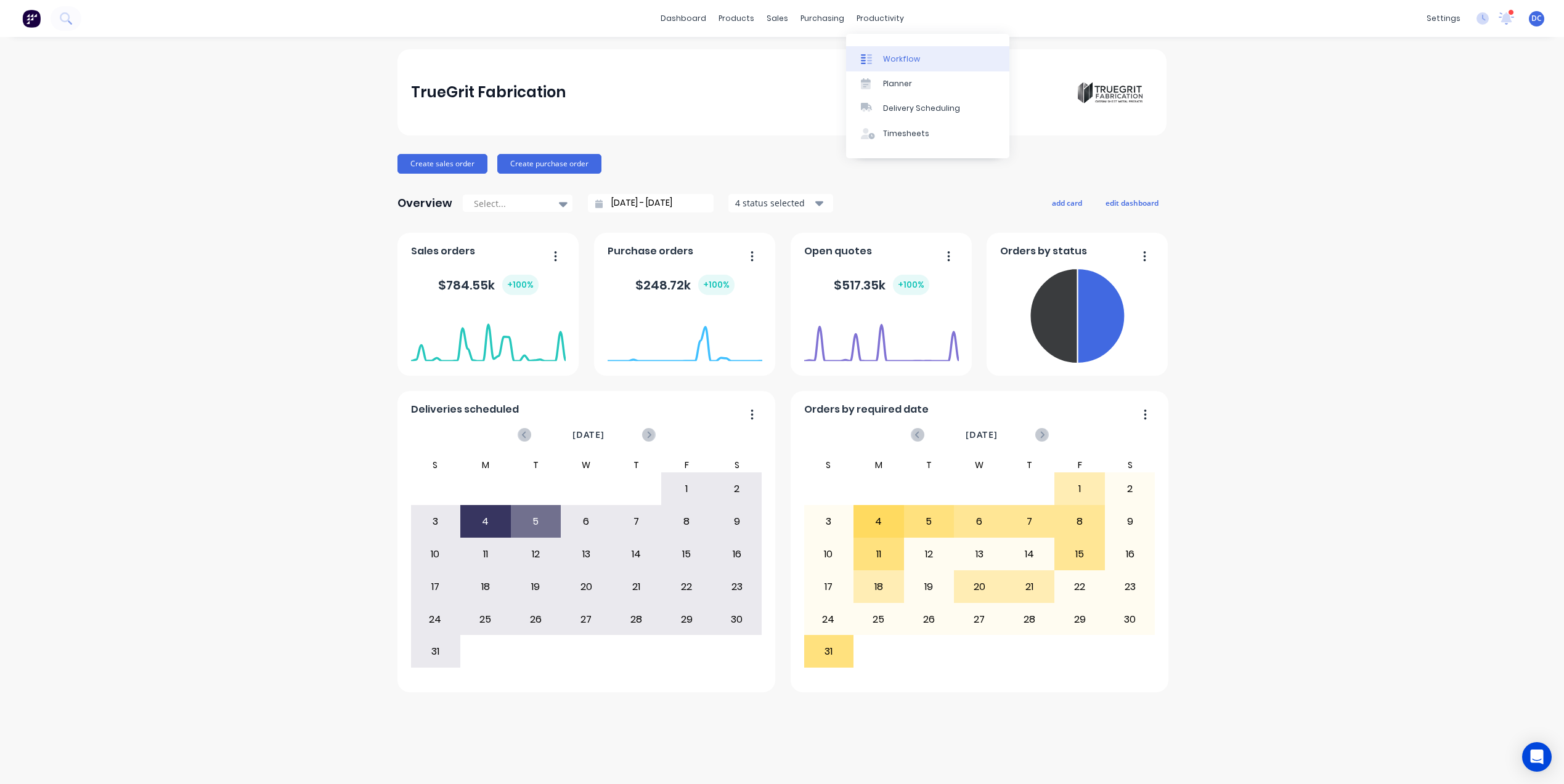
click at [911, 57] on div "Workflow" at bounding box center [901, 59] width 37 height 11
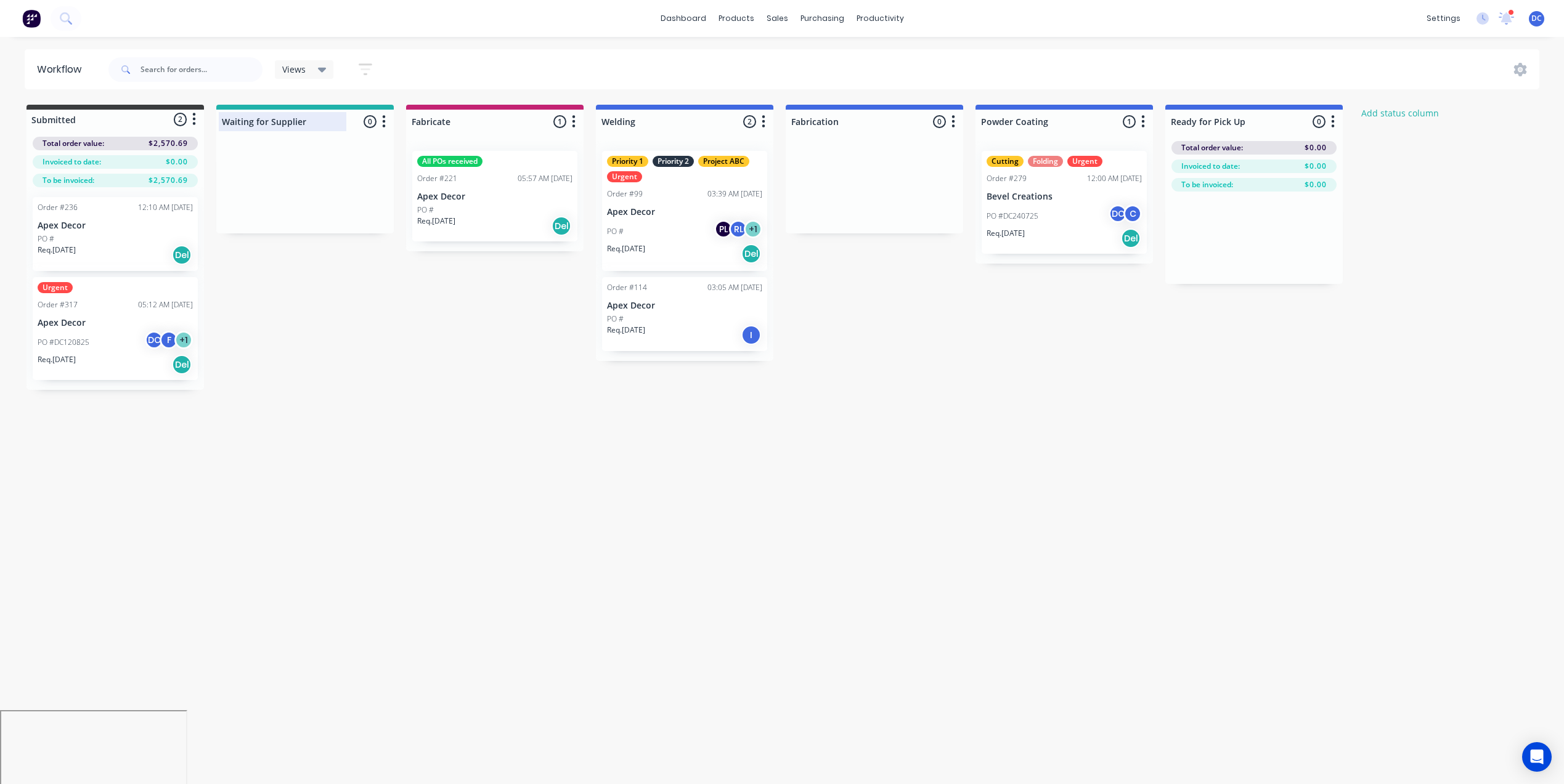
click at [298, 127] on div at bounding box center [305, 122] width 177 height 24
drag, startPoint x: 306, startPoint y: 123, endPoint x: 259, endPoint y: 122, distance: 47.0
click at [259, 122] on input "Waiting for Supplier" at bounding box center [282, 122] width 122 height 13
click at [462, 115] on div at bounding box center [494, 122] width 177 height 24
drag, startPoint x: 461, startPoint y: 124, endPoint x: 423, endPoint y: 122, distance: 38.1
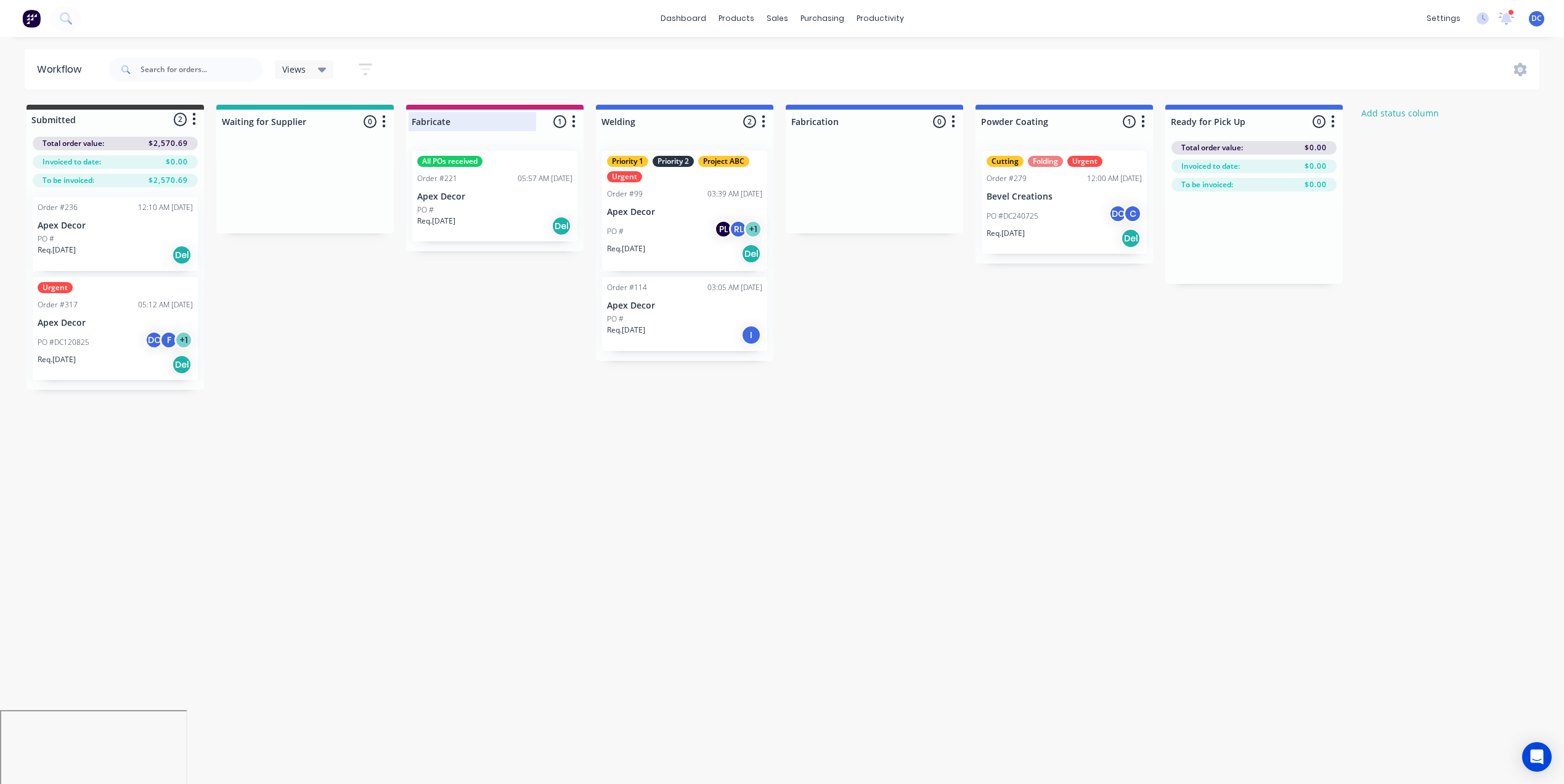
click at [423, 122] on input "Fabricate" at bounding box center [472, 122] width 122 height 13
click at [1371, 111] on button "Add status column" at bounding box center [1400, 113] width 90 height 17
click at [1479, 146] on button "Cancel" at bounding box center [1490, 150] width 67 height 19
drag, startPoint x: 145, startPoint y: 302, endPoint x: 358, endPoint y: 172, distance: 249.5
click at [358, 172] on div "Submitted 2 Status colour #3A3C3E hex #3A3C3E Save Cancel Summaries Total order…" at bounding box center [839, 247] width 1698 height 285
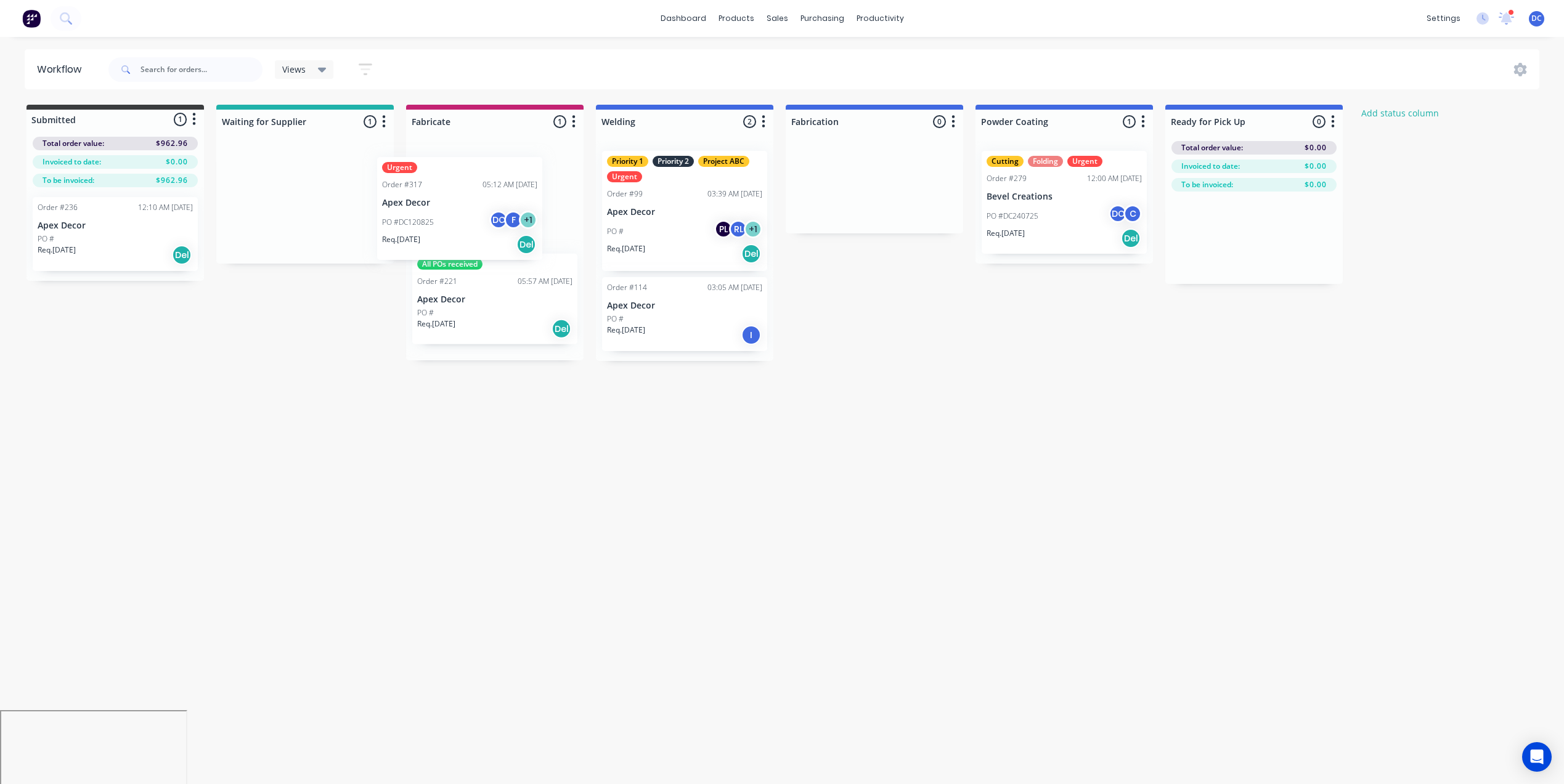
drag, startPoint x: 316, startPoint y: 168, endPoint x: 484, endPoint y: 177, distance: 168.2
click at [484, 177] on div "Submitted 1 Status colour #3A3C3E hex #3A3C3E Save Cancel Summaries Total order…" at bounding box center [839, 233] width 1698 height 256
click at [387, 124] on button "button" at bounding box center [383, 122] width 15 height 15
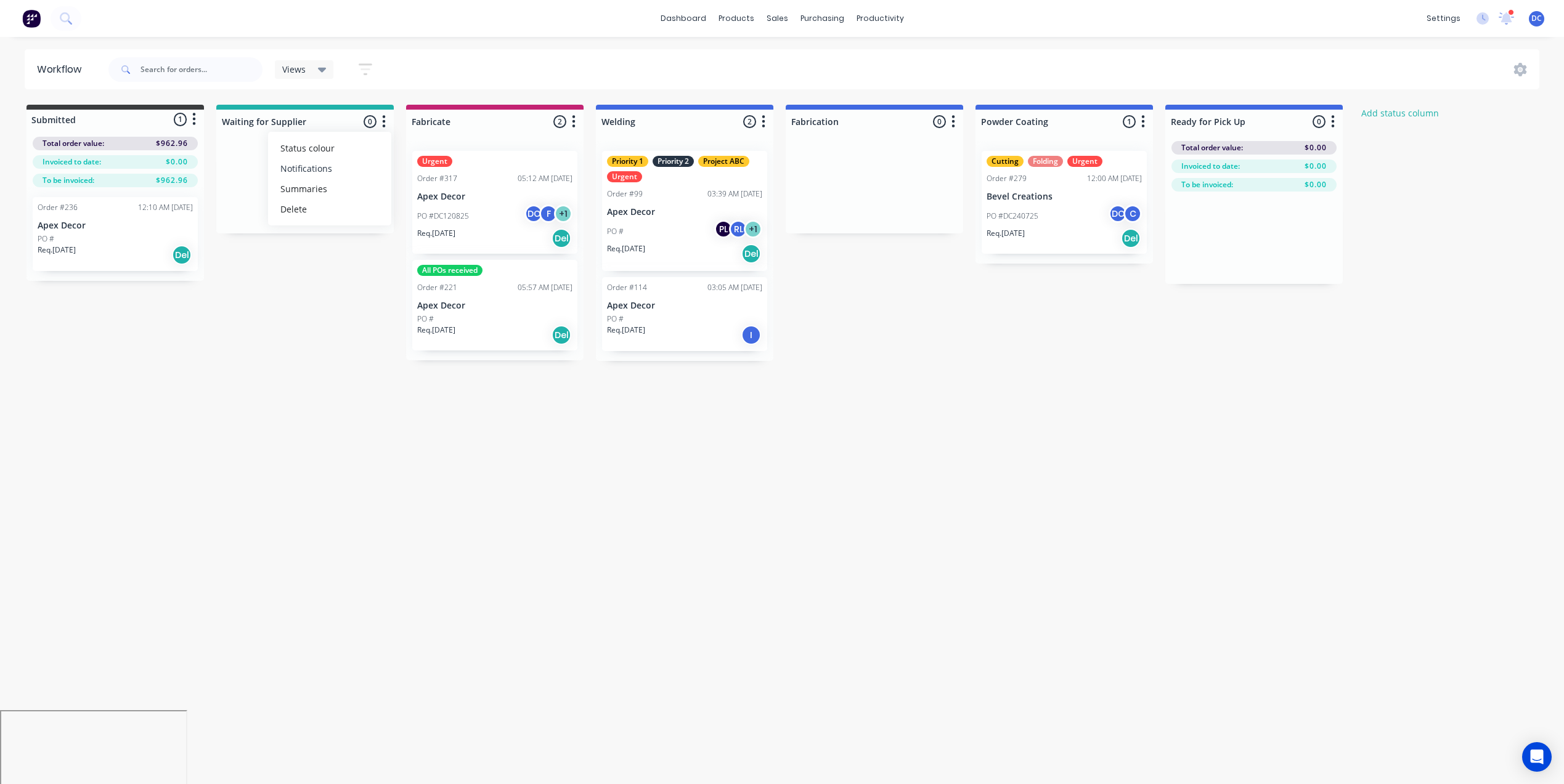
click at [329, 172] on button "Notifications" at bounding box center [329, 168] width 123 height 20
click at [359, 291] on div "Submitted 1 Status colour #3A3C3E hex #3A3C3E Save Cancel Summaries Total order…" at bounding box center [839, 233] width 1698 height 256
click at [484, 192] on p "Apex Decor" at bounding box center [494, 197] width 155 height 10
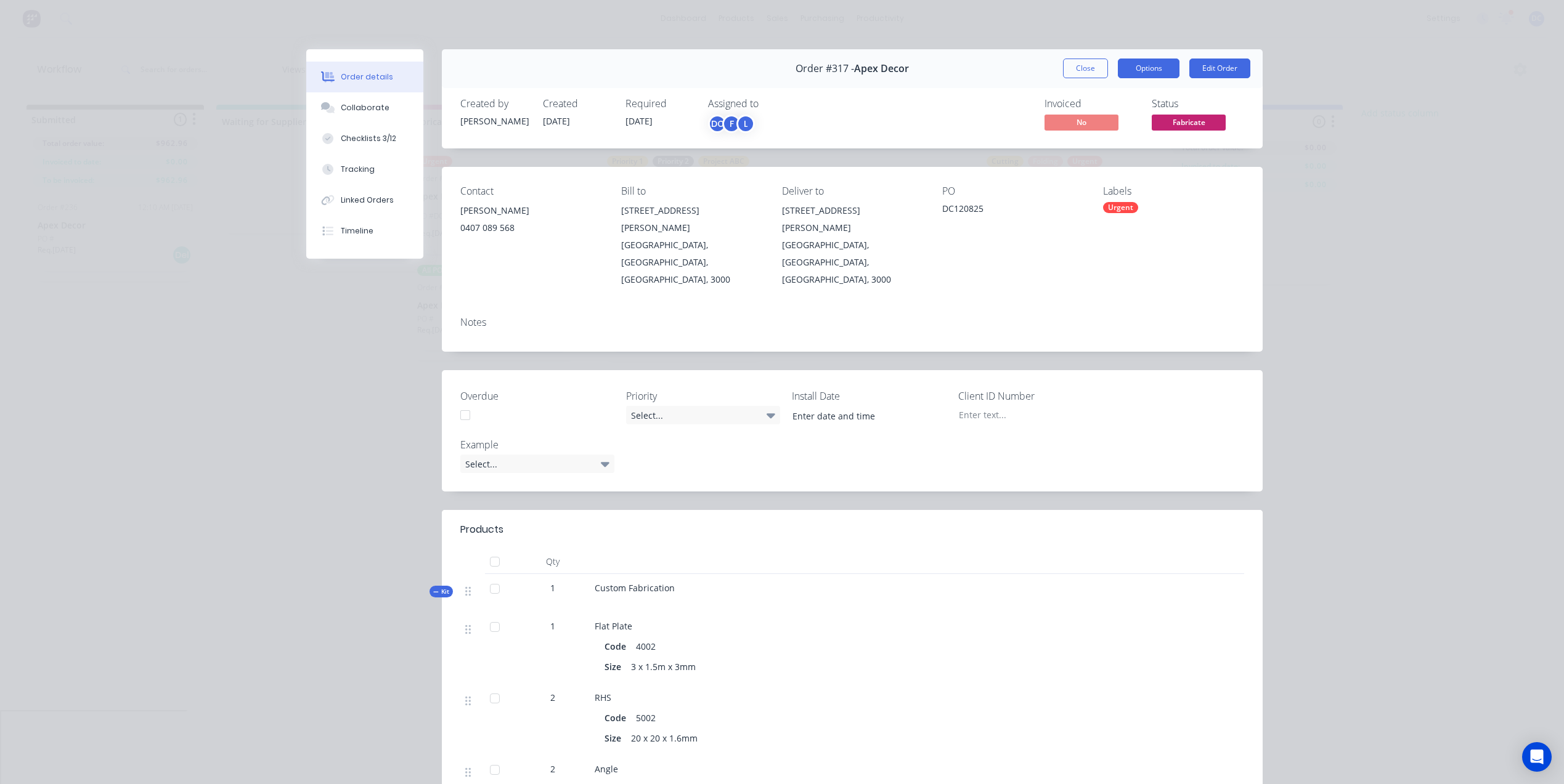
click at [1134, 72] on button "Options" at bounding box center [1148, 68] width 62 height 19
click at [381, 106] on div "Collaborate" at bounding box center [365, 108] width 49 height 11
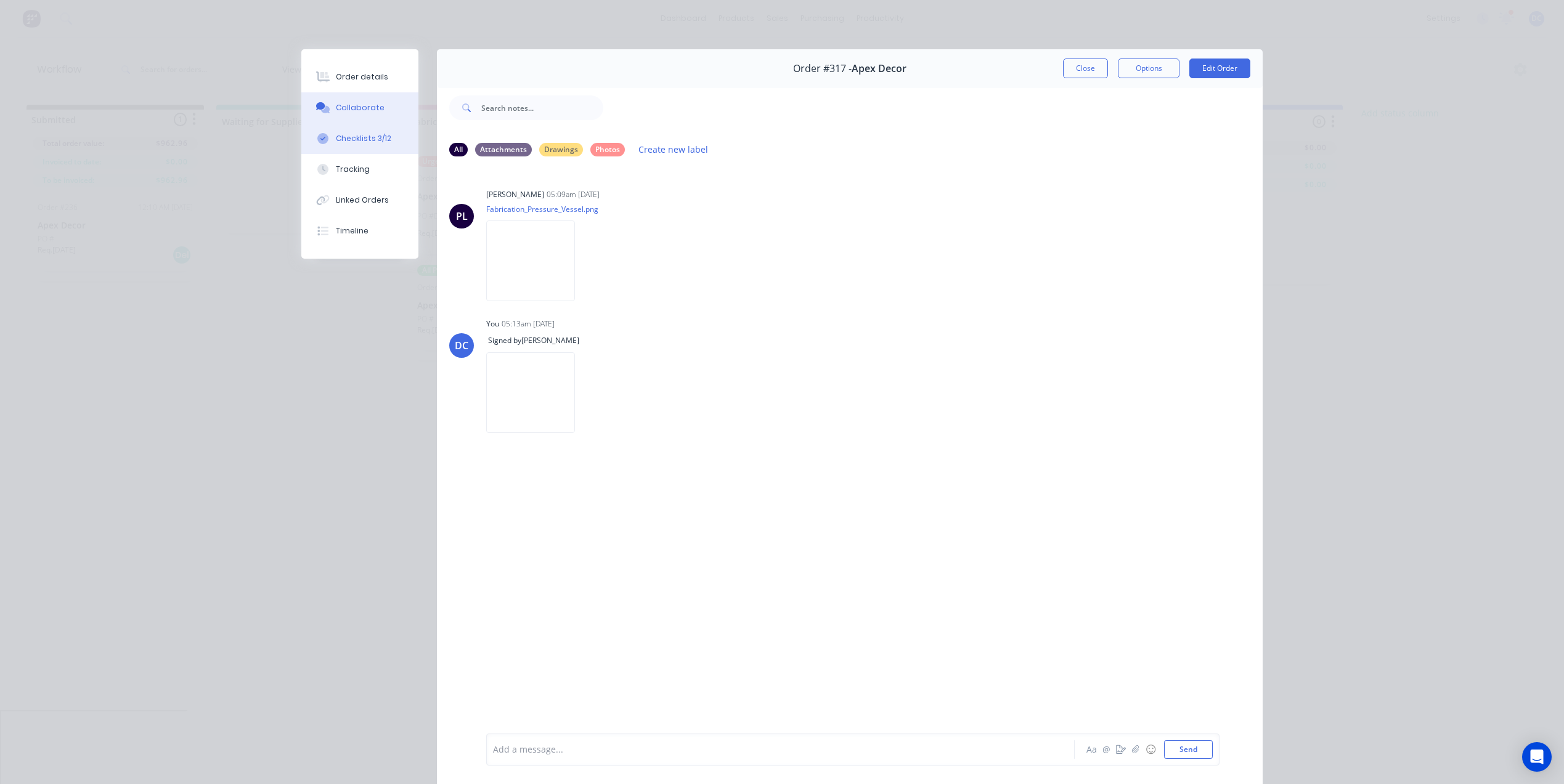
click at [356, 137] on div "Checklists 3/12" at bounding box center [364, 138] width 56 height 11
type textarea "x"
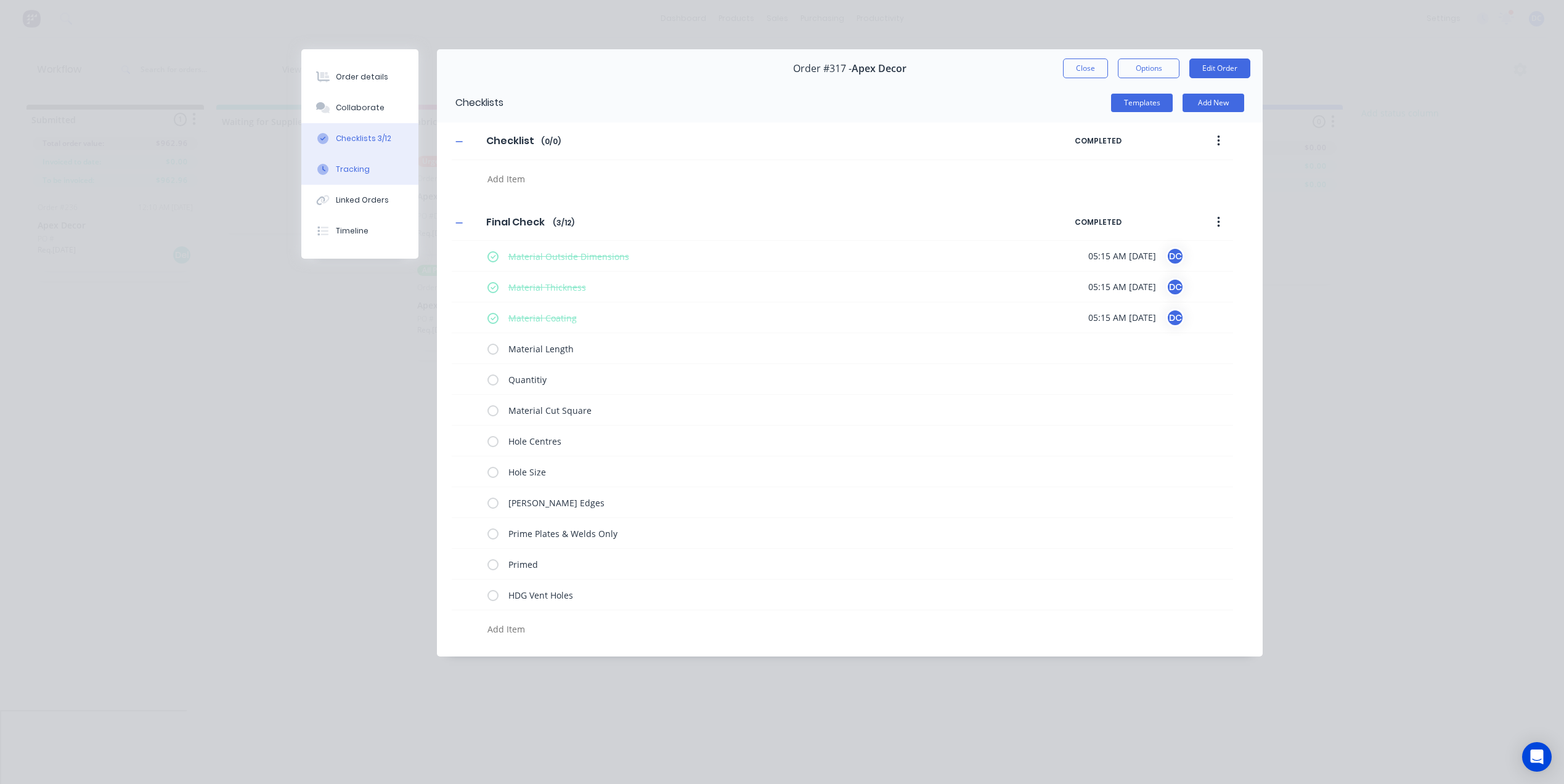
click at [357, 177] on button "Tracking" at bounding box center [360, 169] width 117 height 31
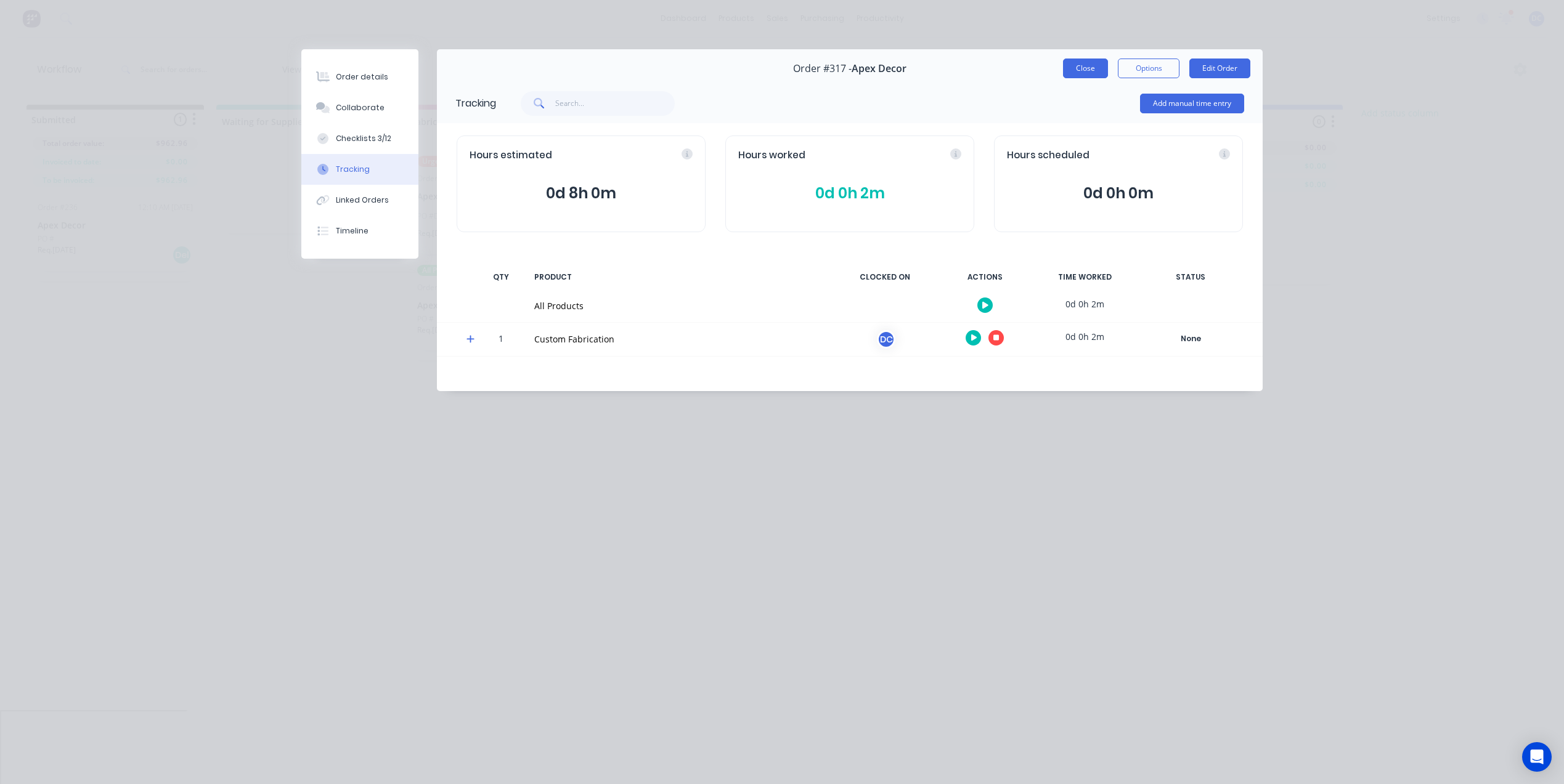
click at [1076, 73] on button "Close" at bounding box center [1085, 68] width 45 height 19
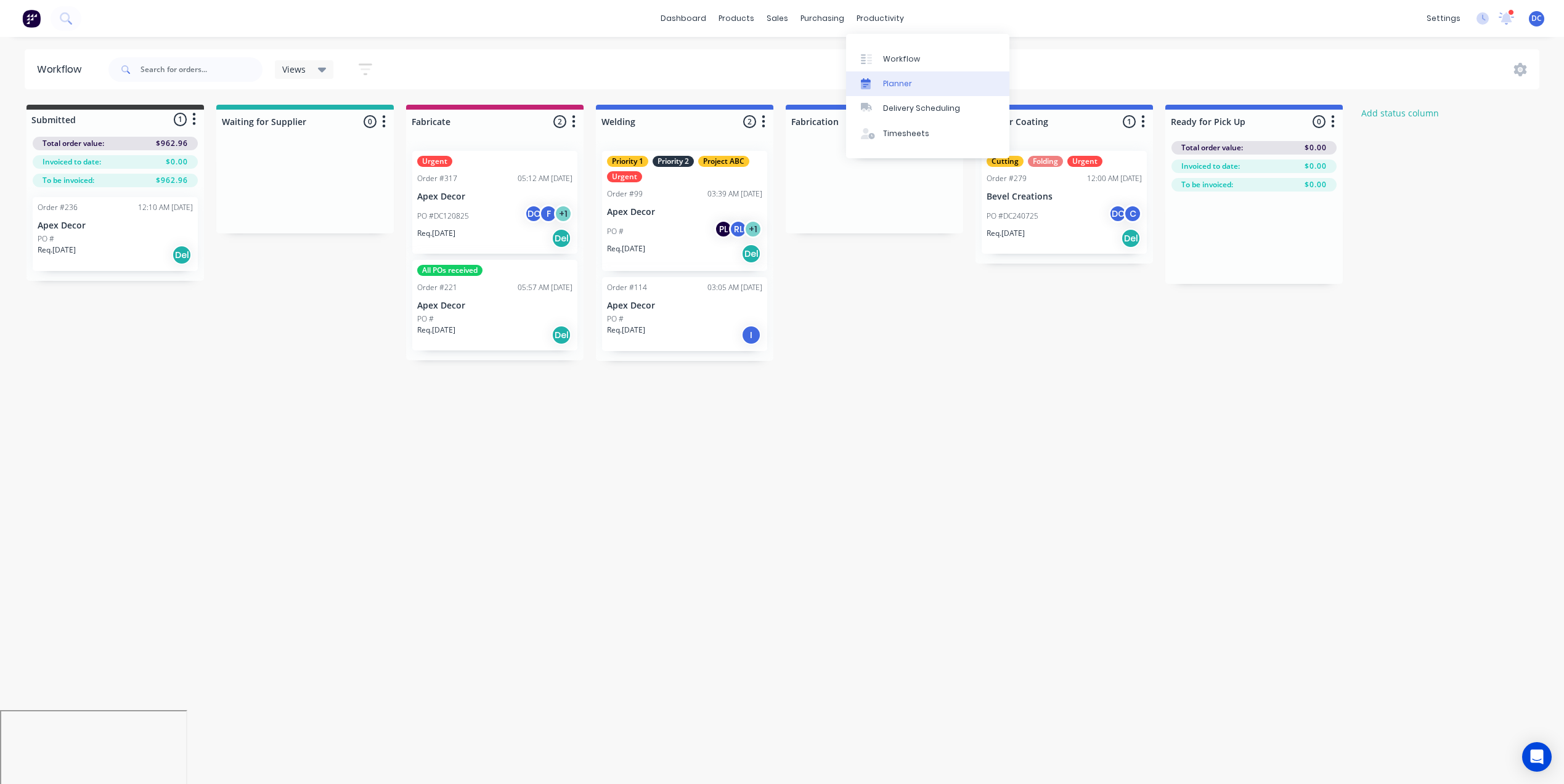
click at [889, 86] on div "Planner" at bounding box center [898, 84] width 29 height 11
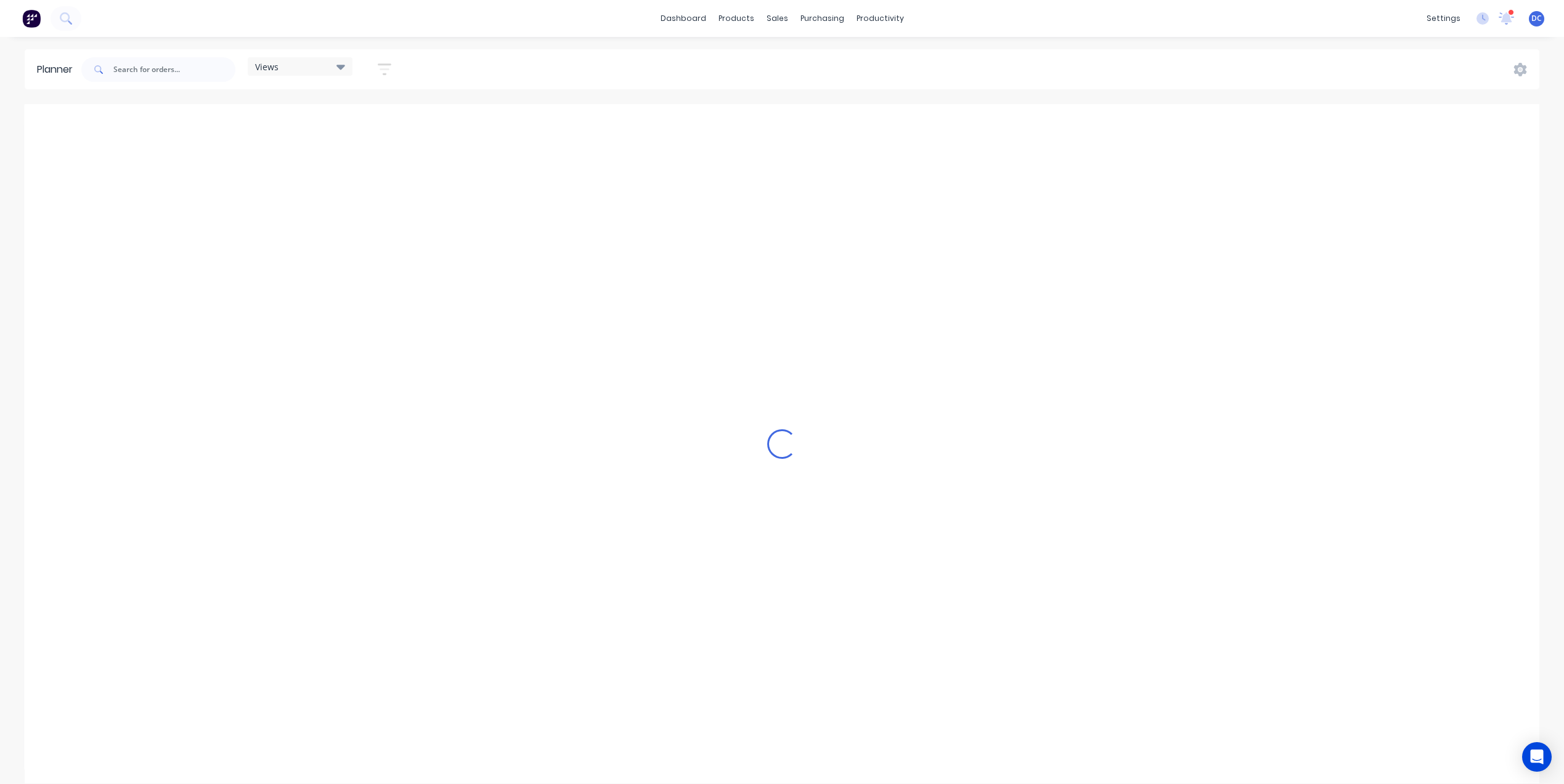
scroll to position [0, 2958]
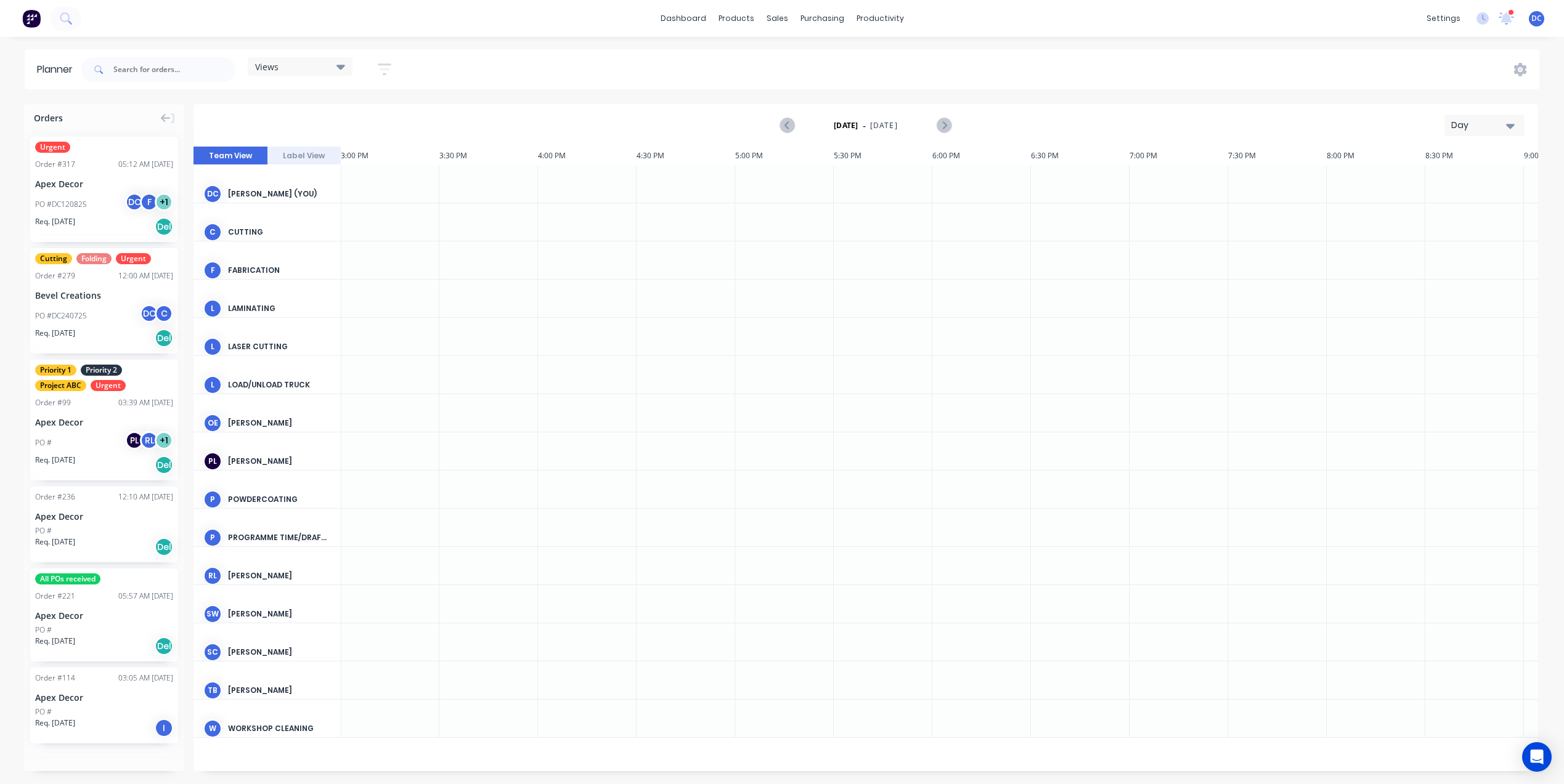
click at [1462, 125] on div "Day" at bounding box center [1480, 125] width 57 height 13
click at [1437, 189] on div "Week" at bounding box center [1462, 182] width 122 height 24
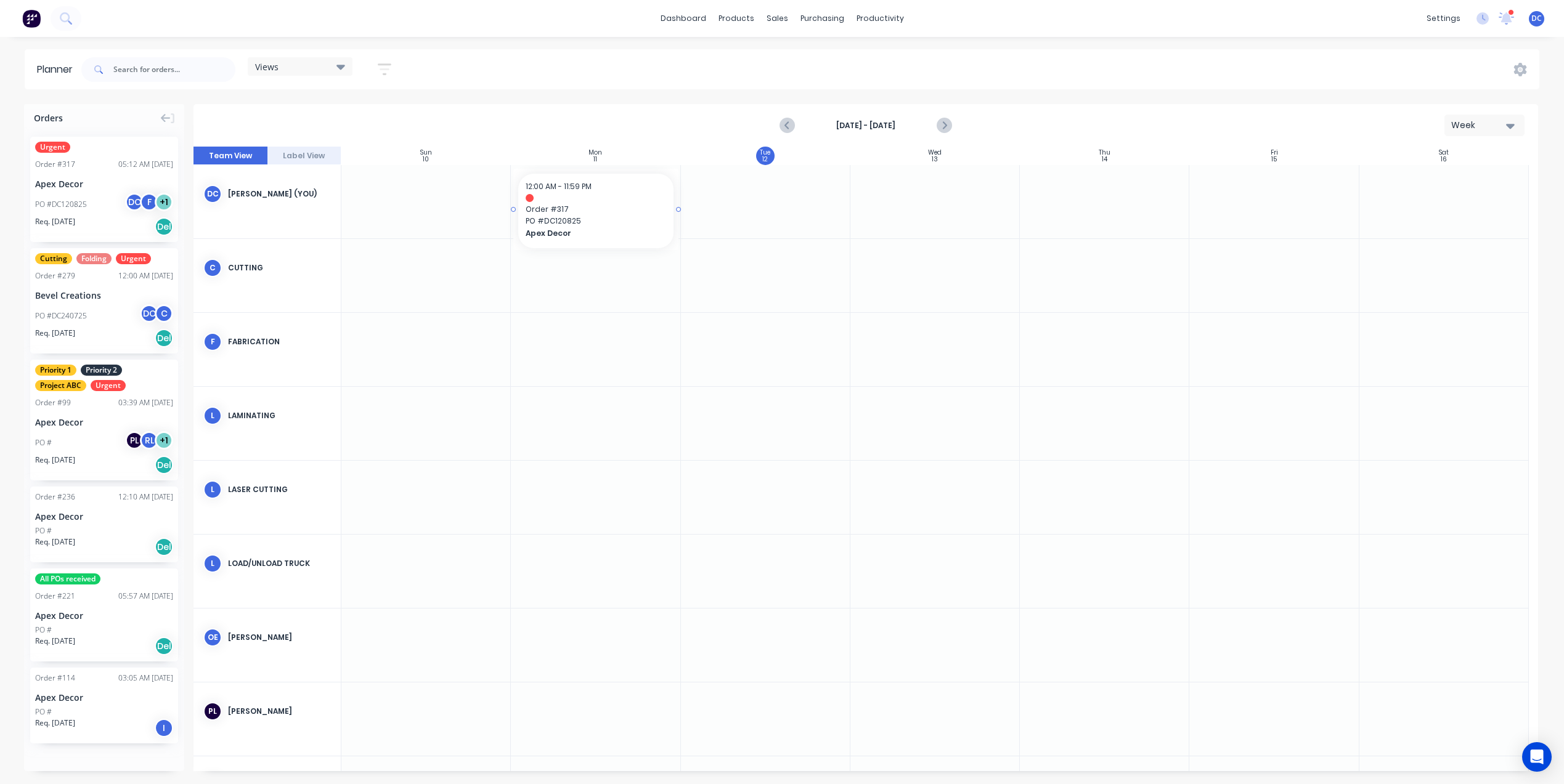
drag, startPoint x: 120, startPoint y: 154, endPoint x: 567, endPoint y: 174, distance: 447.4
click at [567, 174] on div "Orders Urgent Order # 317 05:12 AM 12/08/25 Apex Decor PO #DC120825 DC F + 1 Re…" at bounding box center [782, 443] width 1564 height 679
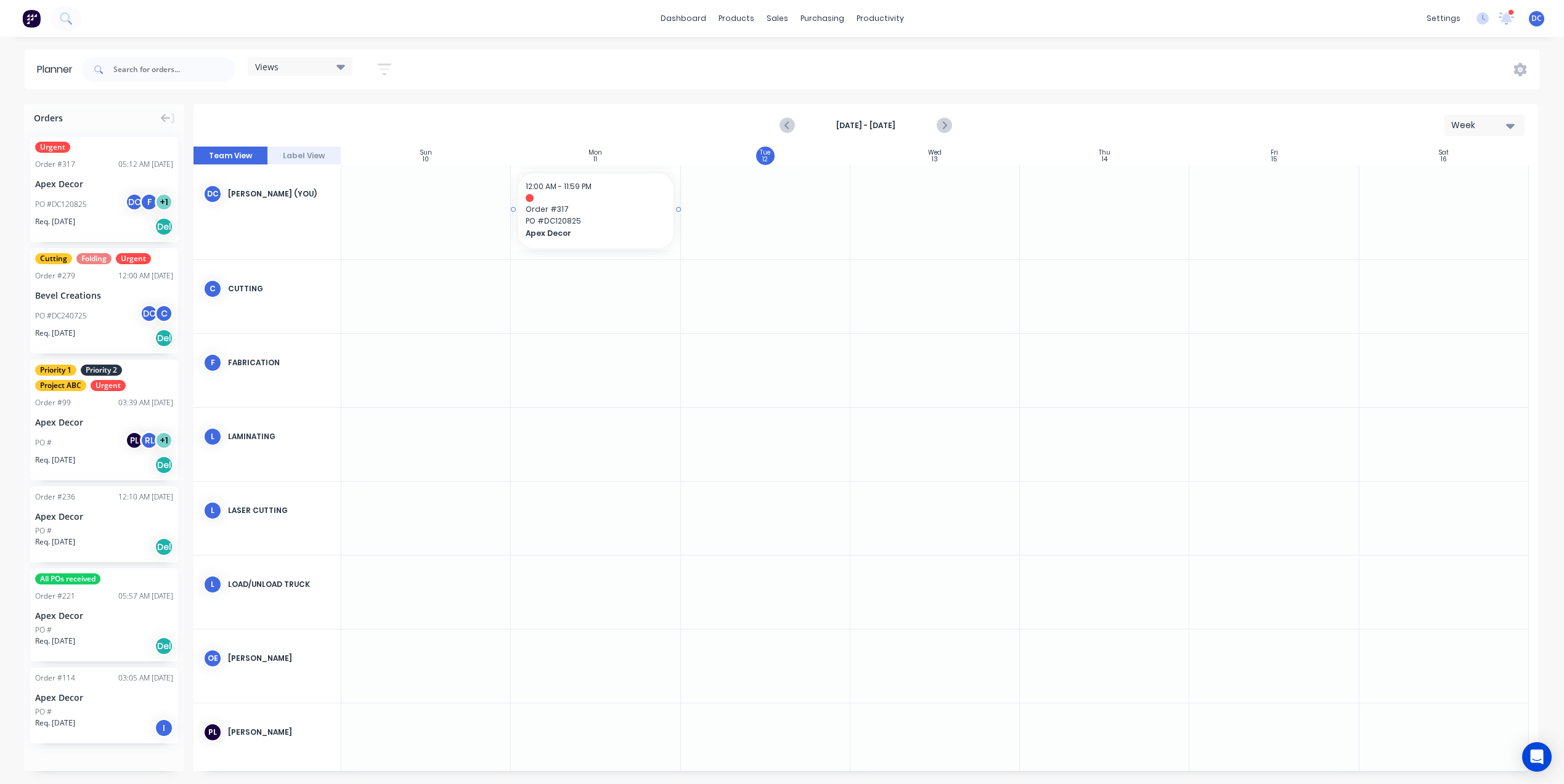
drag, startPoint x: 673, startPoint y: 210, endPoint x: 658, endPoint y: 229, distance: 24.2
drag, startPoint x: 676, startPoint y: 210, endPoint x: 898, endPoint y: 222, distance: 222.3
click at [819, 300] on div "Mark as done" at bounding box center [844, 307] width 132 height 25
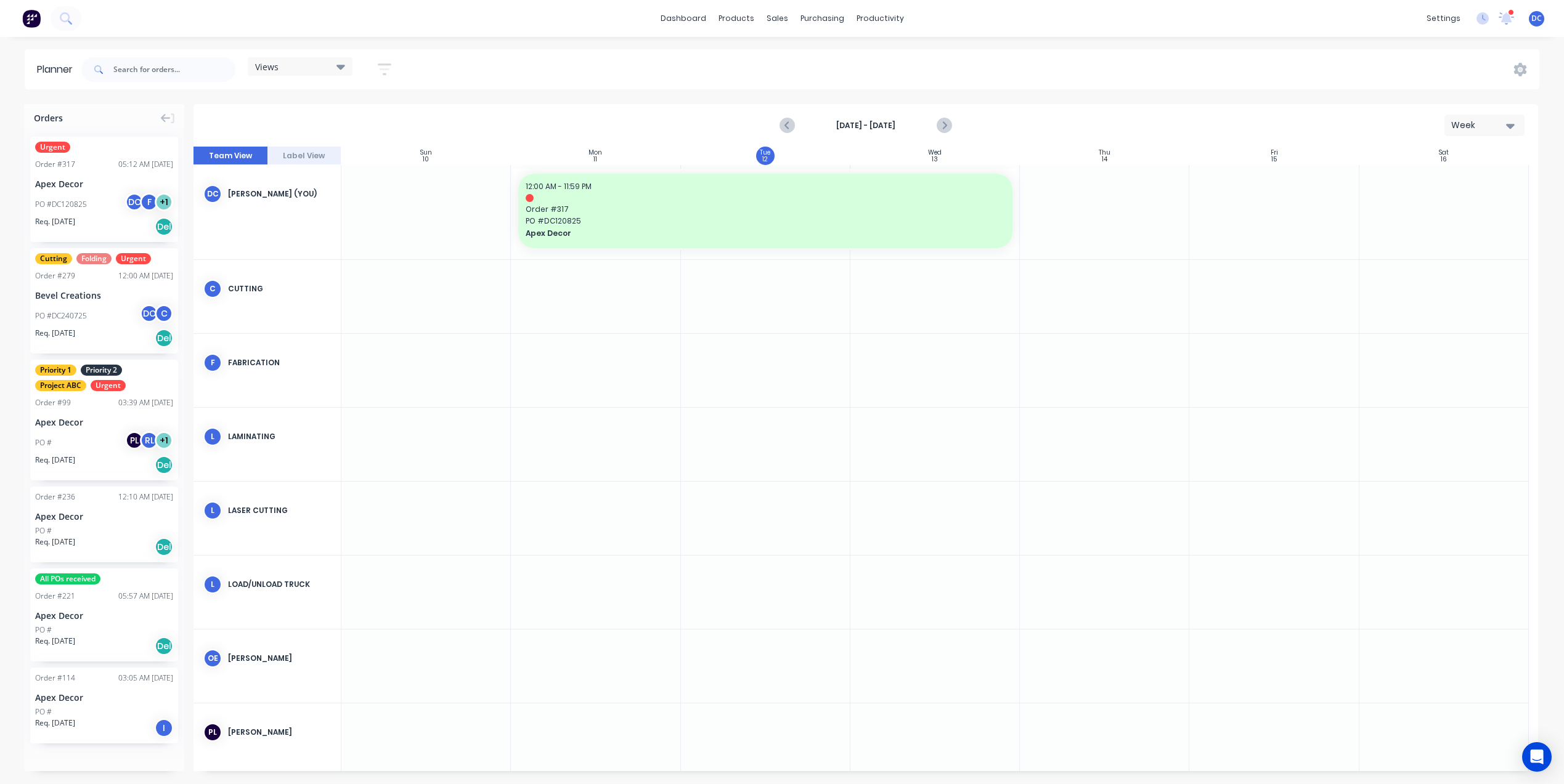
click at [1488, 121] on div "Week" at bounding box center [1480, 125] width 57 height 13
click at [1442, 204] on div "Month" at bounding box center [1462, 207] width 122 height 24
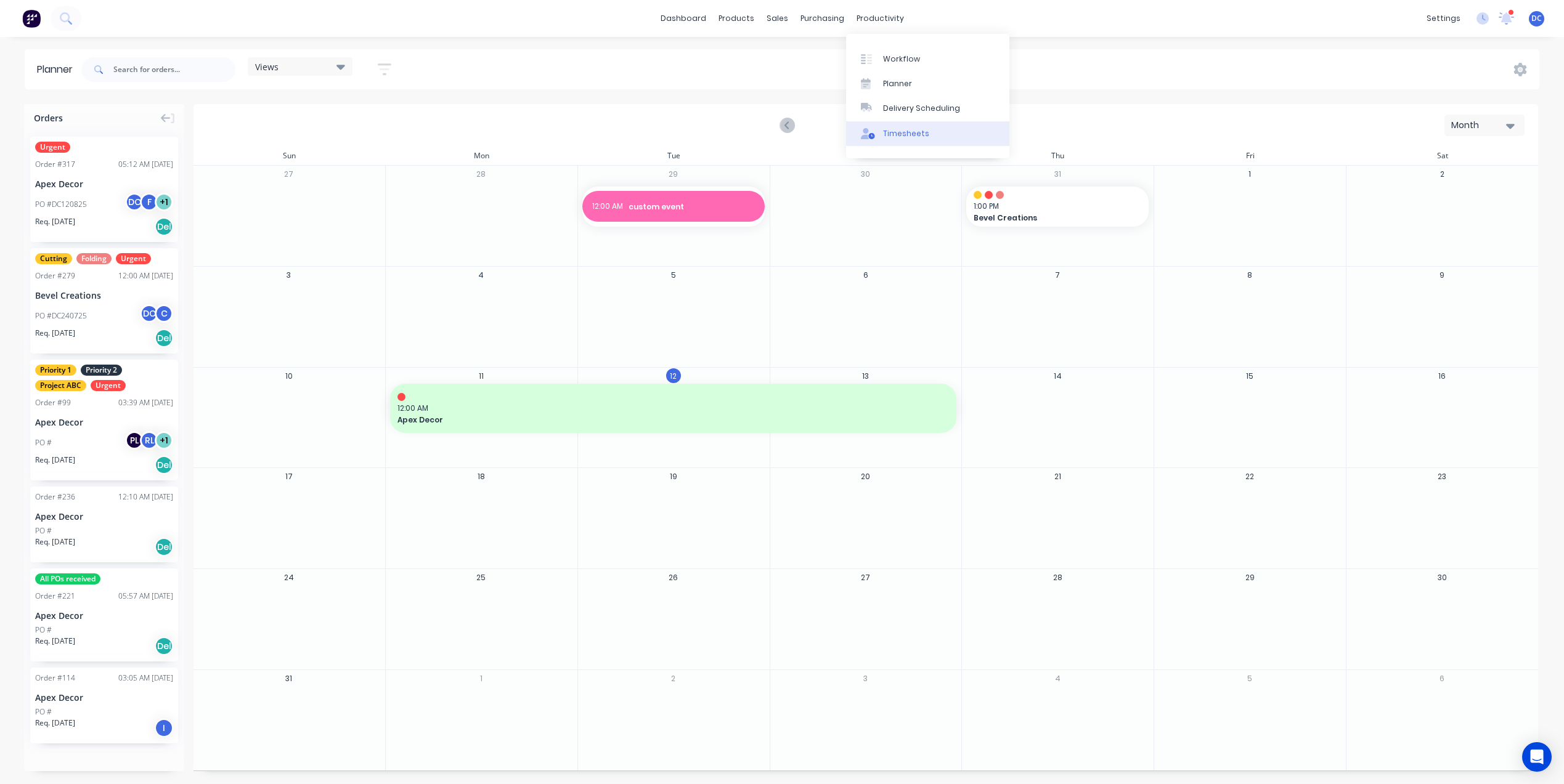
click at [906, 138] on div "Timesheets" at bounding box center [906, 133] width 46 height 11
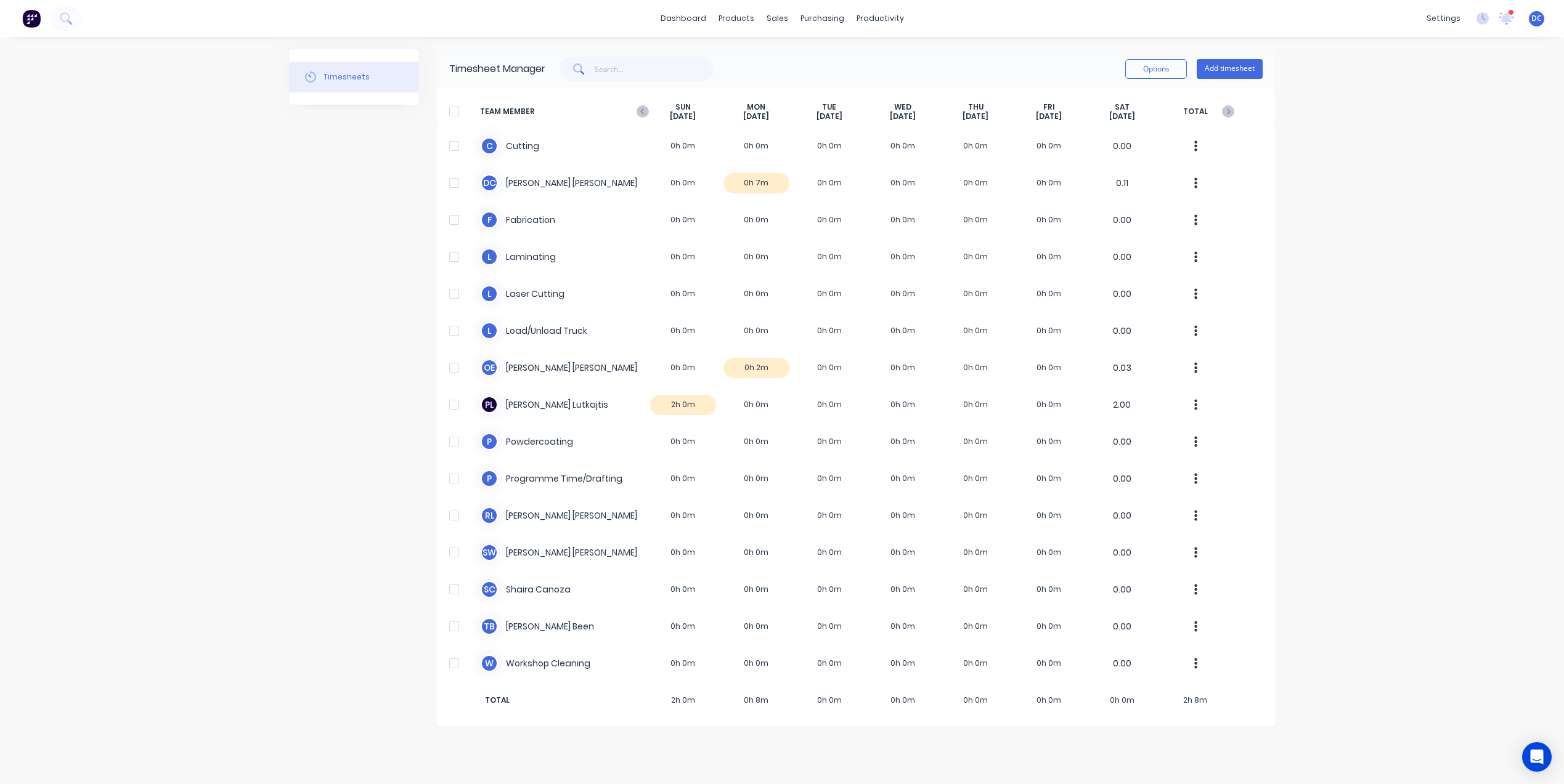
click at [453, 113] on div at bounding box center [453, 111] width 24 height 24
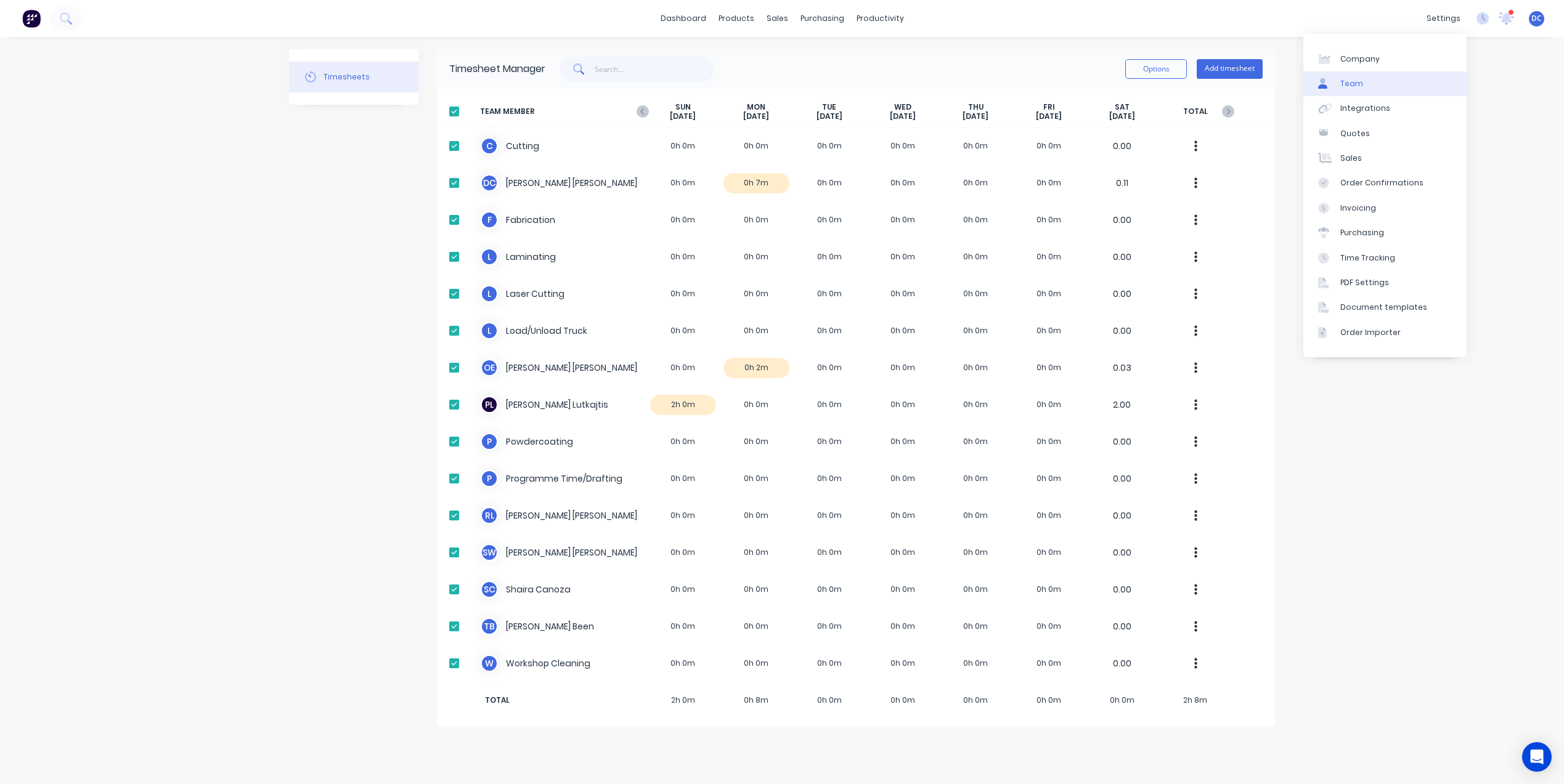
click at [1358, 76] on link "Team" at bounding box center [1385, 83] width 163 height 24
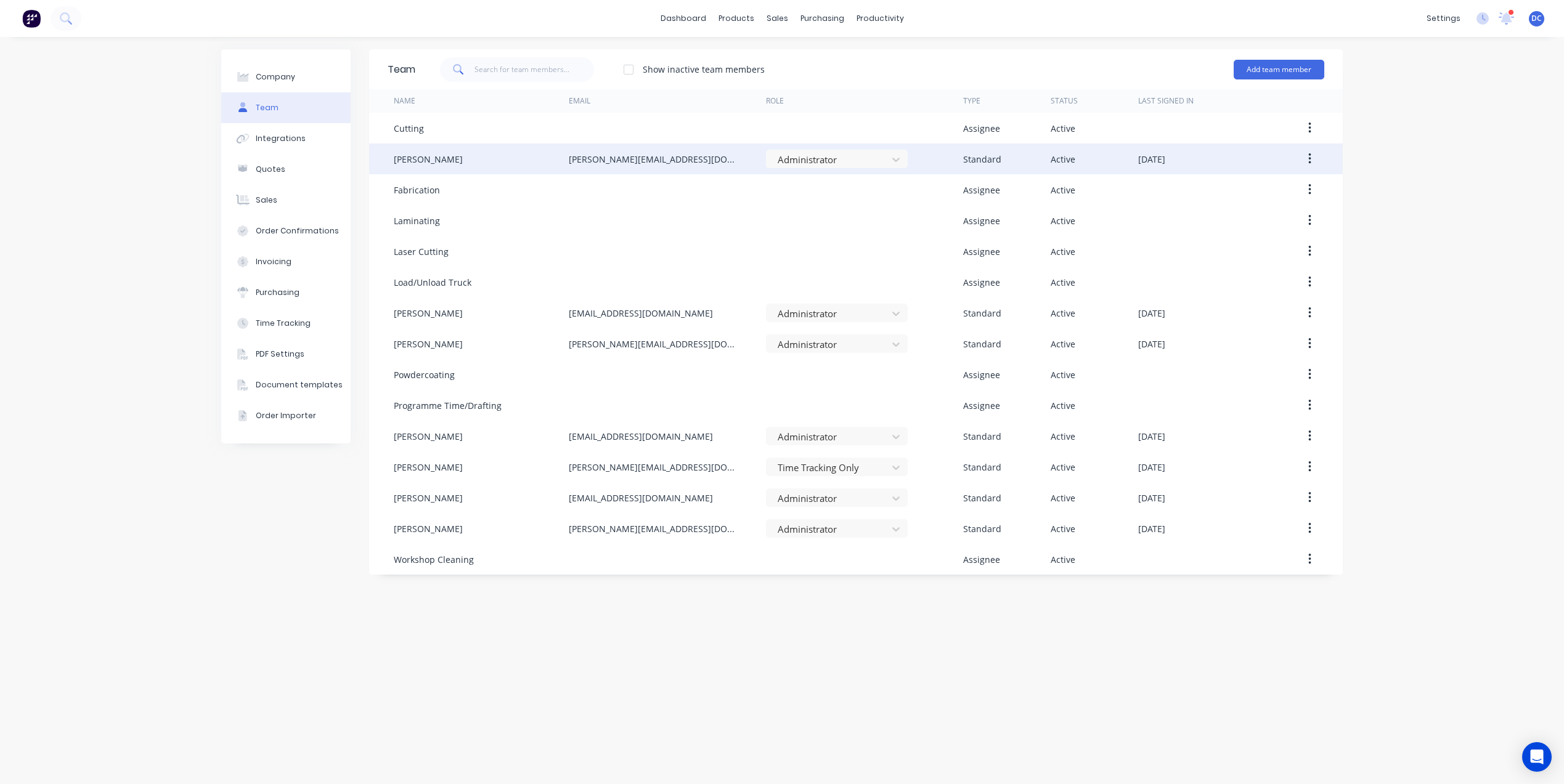
click at [1314, 162] on button "button" at bounding box center [1309, 159] width 29 height 22
click at [1257, 192] on div "Edit" at bounding box center [1266, 191] width 95 height 18
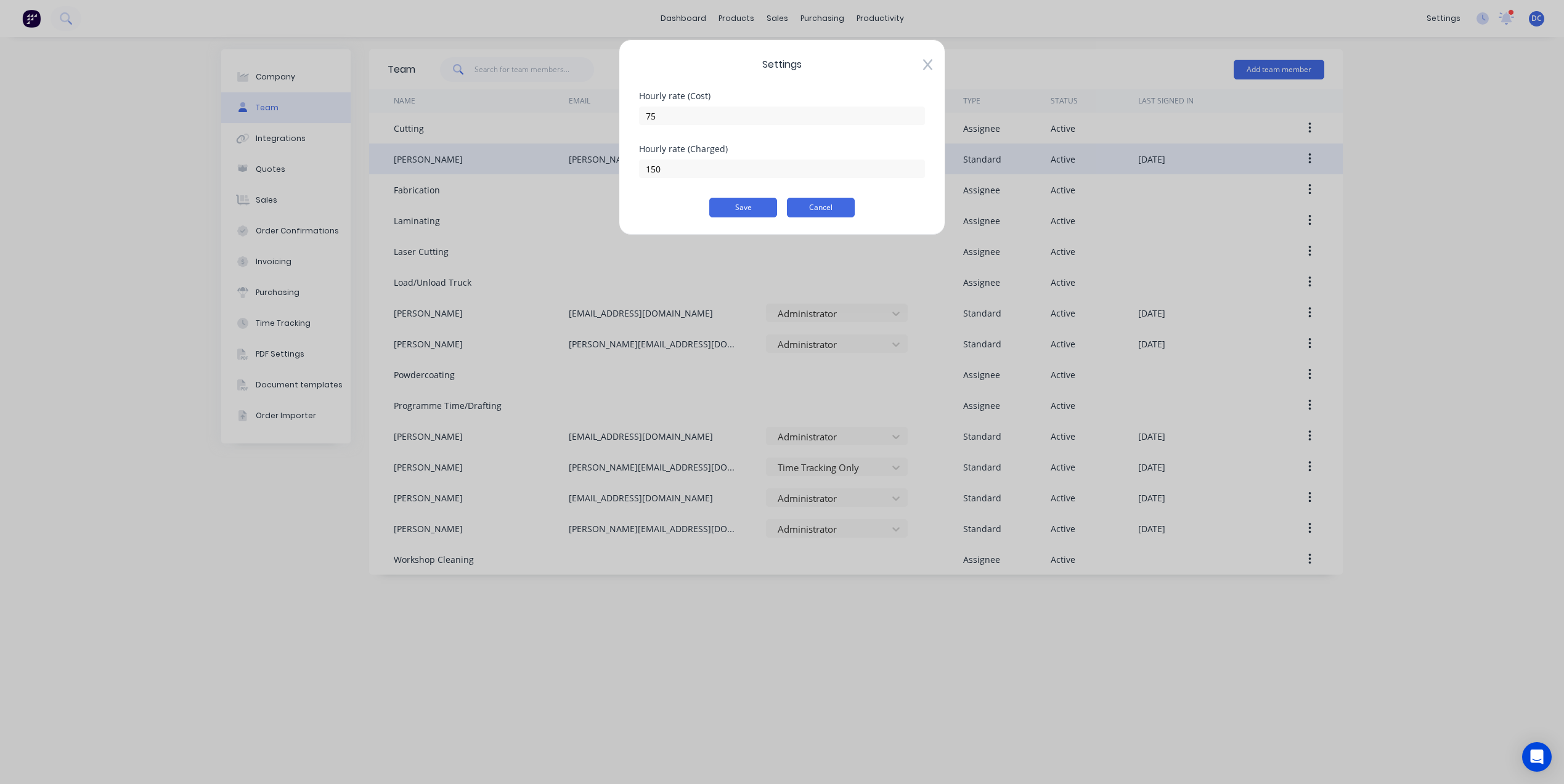
click at [794, 209] on button "Cancel" at bounding box center [820, 207] width 67 height 19
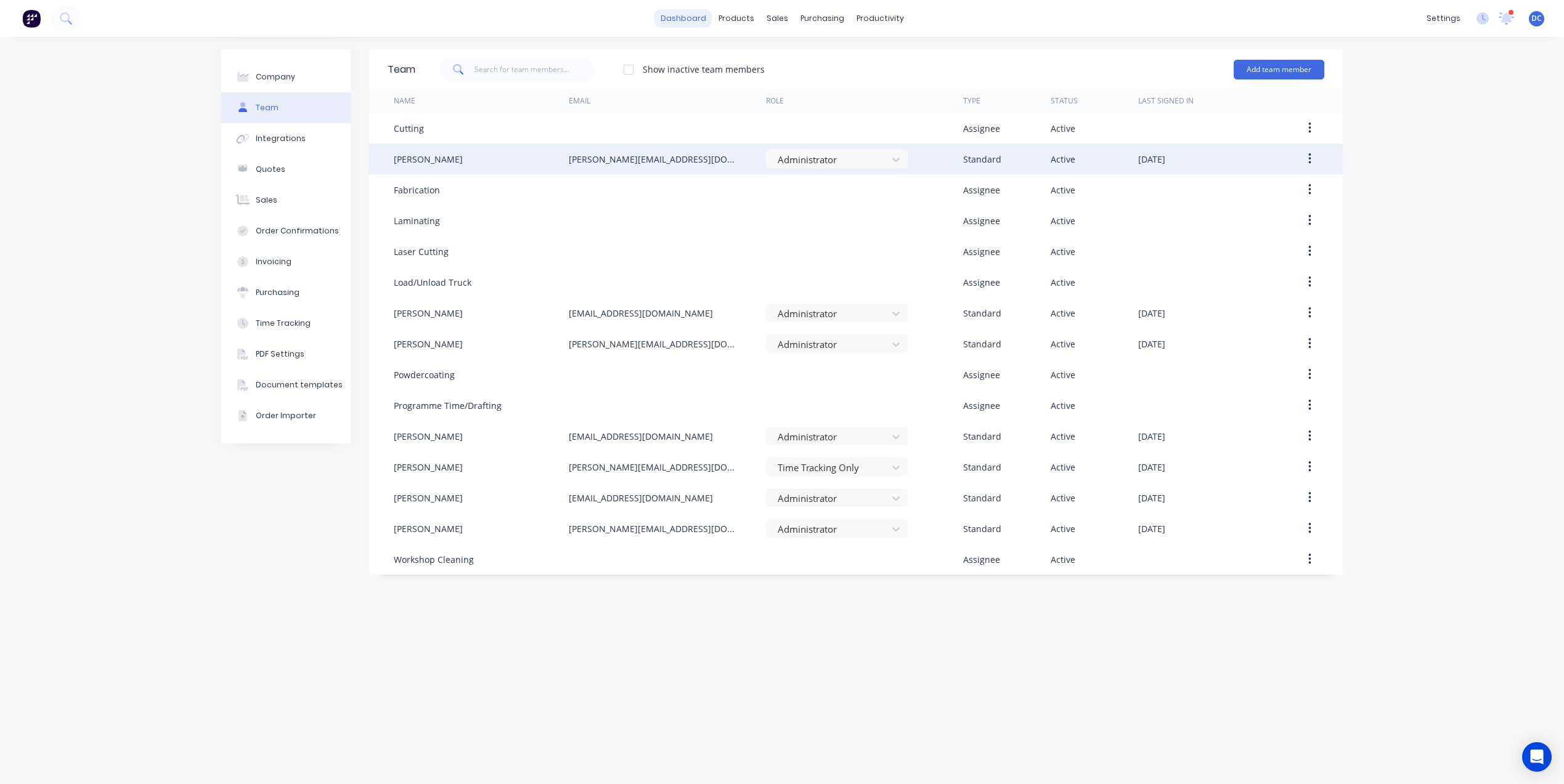
click at [681, 19] on link "dashboard" at bounding box center [683, 18] width 58 height 19
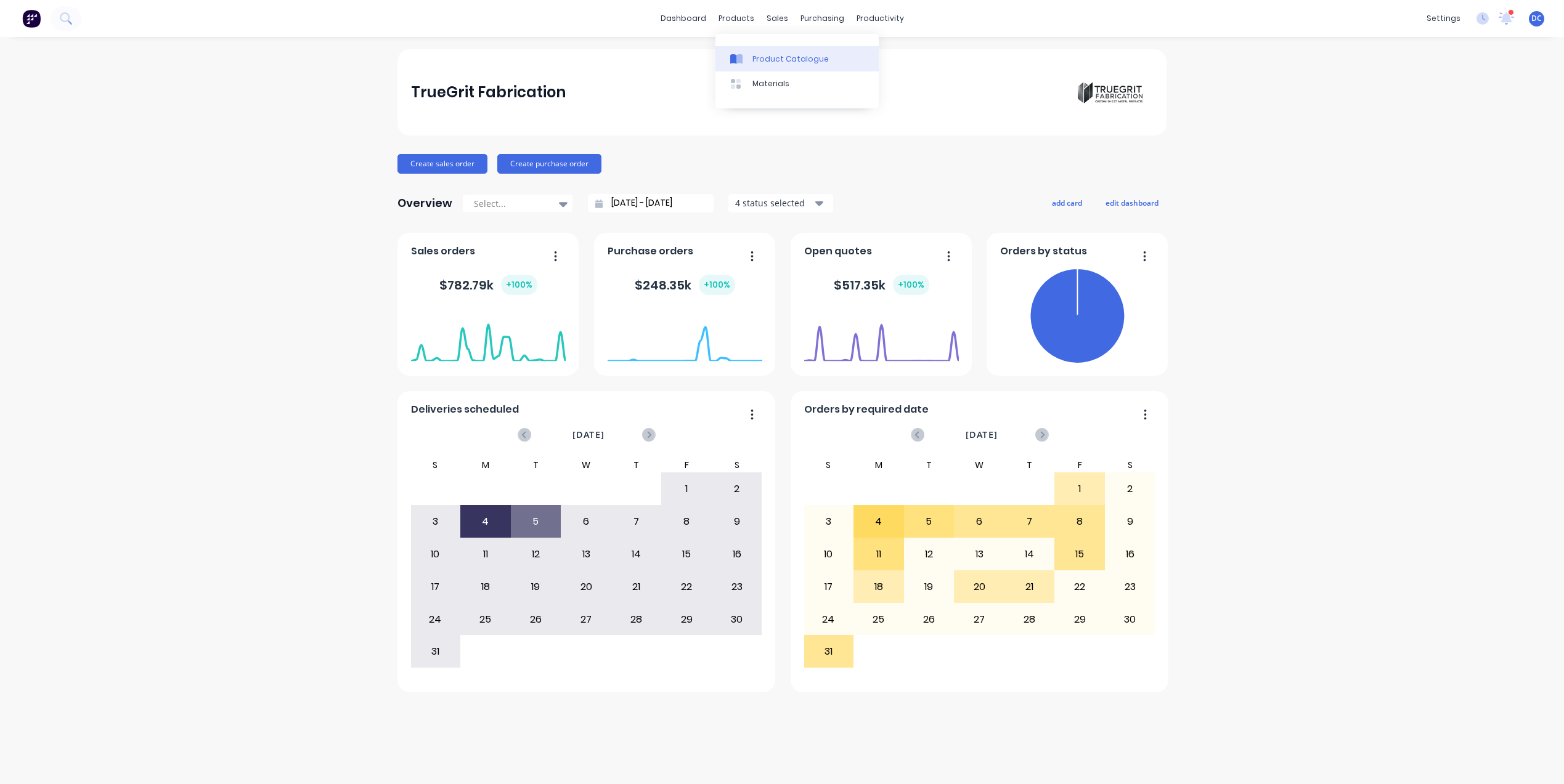
click at [762, 63] on div "Product Catalogue" at bounding box center [791, 59] width 76 height 11
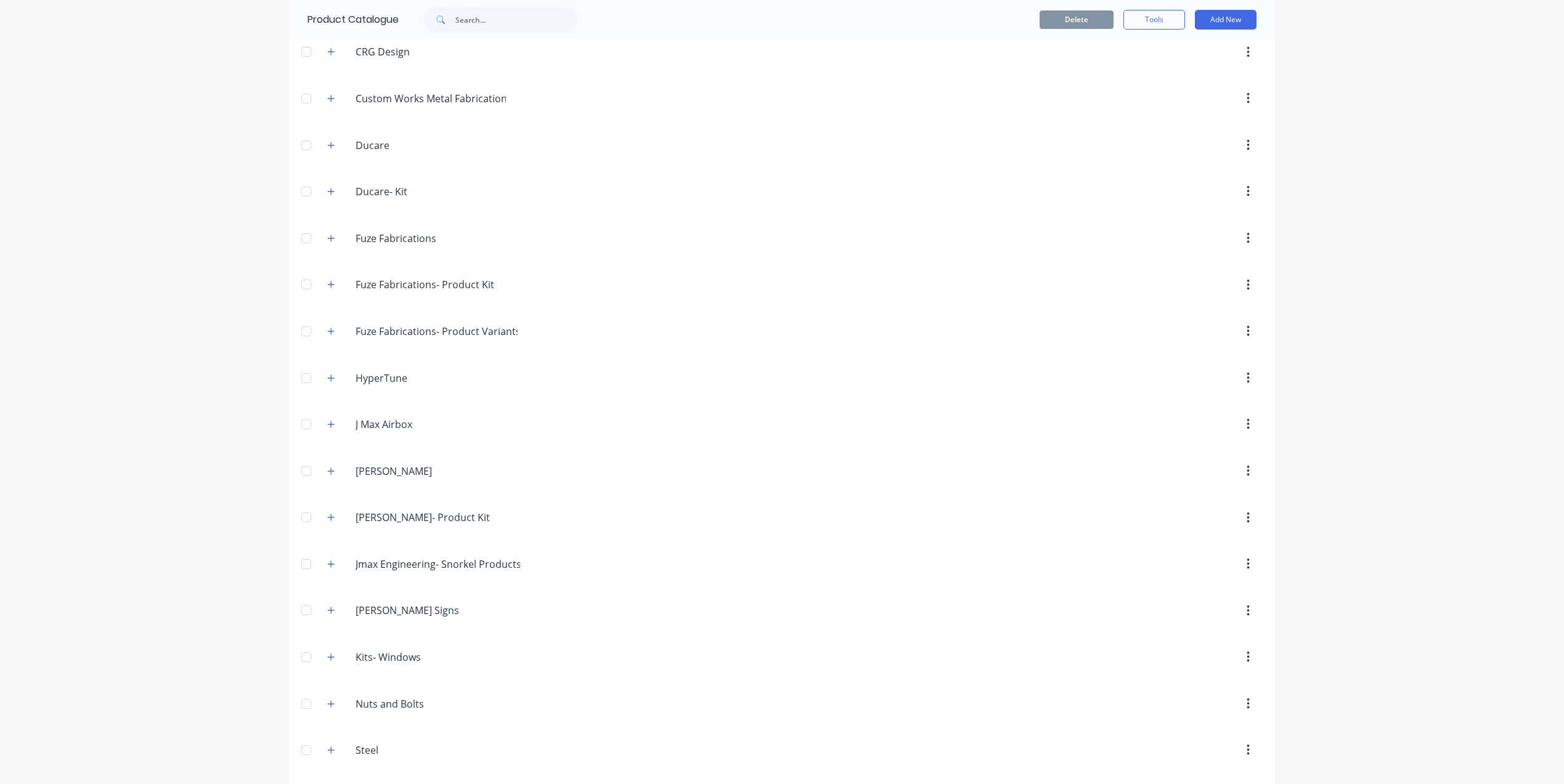
scroll to position [428, 0]
click at [325, 654] on button "button" at bounding box center [331, 655] width 15 height 15
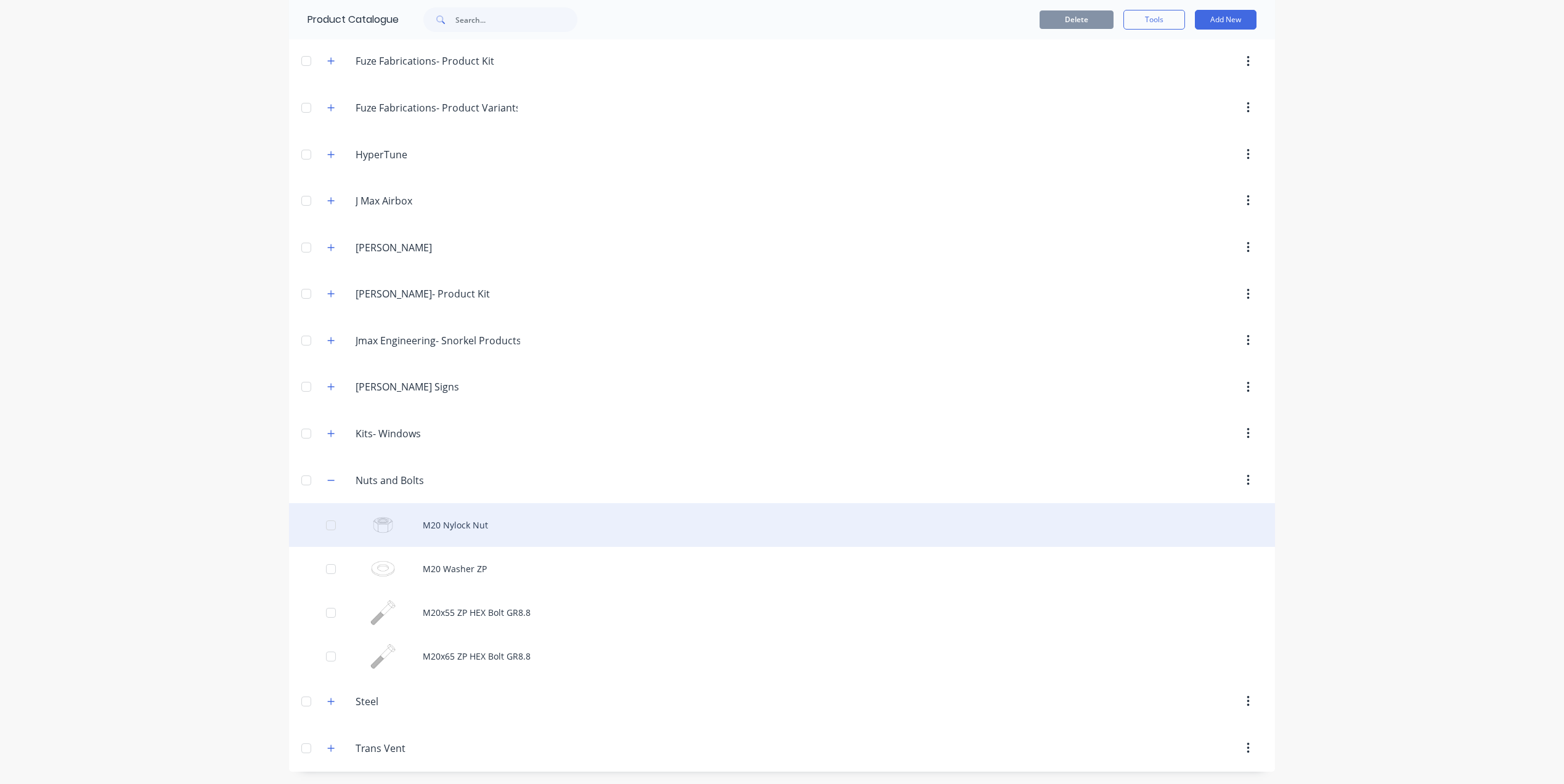
click at [455, 523] on div "M20 Nylock Nut" at bounding box center [782, 525] width 986 height 44
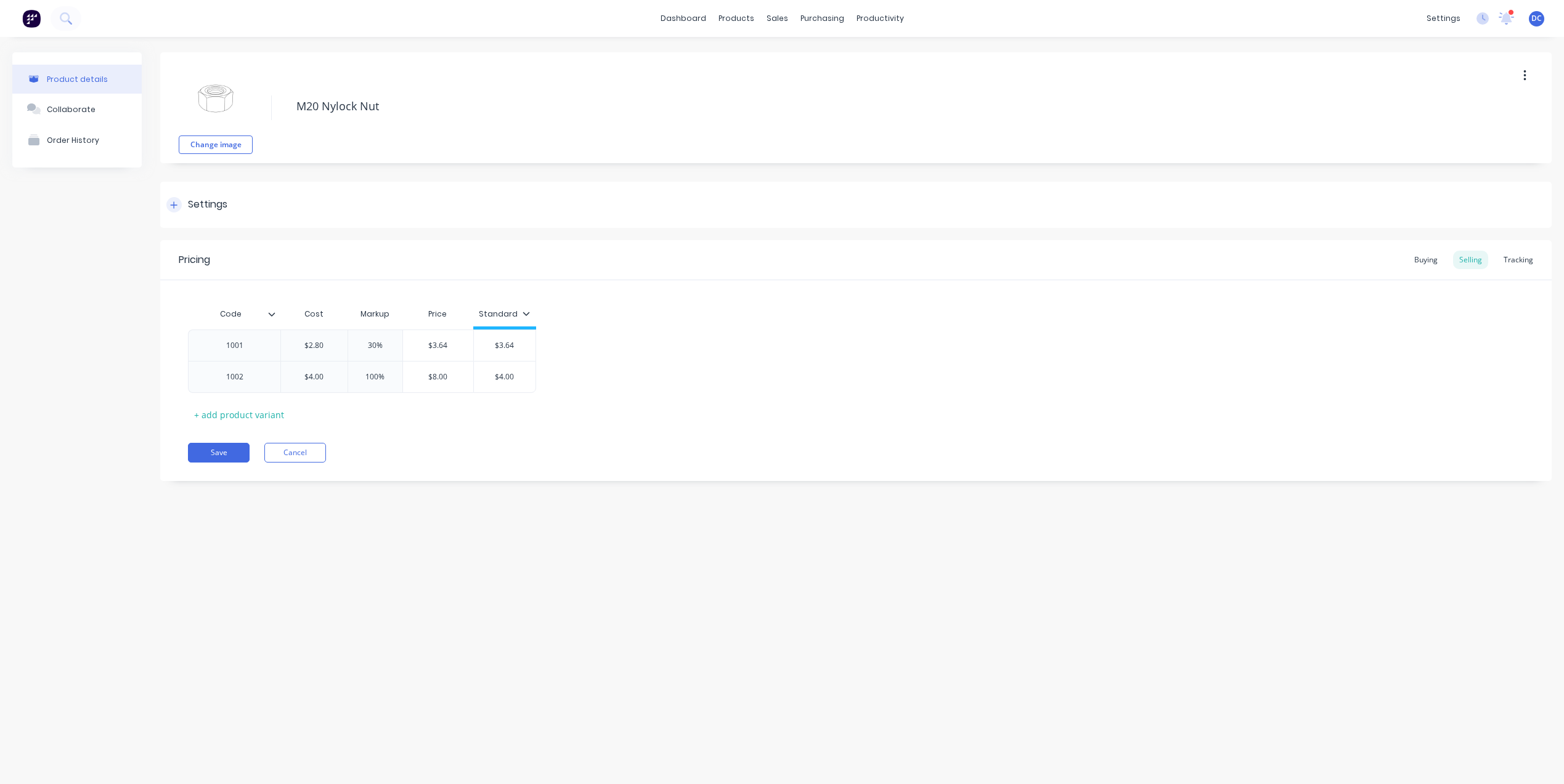
click at [182, 200] on div "Settings" at bounding box center [197, 205] width 61 height 15
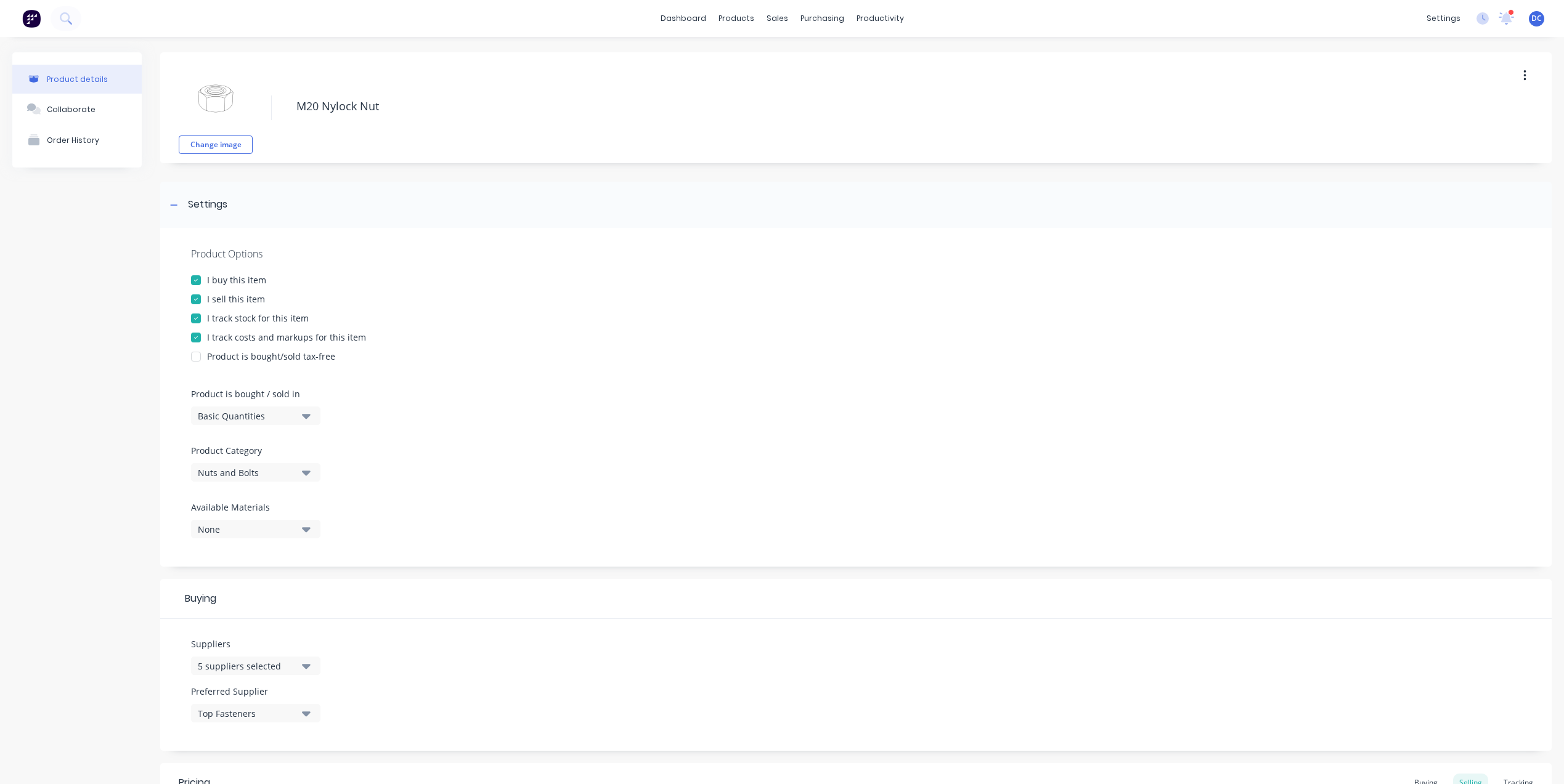
drag, startPoint x: 278, startPoint y: 286, endPoint x: 220, endPoint y: 278, distance: 58.5
click at [220, 278] on div "I buy this item" at bounding box center [856, 279] width 1330 height 13
click at [215, 277] on div "I buy this item" at bounding box center [236, 279] width 59 height 13
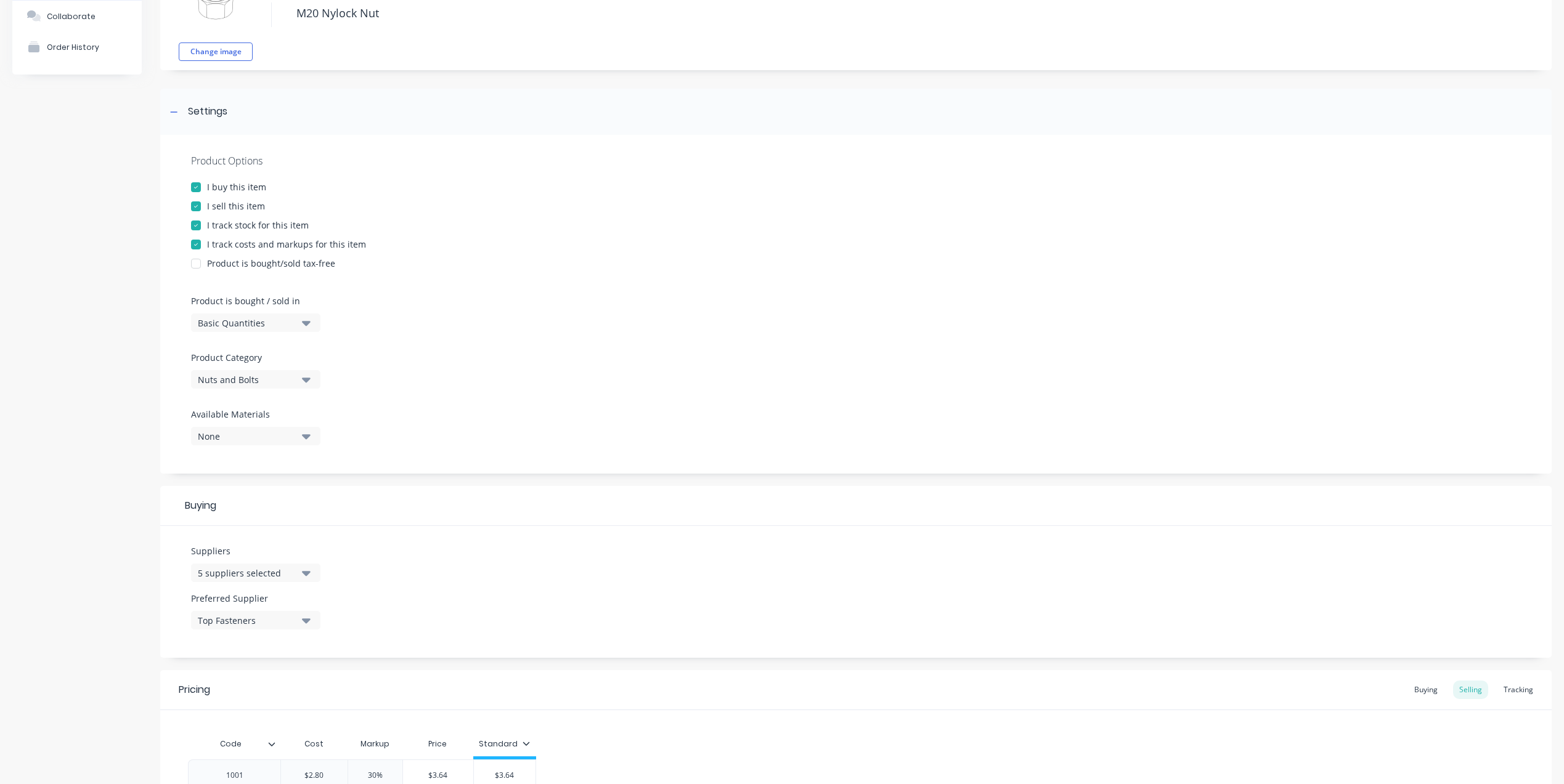
scroll to position [254, 0]
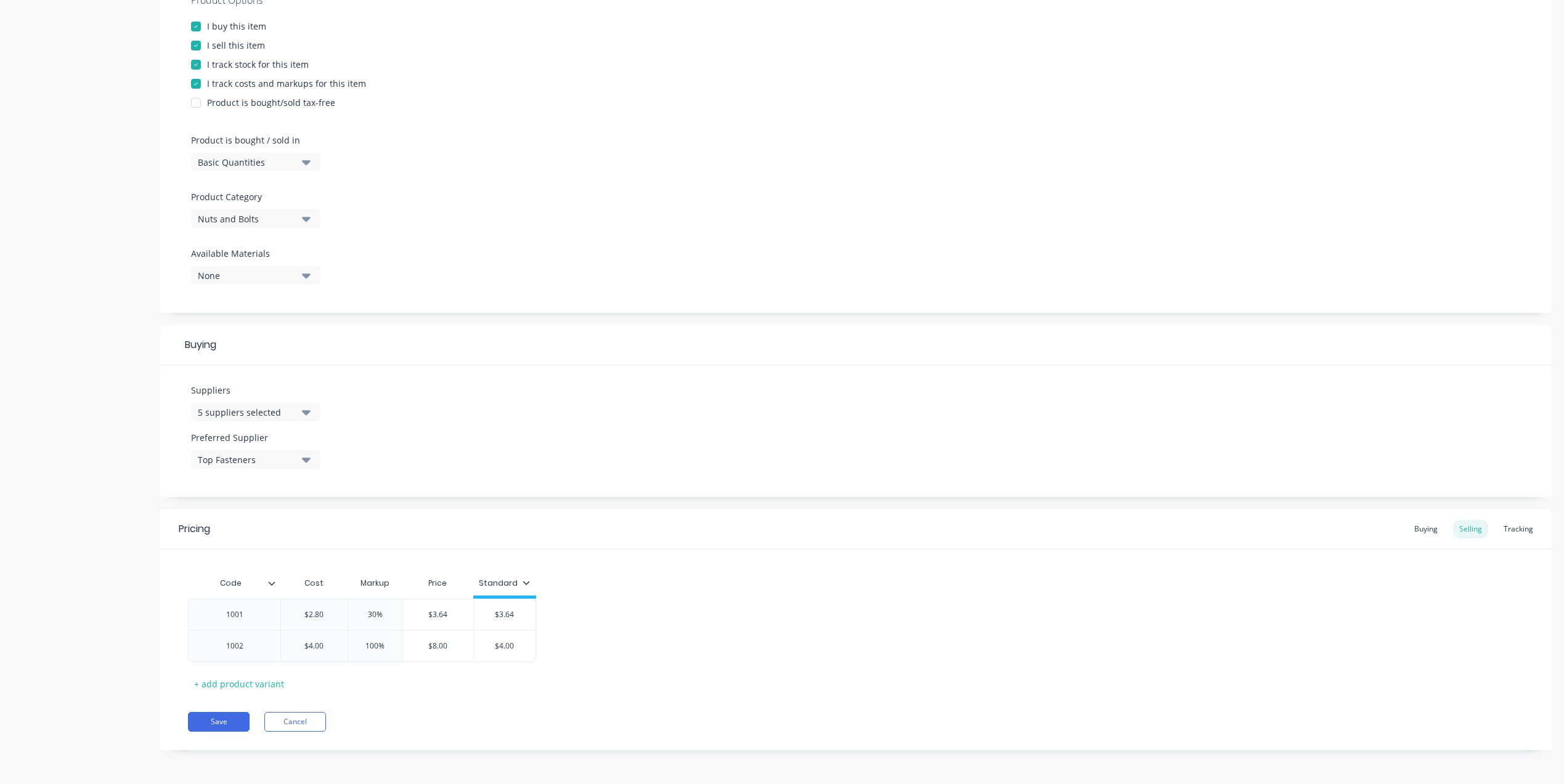
click at [1446, 525] on div "Buying Selling Tracking" at bounding box center [1473, 529] width 131 height 19
click at [1422, 529] on div "Buying" at bounding box center [1425, 529] width 35 height 19
click at [1462, 533] on div "Selling" at bounding box center [1470, 532] width 35 height 19
click at [525, 591] on div "Standard" at bounding box center [504, 586] width 51 height 11
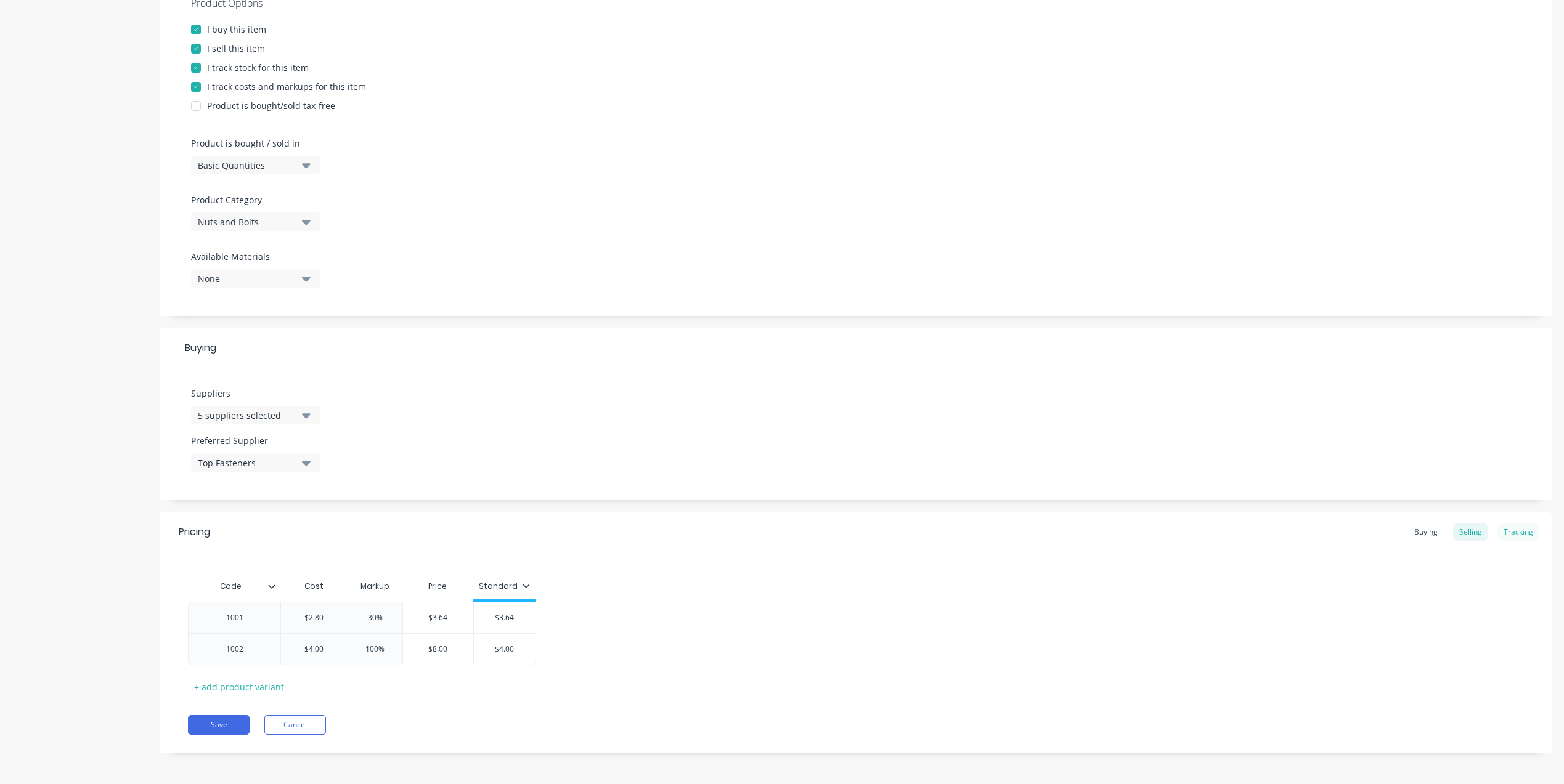
click at [1526, 532] on div "Tracking" at bounding box center [1518, 532] width 42 height 19
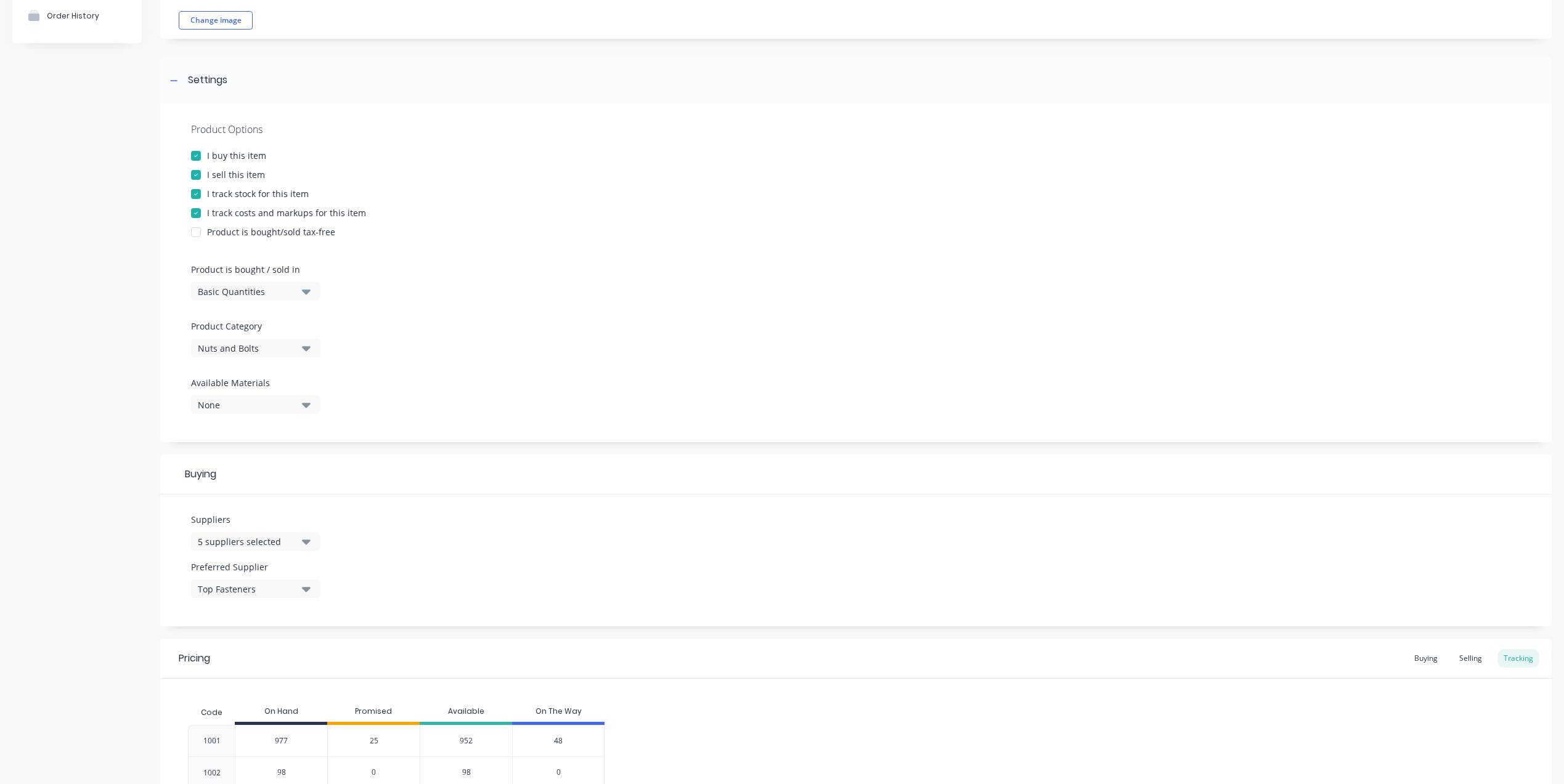
scroll to position [0, 0]
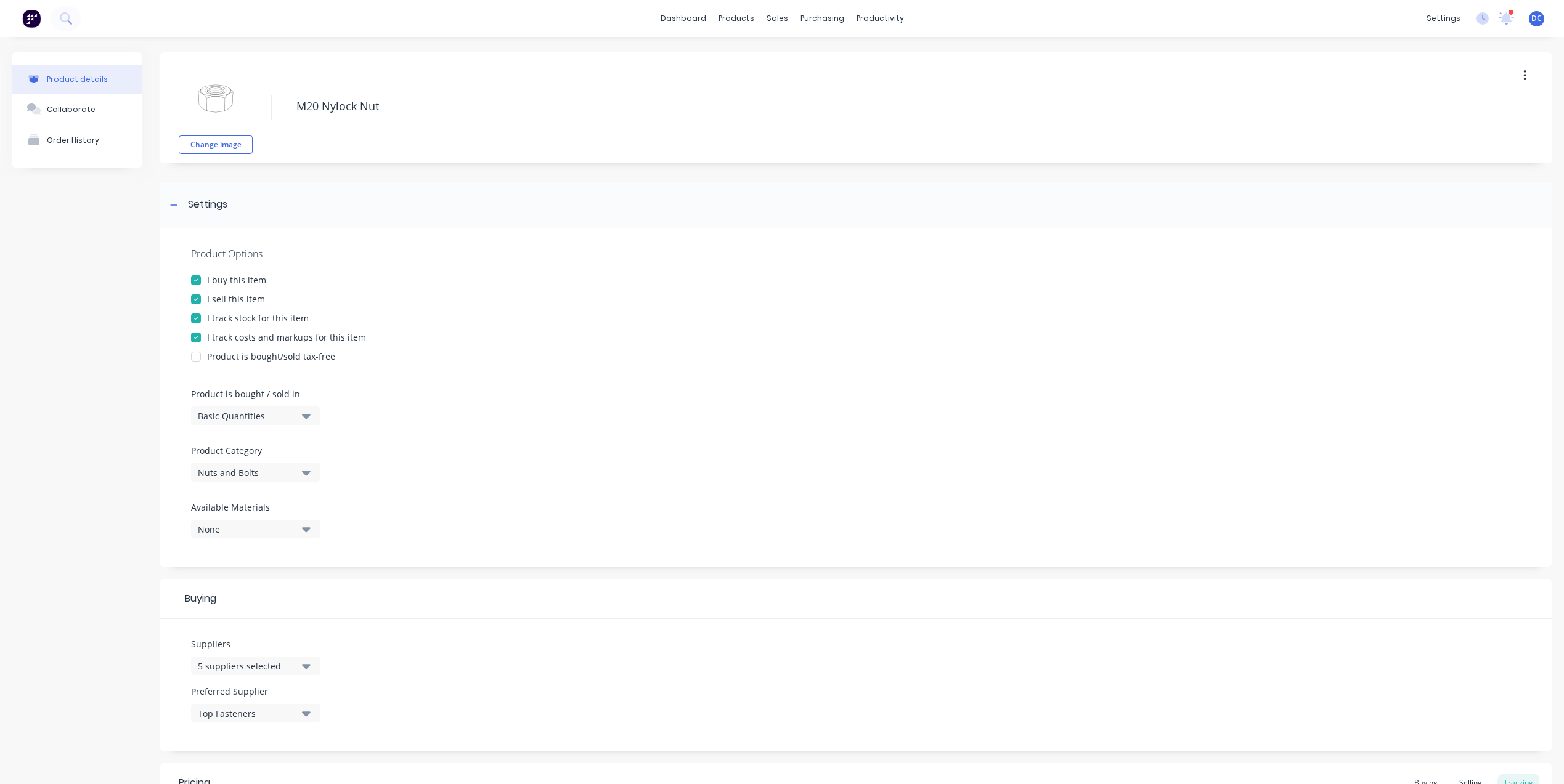
type textarea "x"
